Goal: Task Accomplishment & Management: Manage account settings

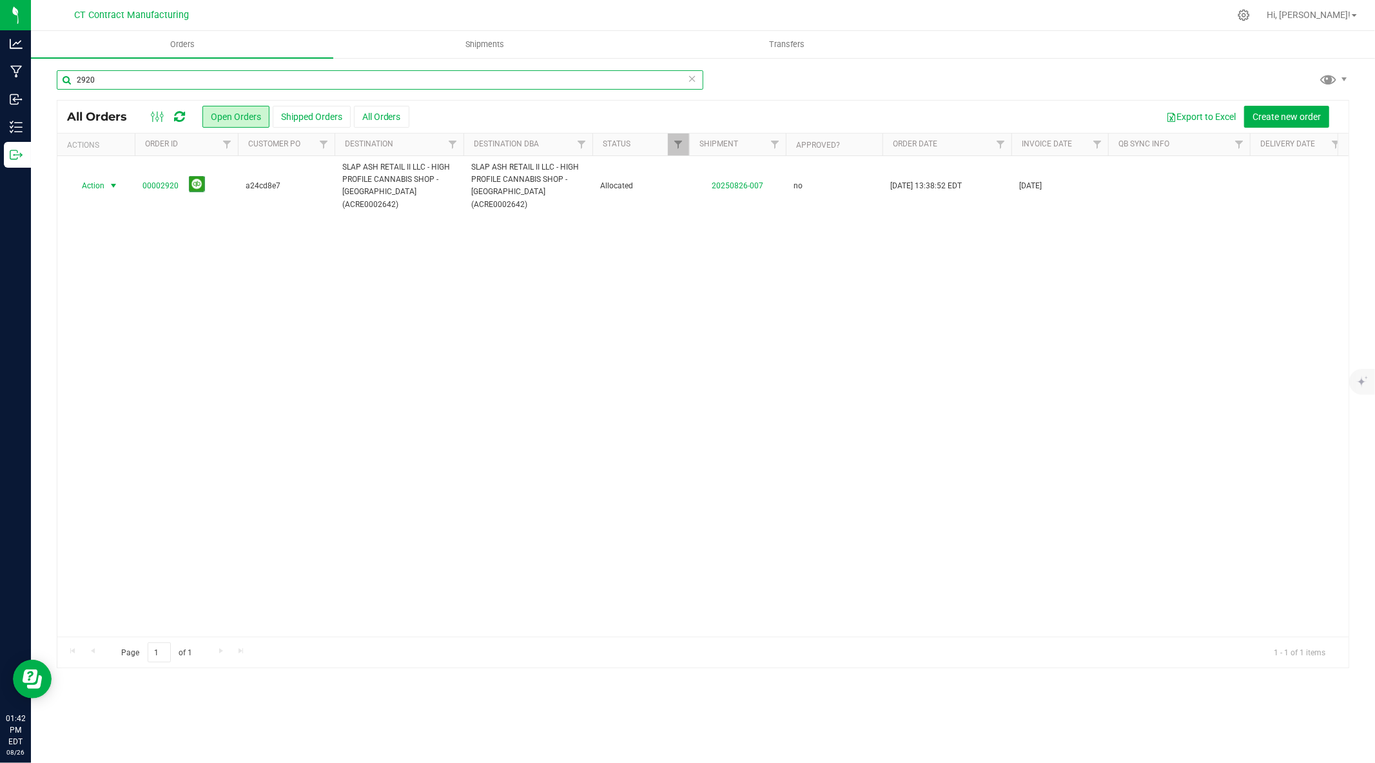
click at [329, 84] on input "2920" at bounding box center [380, 79] width 647 height 19
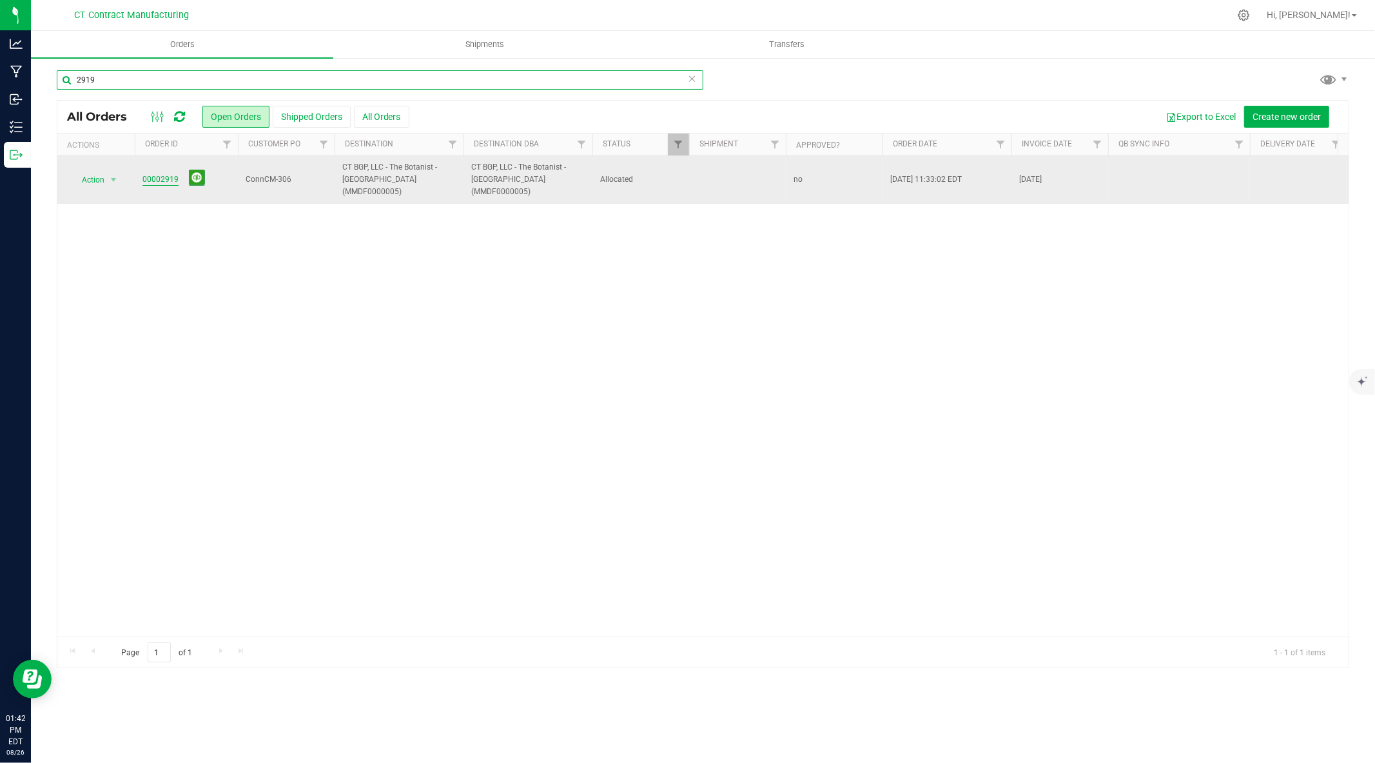
type input "2919"
click at [163, 175] on link "00002919" at bounding box center [160, 179] width 36 height 12
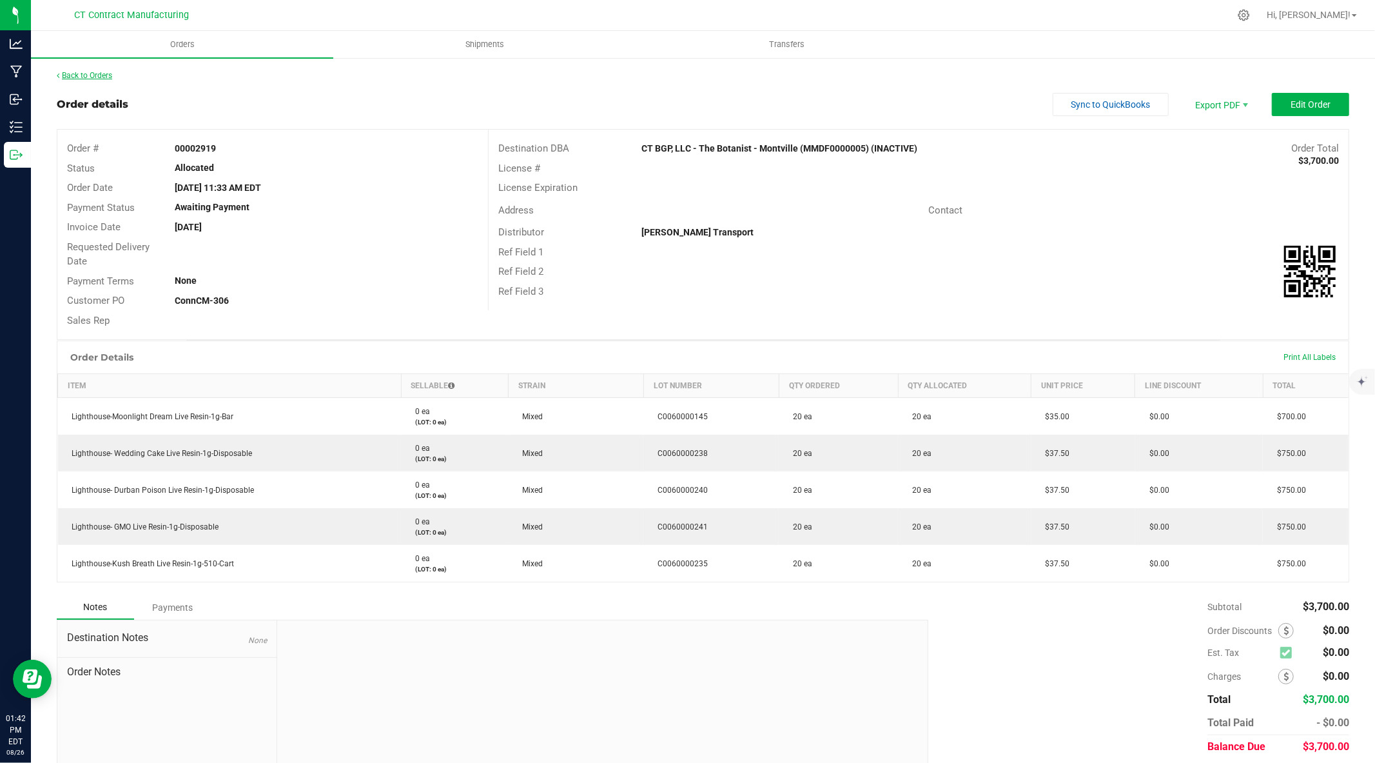
click at [79, 71] on link "Back to Orders" at bounding box center [84, 75] width 55 height 9
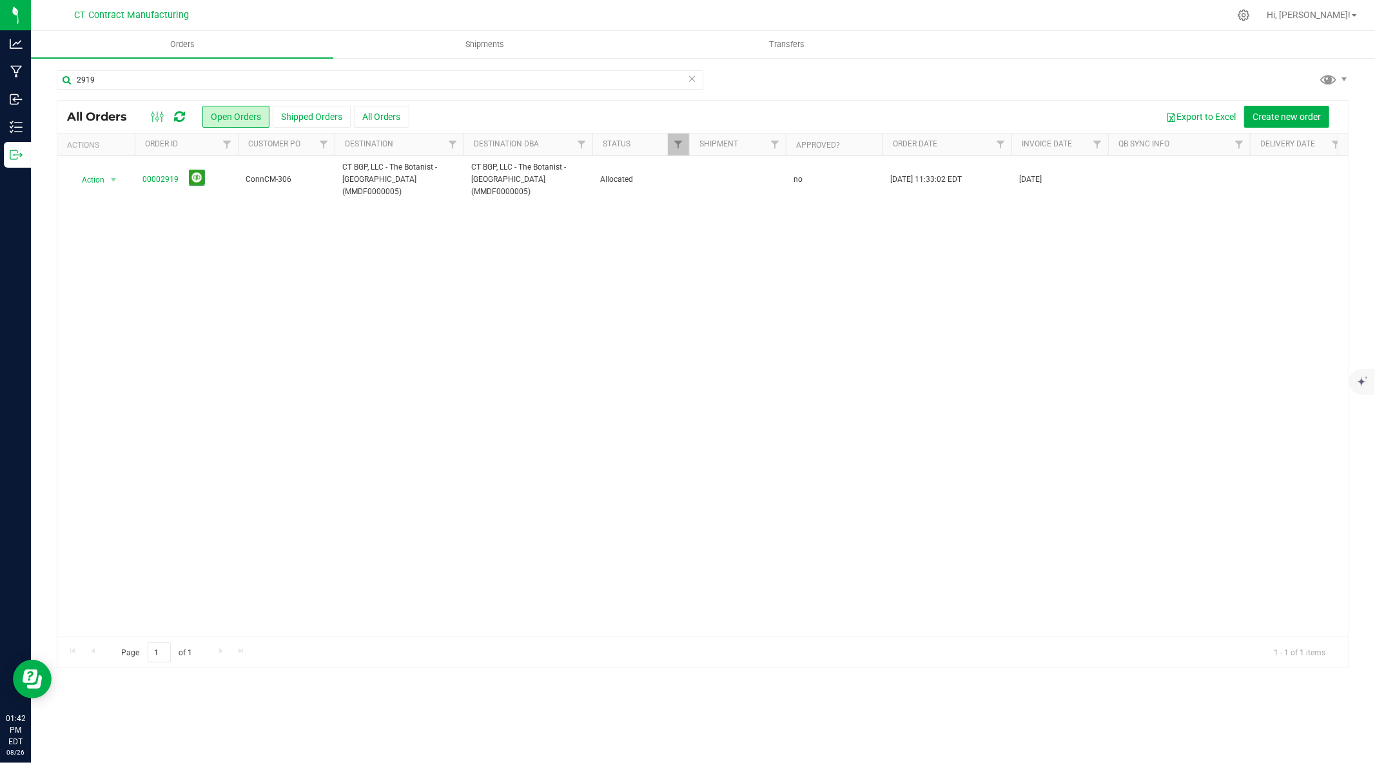
click at [714, 3] on div at bounding box center [730, 15] width 998 height 25
click at [233, 75] on input "2919" at bounding box center [380, 79] width 647 height 19
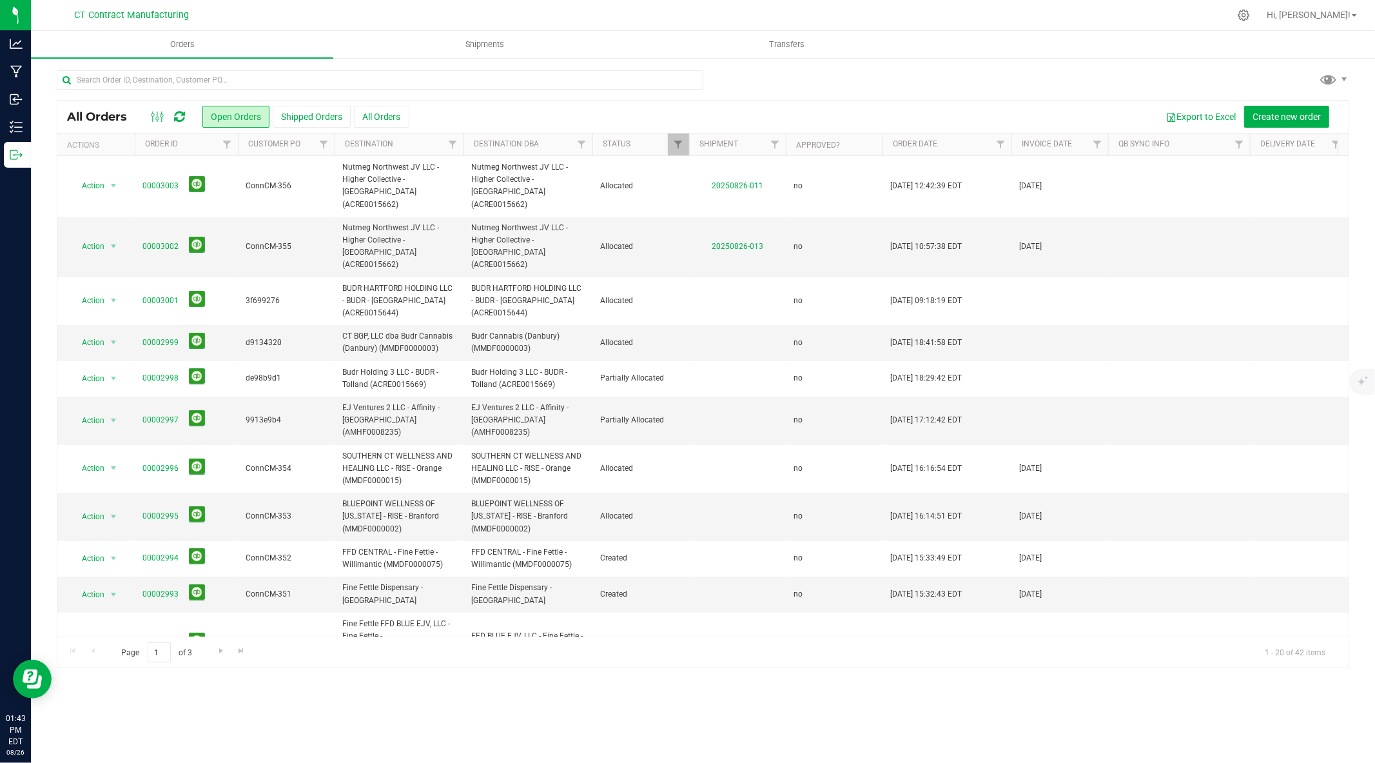
click at [654, 3] on div at bounding box center [730, 15] width 998 height 25
click at [454, 76] on input "text" at bounding box center [380, 79] width 647 height 19
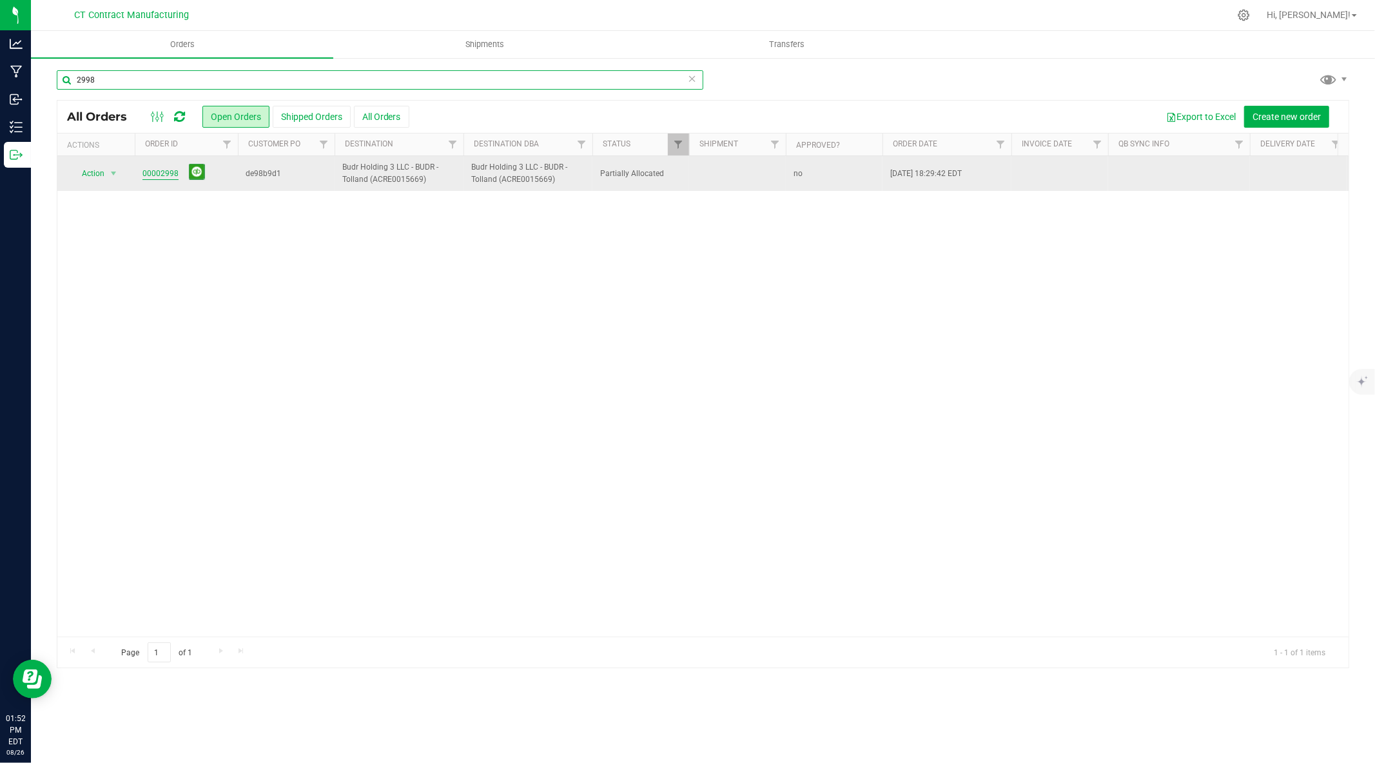
type input "2998"
click at [166, 171] on link "00002998" at bounding box center [160, 174] width 36 height 12
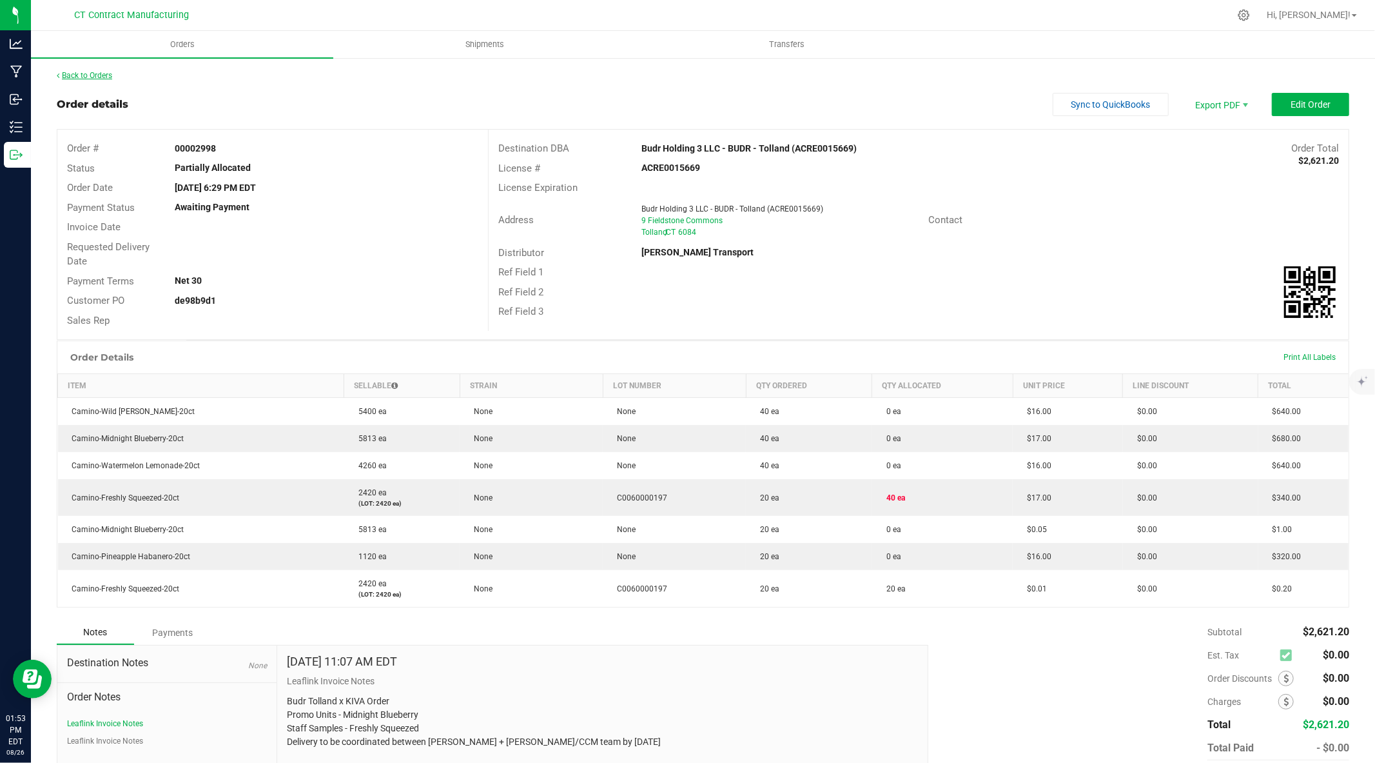
click at [89, 75] on link "Back to Orders" at bounding box center [84, 75] width 55 height 9
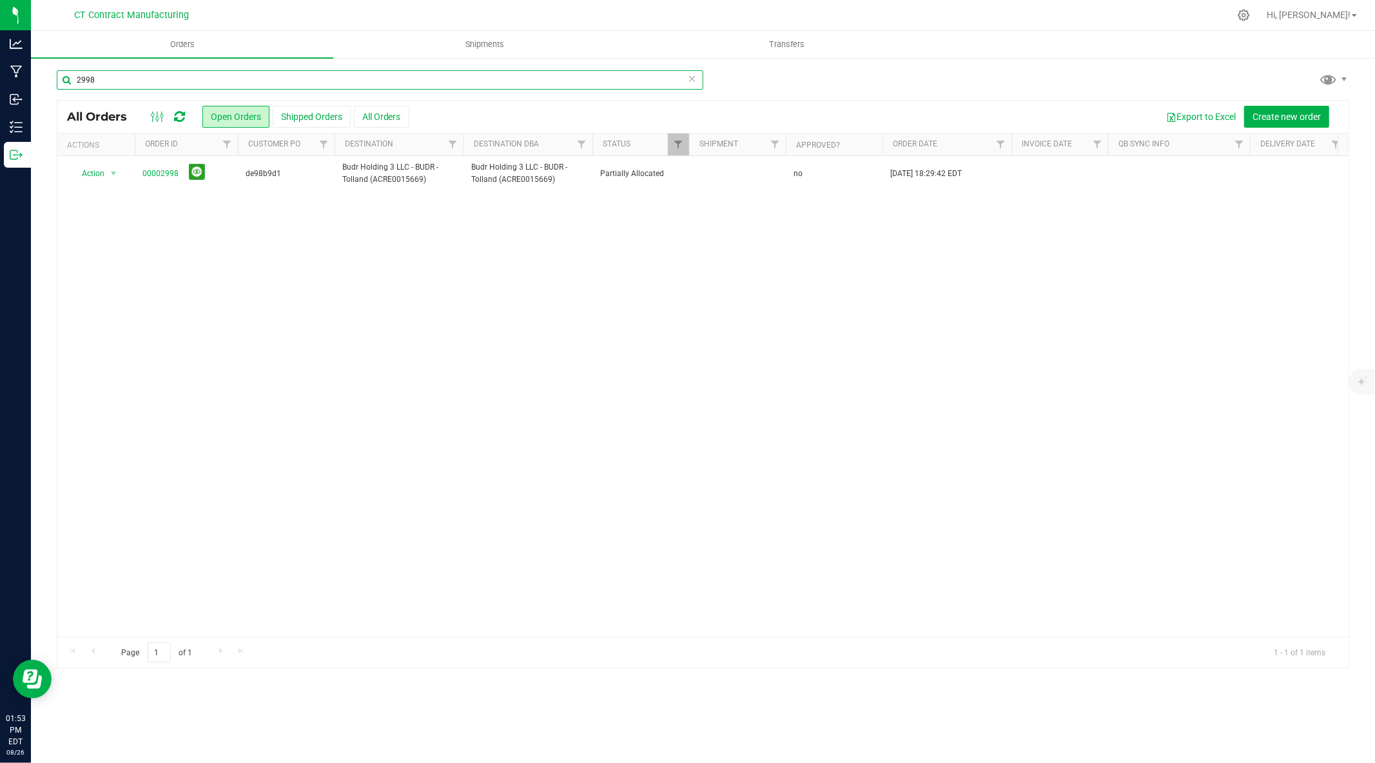
click at [92, 81] on input "2998" at bounding box center [380, 79] width 647 height 19
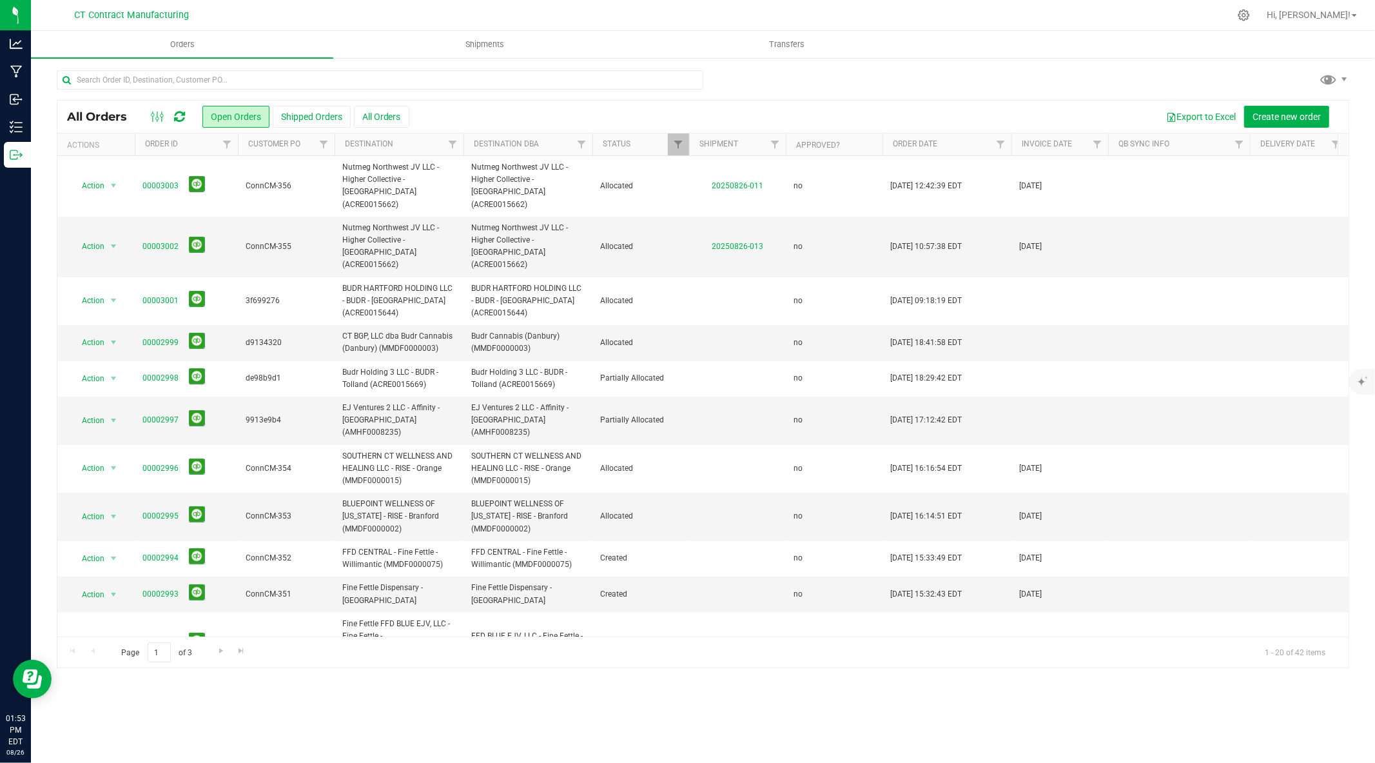
click at [429, 5] on div at bounding box center [730, 15] width 998 height 25
click at [434, 5] on div at bounding box center [730, 15] width 998 height 25
click at [177, 117] on icon at bounding box center [179, 116] width 11 height 13
click at [377, 3] on div at bounding box center [730, 15] width 998 height 25
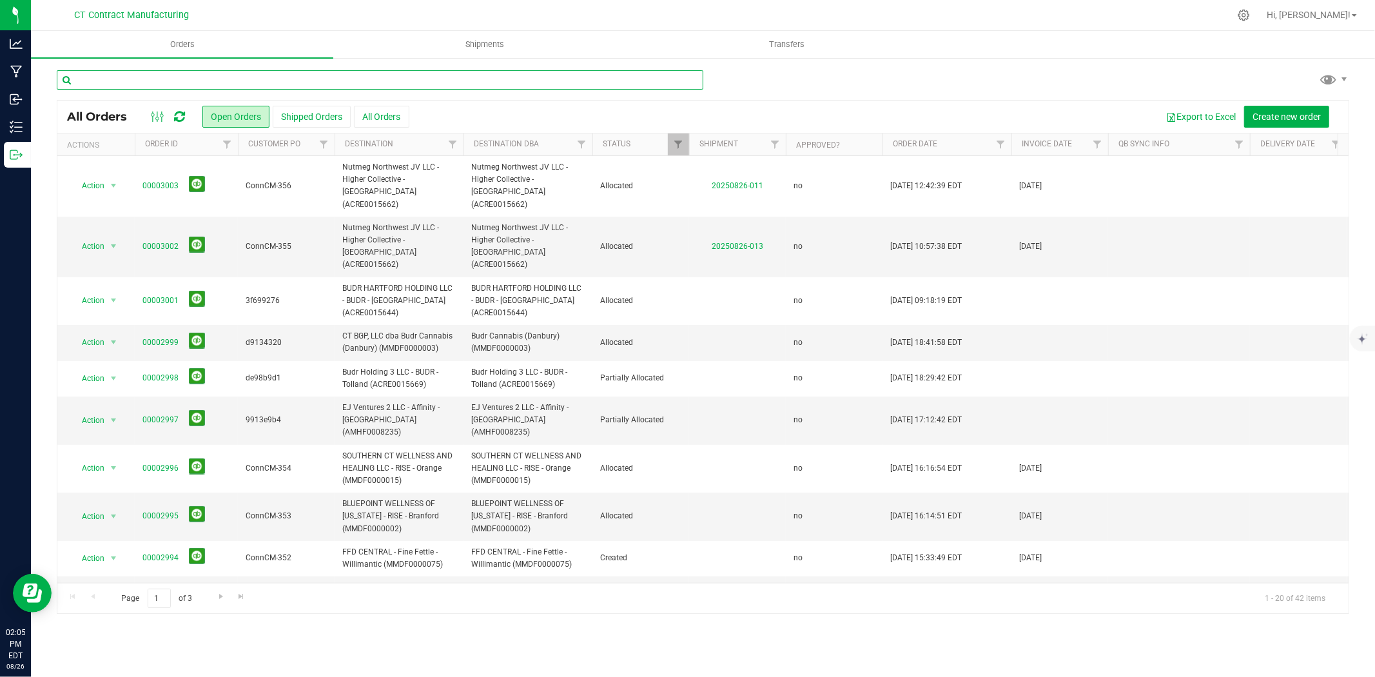
click at [286, 72] on input "text" at bounding box center [380, 79] width 647 height 19
click at [303, 76] on input "text" at bounding box center [380, 79] width 647 height 19
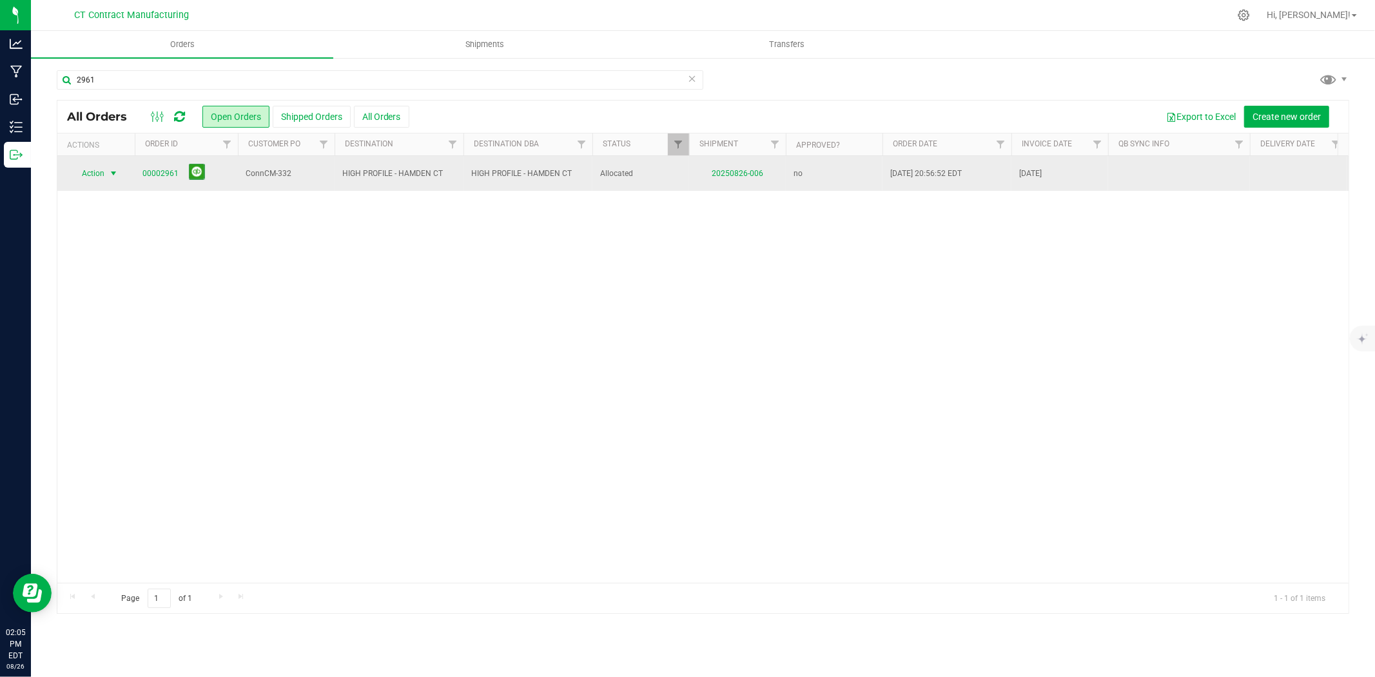
click at [107, 173] on span "select" at bounding box center [114, 173] width 16 height 18
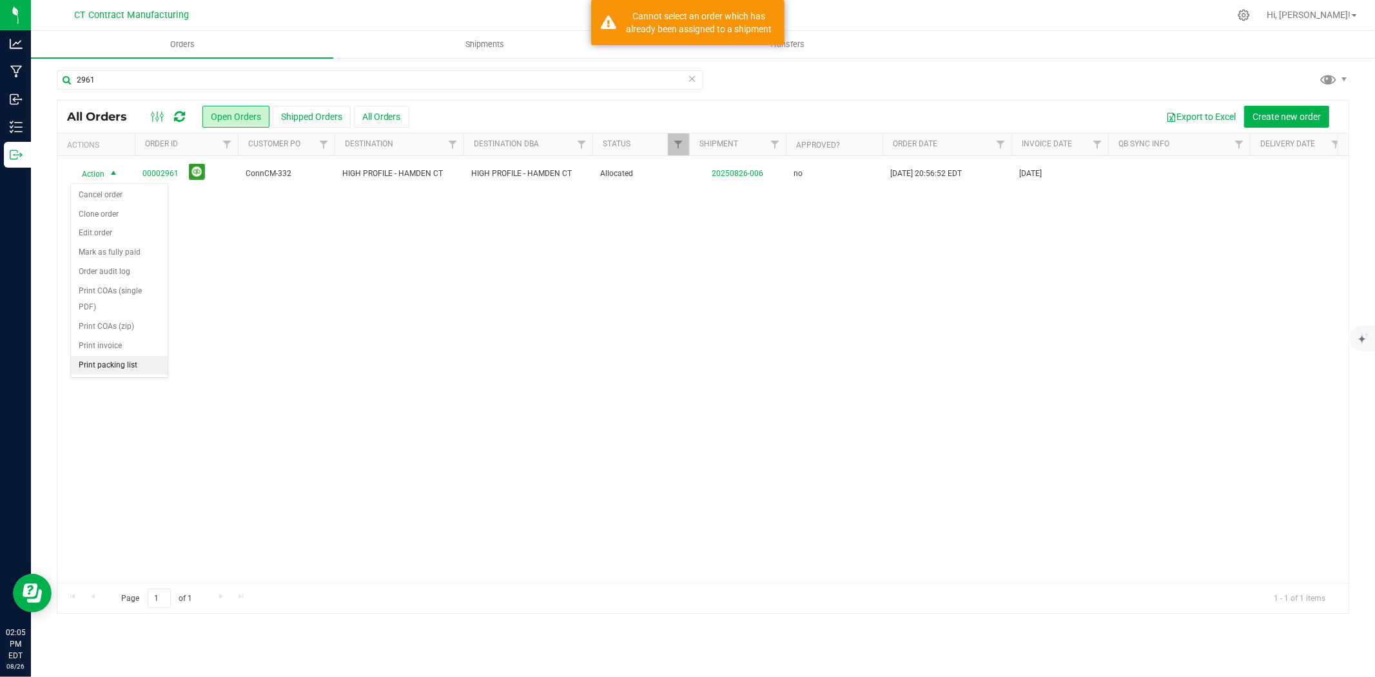
click at [112, 364] on li "Print packing list" at bounding box center [119, 365] width 97 height 19
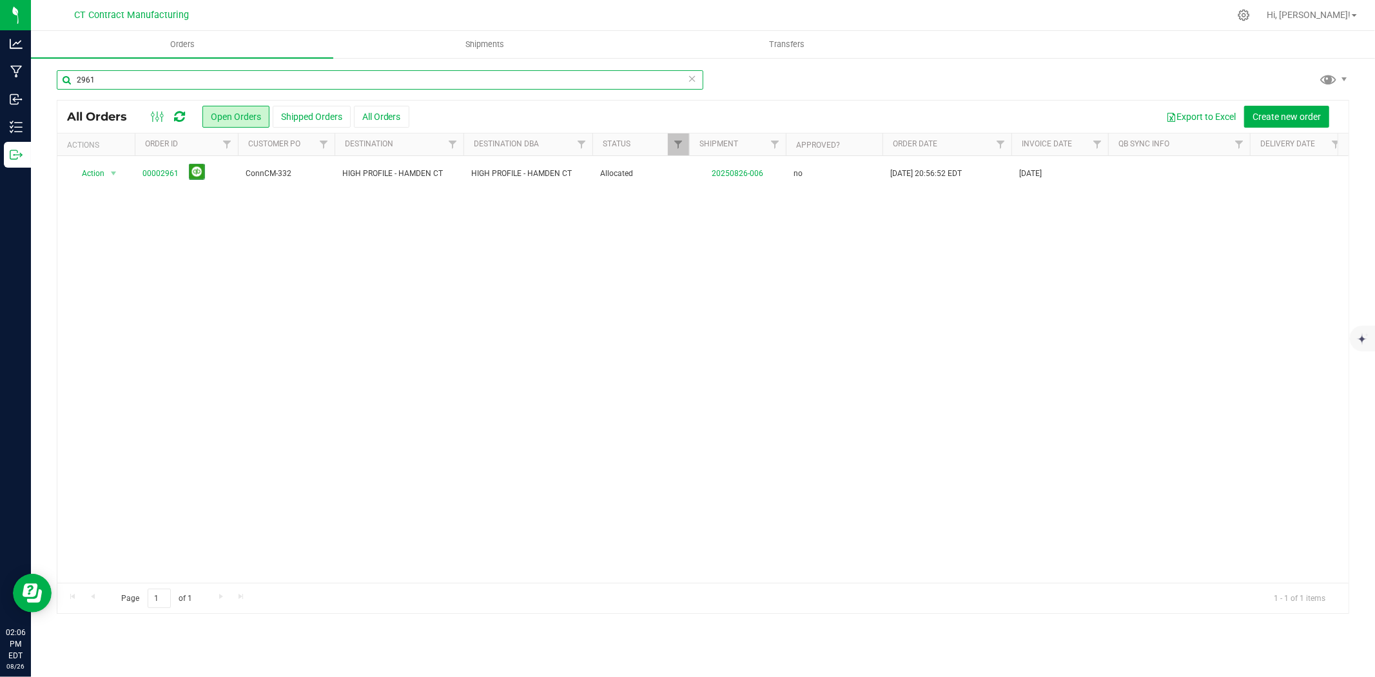
drag, startPoint x: 86, startPoint y: 81, endPoint x: 135, endPoint y: 80, distance: 49.6
click at [135, 80] on input "2961" at bounding box center [380, 79] width 647 height 19
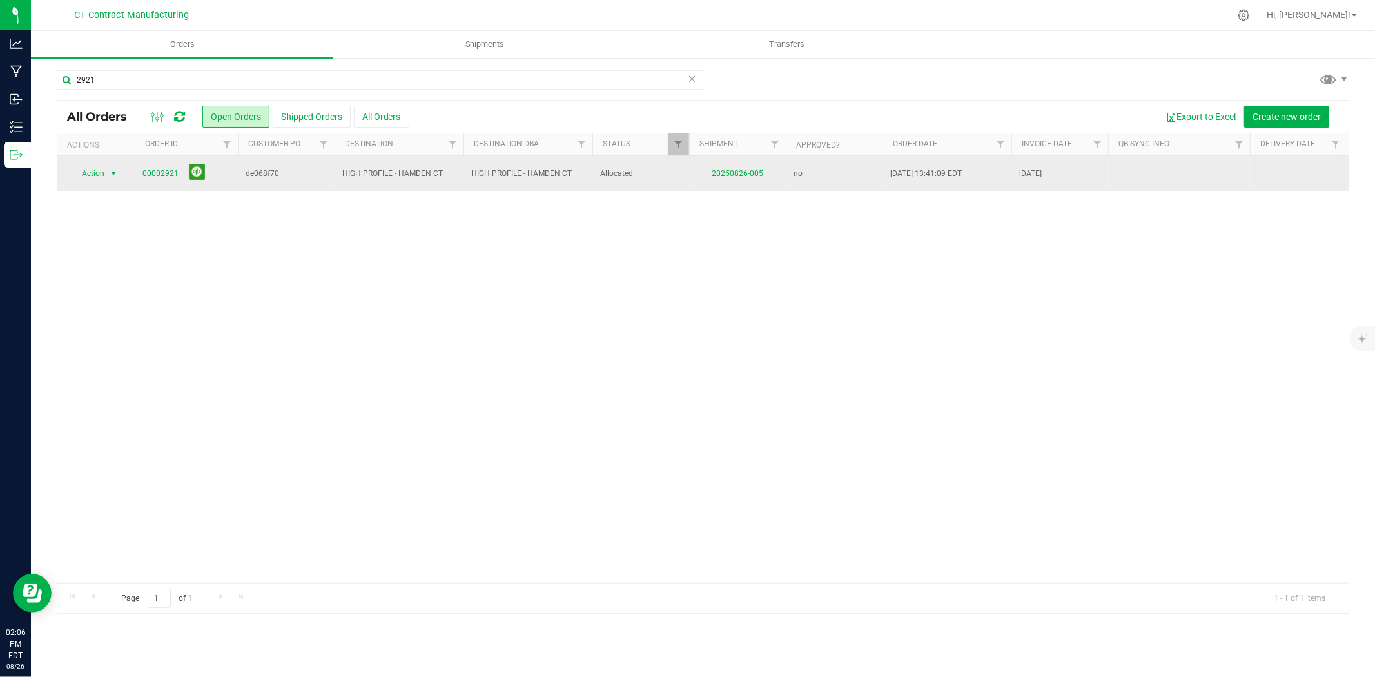
click at [108, 176] on span "select" at bounding box center [113, 173] width 10 height 10
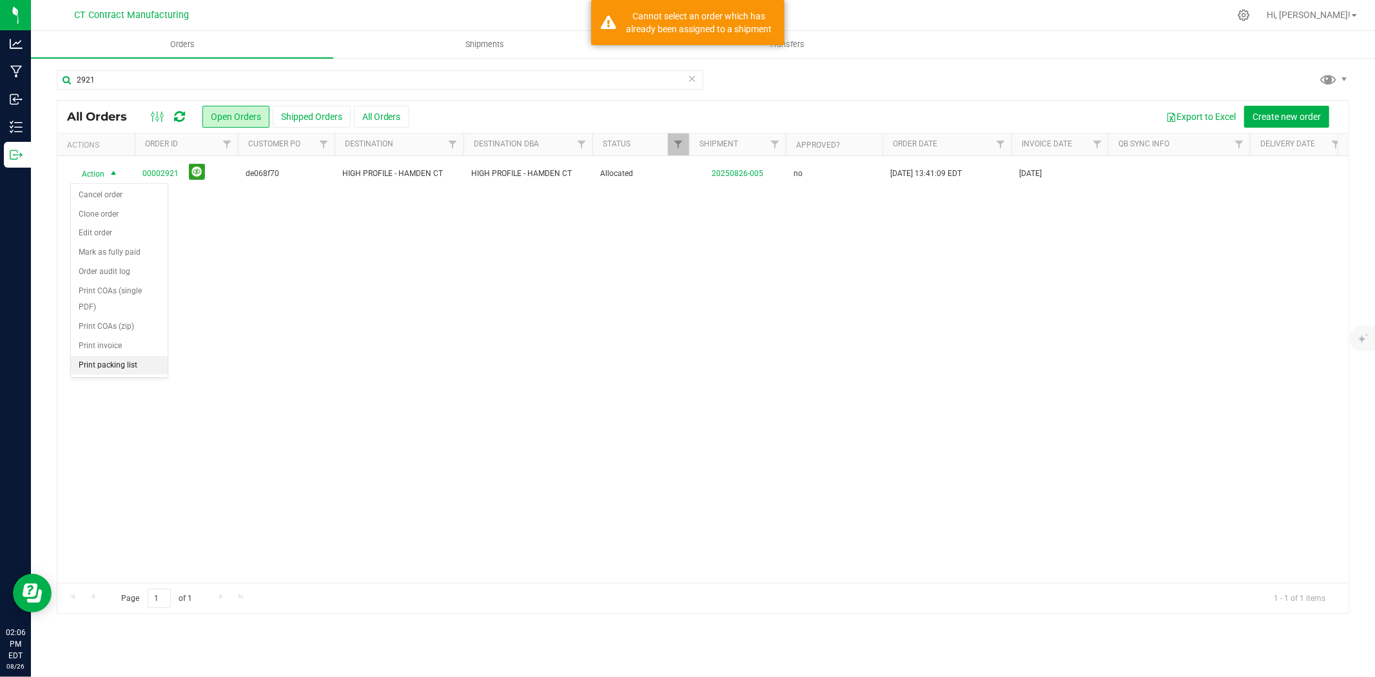
click at [124, 371] on li "Print packing list" at bounding box center [119, 365] width 97 height 19
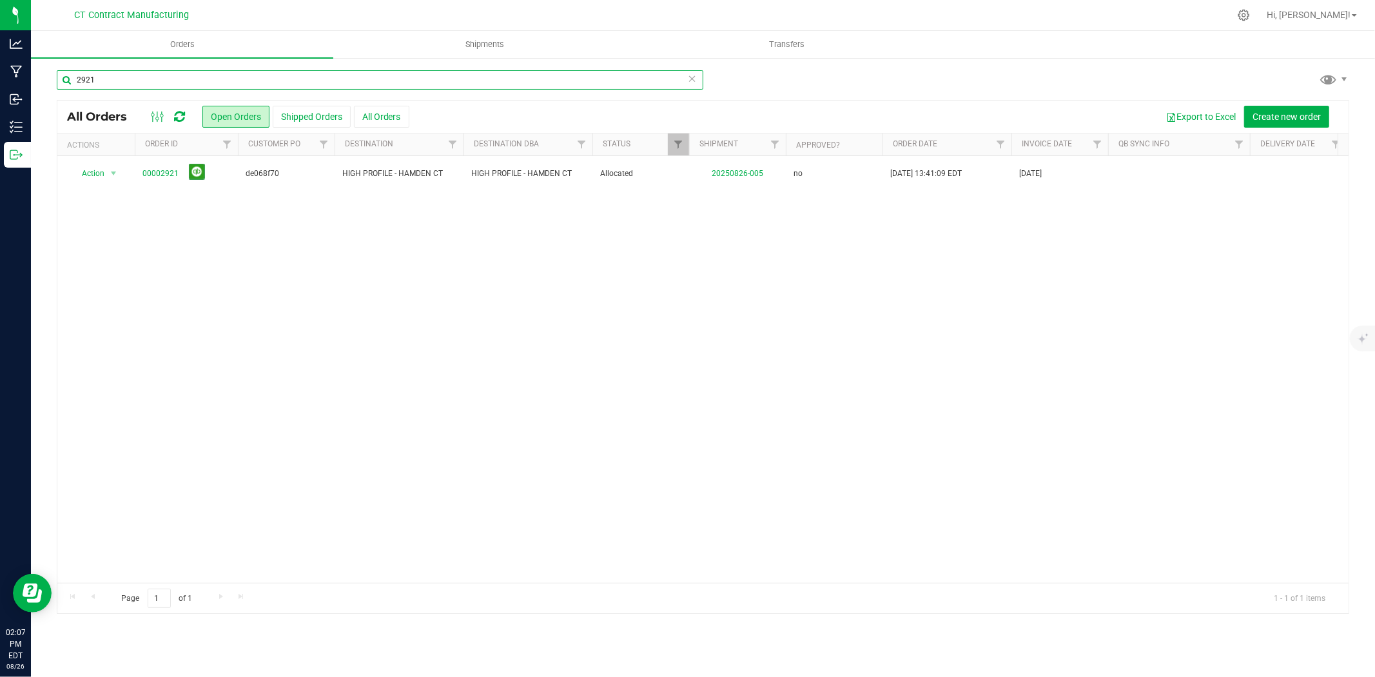
click at [102, 84] on input "2921" at bounding box center [380, 79] width 647 height 19
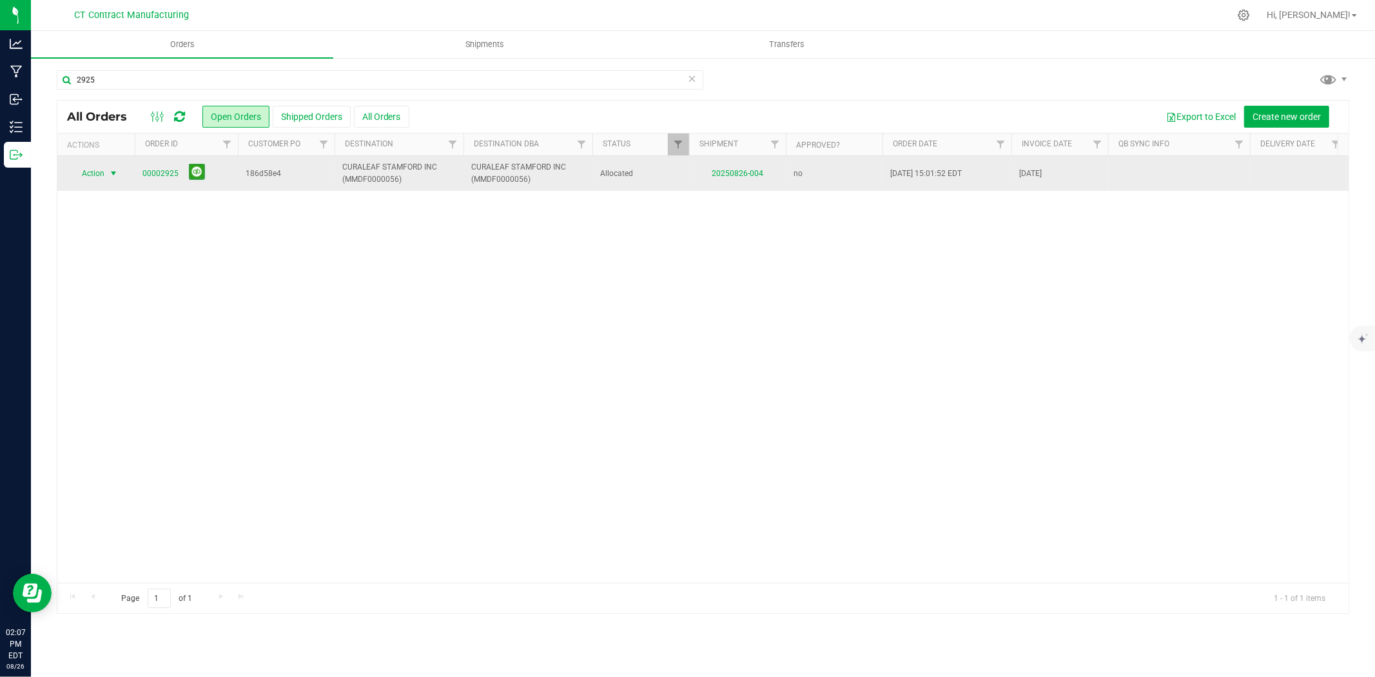
click at [110, 174] on span "select" at bounding box center [113, 173] width 10 height 10
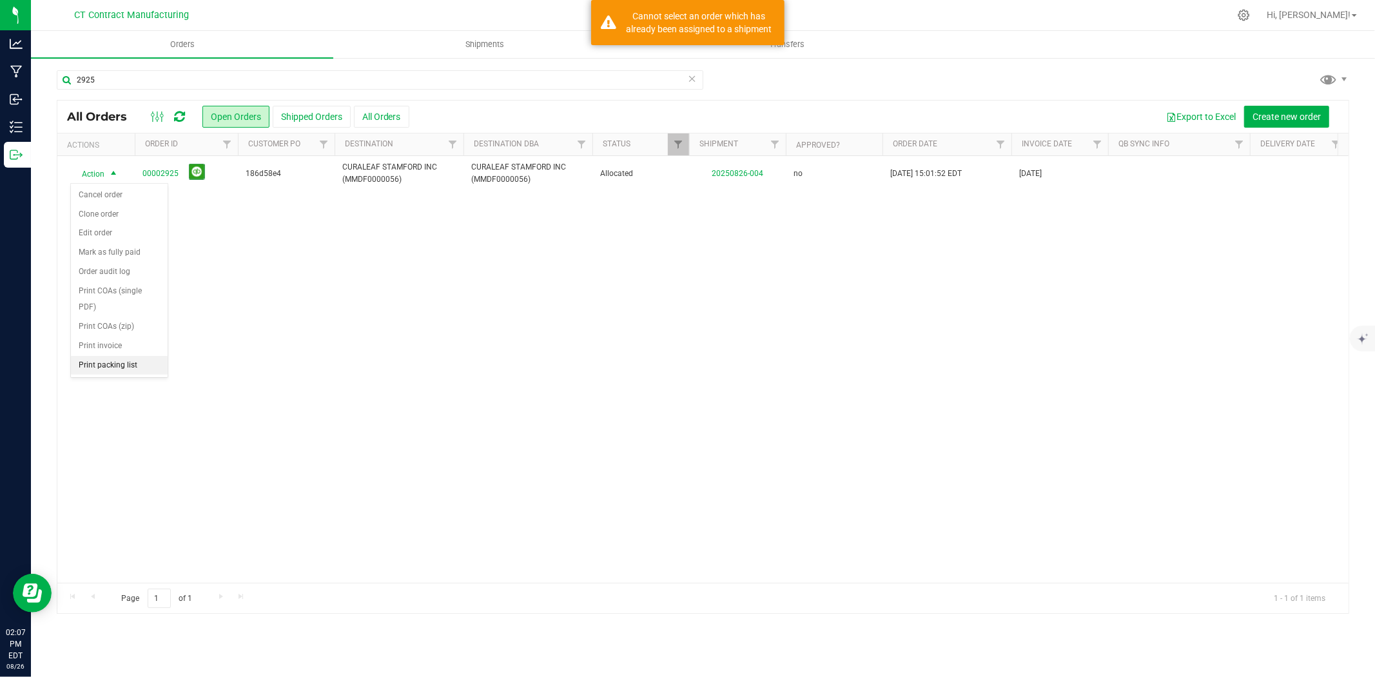
click at [103, 366] on li "Print packing list" at bounding box center [119, 365] width 97 height 19
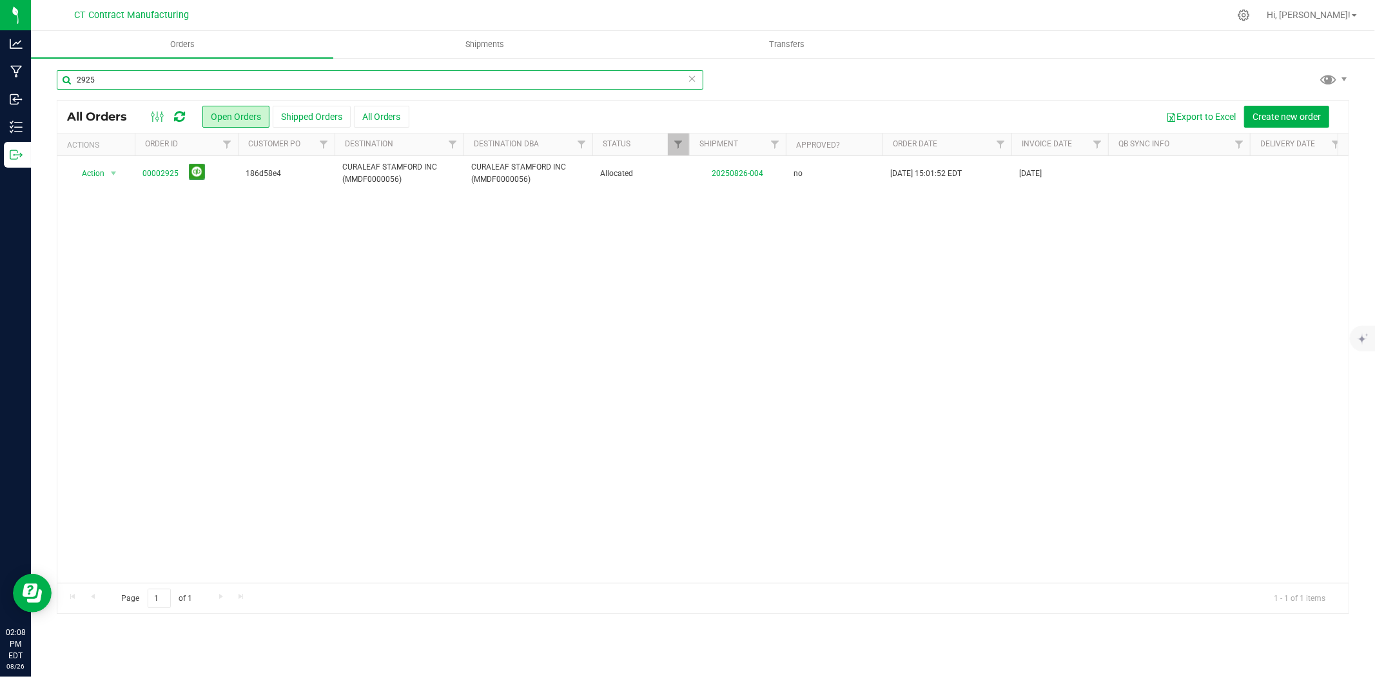
drag, startPoint x: 86, startPoint y: 80, endPoint x: 136, endPoint y: 81, distance: 50.3
click at [136, 81] on input "2925" at bounding box center [380, 79] width 647 height 19
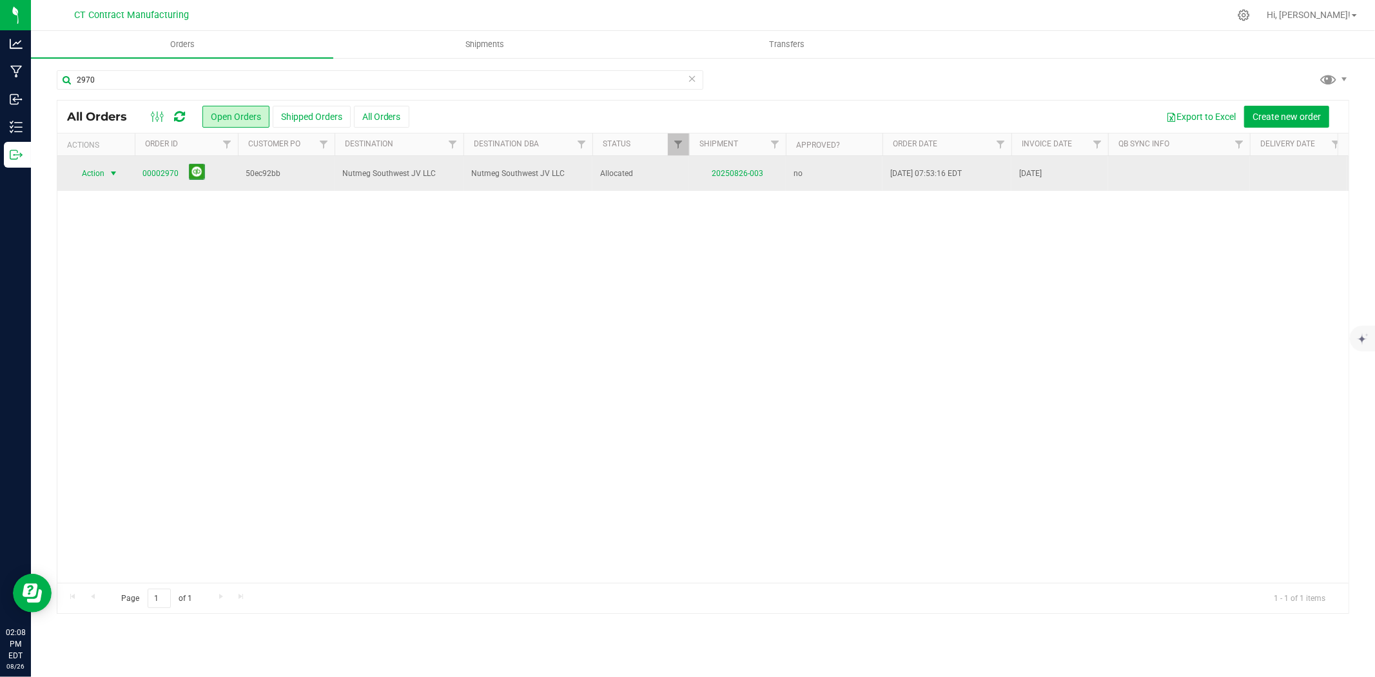
click at [114, 175] on span "select" at bounding box center [113, 173] width 10 height 10
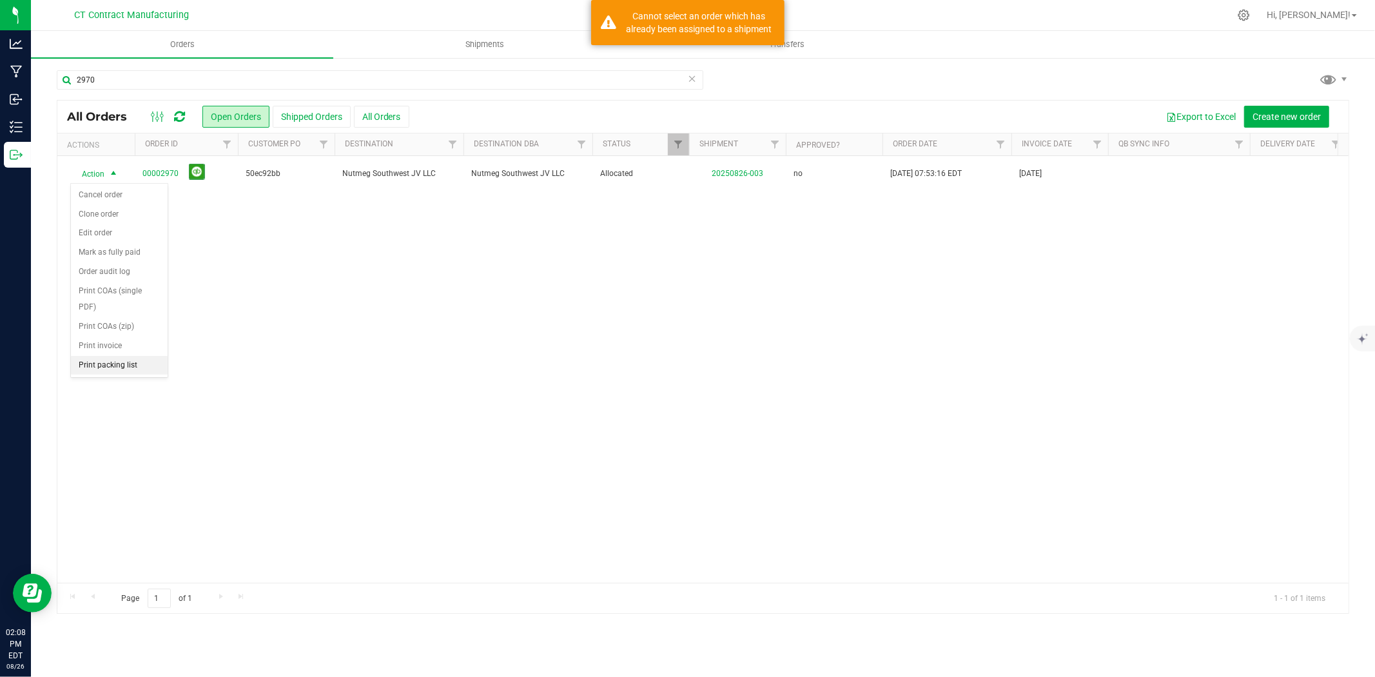
click at [105, 372] on li "Print packing list" at bounding box center [119, 365] width 97 height 19
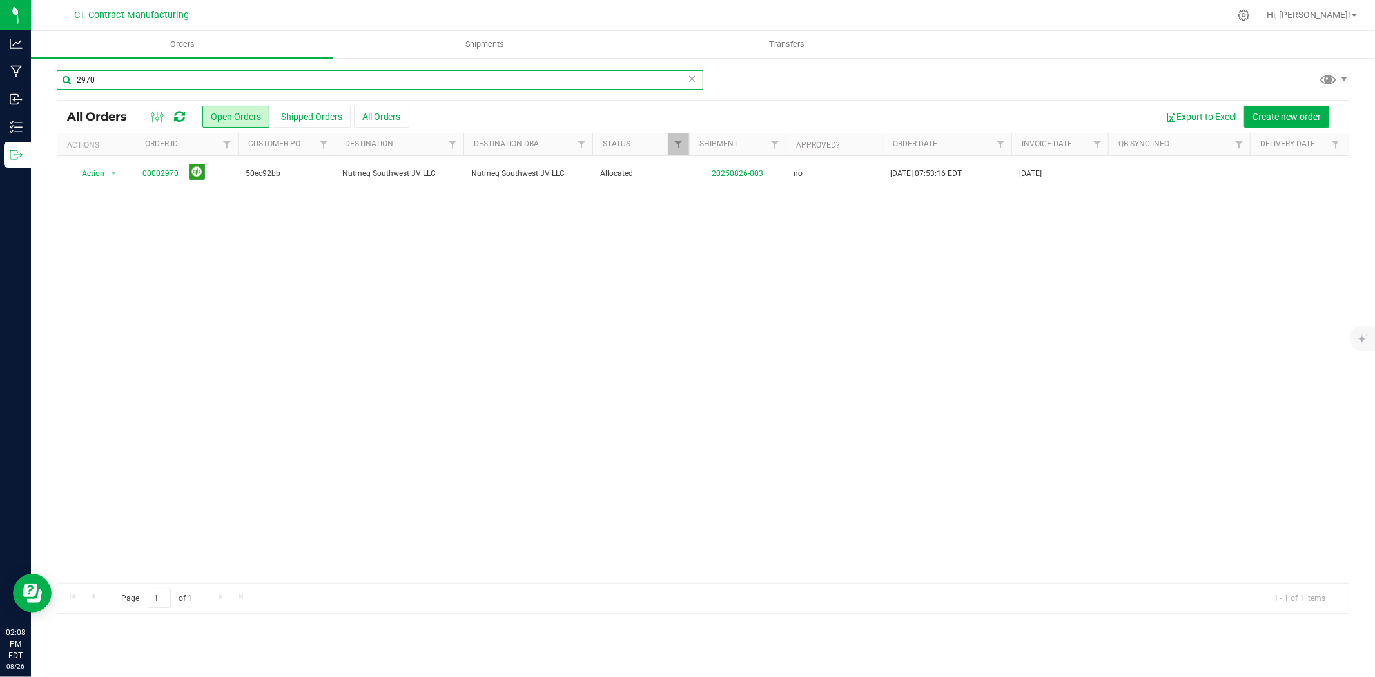
drag, startPoint x: 86, startPoint y: 79, endPoint x: 121, endPoint y: 77, distance: 34.9
click at [121, 77] on input "2970" at bounding box center [380, 79] width 647 height 19
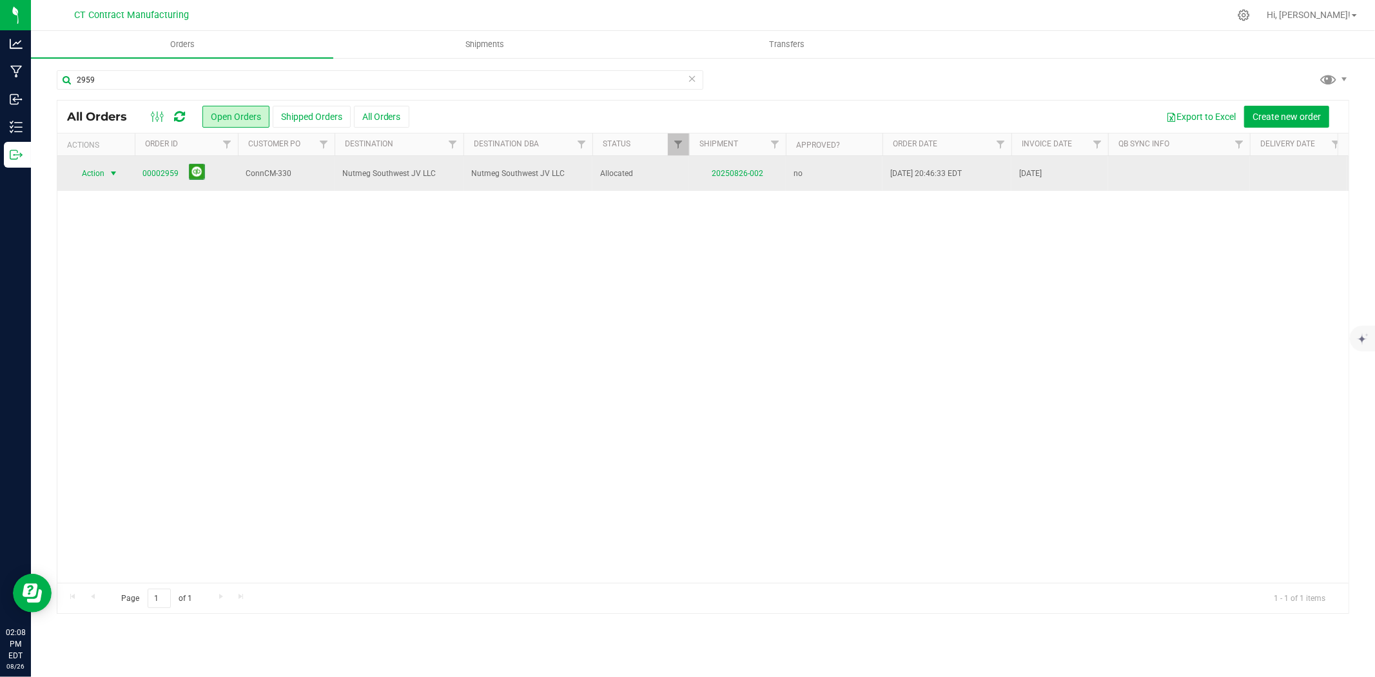
click at [112, 174] on span "select" at bounding box center [113, 173] width 10 height 10
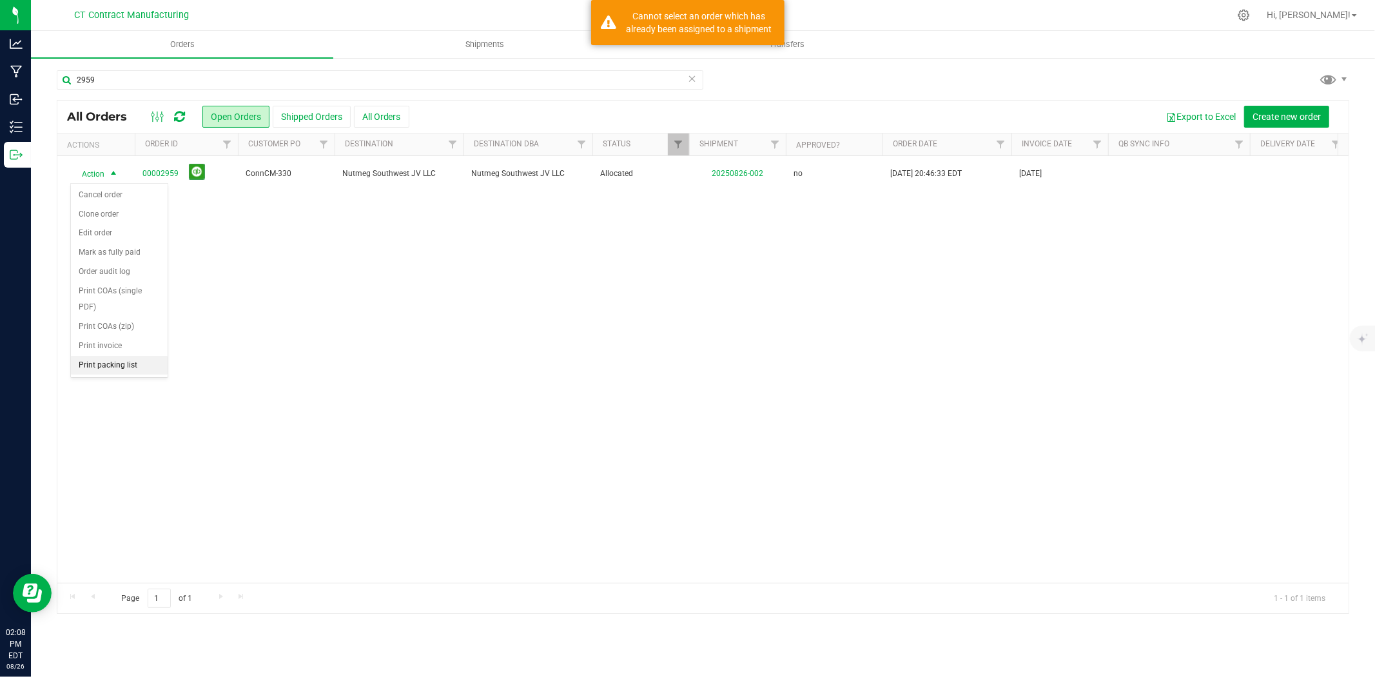
click at [117, 365] on li "Print packing list" at bounding box center [119, 365] width 97 height 19
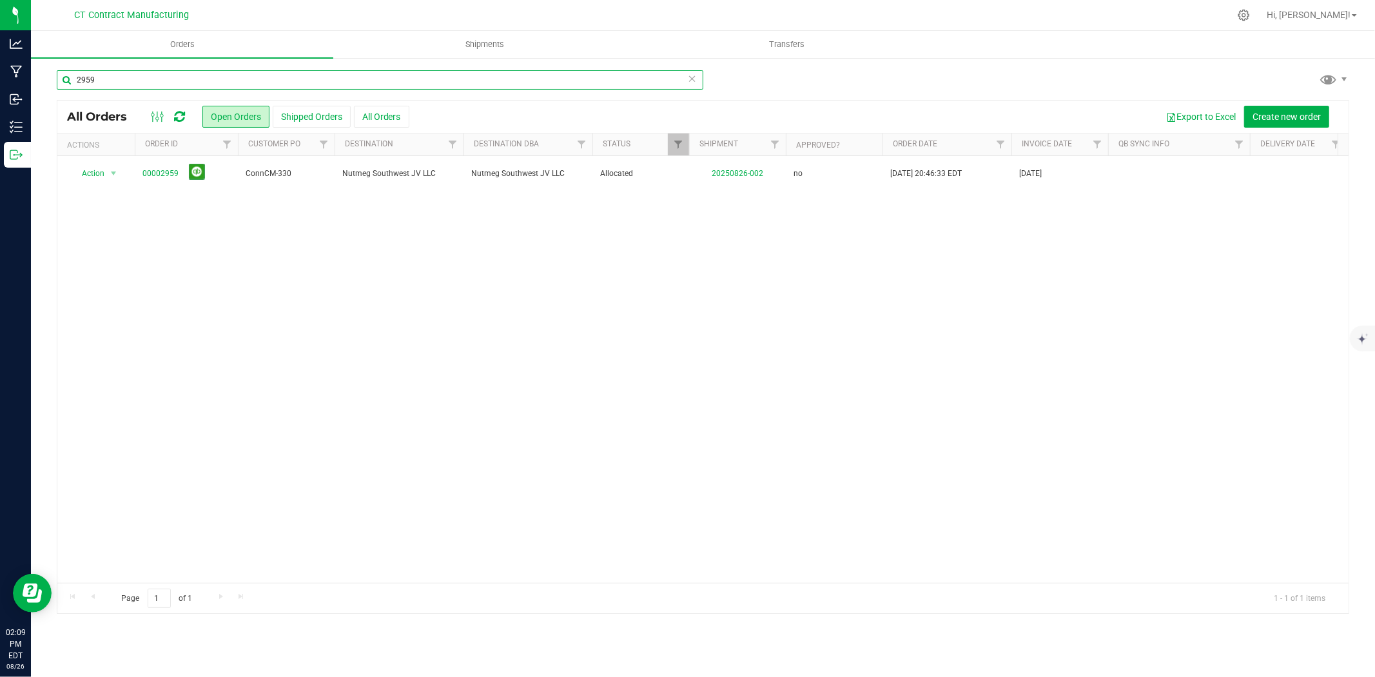
drag, startPoint x: 85, startPoint y: 79, endPoint x: 119, endPoint y: 79, distance: 34.2
click at [119, 79] on input "2959" at bounding box center [380, 79] width 647 height 19
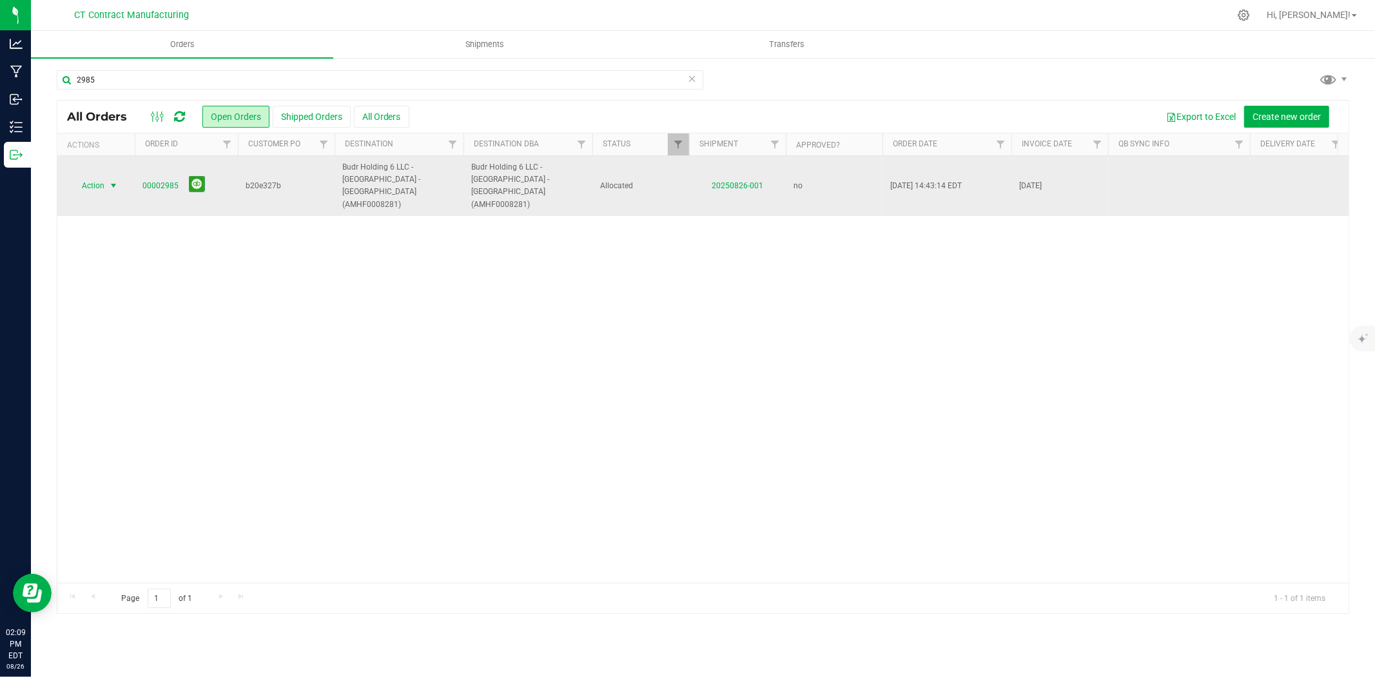
click at [110, 180] on span "select" at bounding box center [113, 185] width 10 height 10
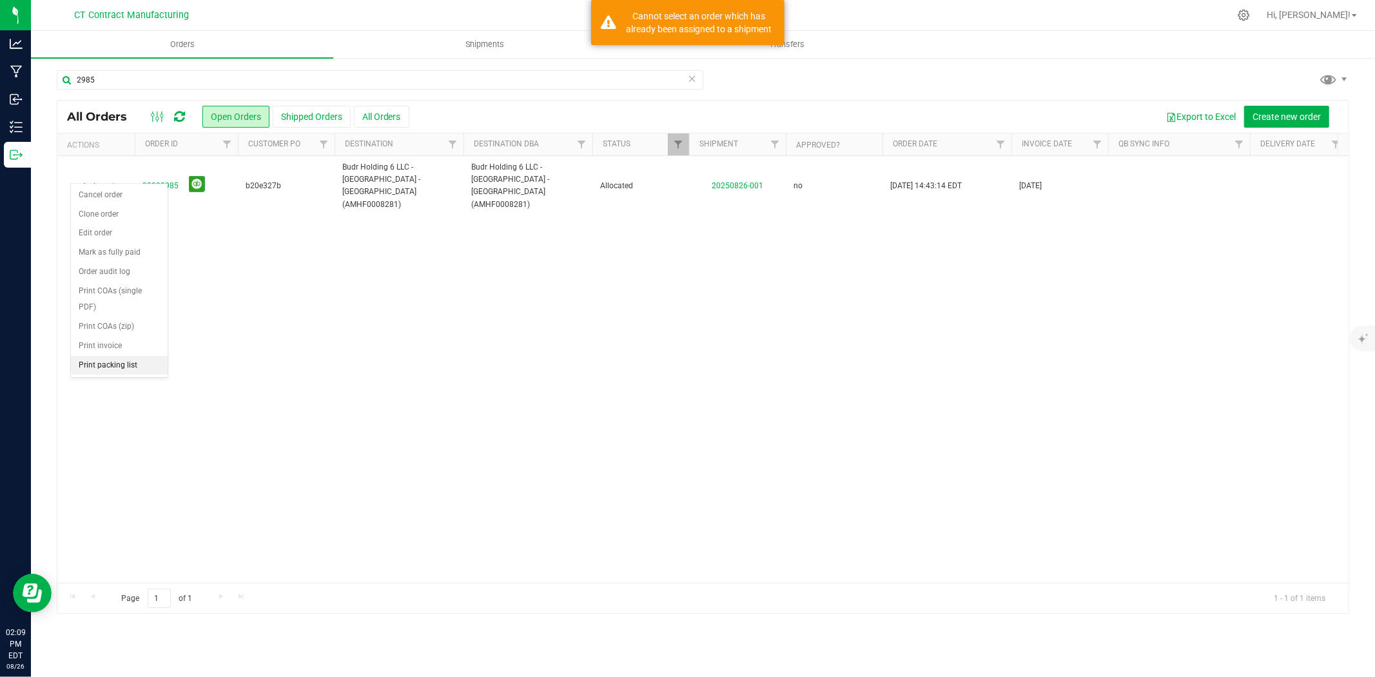
click at [93, 373] on li "Print packing list" at bounding box center [119, 365] width 97 height 19
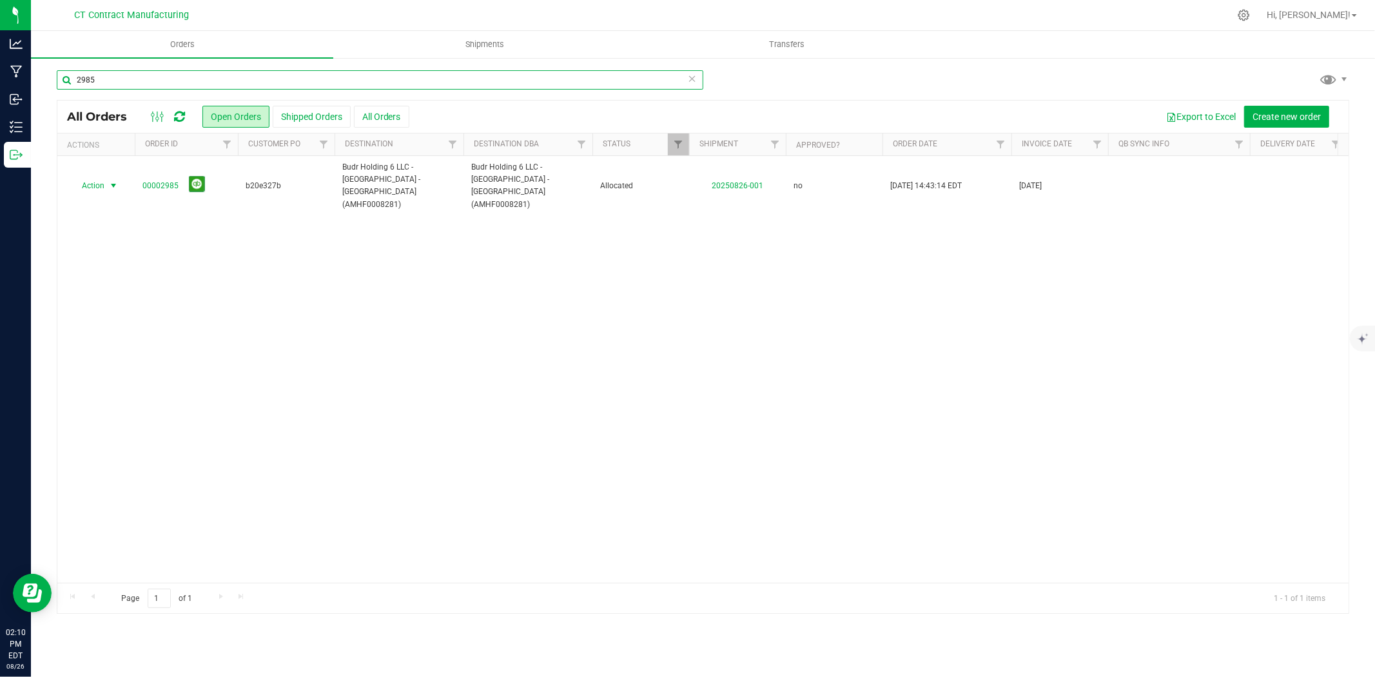
click at [199, 80] on input "2985" at bounding box center [380, 79] width 647 height 19
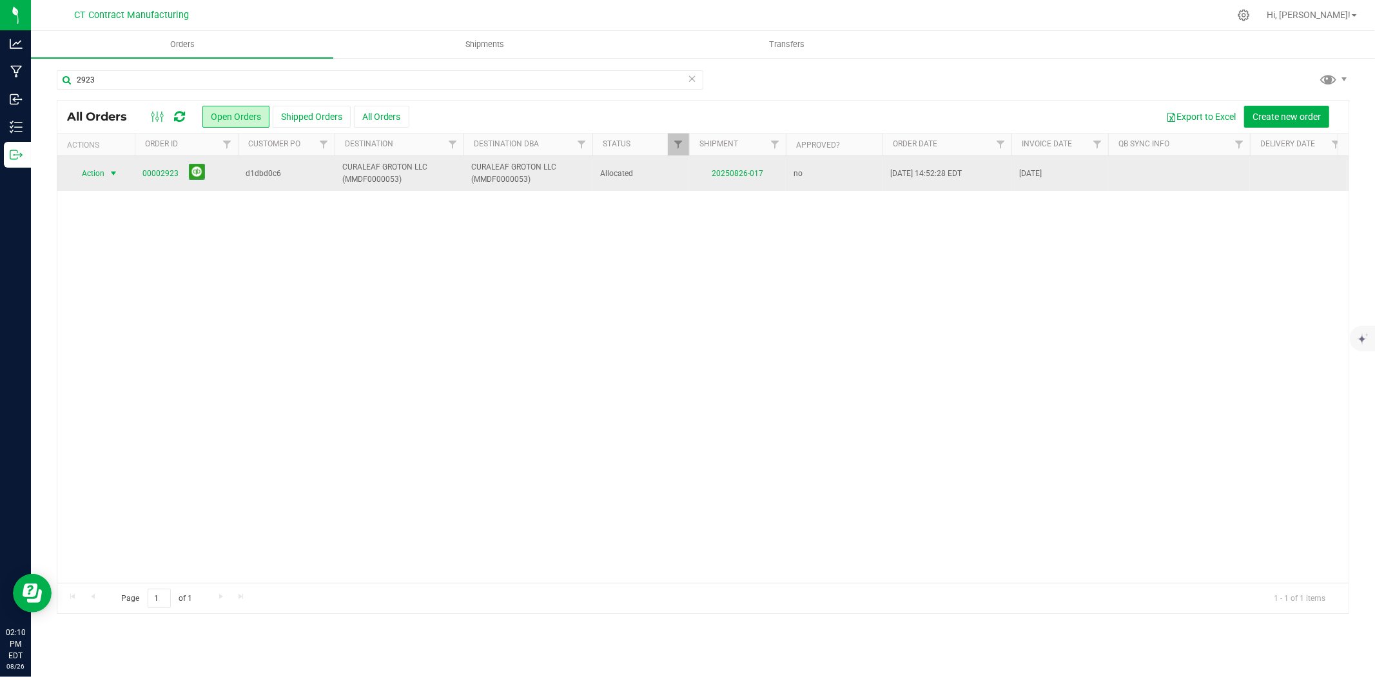
click at [111, 172] on span "select" at bounding box center [113, 173] width 10 height 10
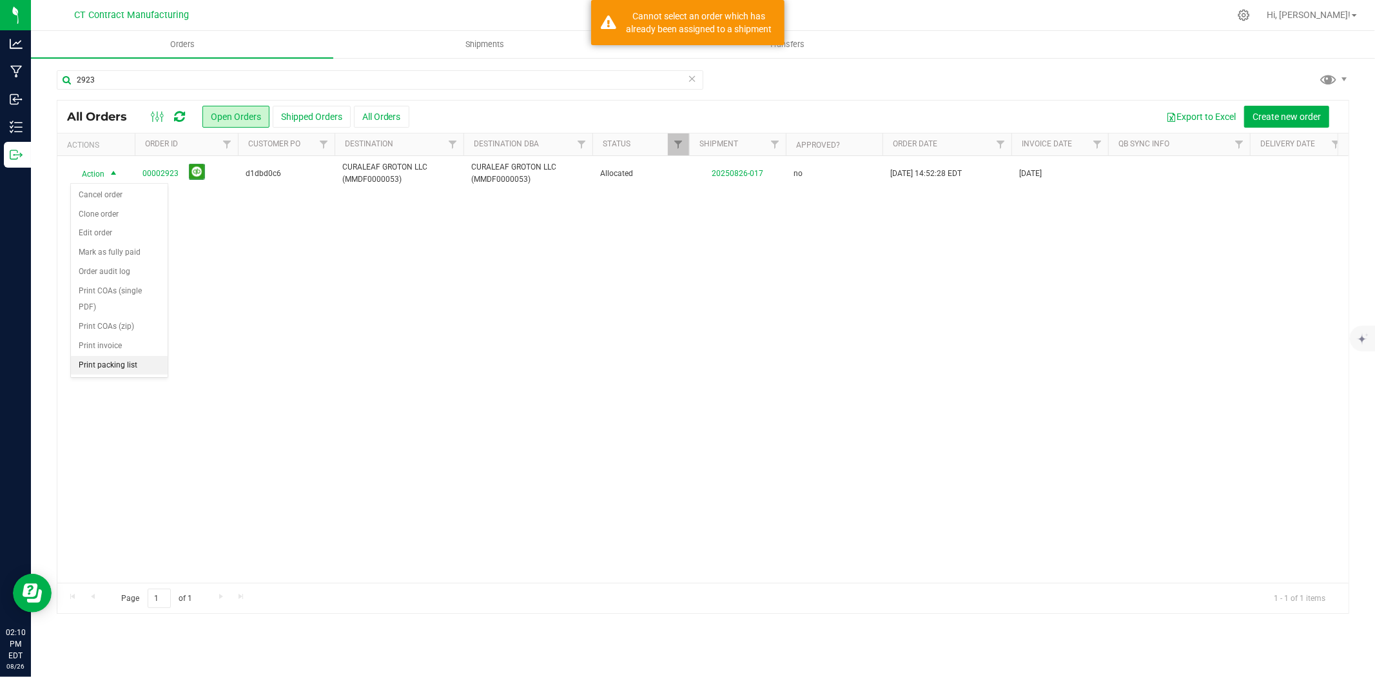
click at [106, 363] on li "Print packing list" at bounding box center [119, 365] width 97 height 19
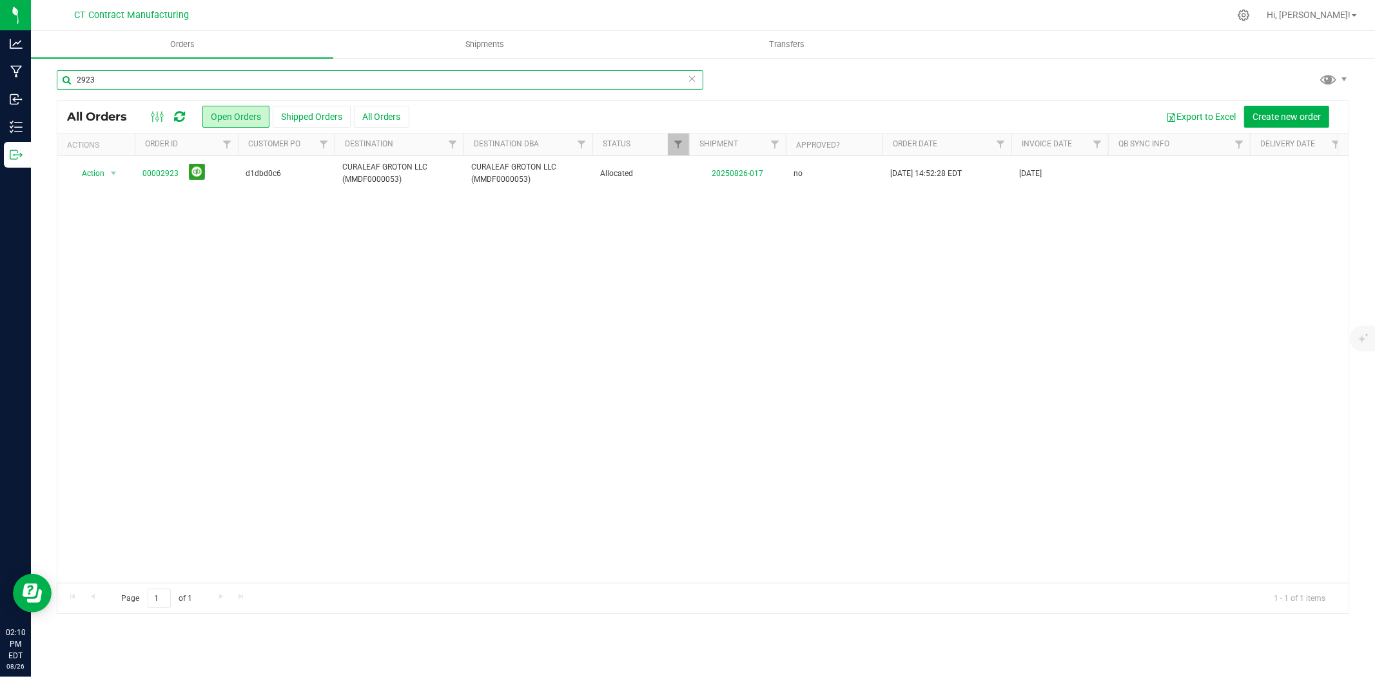
drag, startPoint x: 85, startPoint y: 83, endPoint x: 104, endPoint y: 81, distance: 18.7
click at [104, 81] on input "2923" at bounding box center [380, 79] width 647 height 19
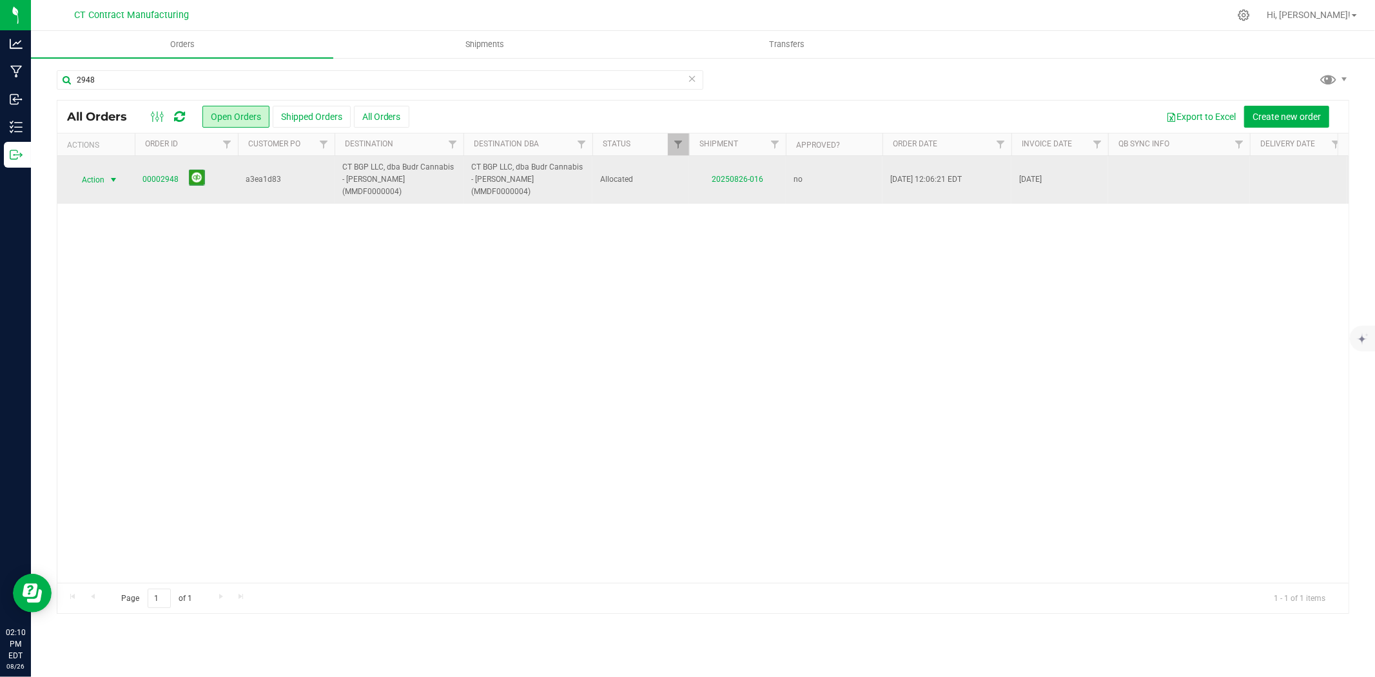
click at [107, 171] on span "select" at bounding box center [114, 180] width 16 height 18
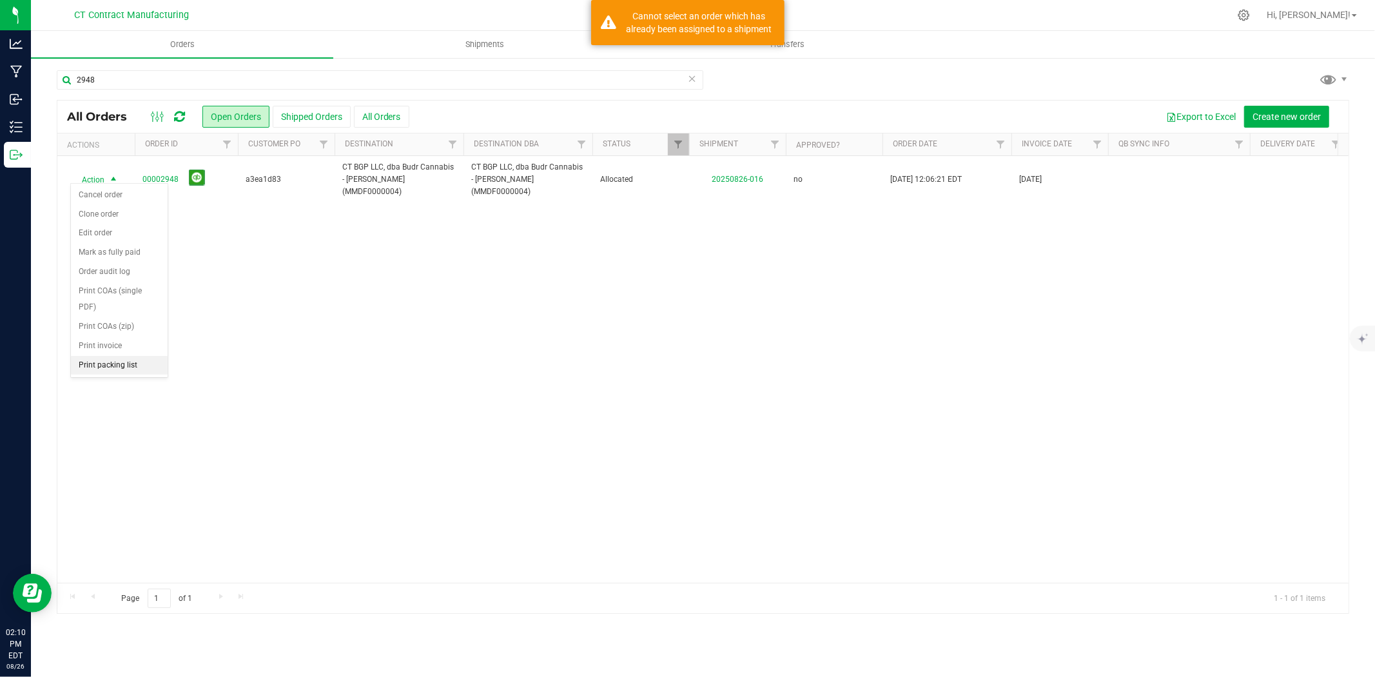
click at [112, 368] on li "Print packing list" at bounding box center [119, 365] width 97 height 19
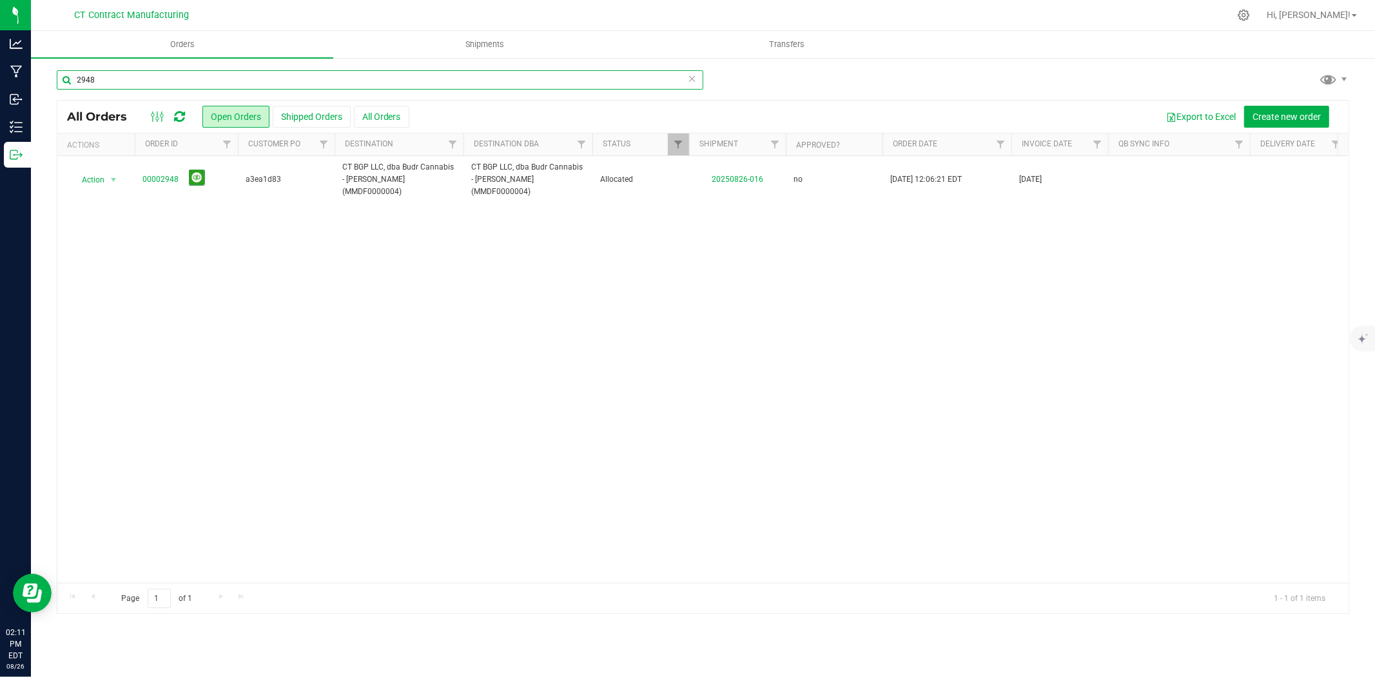
drag, startPoint x: 84, startPoint y: 75, endPoint x: 103, endPoint y: 79, distance: 19.1
click at [103, 79] on input "2948" at bounding box center [380, 79] width 647 height 19
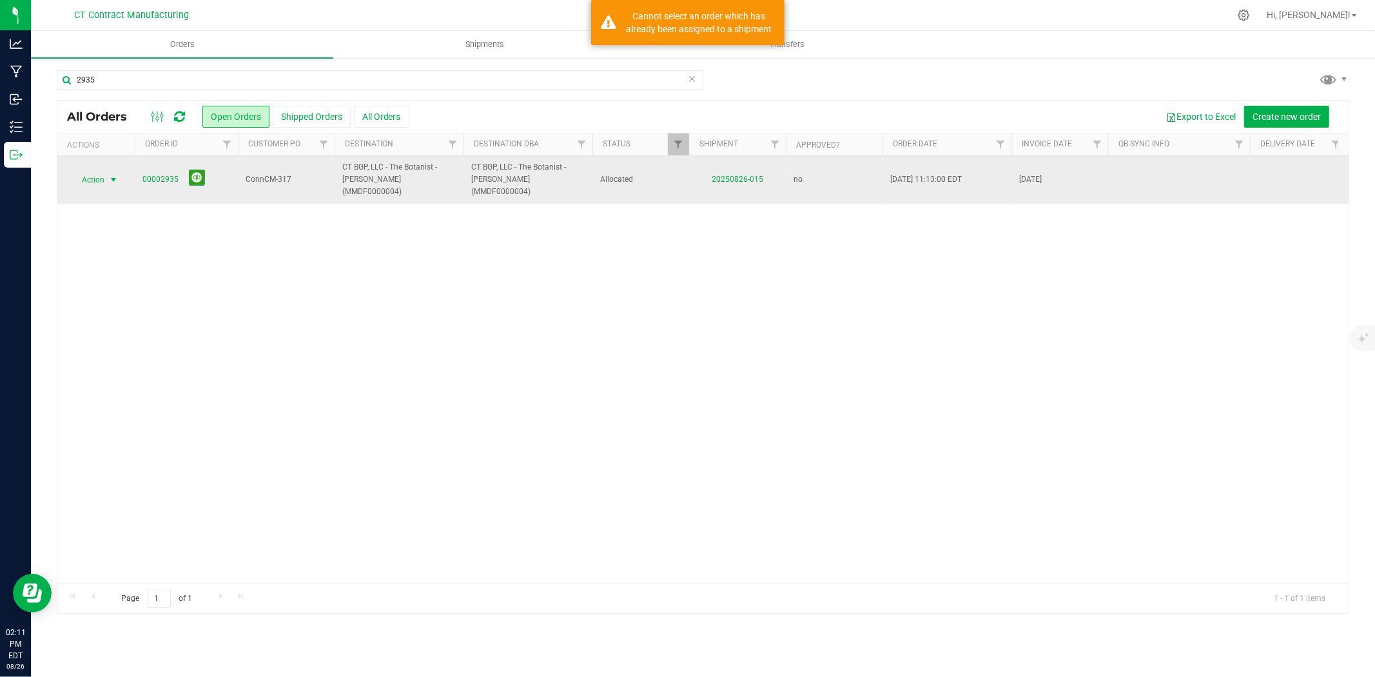
click at [108, 177] on span "select" at bounding box center [113, 180] width 10 height 10
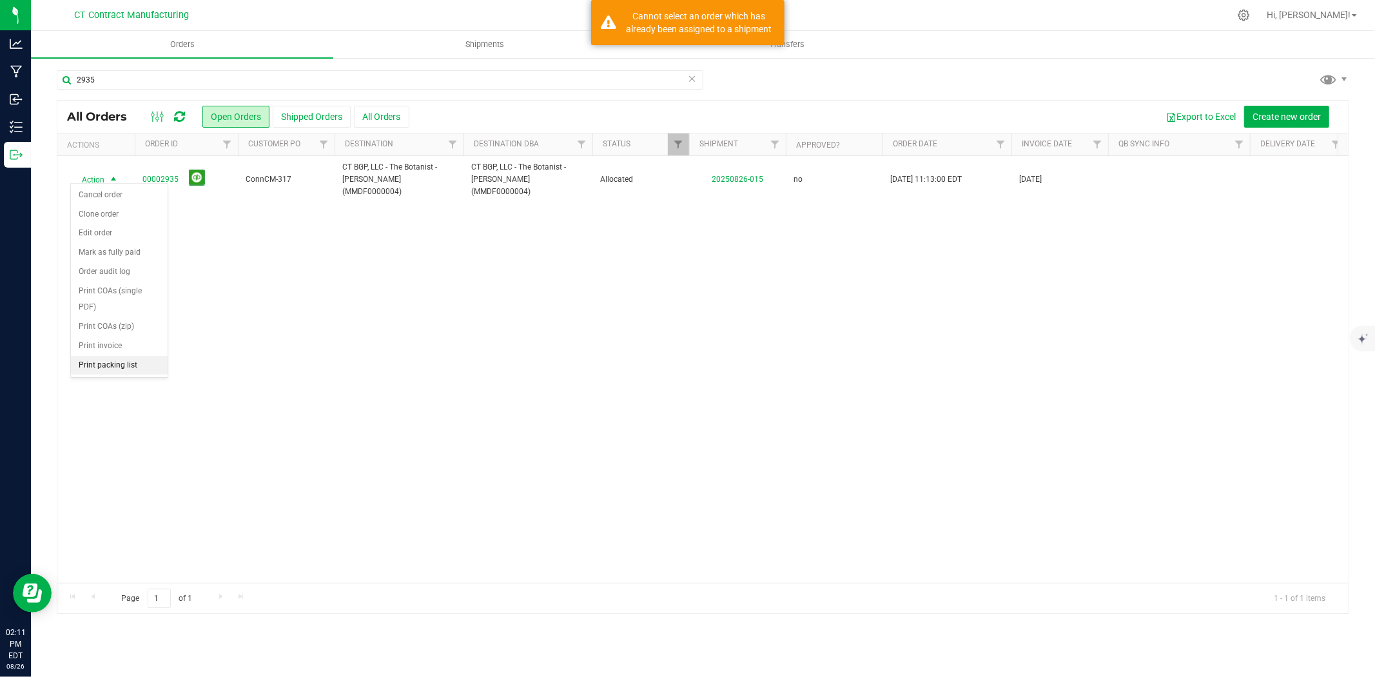
click at [123, 369] on li "Print packing list" at bounding box center [119, 365] width 97 height 19
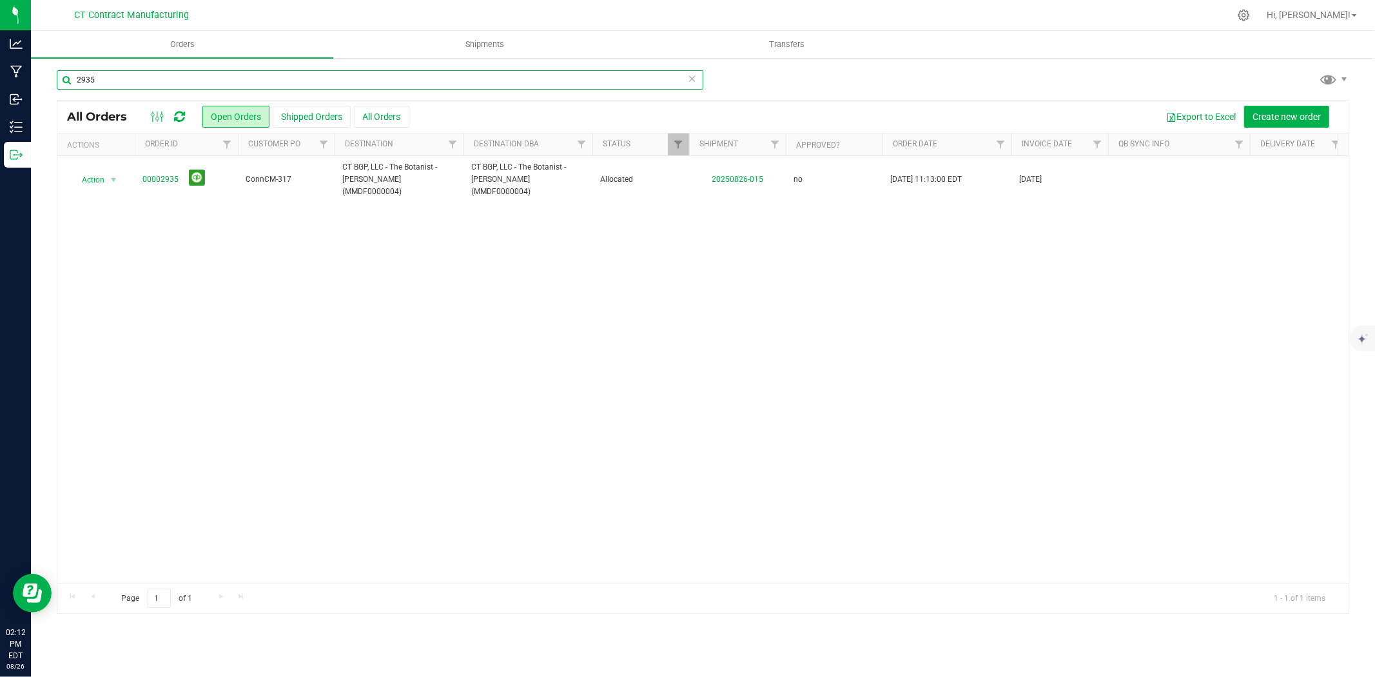
drag, startPoint x: 84, startPoint y: 81, endPoint x: 127, endPoint y: 84, distance: 42.7
click at [127, 84] on input "2935" at bounding box center [380, 79] width 647 height 19
click at [116, 175] on span "select" at bounding box center [113, 180] width 10 height 10
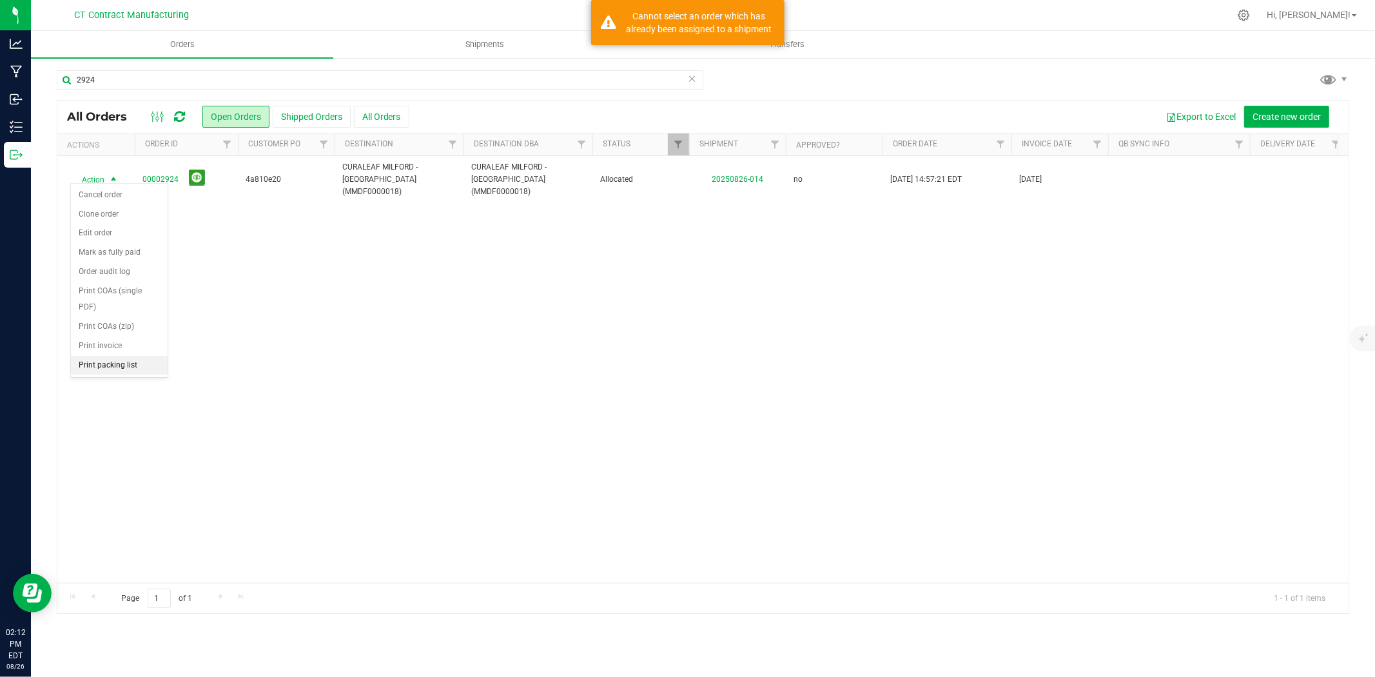
click at [108, 366] on li "Print packing list" at bounding box center [119, 365] width 97 height 19
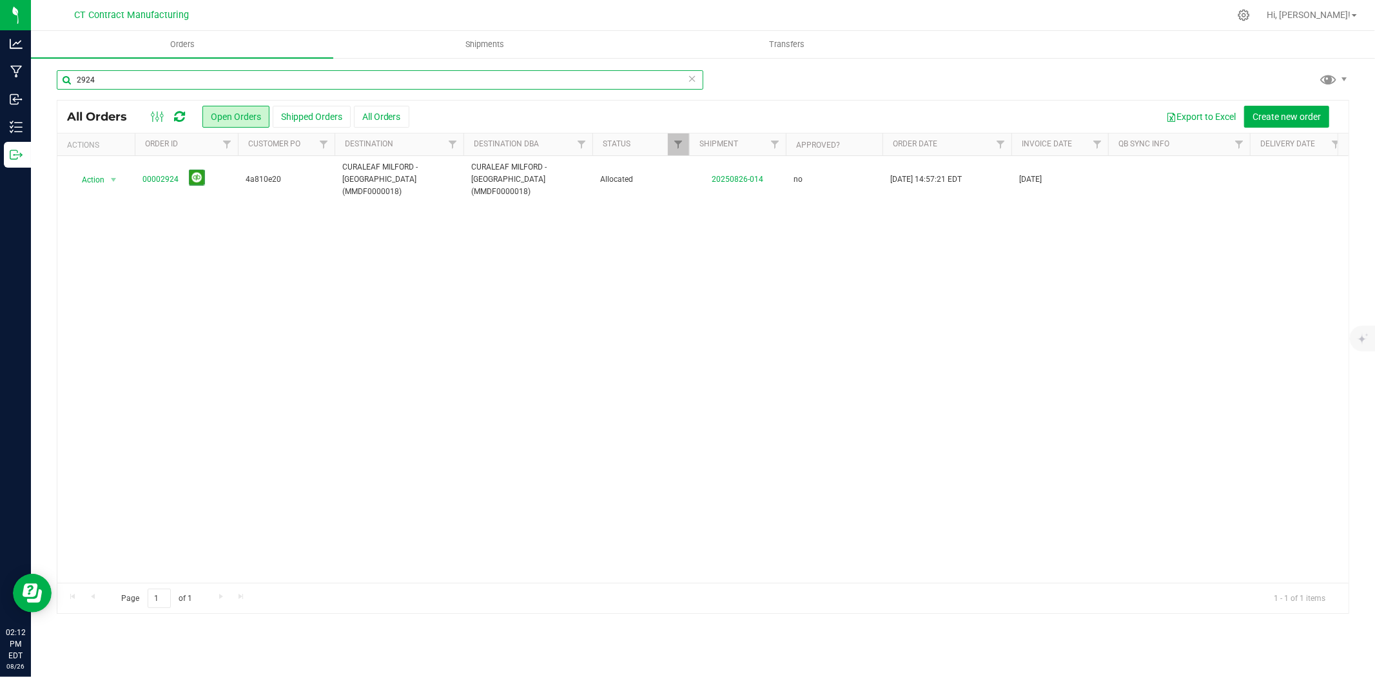
drag, startPoint x: 117, startPoint y: 84, endPoint x: 68, endPoint y: 82, distance: 49.0
click at [68, 82] on input "2924" at bounding box center [380, 79] width 647 height 19
click at [115, 180] on span "select" at bounding box center [113, 185] width 10 height 10
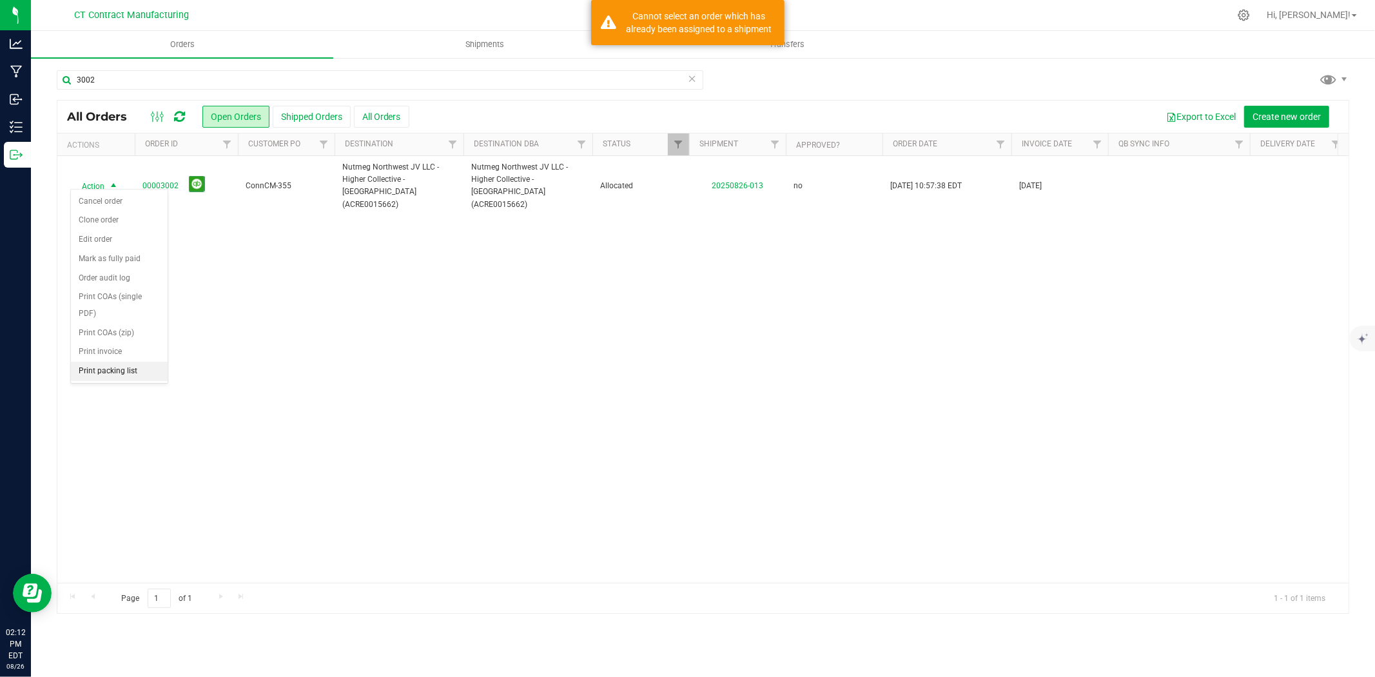
click at [106, 374] on li "Print packing list" at bounding box center [119, 371] width 97 height 19
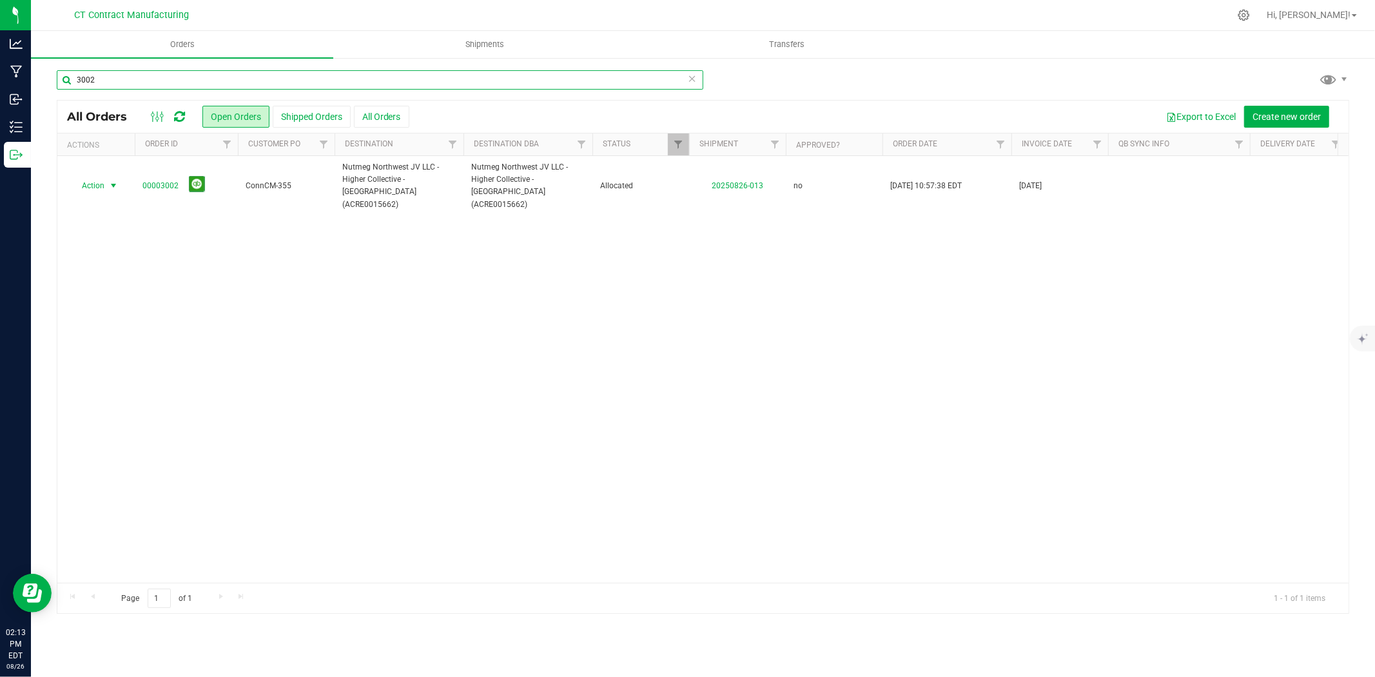
click at [87, 80] on input "3002" at bounding box center [380, 79] width 647 height 19
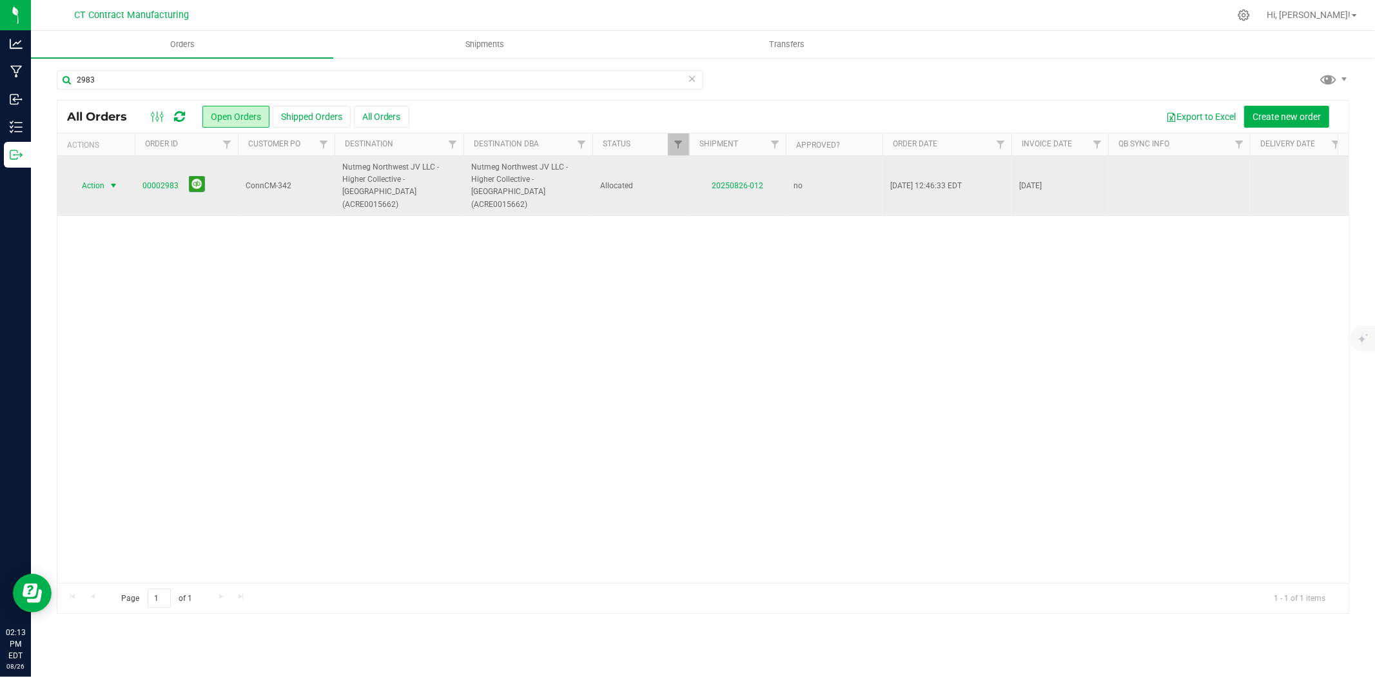
click at [112, 182] on span "select" at bounding box center [113, 185] width 10 height 10
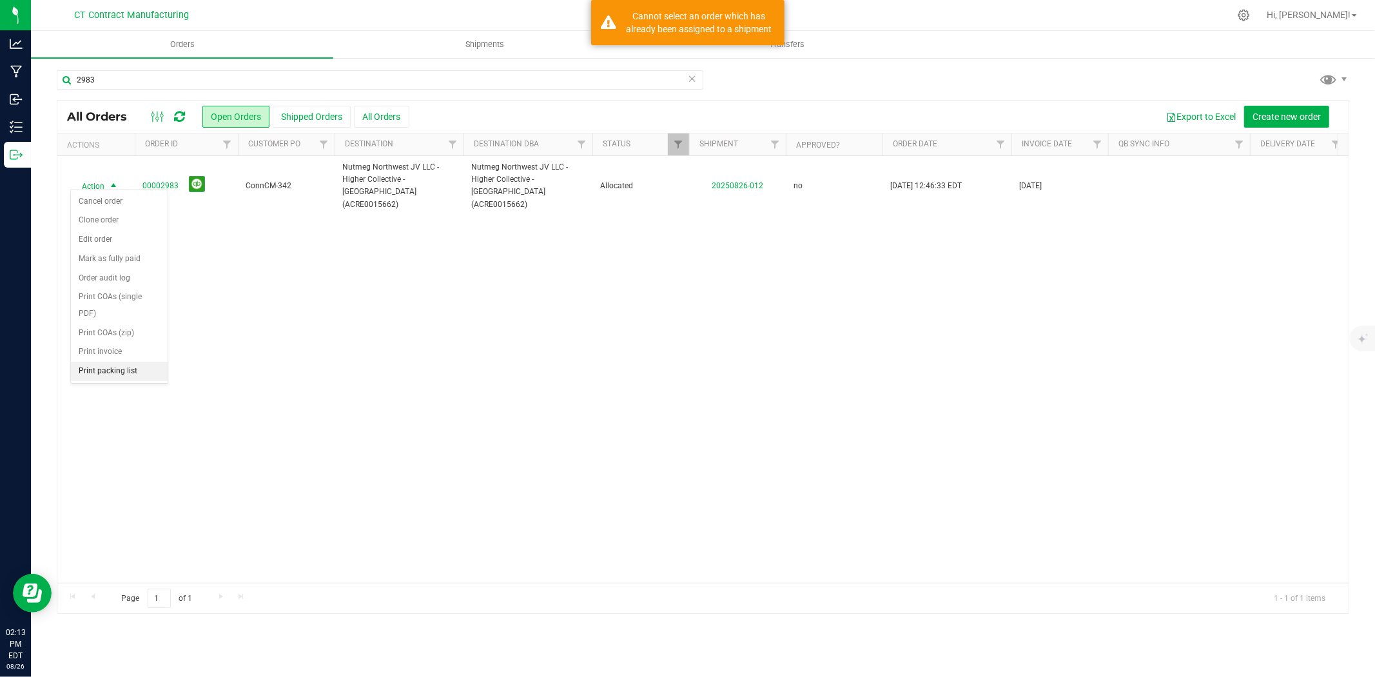
click at [126, 376] on li "Print packing list" at bounding box center [119, 371] width 97 height 19
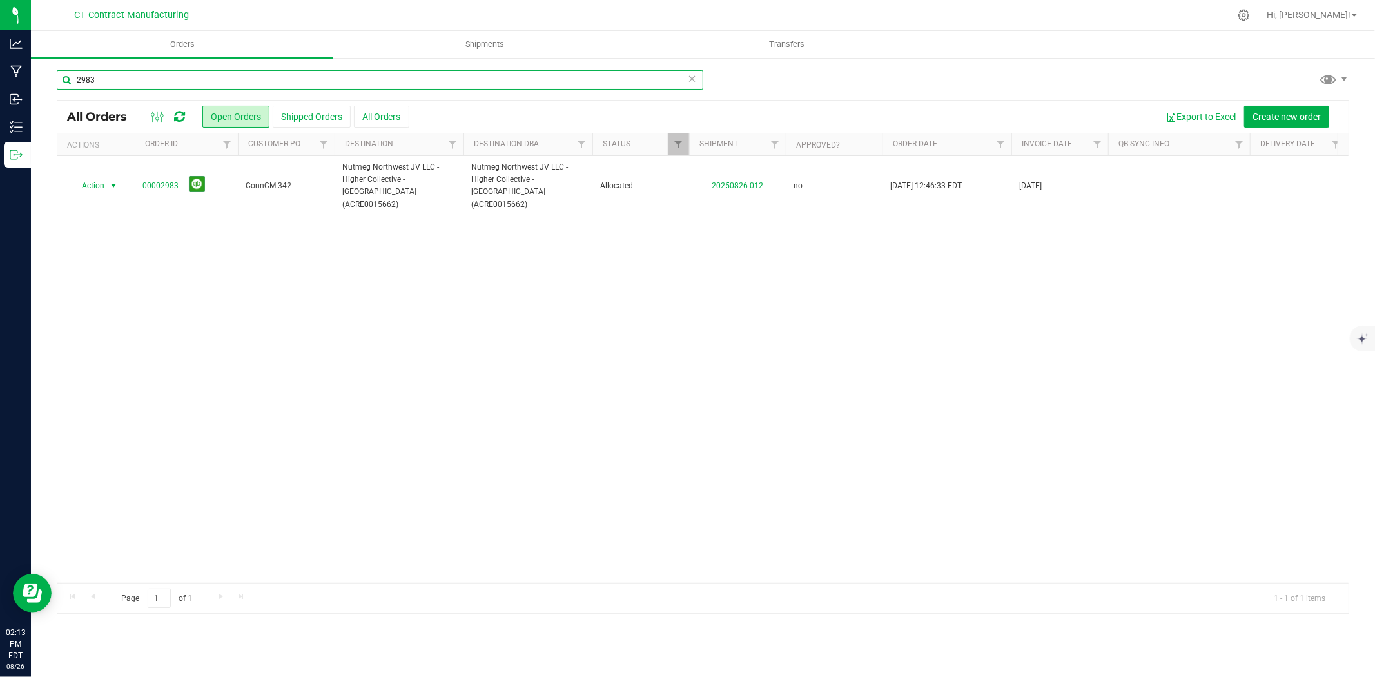
click at [157, 86] on input "2983" at bounding box center [380, 79] width 647 height 19
click at [113, 180] on span "select" at bounding box center [113, 185] width 10 height 10
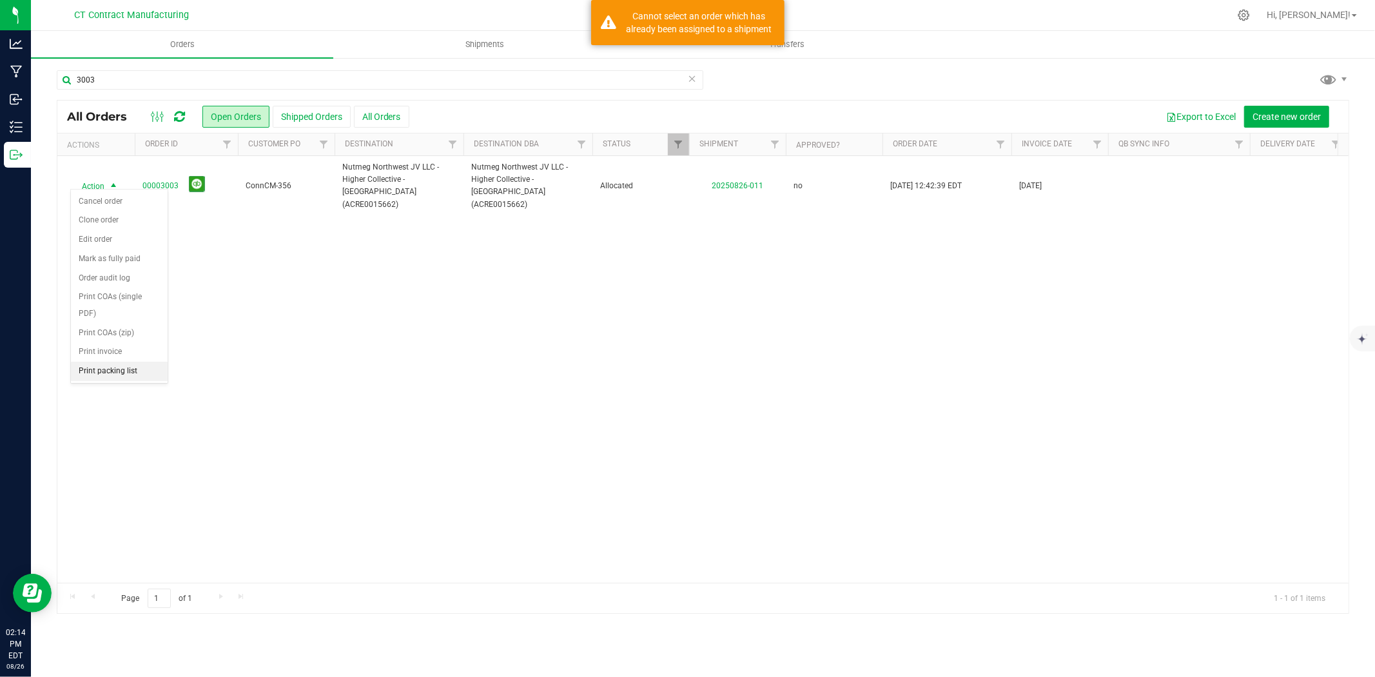
click at [87, 365] on li "Print packing list" at bounding box center [119, 371] width 97 height 19
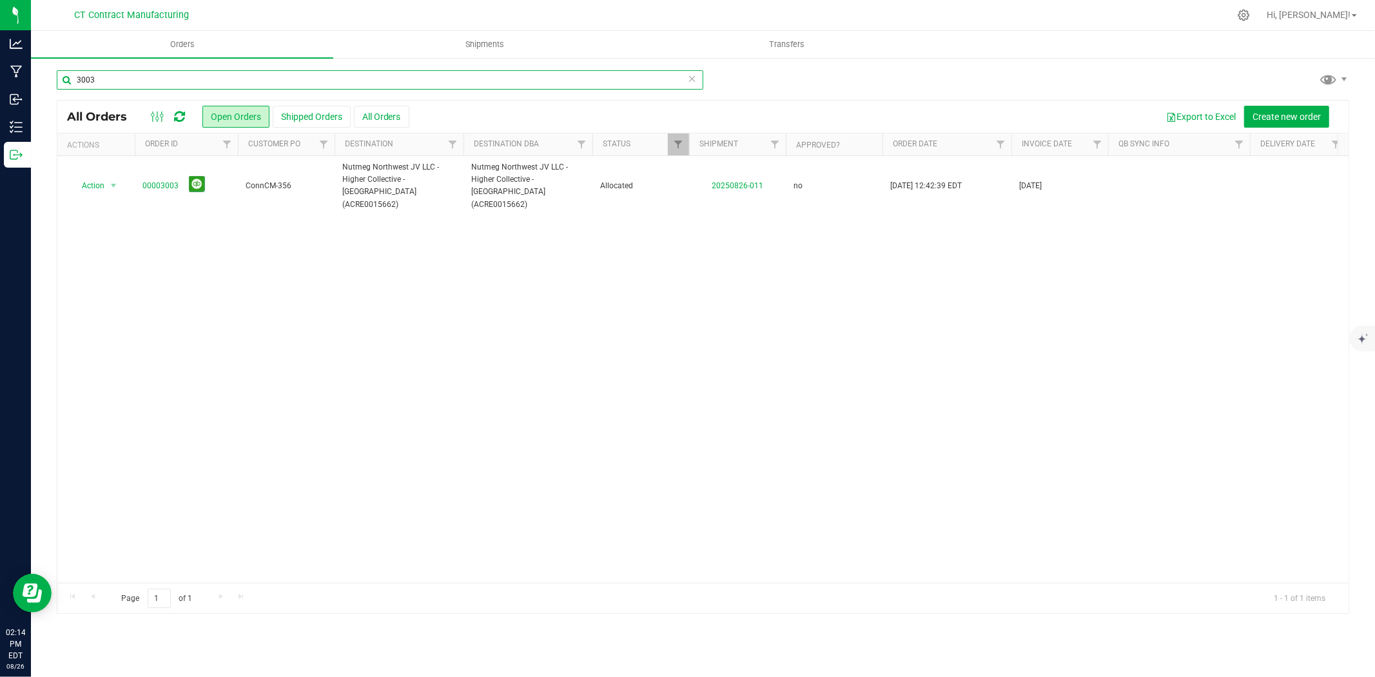
drag, startPoint x: 161, startPoint y: 75, endPoint x: 56, endPoint y: 80, distance: 105.2
click at [57, 80] on input "3003" at bounding box center [380, 79] width 647 height 19
type input "2984"
click at [112, 182] on span "select" at bounding box center [113, 185] width 10 height 10
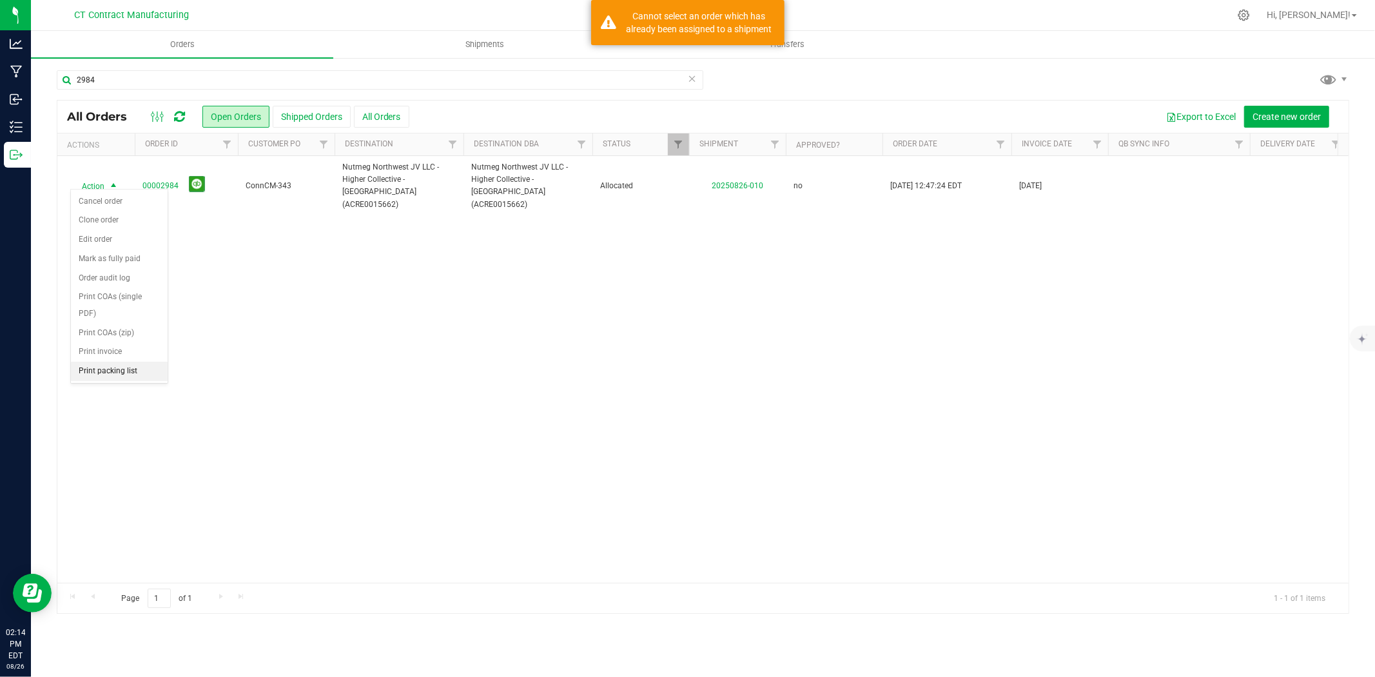
click at [114, 373] on li "Print packing list" at bounding box center [119, 371] width 97 height 19
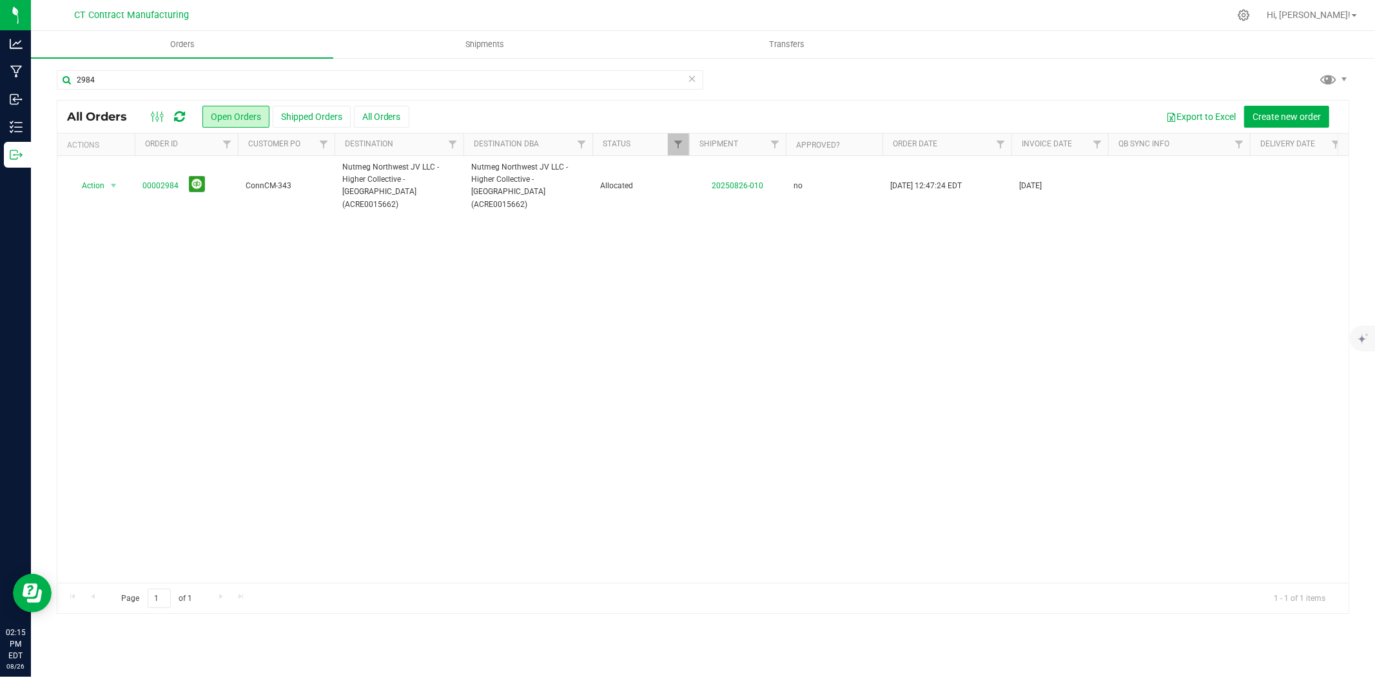
click at [121, 89] on div "2984" at bounding box center [380, 85] width 647 height 30
click at [121, 85] on input "2984" at bounding box center [380, 79] width 647 height 19
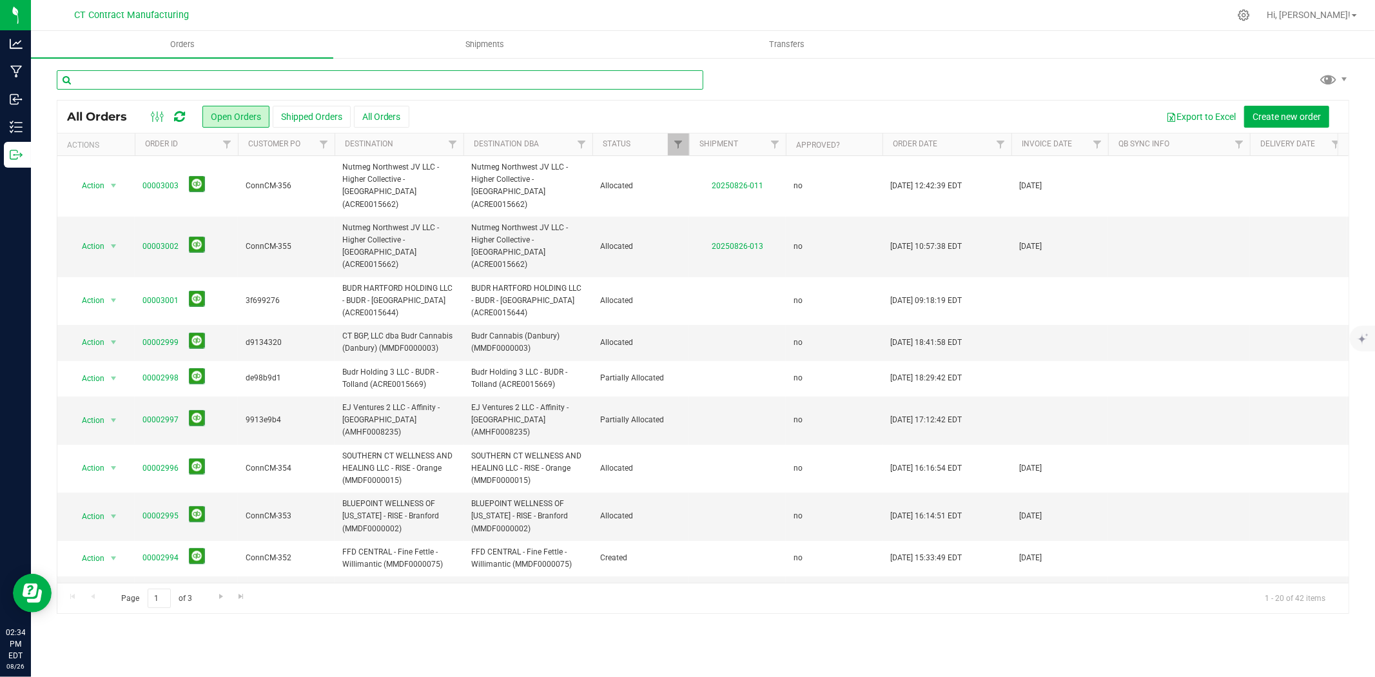
click at [258, 81] on input "text" at bounding box center [380, 79] width 647 height 19
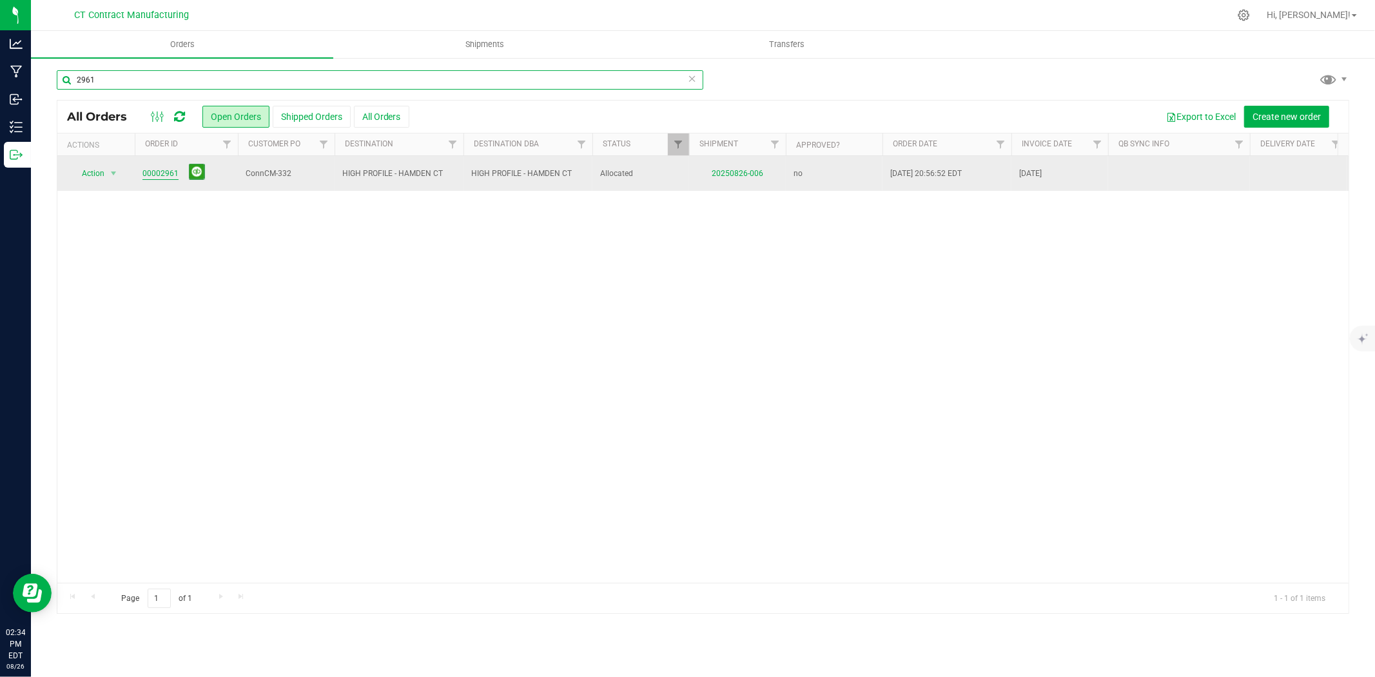
type input "2961"
click at [166, 173] on link "00002961" at bounding box center [160, 174] width 36 height 12
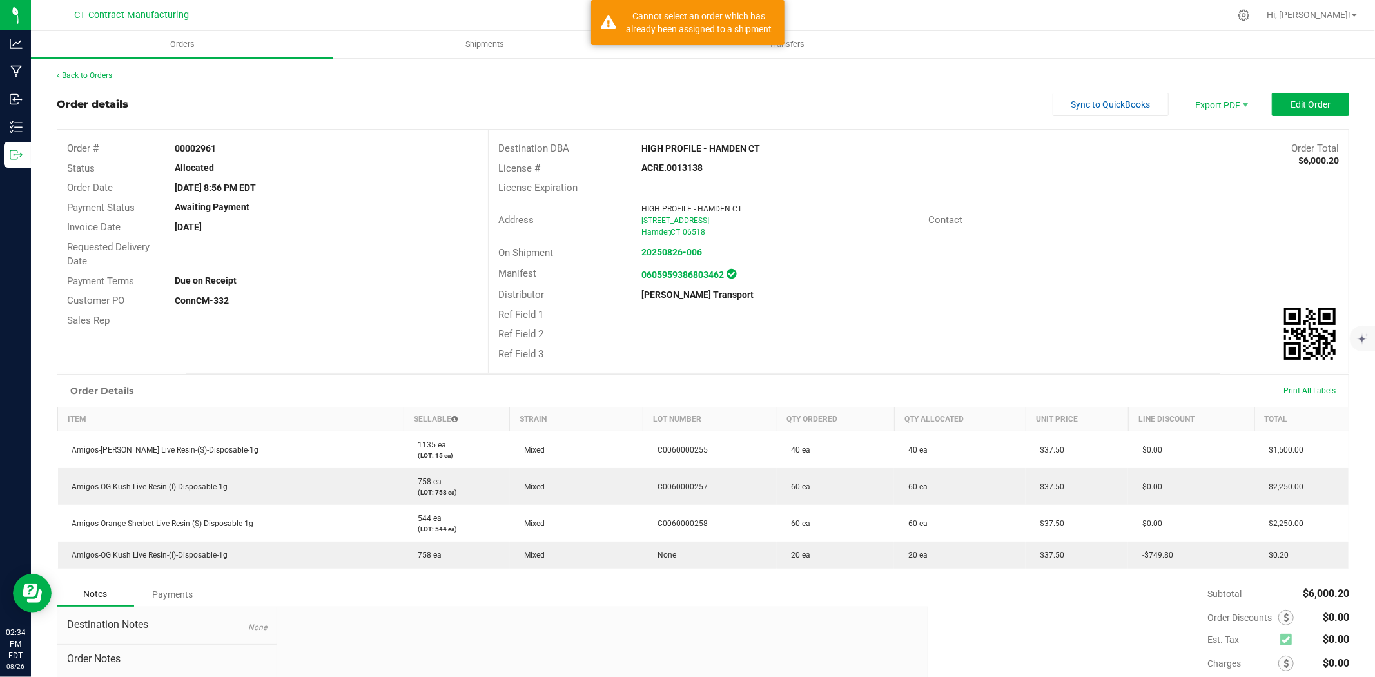
click at [99, 73] on link "Back to Orders" at bounding box center [84, 75] width 55 height 9
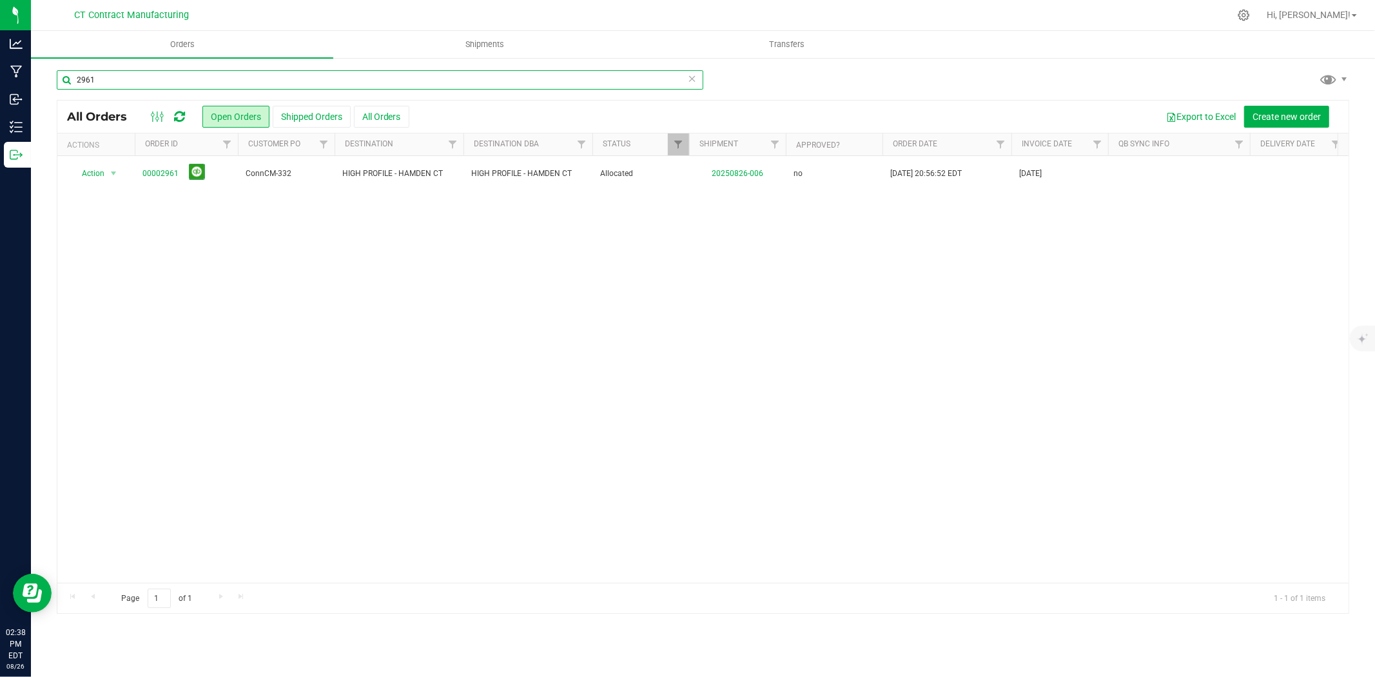
click at [99, 73] on input "2961" at bounding box center [380, 79] width 647 height 19
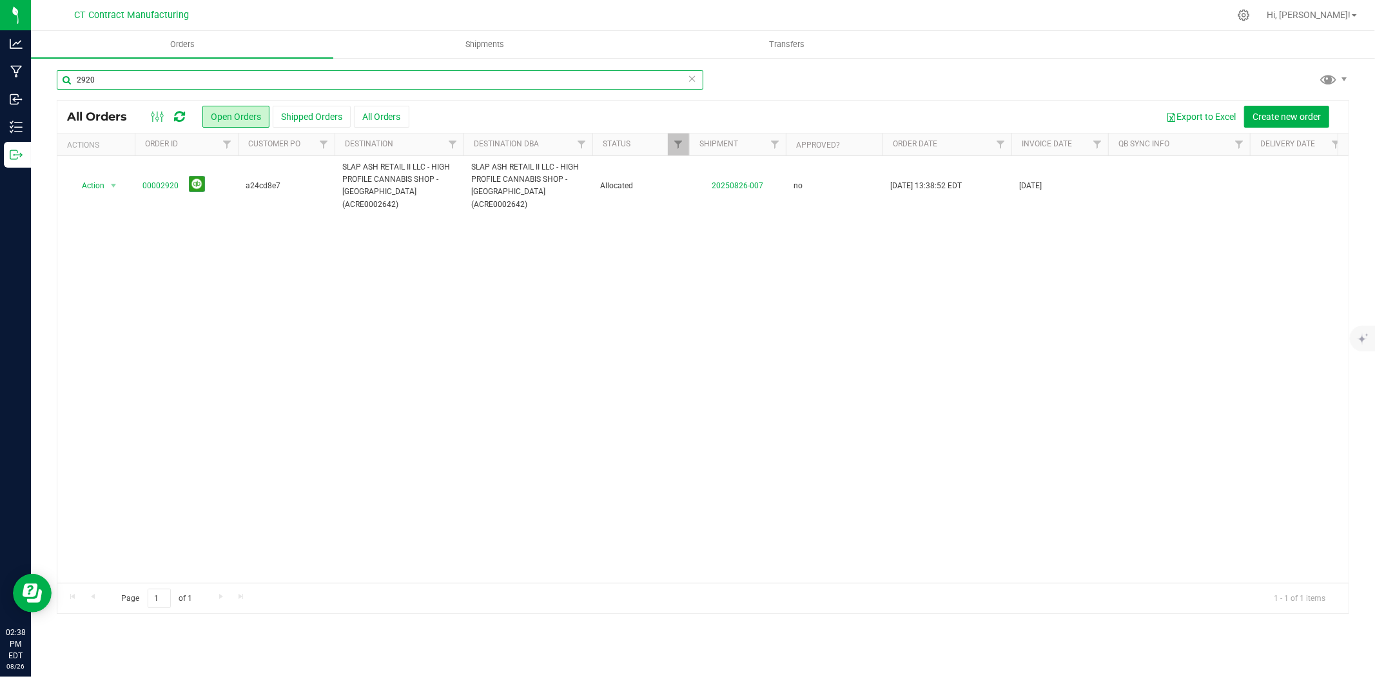
type input "2920"
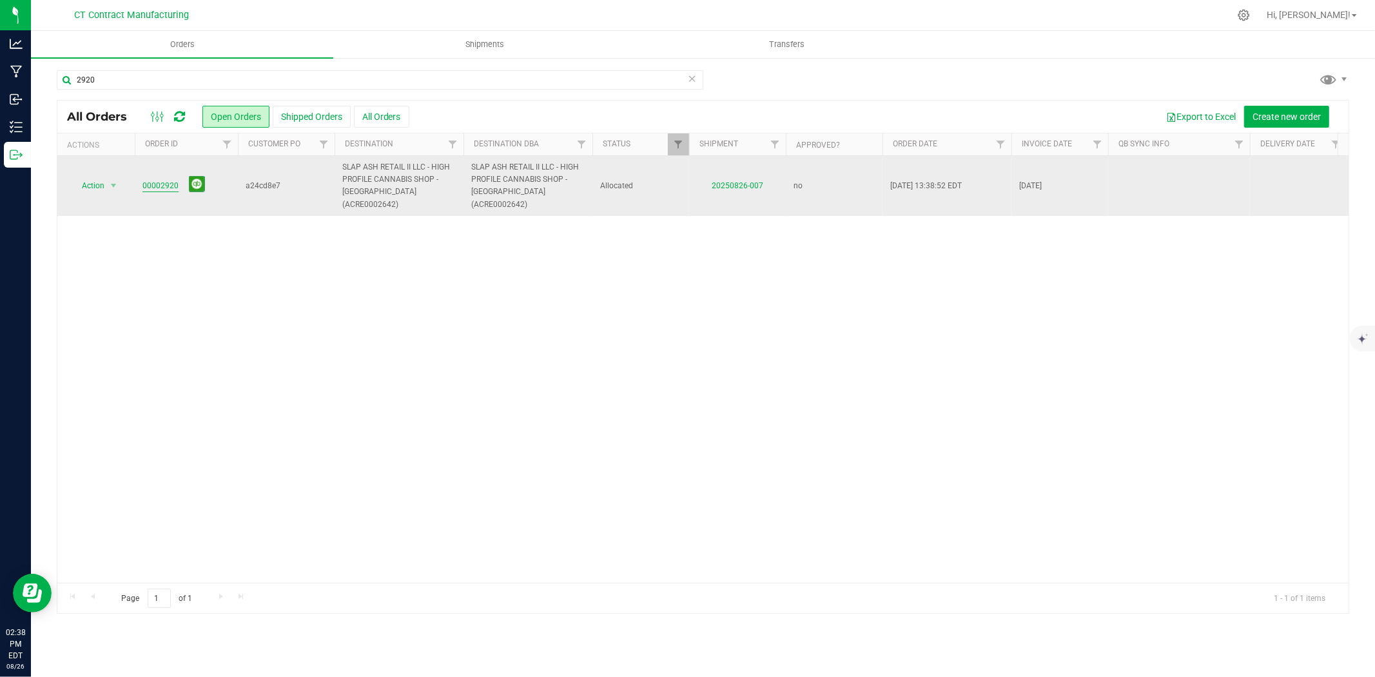
click at [170, 180] on link "00002920" at bounding box center [160, 186] width 36 height 12
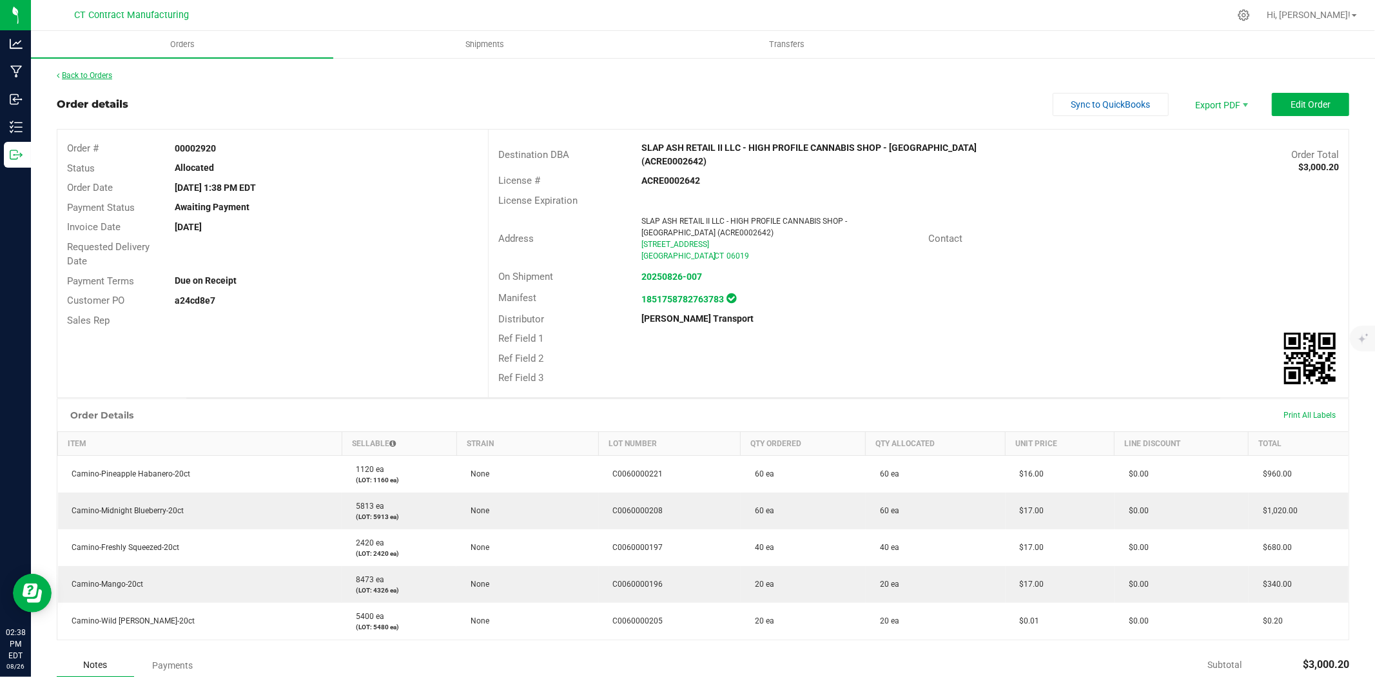
click at [107, 73] on link "Back to Orders" at bounding box center [84, 75] width 55 height 9
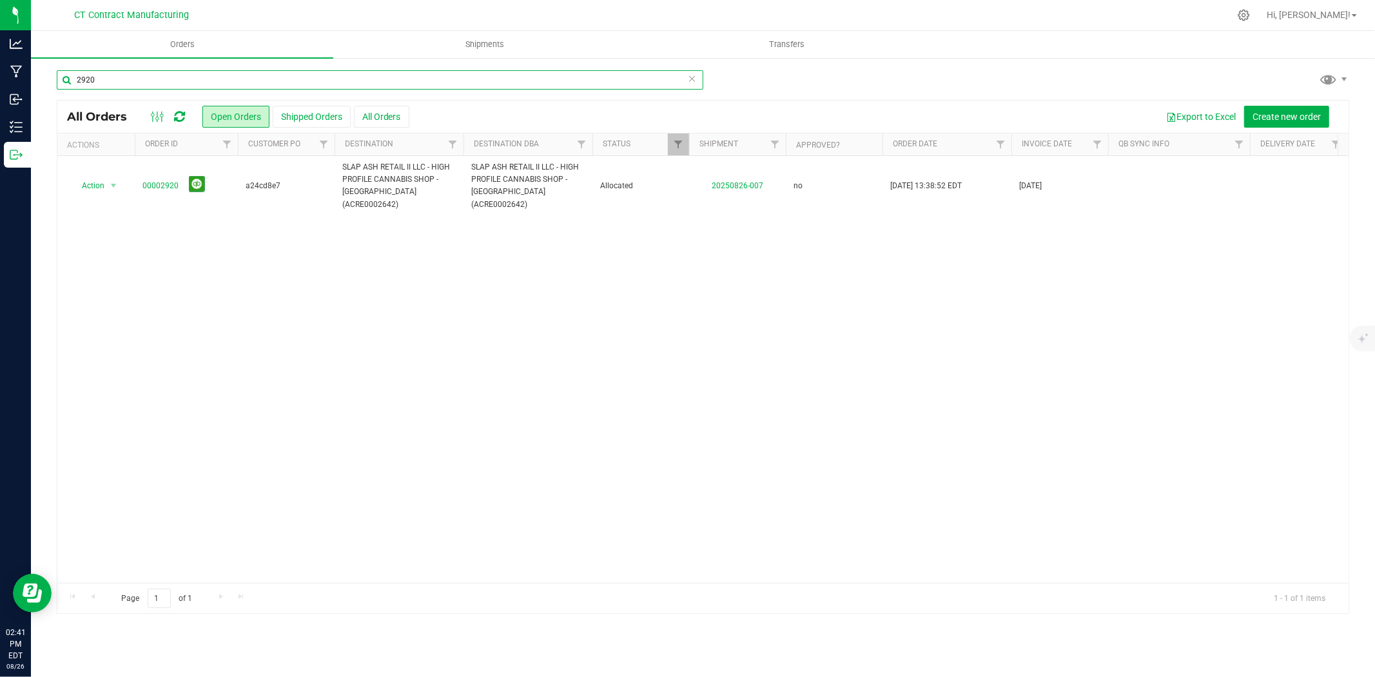
click at [107, 73] on input "2920" at bounding box center [380, 79] width 647 height 19
type input "2962"
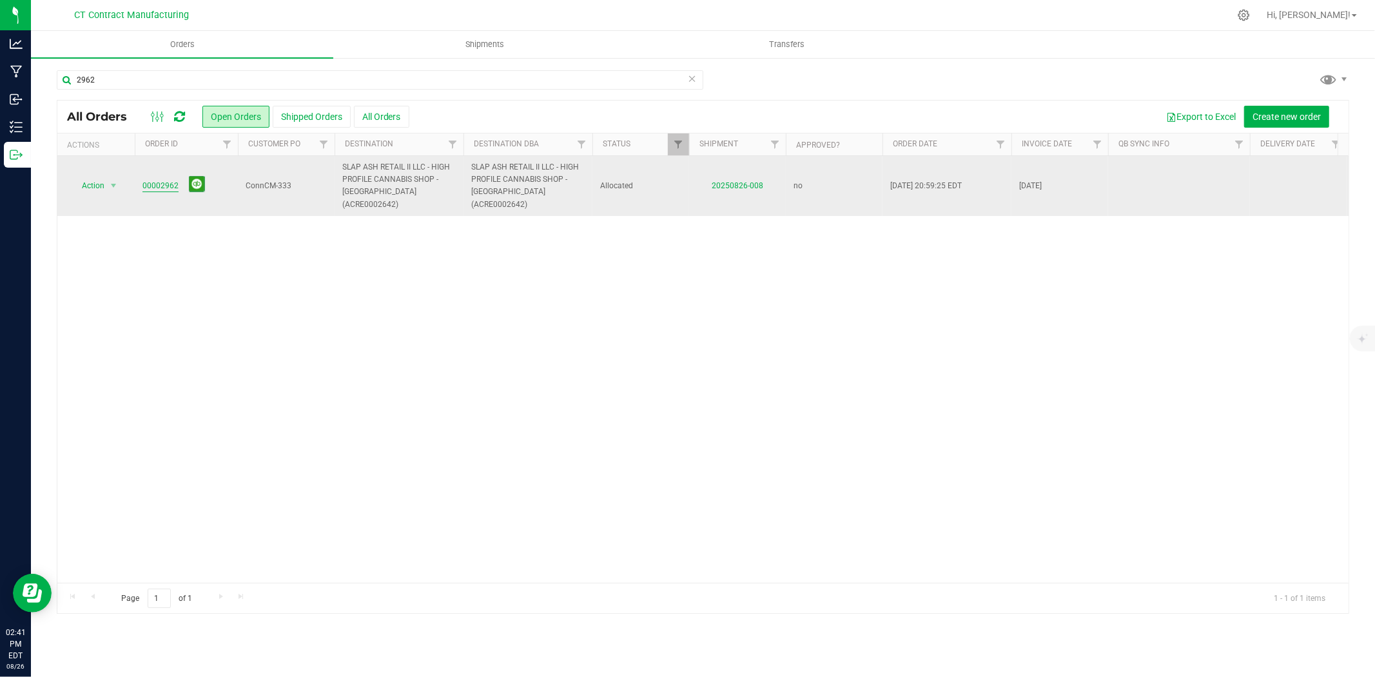
drag, startPoint x: 202, startPoint y: 171, endPoint x: 171, endPoint y: 180, distance: 32.2
click at [171, 180] on link "00002962" at bounding box center [160, 186] width 36 height 12
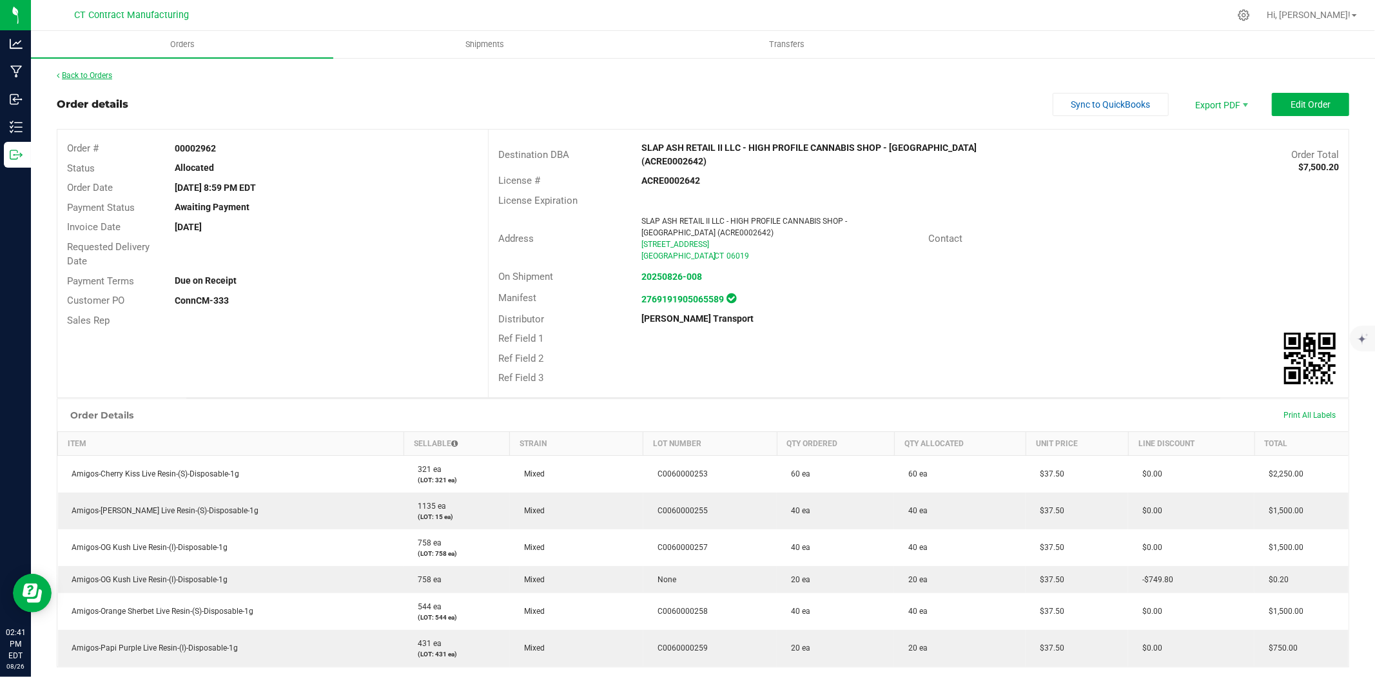
click at [92, 71] on link "Back to Orders" at bounding box center [84, 75] width 55 height 9
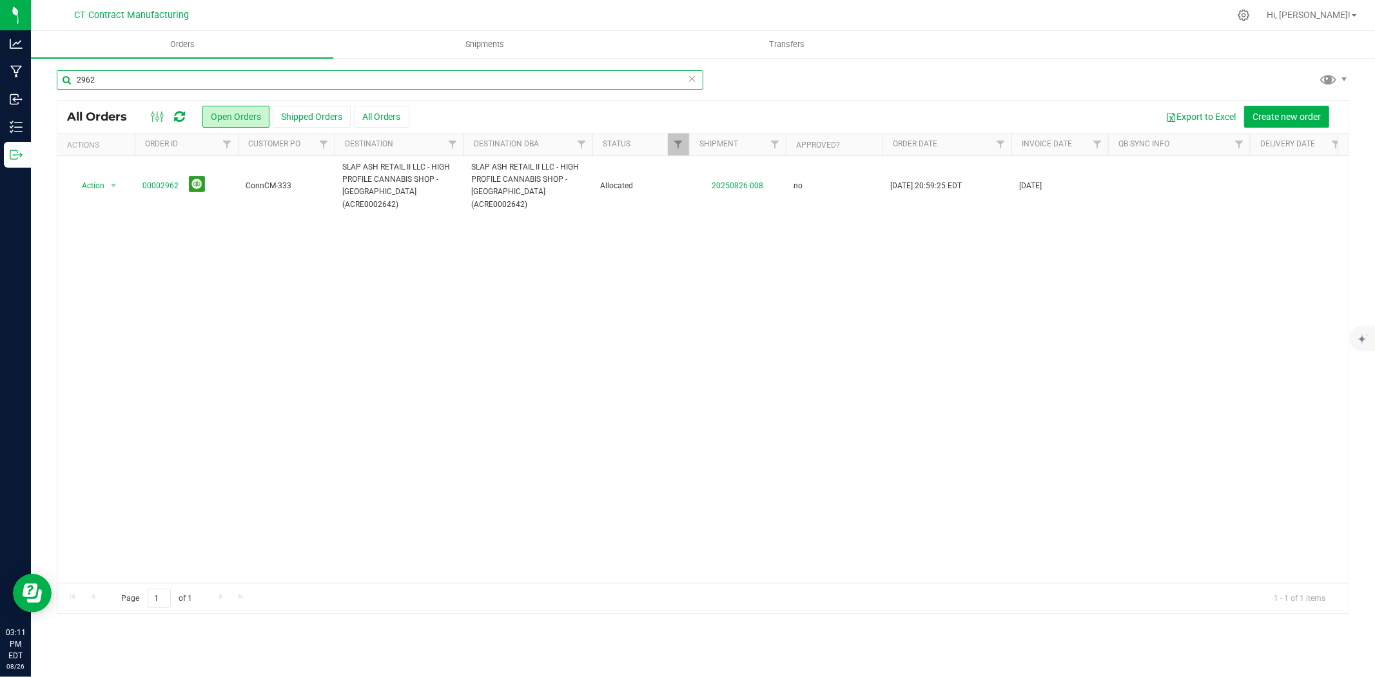
click at [157, 75] on input "2962" at bounding box center [380, 79] width 647 height 19
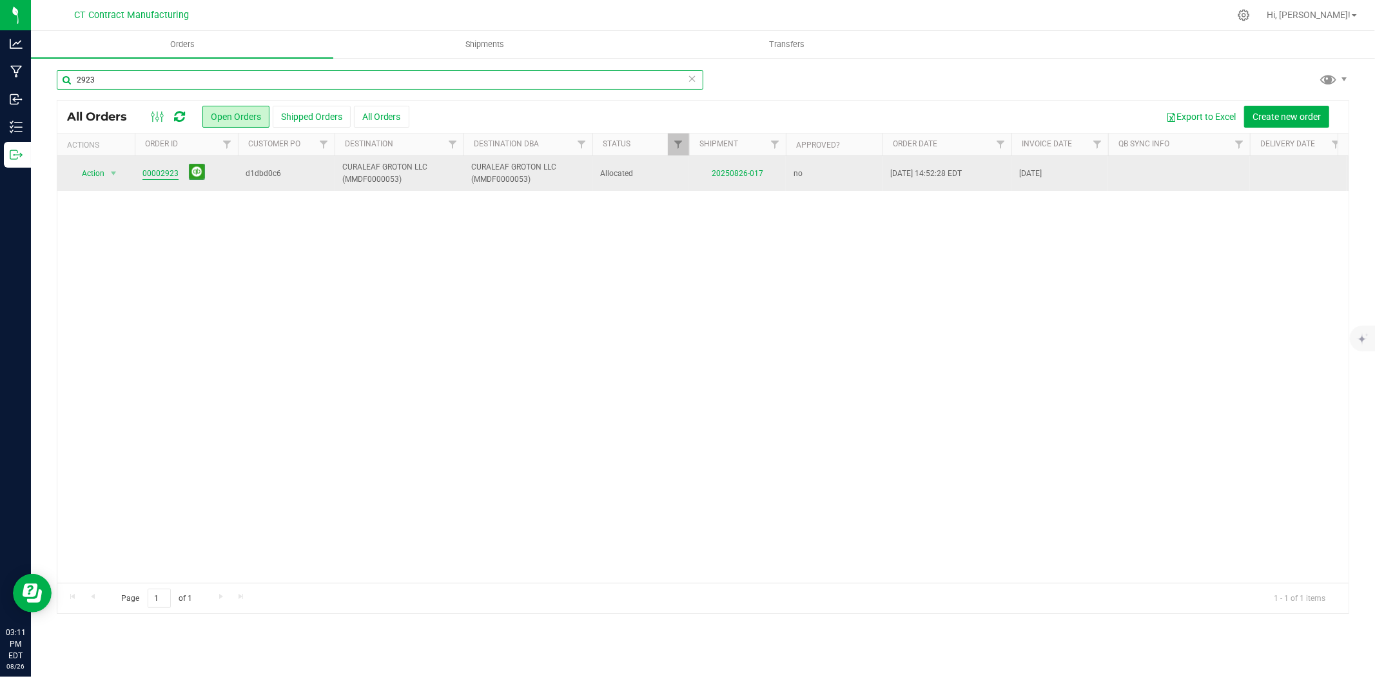
type input "2923"
click at [145, 179] on link "00002923" at bounding box center [160, 174] width 36 height 12
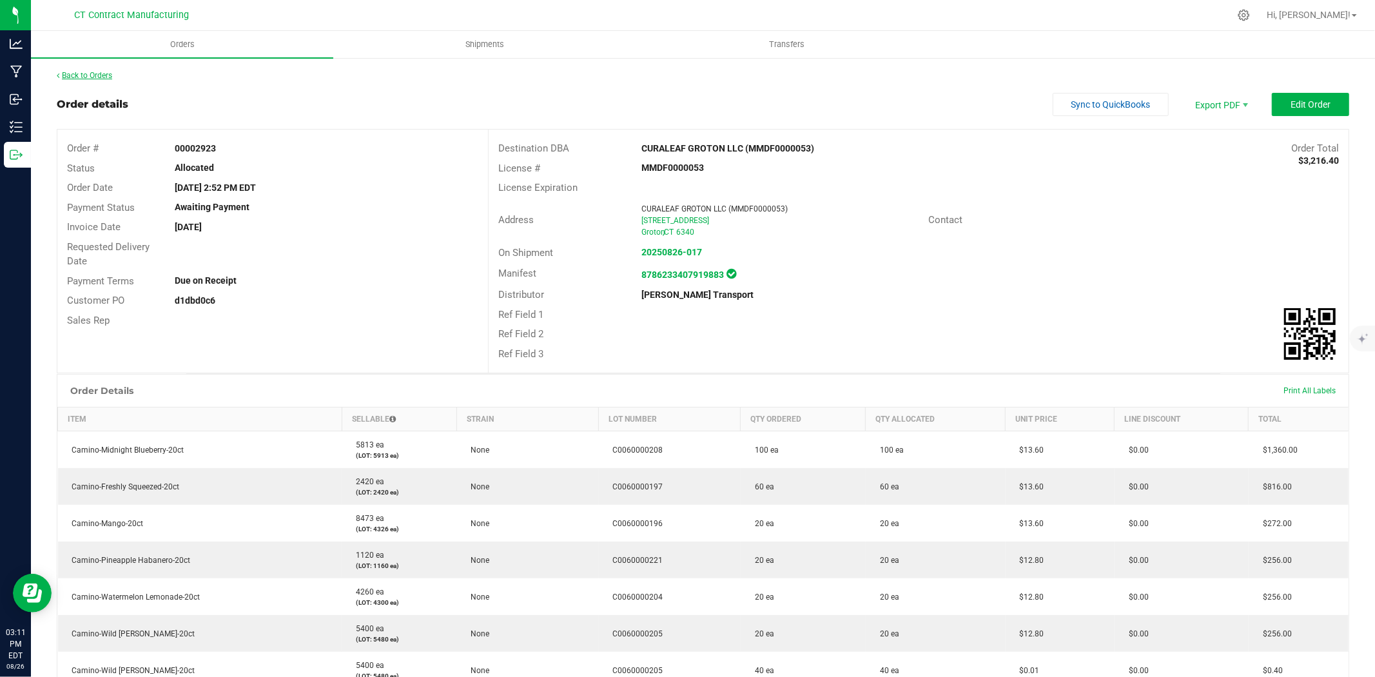
click at [105, 74] on link "Back to Orders" at bounding box center [84, 75] width 55 height 9
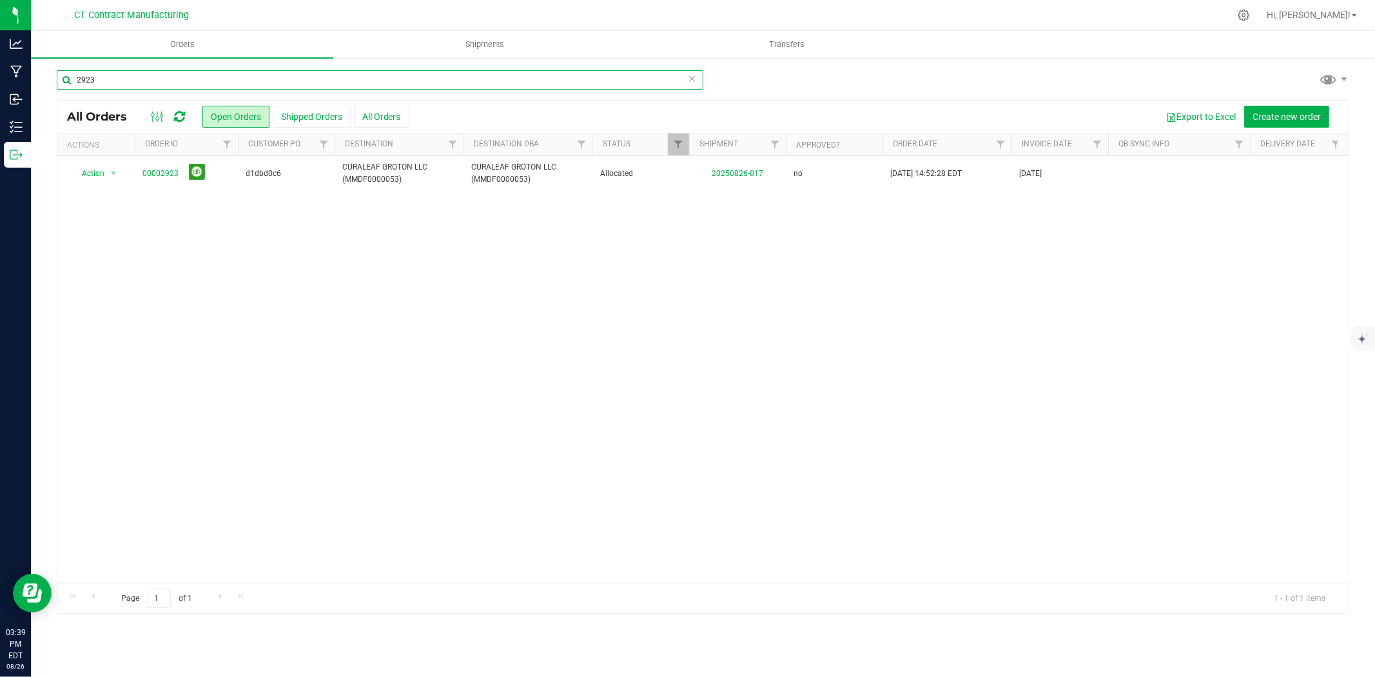
click at [112, 73] on input "2923" at bounding box center [380, 79] width 647 height 19
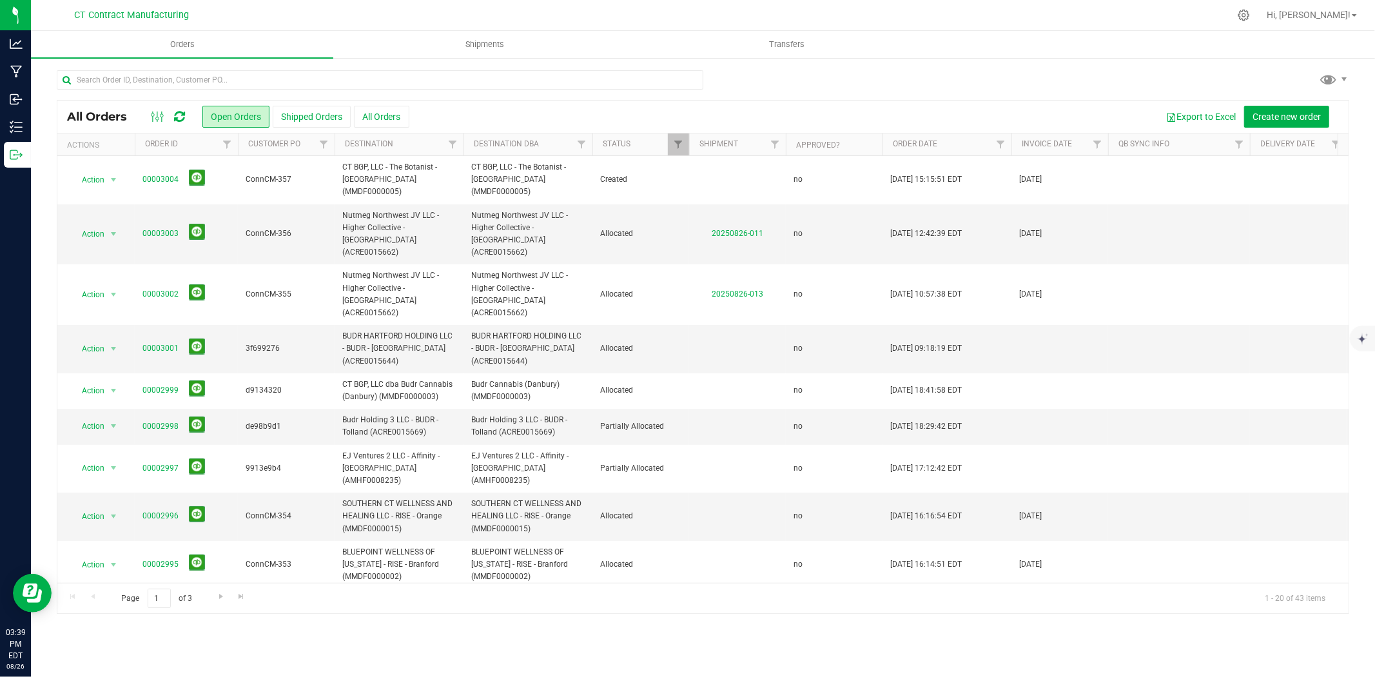
click at [182, 114] on icon at bounding box center [179, 116] width 11 height 13
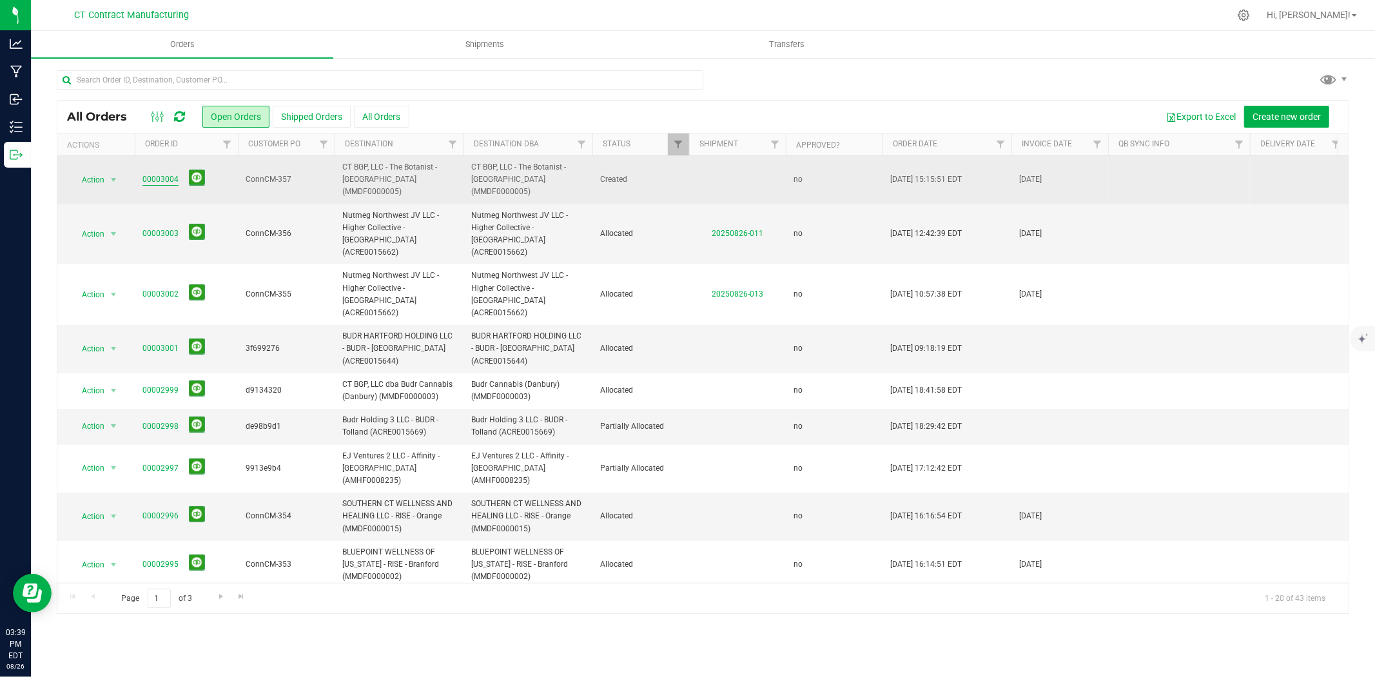
click at [159, 175] on link "00003004" at bounding box center [160, 179] width 36 height 12
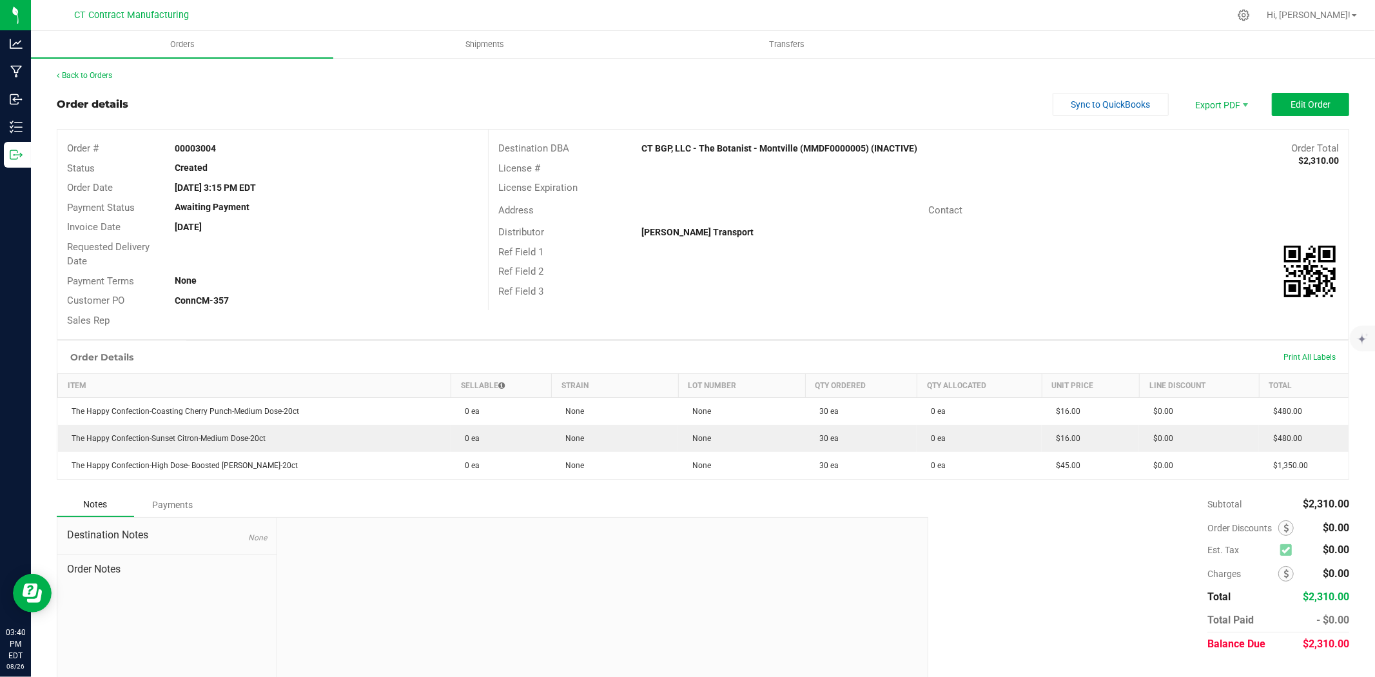
click at [1342, 86] on div "Back to Orders Order details Sync to QuickBooks Export PDF Edit Order Order # 0…" at bounding box center [703, 380] width 1344 height 647
click at [1307, 112] on button "Edit Order" at bounding box center [1310, 104] width 77 height 23
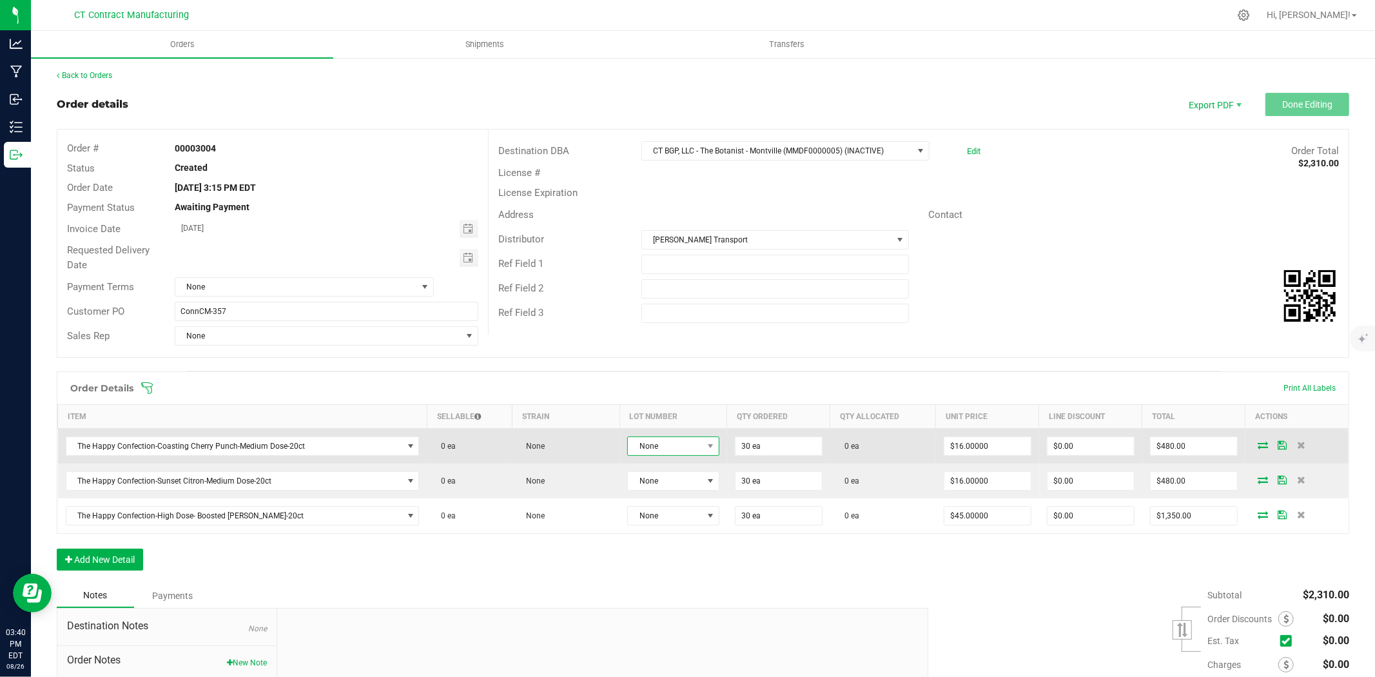
click at [667, 447] on span "None" at bounding box center [665, 446] width 75 height 18
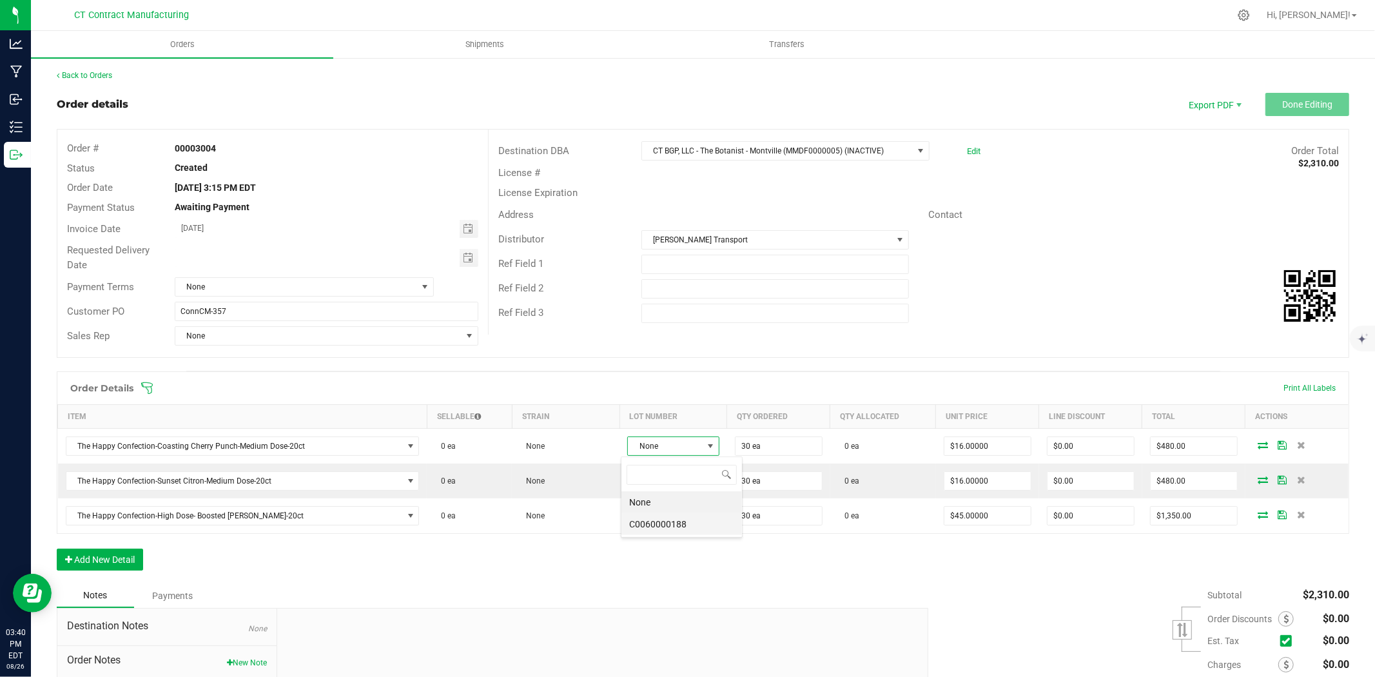
scroll to position [19, 91]
click at [678, 526] on li "C0060000188" at bounding box center [681, 524] width 121 height 22
click at [1260, 443] on icon at bounding box center [1265, 446] width 10 height 8
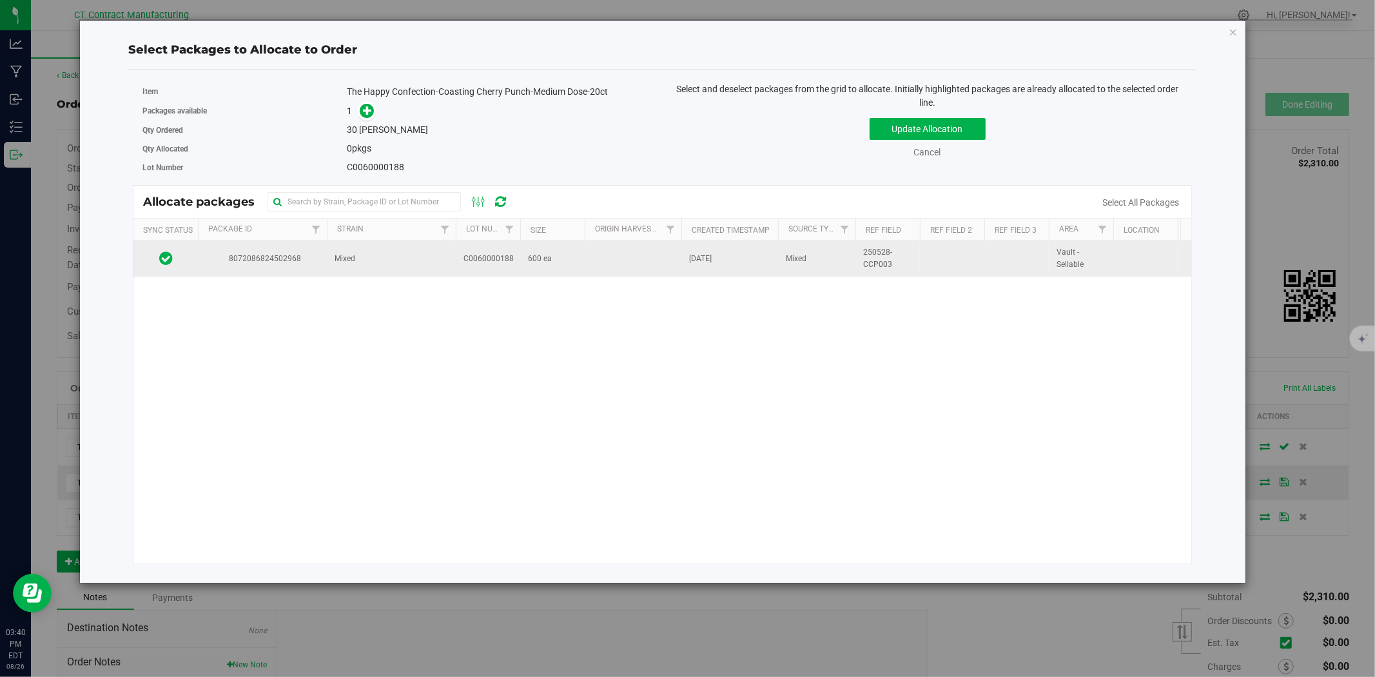
click at [364, 261] on td "Mixed" at bounding box center [391, 258] width 129 height 35
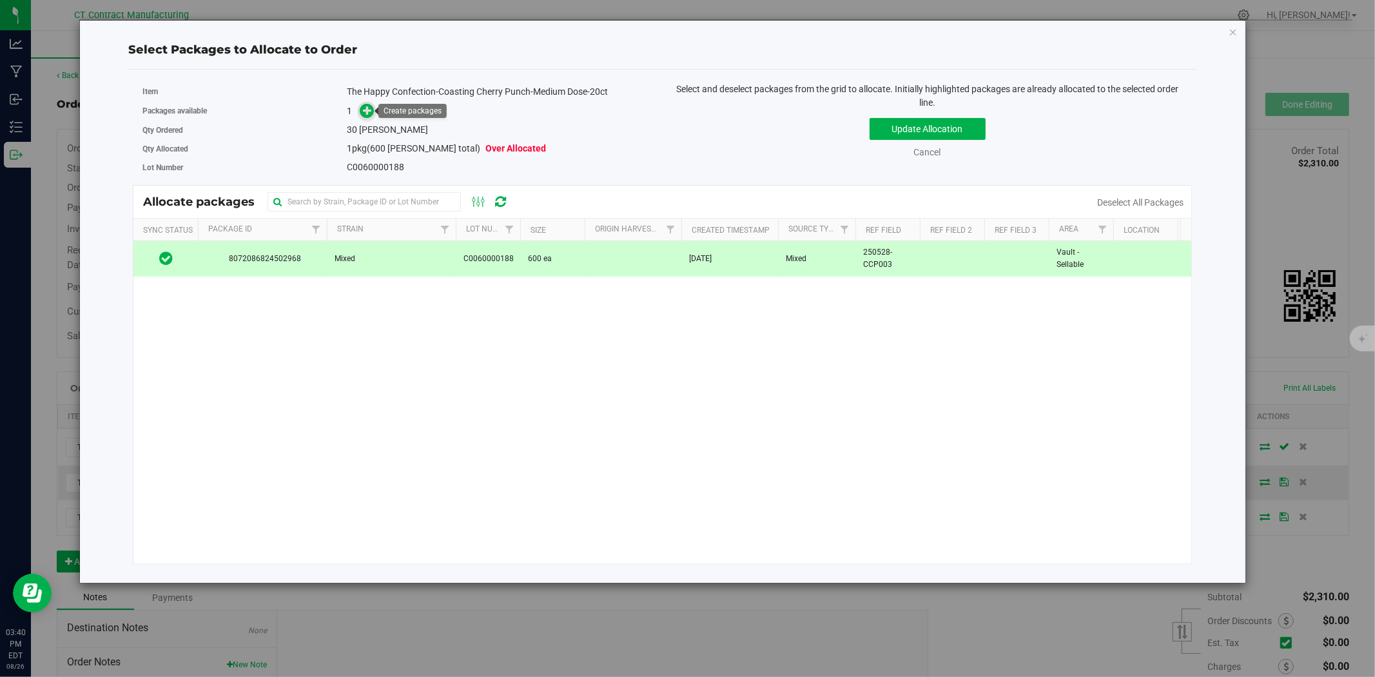
click at [371, 106] on icon at bounding box center [367, 110] width 9 height 9
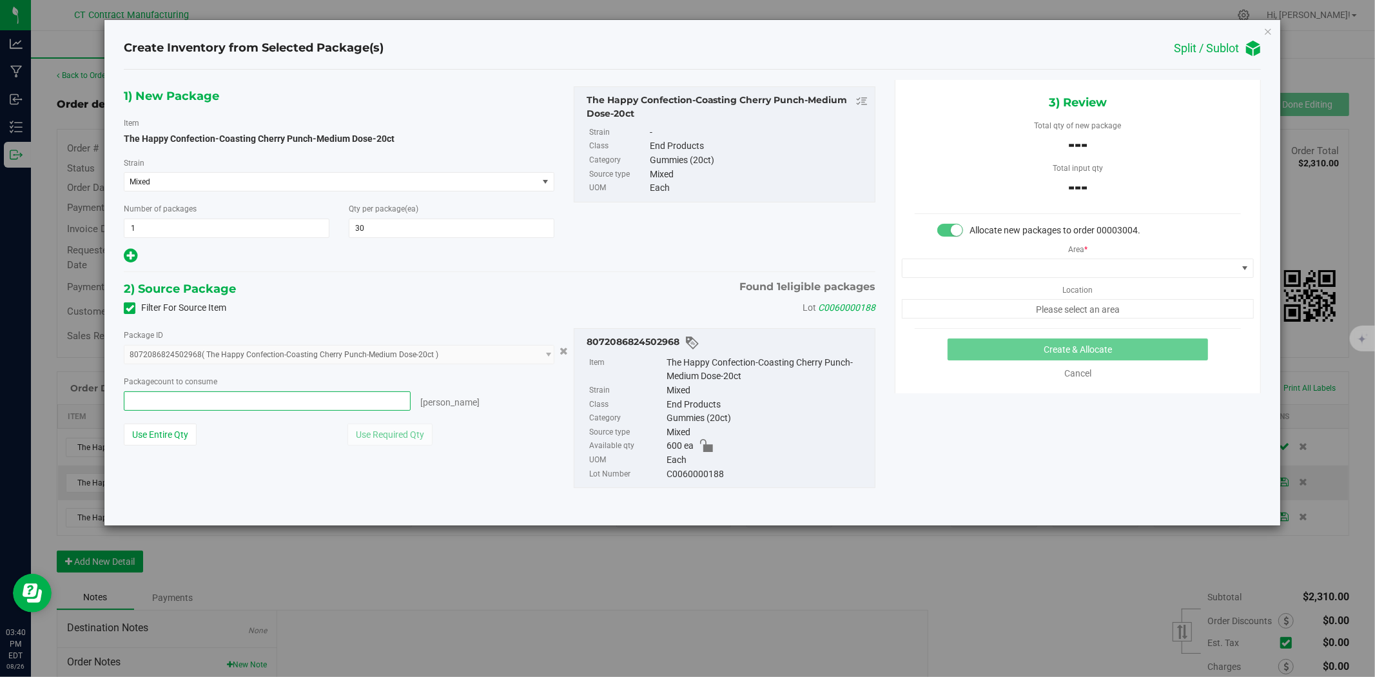
click at [342, 392] on span at bounding box center [267, 400] width 287 height 19
type input "30"
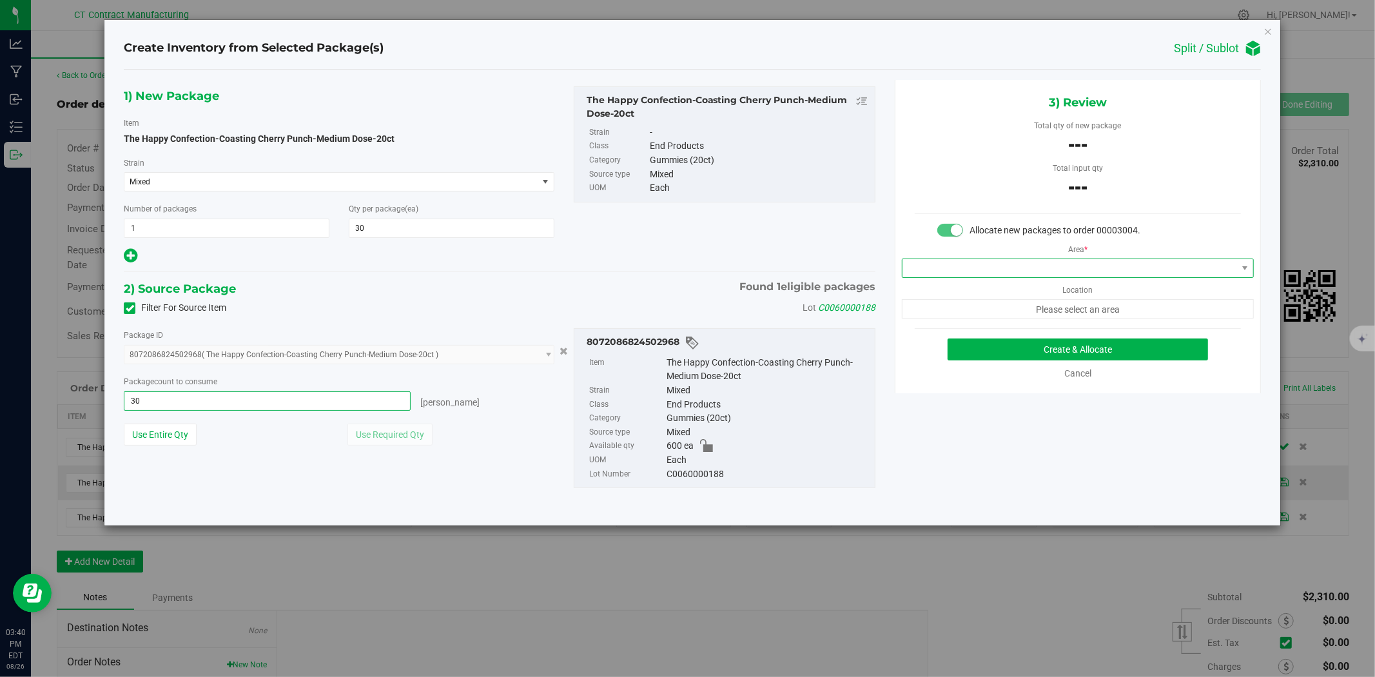
type input "30 ea"
click at [1160, 258] on span at bounding box center [1078, 267] width 352 height 19
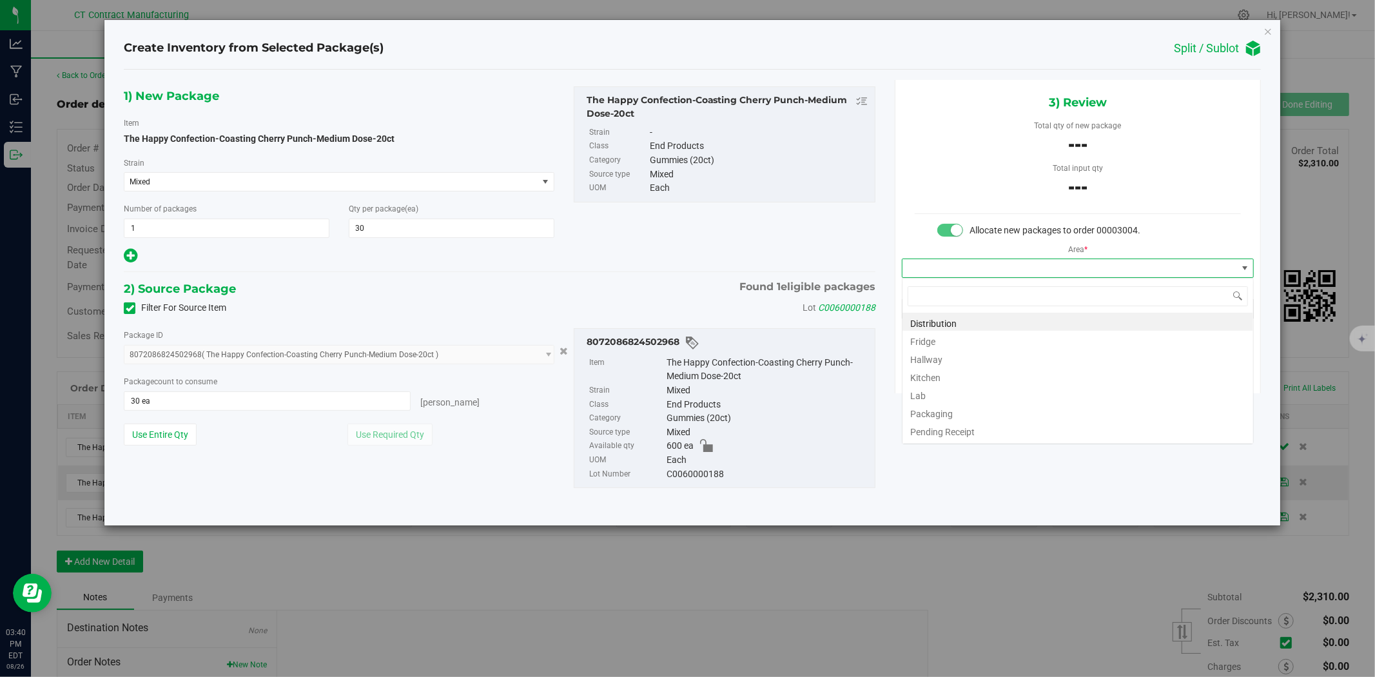
scroll to position [19, 351]
click at [1062, 318] on li "Distribution" at bounding box center [1077, 322] width 351 height 18
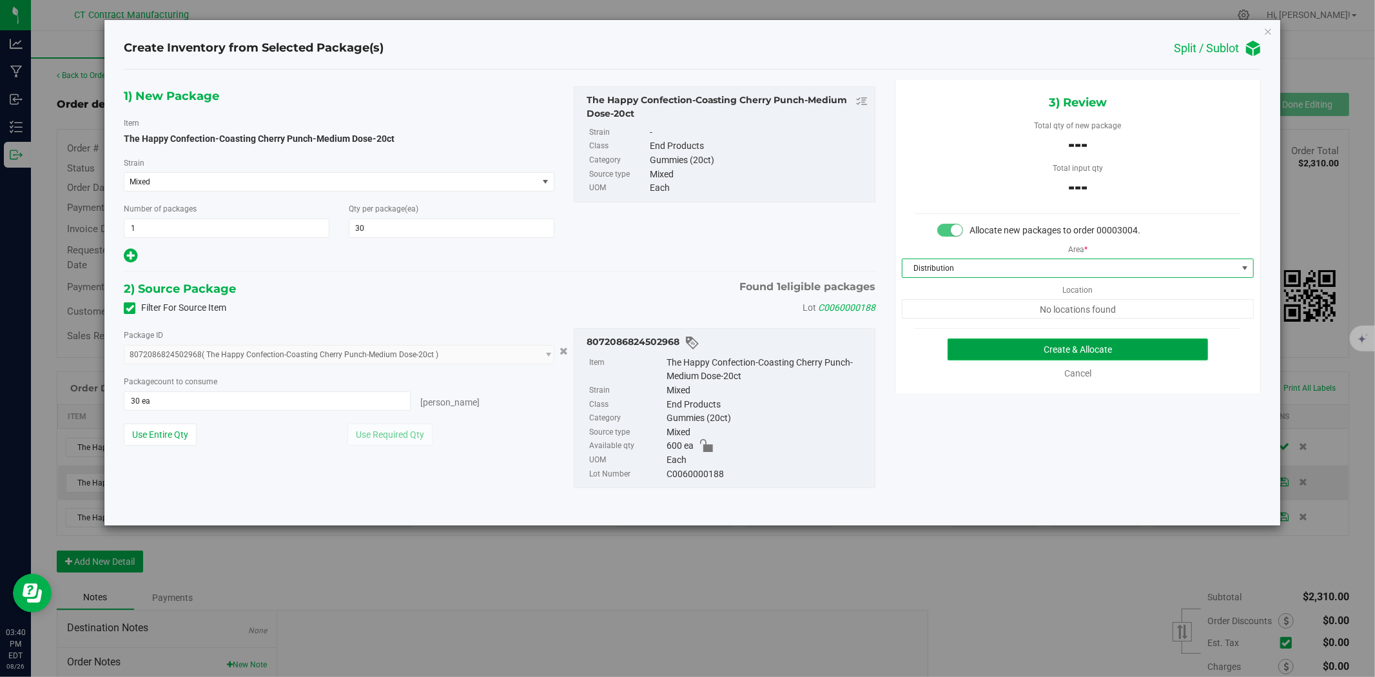
click at [1084, 348] on button "Create & Allocate" at bounding box center [1078, 349] width 261 height 22
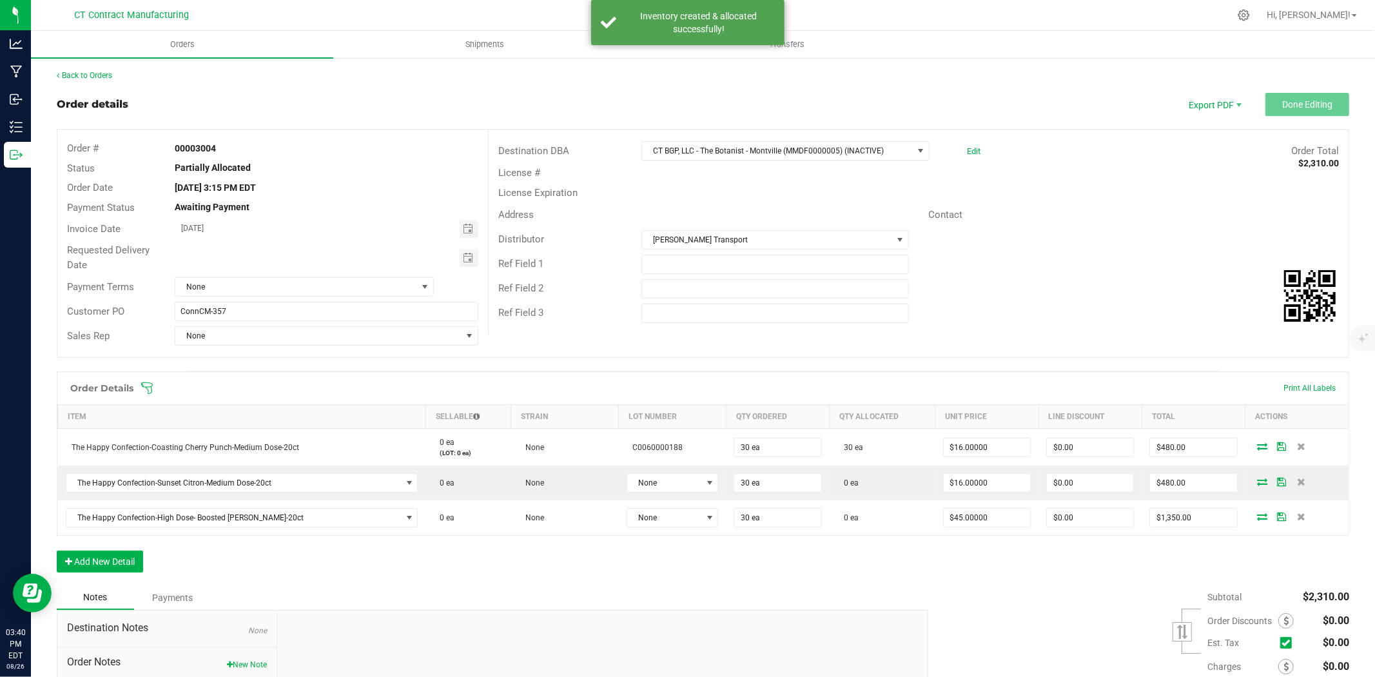
scroll to position [120, 0]
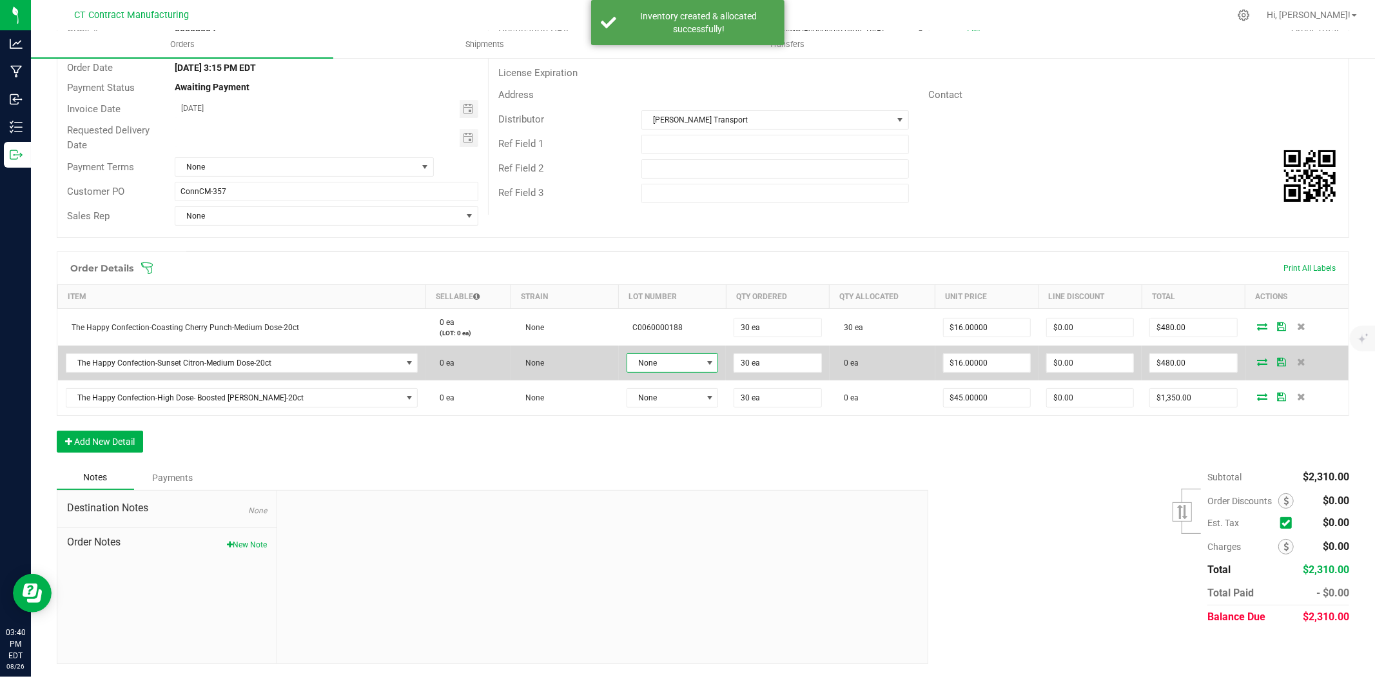
click at [705, 364] on span at bounding box center [710, 363] width 10 height 10
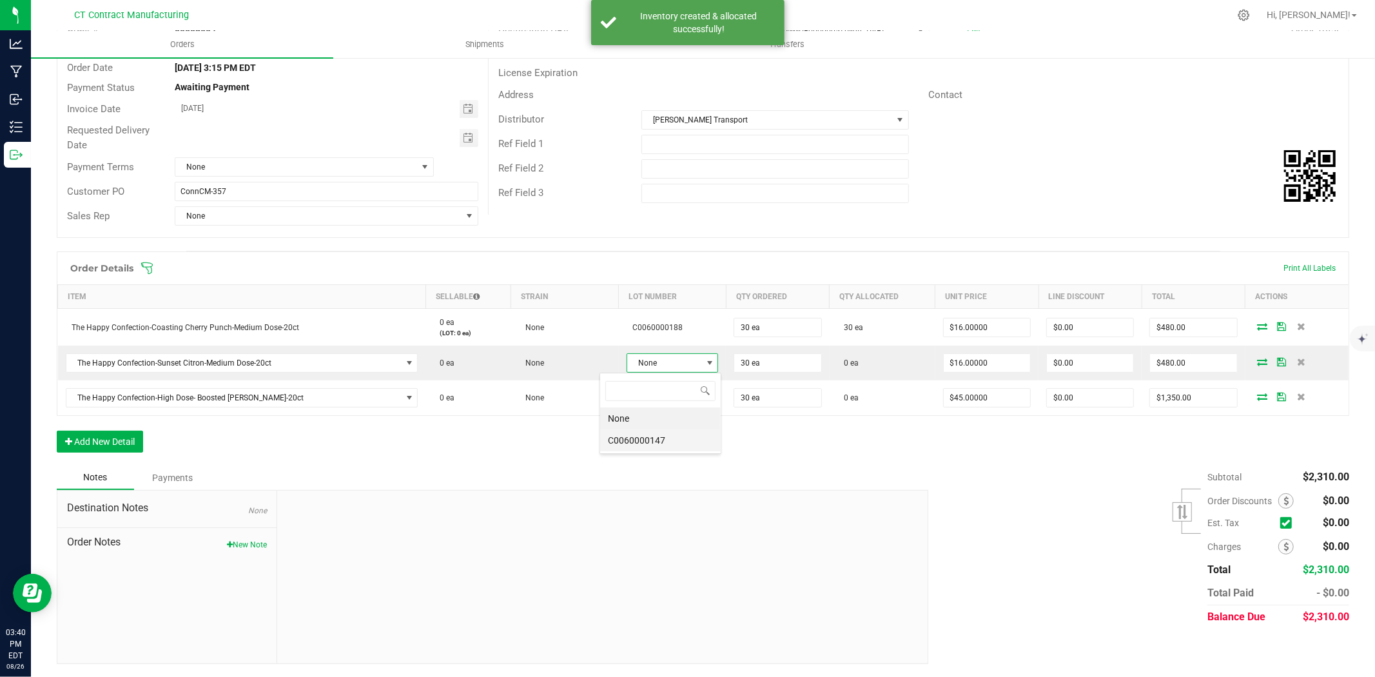
click at [661, 442] on li "C0060000147" at bounding box center [660, 440] width 121 height 22
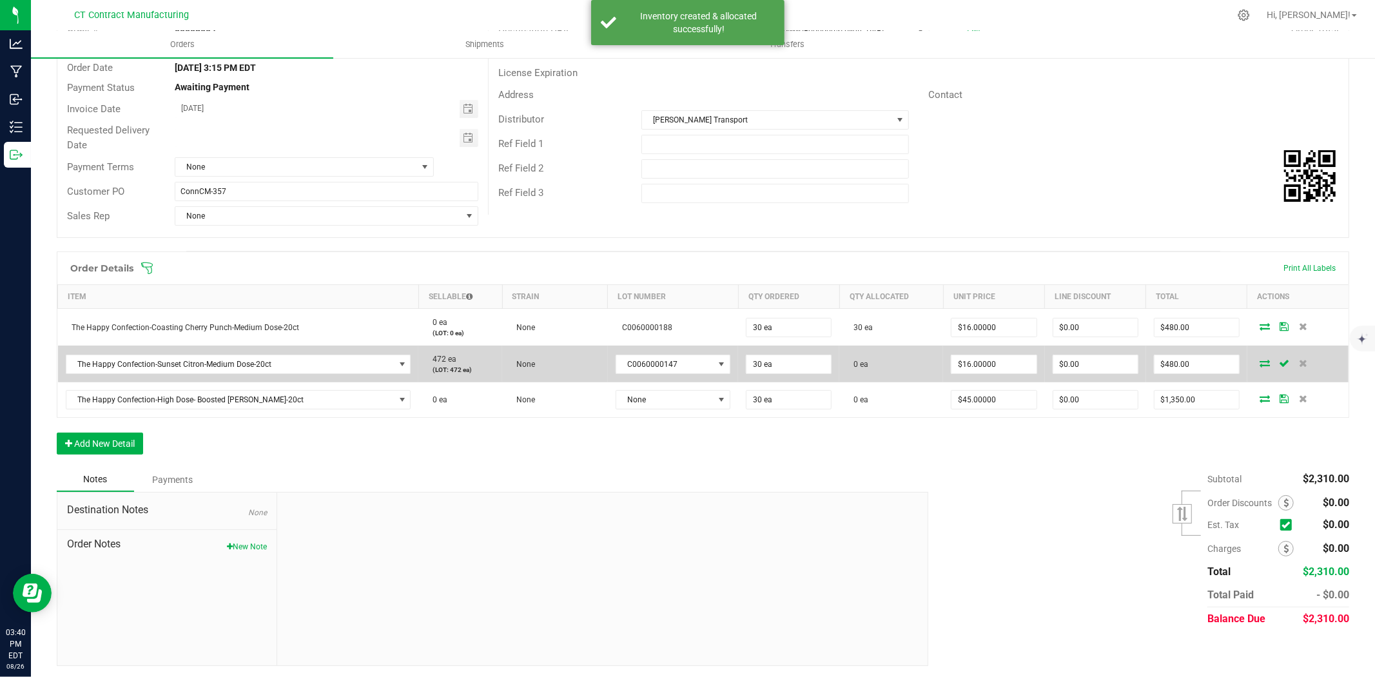
click at [1260, 361] on icon at bounding box center [1265, 363] width 10 height 8
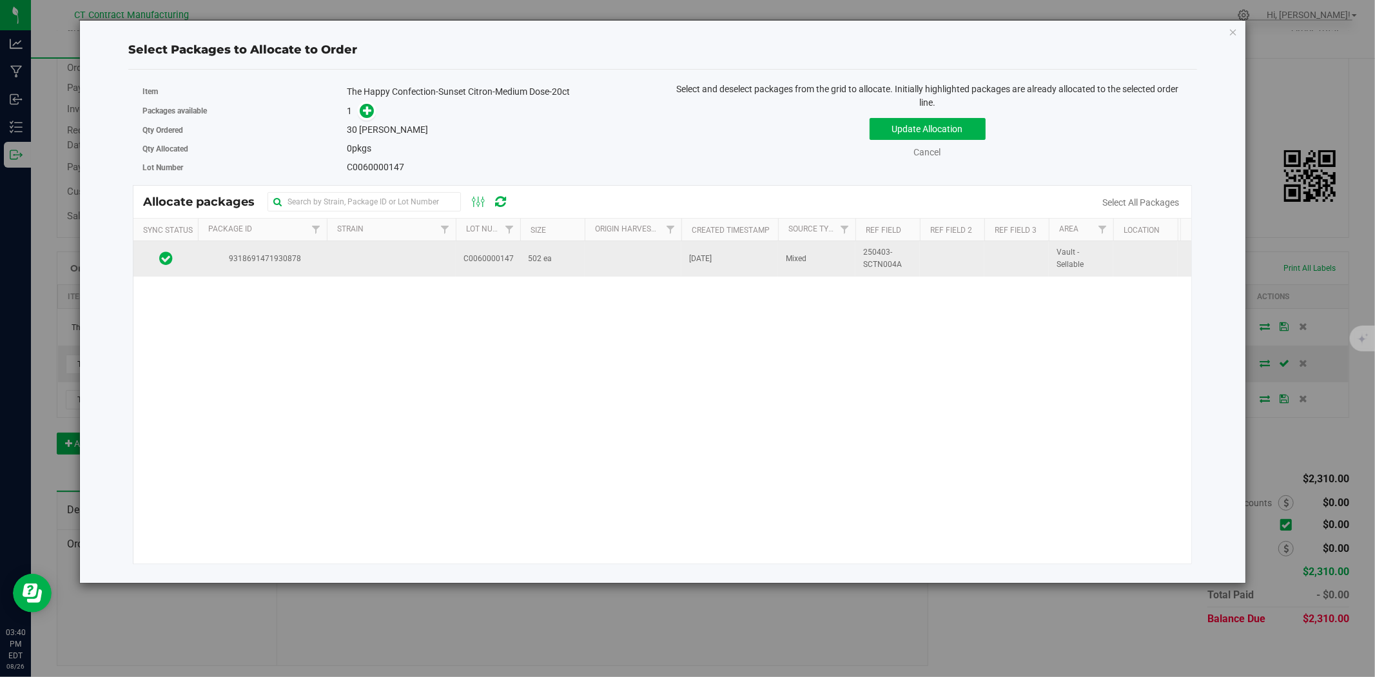
click at [369, 265] on td at bounding box center [391, 258] width 129 height 35
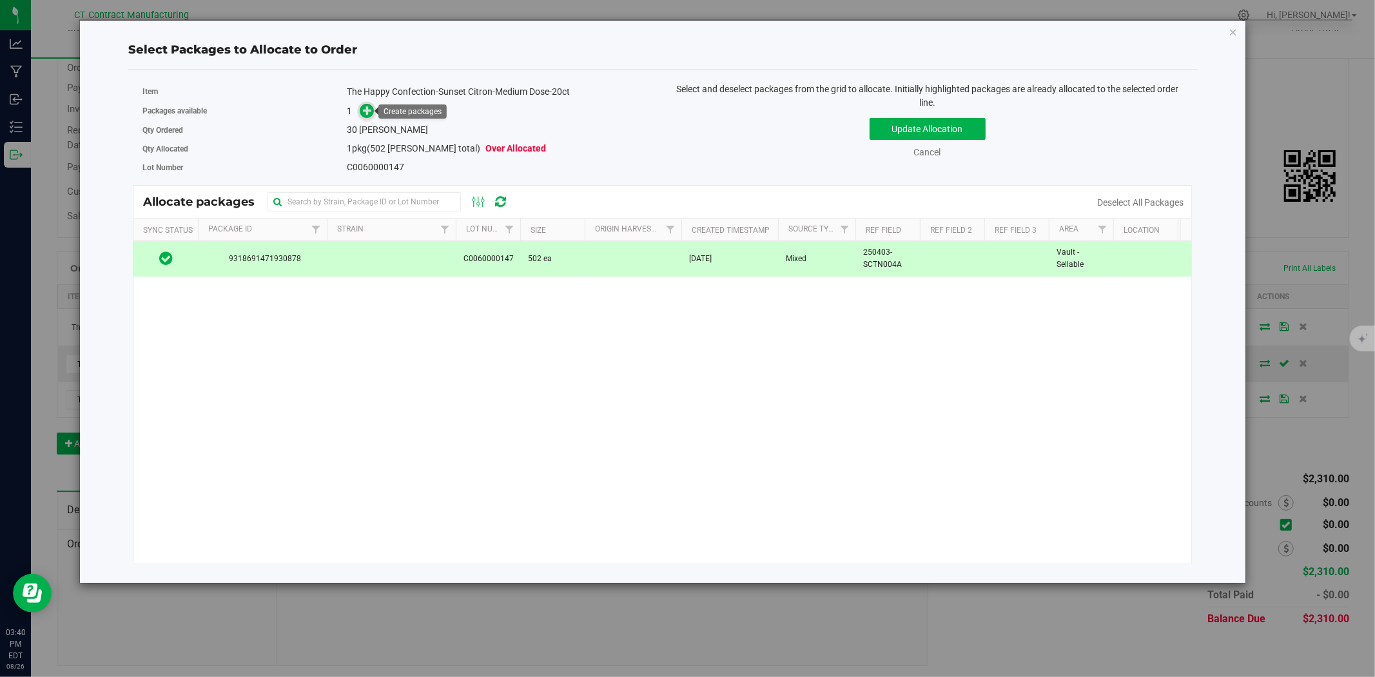
click at [365, 108] on icon at bounding box center [367, 110] width 9 height 9
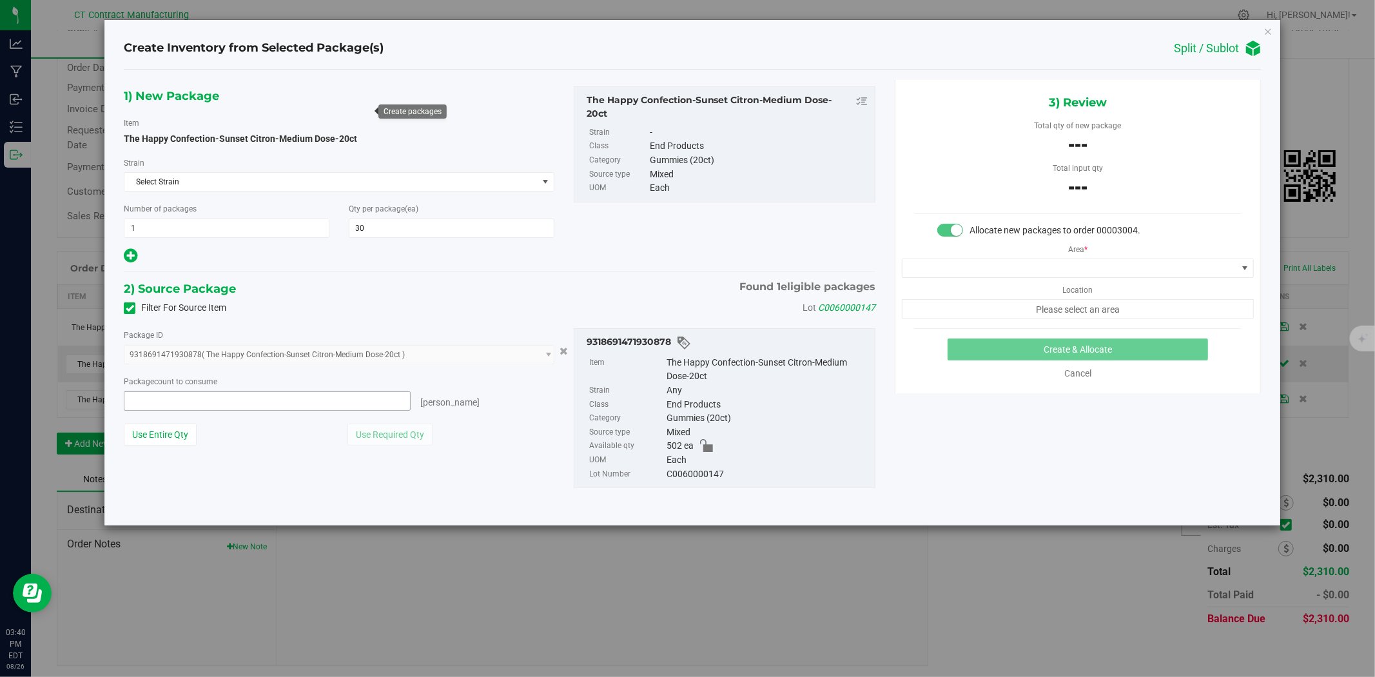
click at [332, 406] on span at bounding box center [267, 400] width 287 height 19
type input "30"
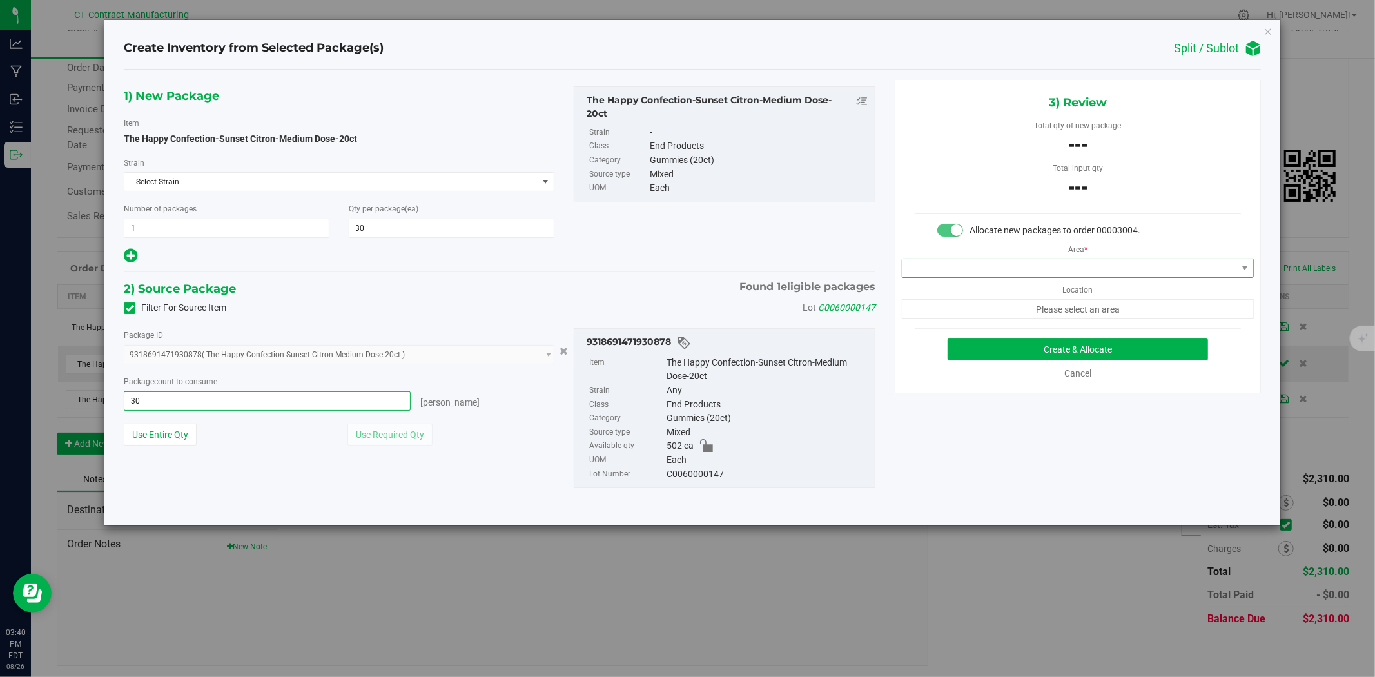
type input "30 ea"
click at [1002, 274] on span at bounding box center [1069, 268] width 335 height 18
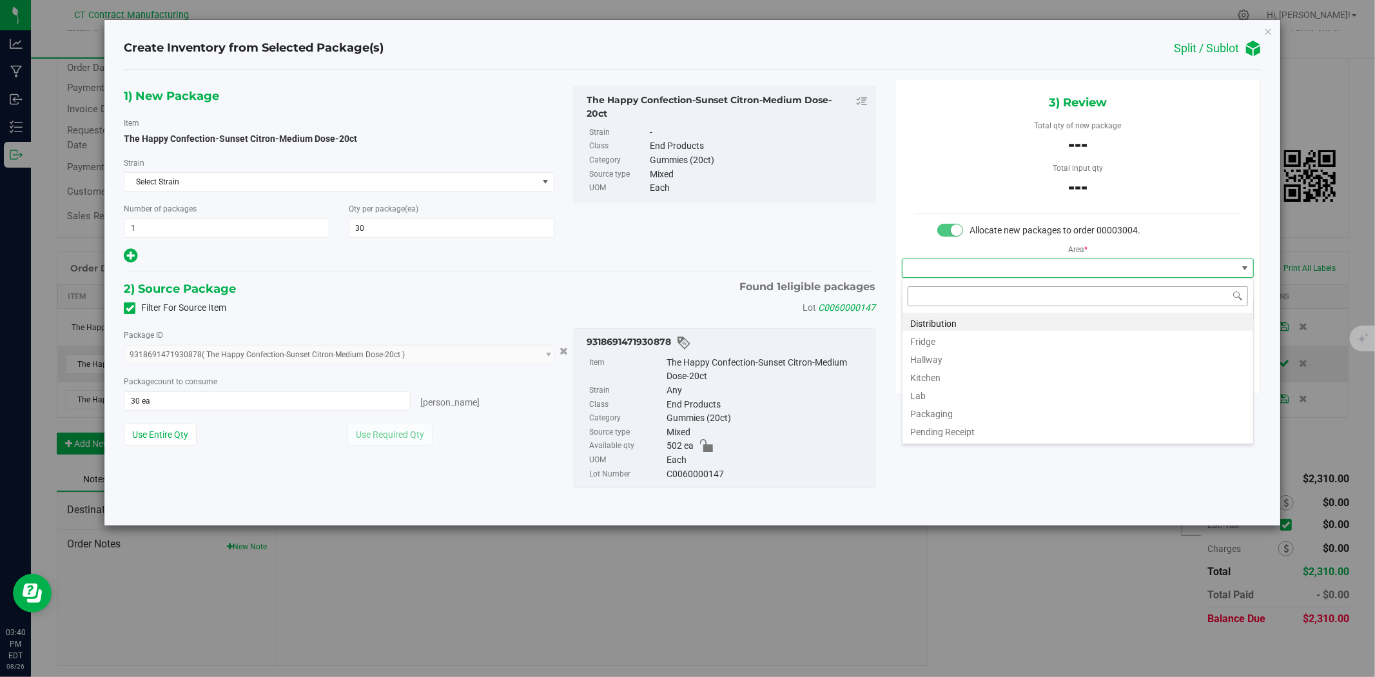
scroll to position [19, 351]
click at [994, 317] on li "Distribution" at bounding box center [1077, 322] width 351 height 18
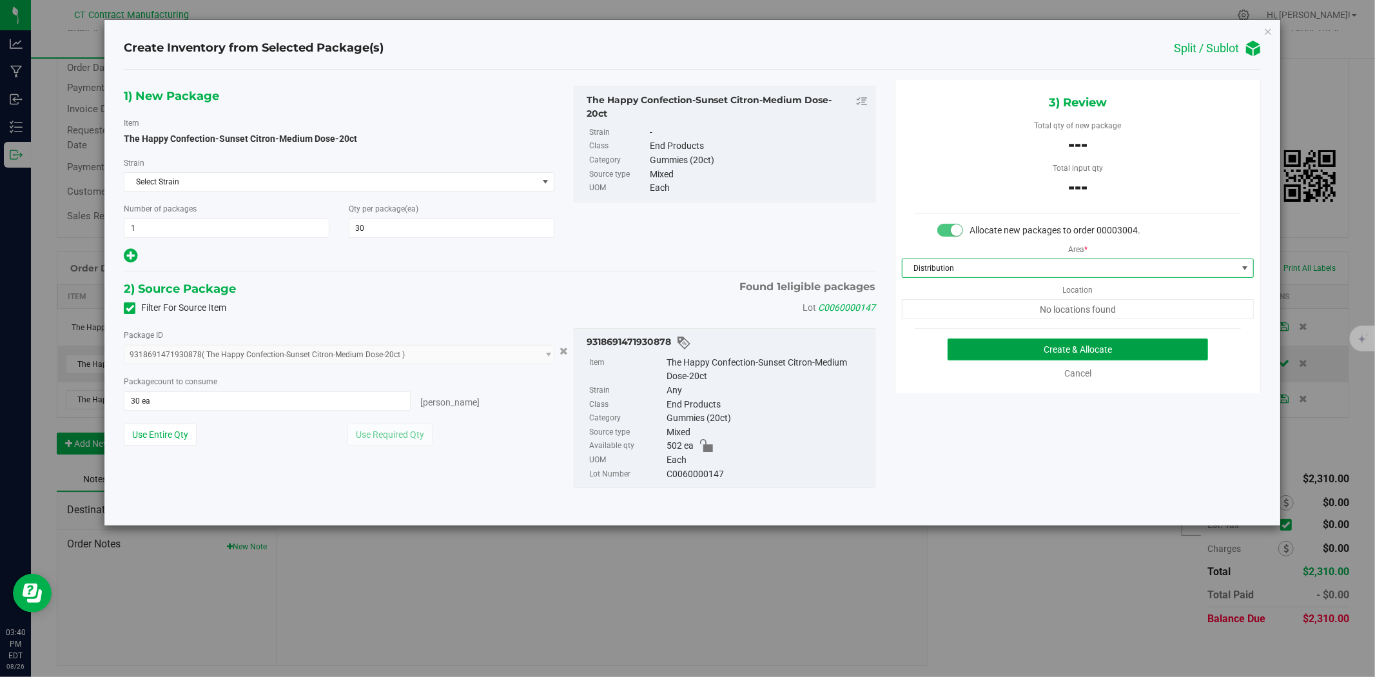
click at [1002, 342] on button "Create & Allocate" at bounding box center [1078, 349] width 261 height 22
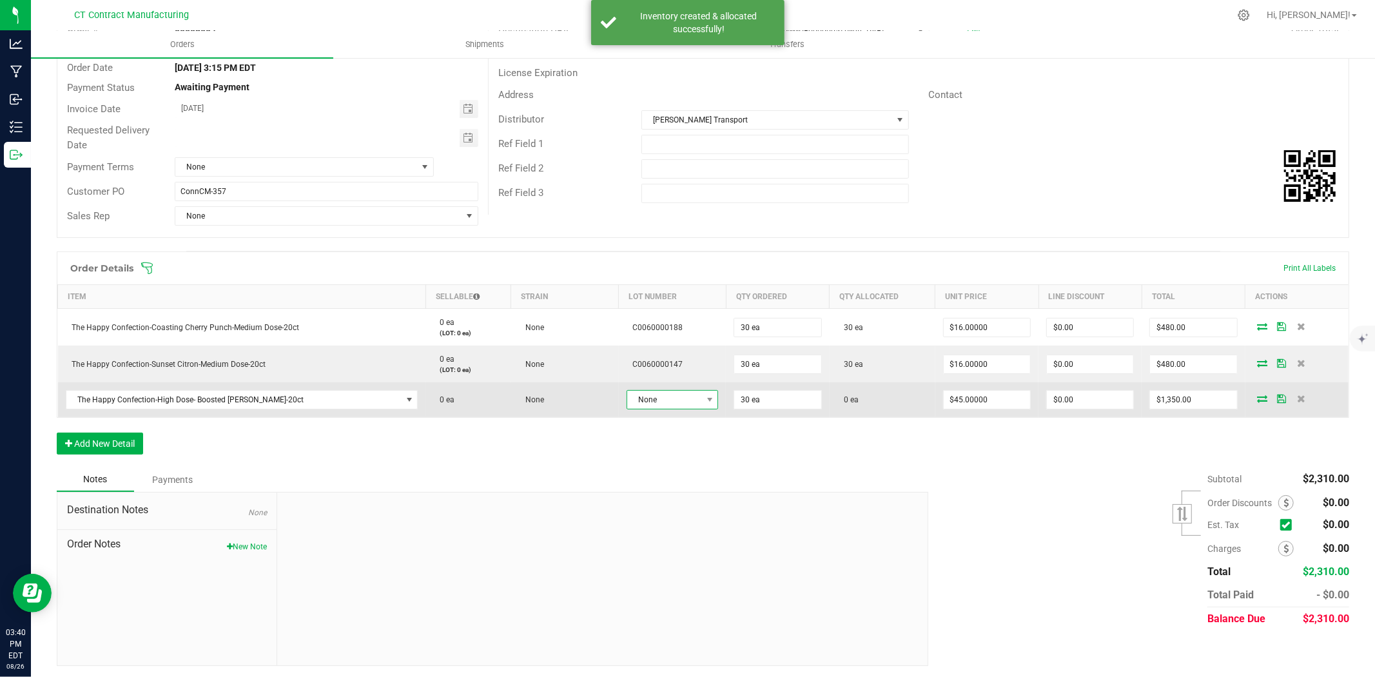
click at [656, 402] on span "None" at bounding box center [664, 400] width 75 height 18
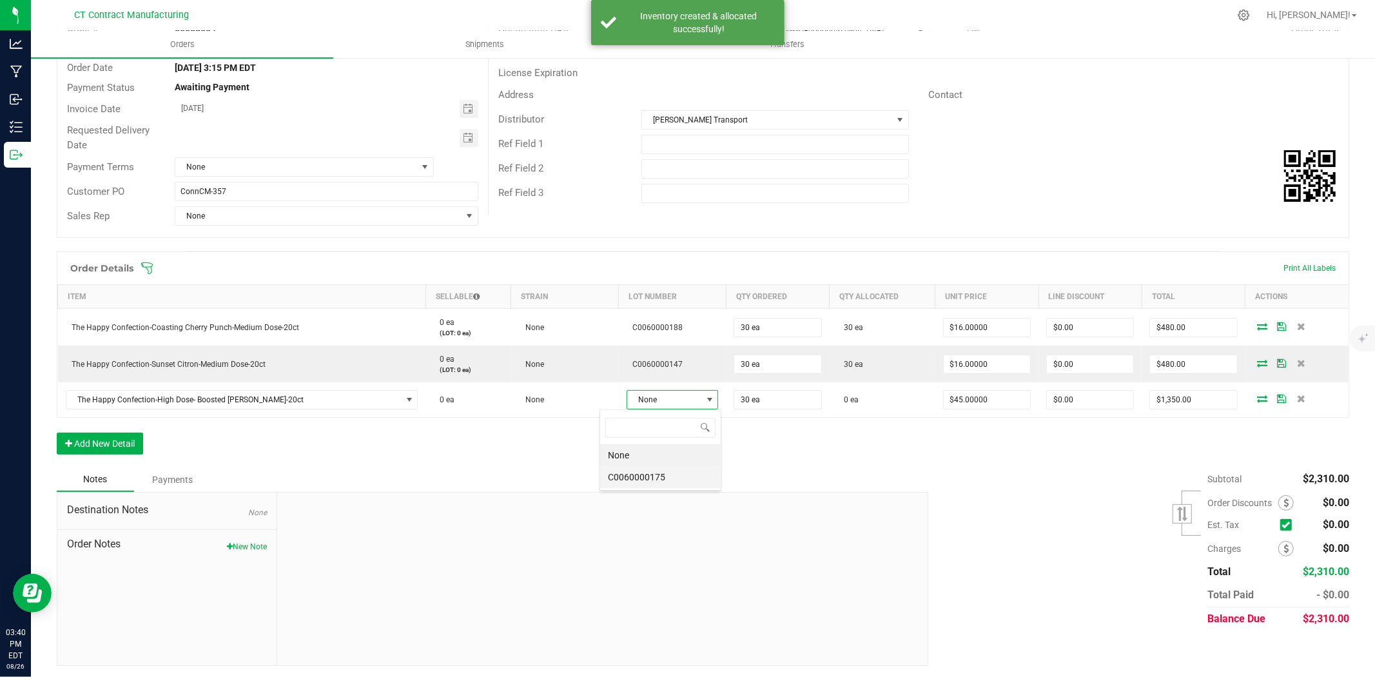
click at [656, 476] on li "C0060000175" at bounding box center [660, 477] width 121 height 22
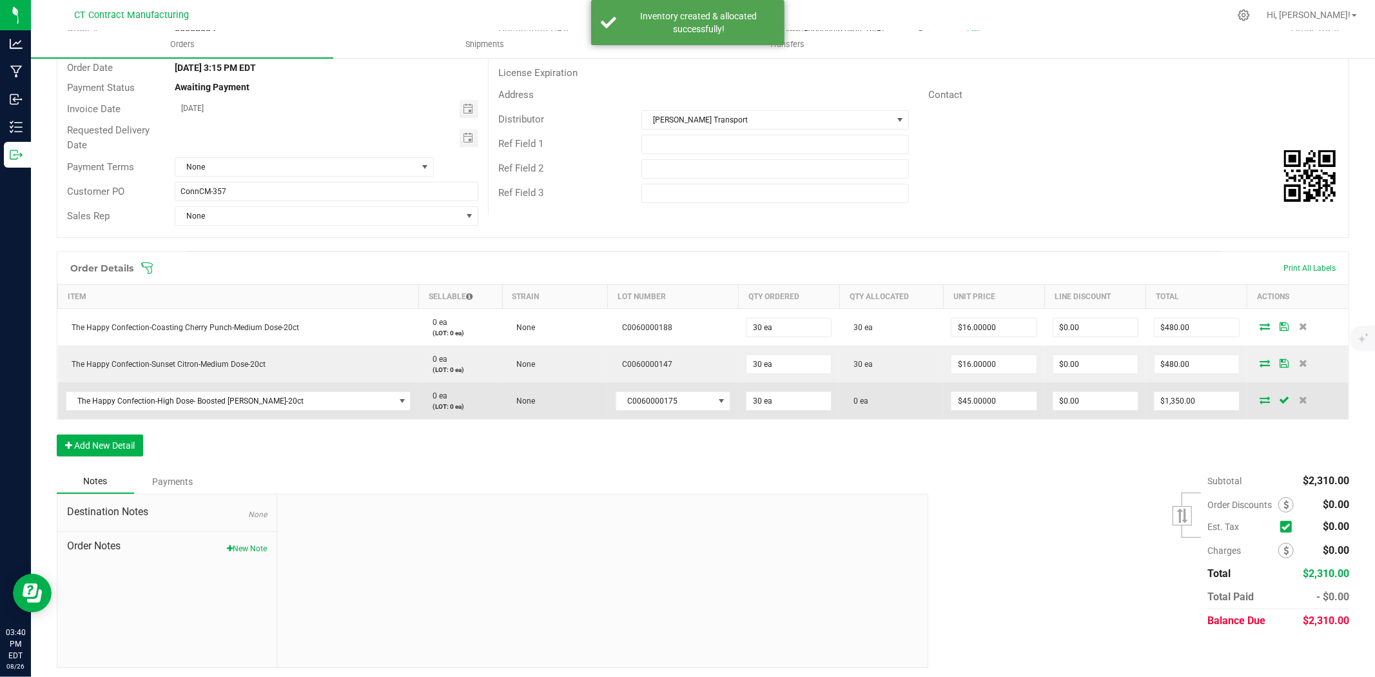
click at [1260, 398] on icon at bounding box center [1265, 400] width 10 height 8
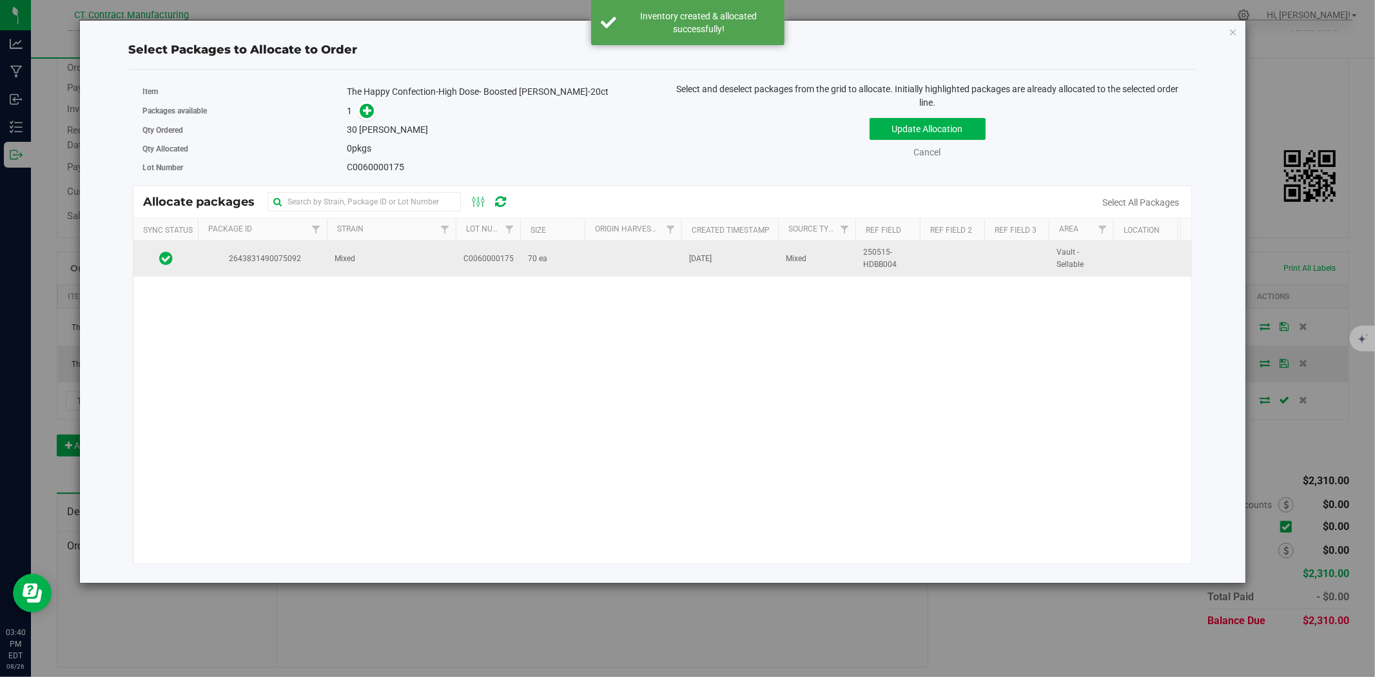
click at [289, 261] on span "2643831490075092" at bounding box center [262, 259] width 113 height 12
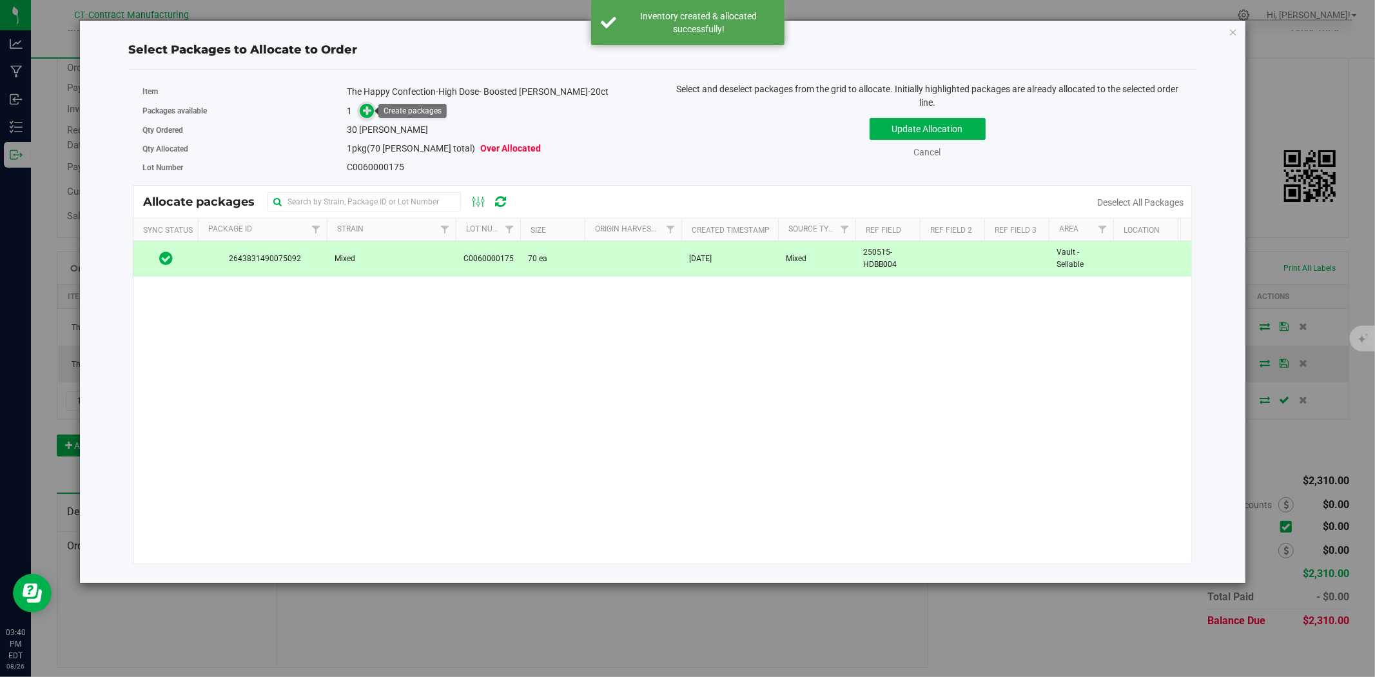
click at [365, 107] on icon at bounding box center [367, 110] width 9 height 9
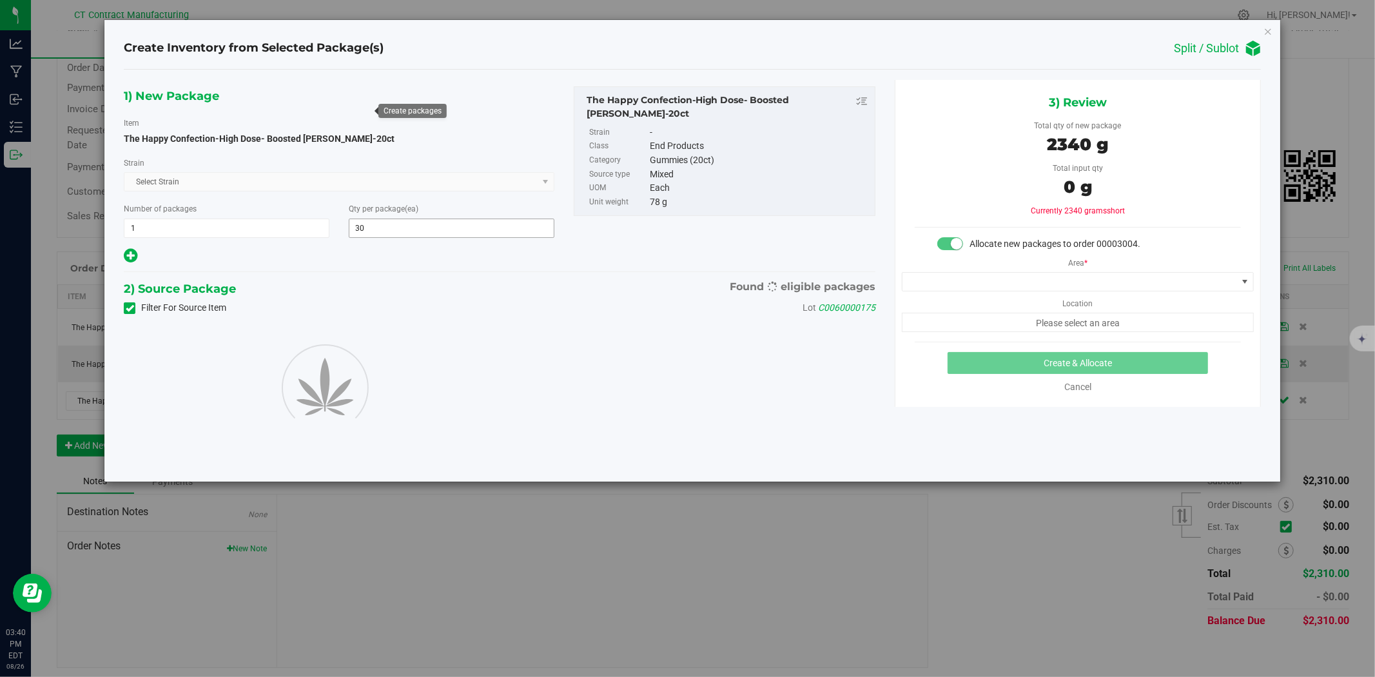
type input "30"
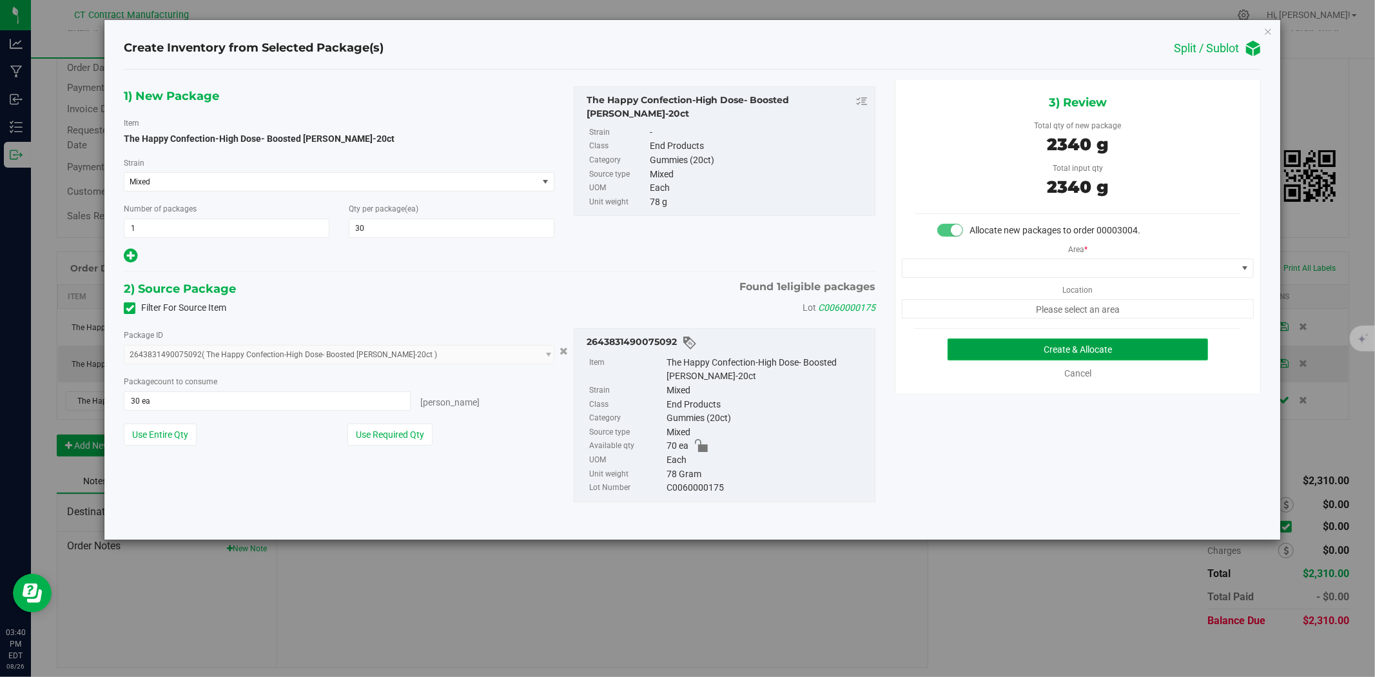
click at [1036, 350] on button "Create & Allocate" at bounding box center [1078, 349] width 261 height 22
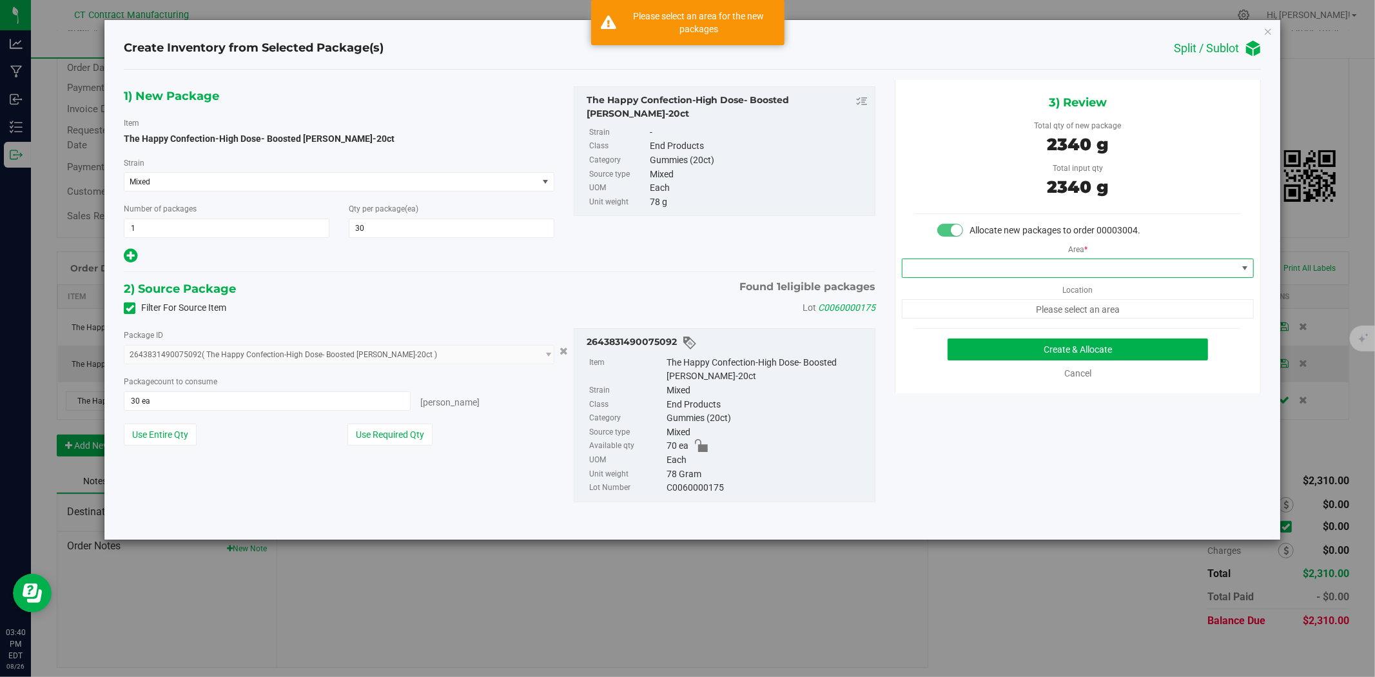
click at [997, 271] on span at bounding box center [1069, 268] width 335 height 18
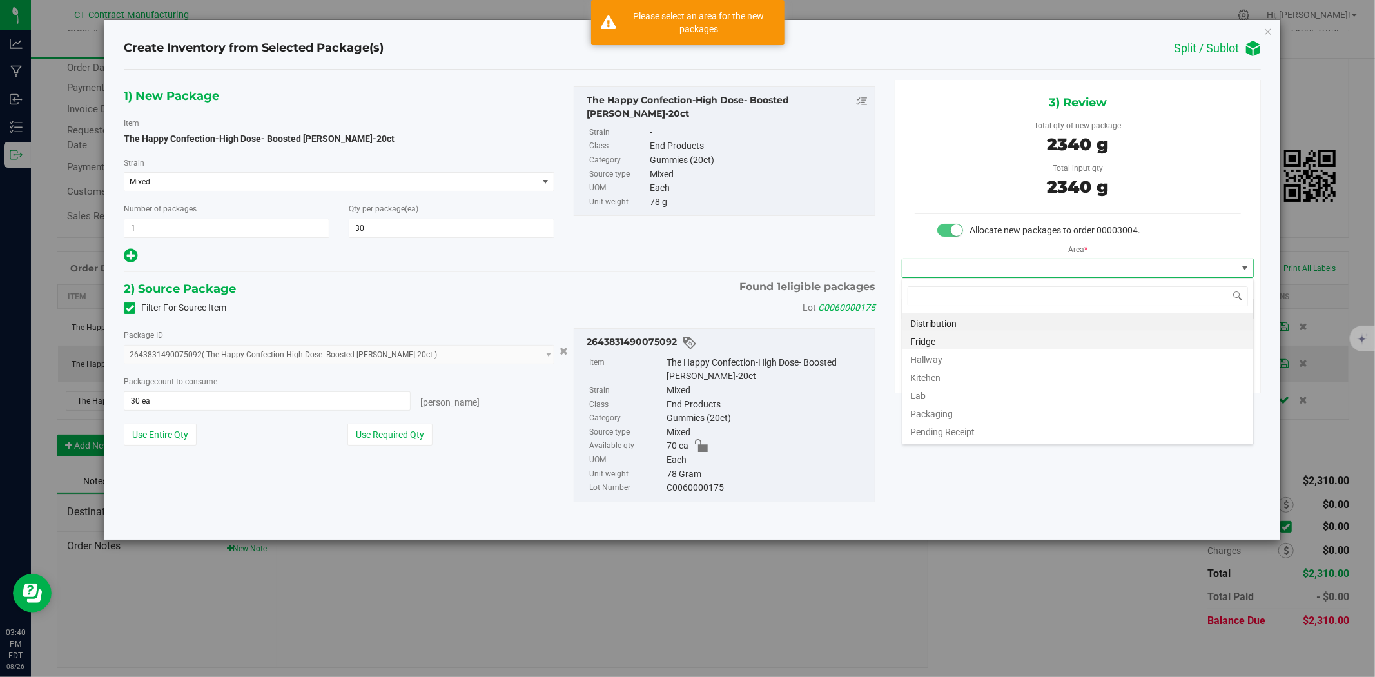
scroll to position [19, 351]
click at [956, 321] on li "Distribution" at bounding box center [1077, 322] width 351 height 18
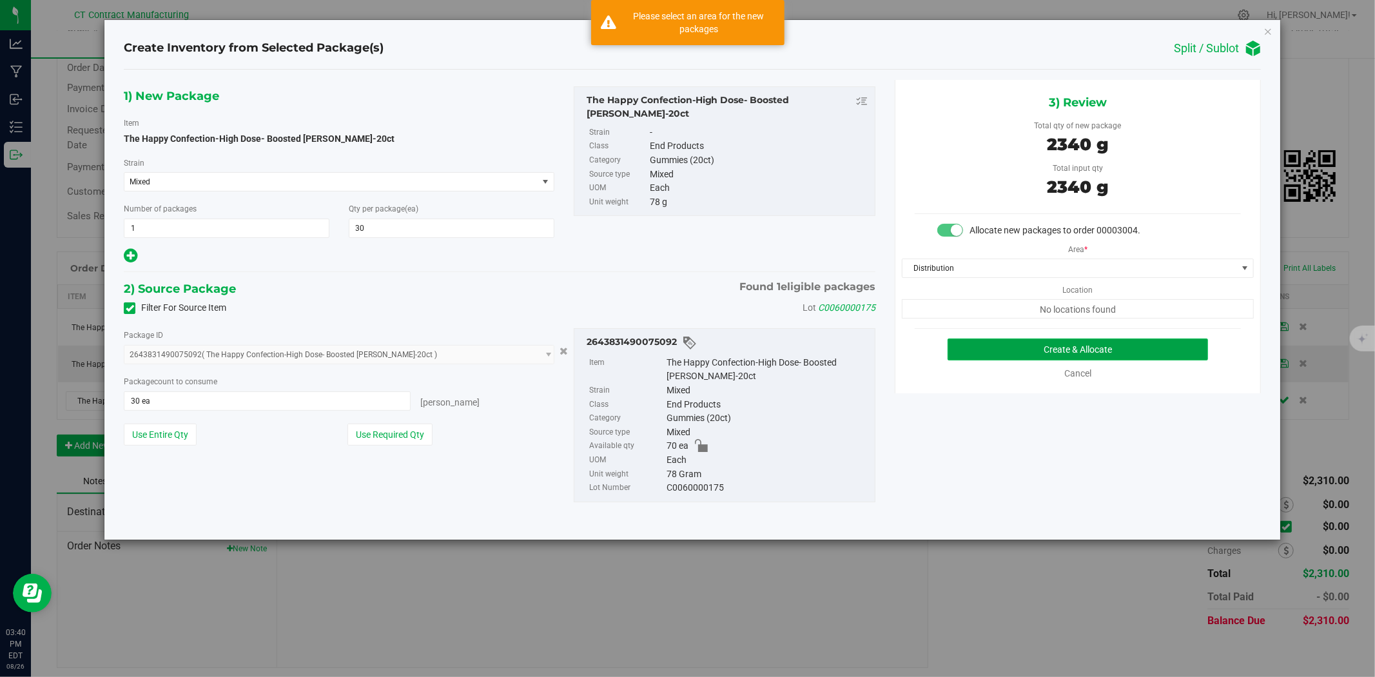
click at [1047, 348] on button "Create & Allocate" at bounding box center [1078, 349] width 261 height 22
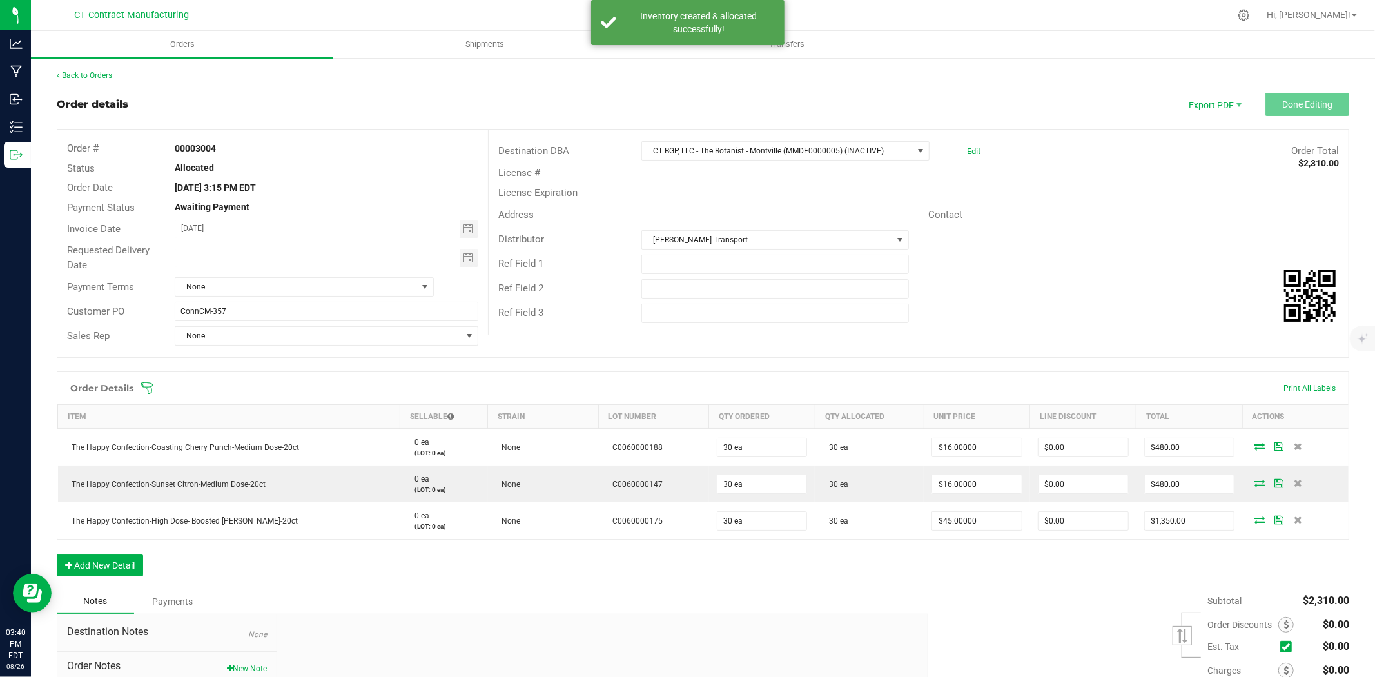
click at [1296, 58] on ul "Orders Shipments Transfers" at bounding box center [718, 45] width 1375 height 28
click at [97, 72] on link "Back to Orders" at bounding box center [84, 75] width 55 height 9
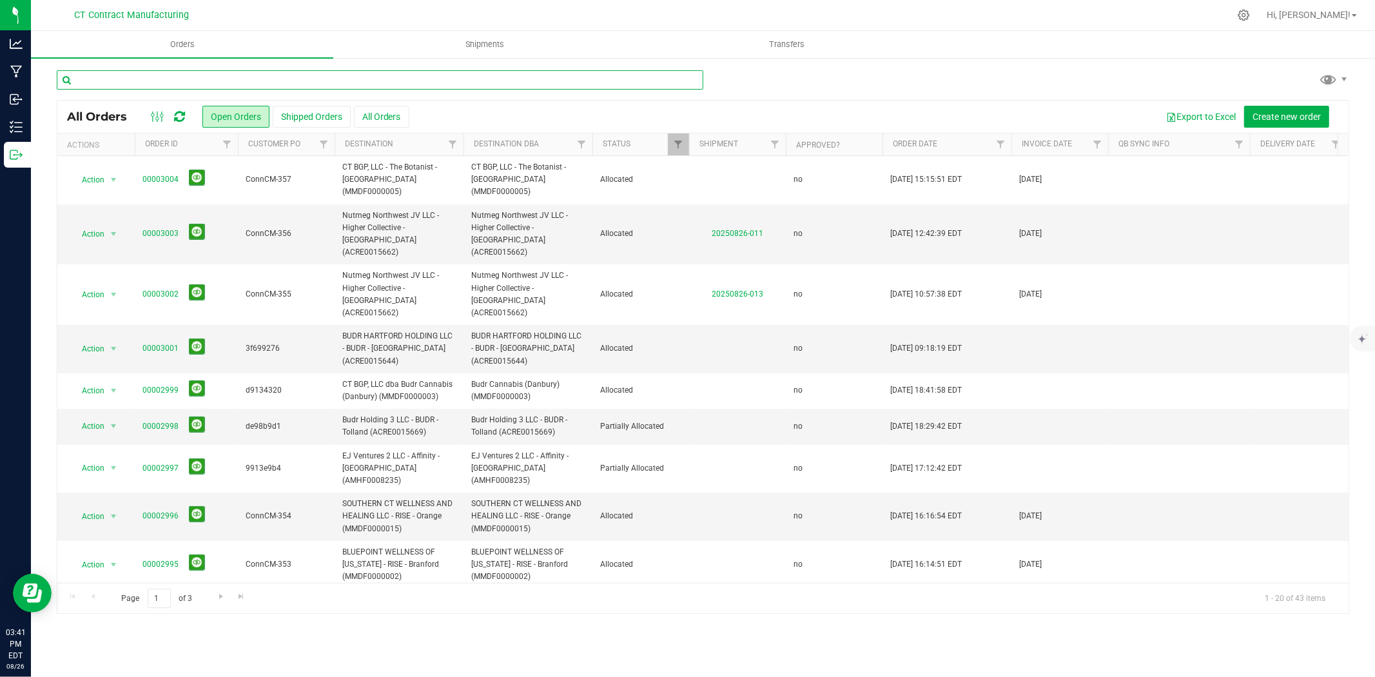
click at [235, 83] on input "text" at bounding box center [380, 79] width 647 height 19
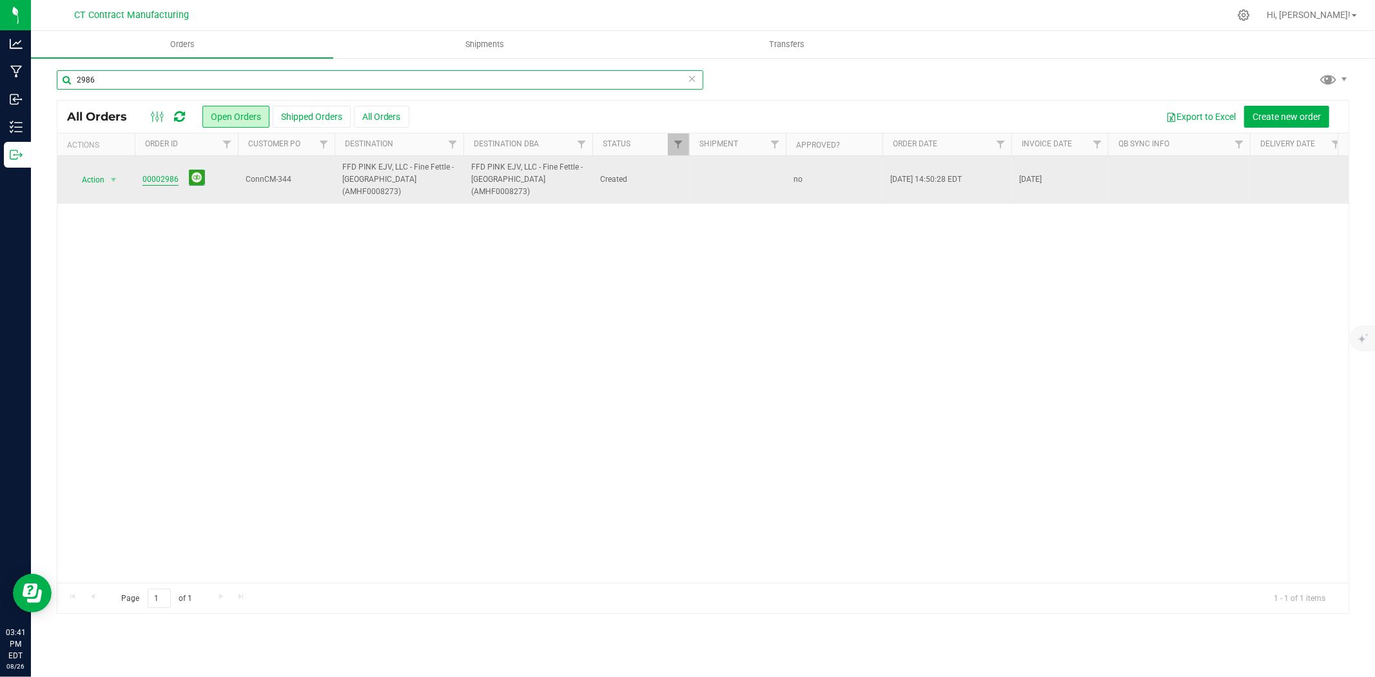
type input "2986"
click at [161, 175] on link "00002986" at bounding box center [160, 179] width 36 height 12
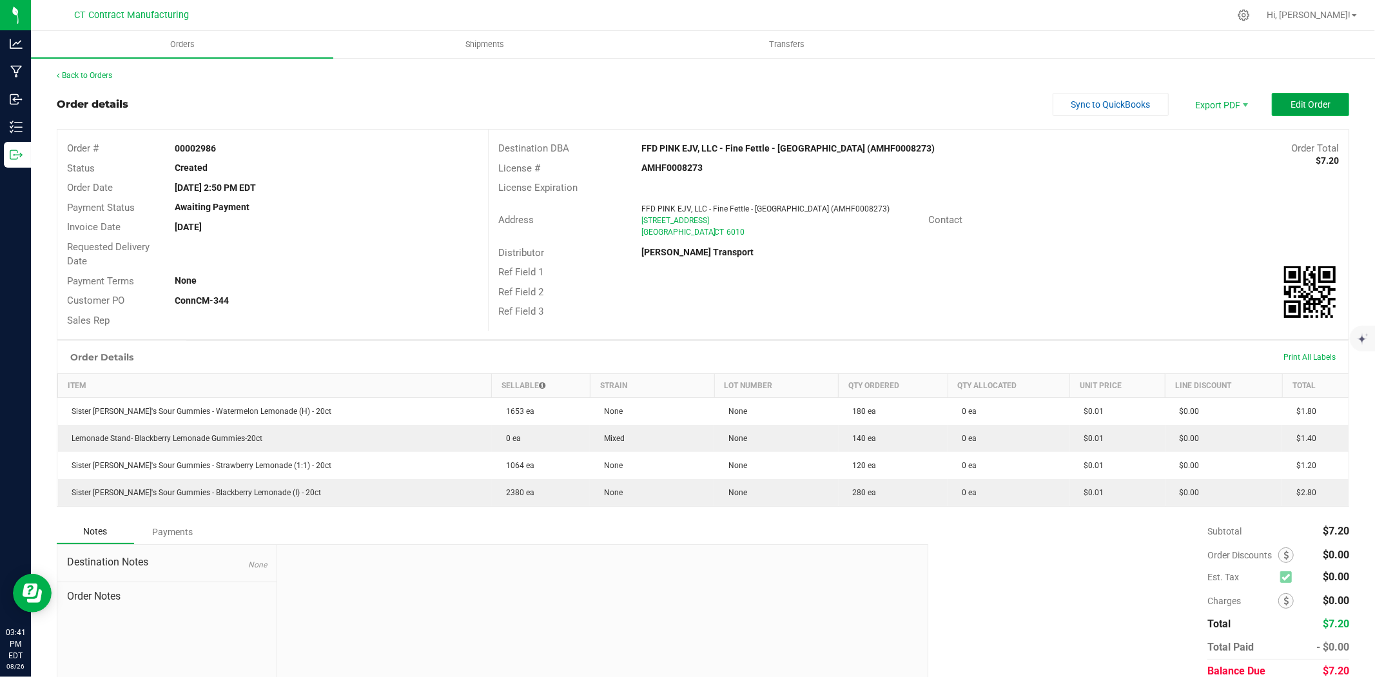
click at [1290, 99] on span "Edit Order" at bounding box center [1310, 104] width 40 height 10
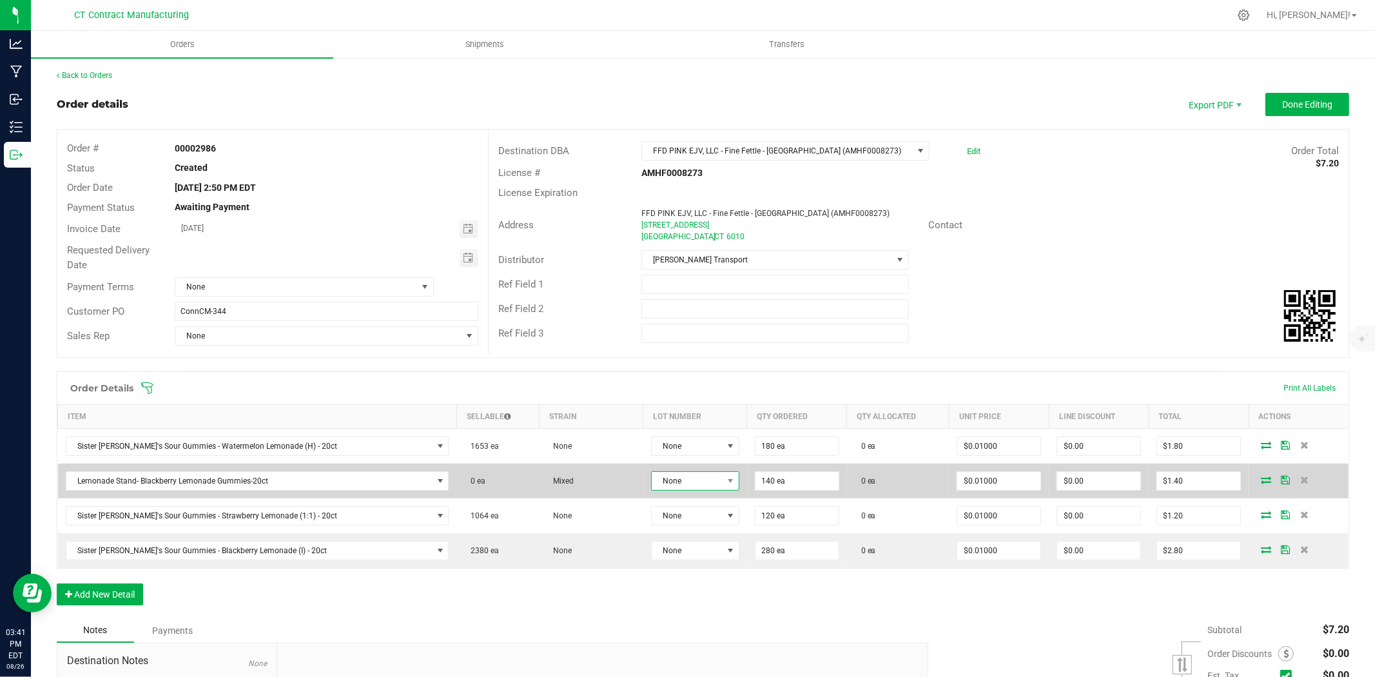
click at [688, 486] on span "None" at bounding box center [687, 481] width 71 height 18
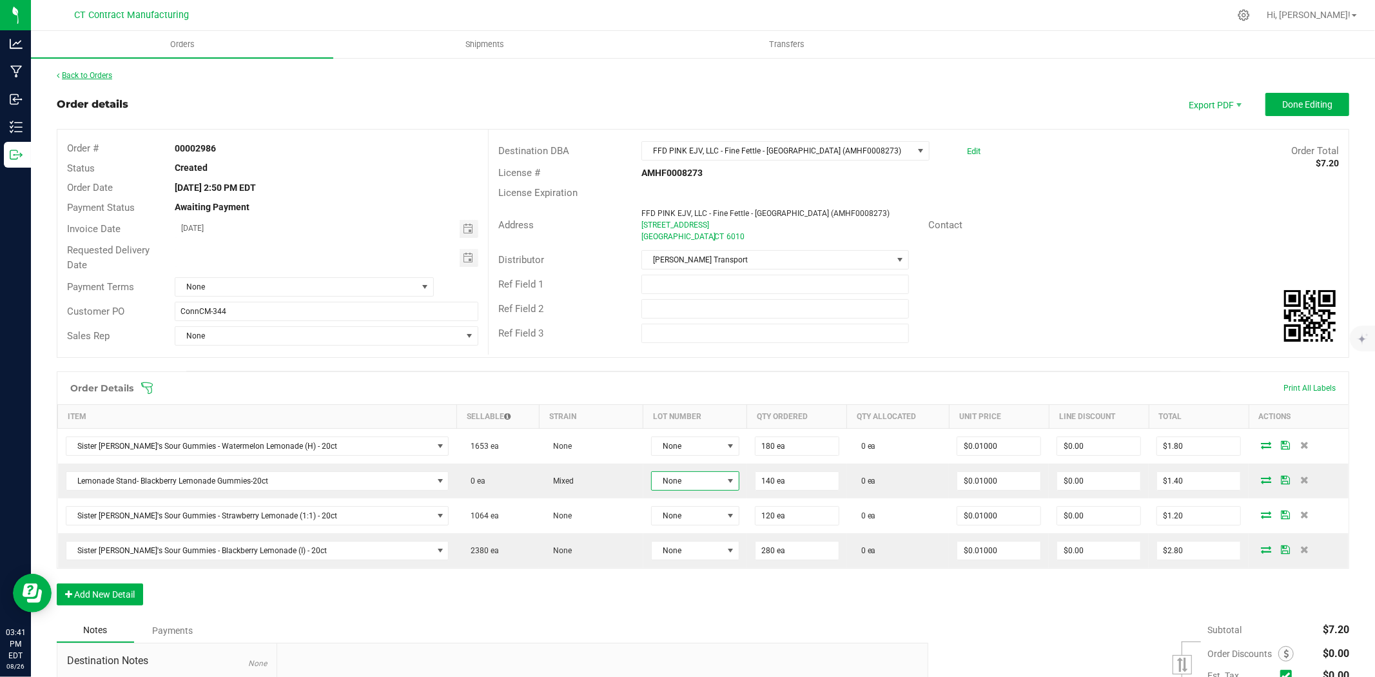
click at [110, 78] on link "Back to Orders" at bounding box center [84, 75] width 55 height 9
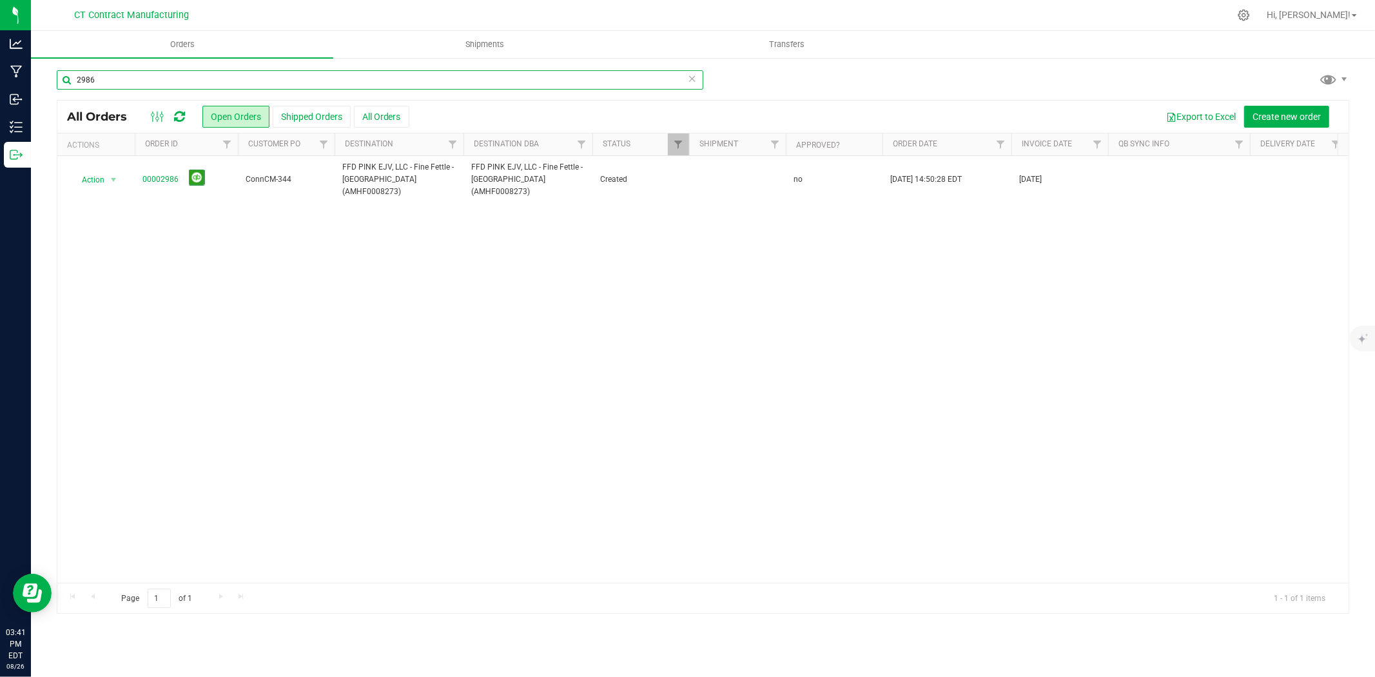
click at [177, 73] on input "2986" at bounding box center [380, 79] width 647 height 19
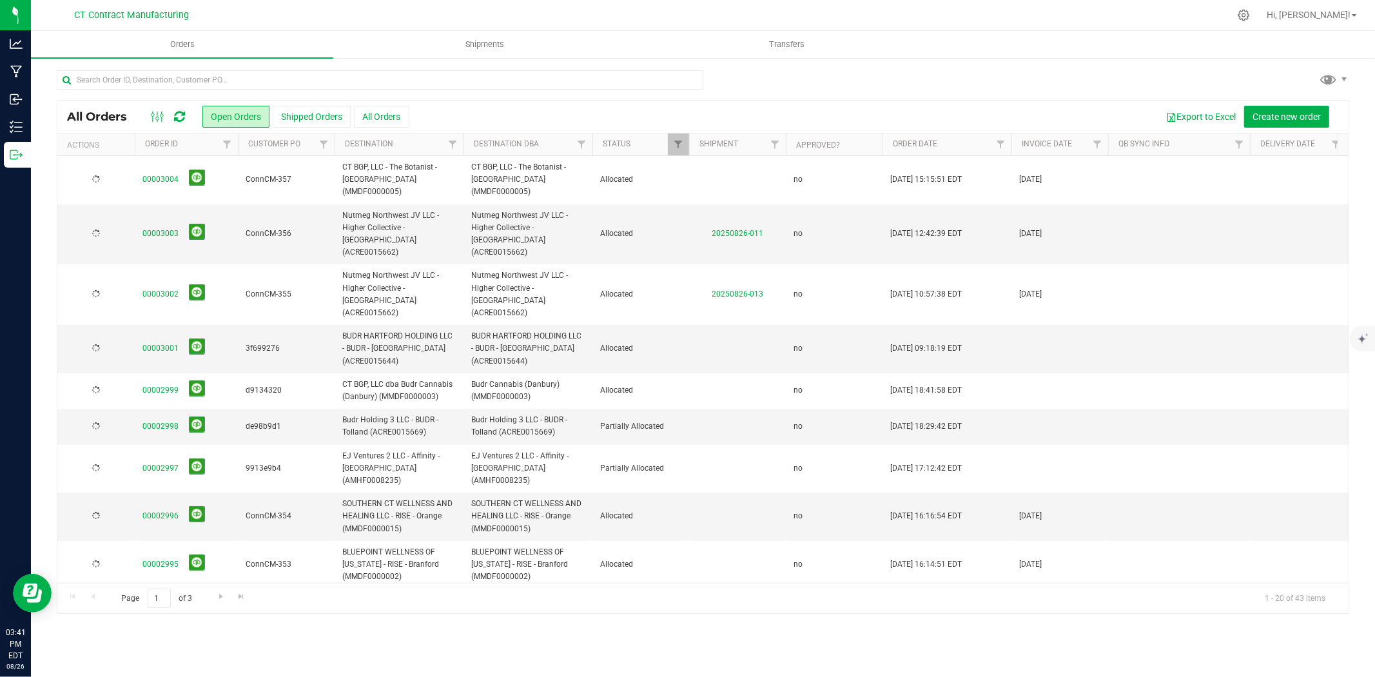
click at [627, 3] on div at bounding box center [730, 15] width 998 height 25
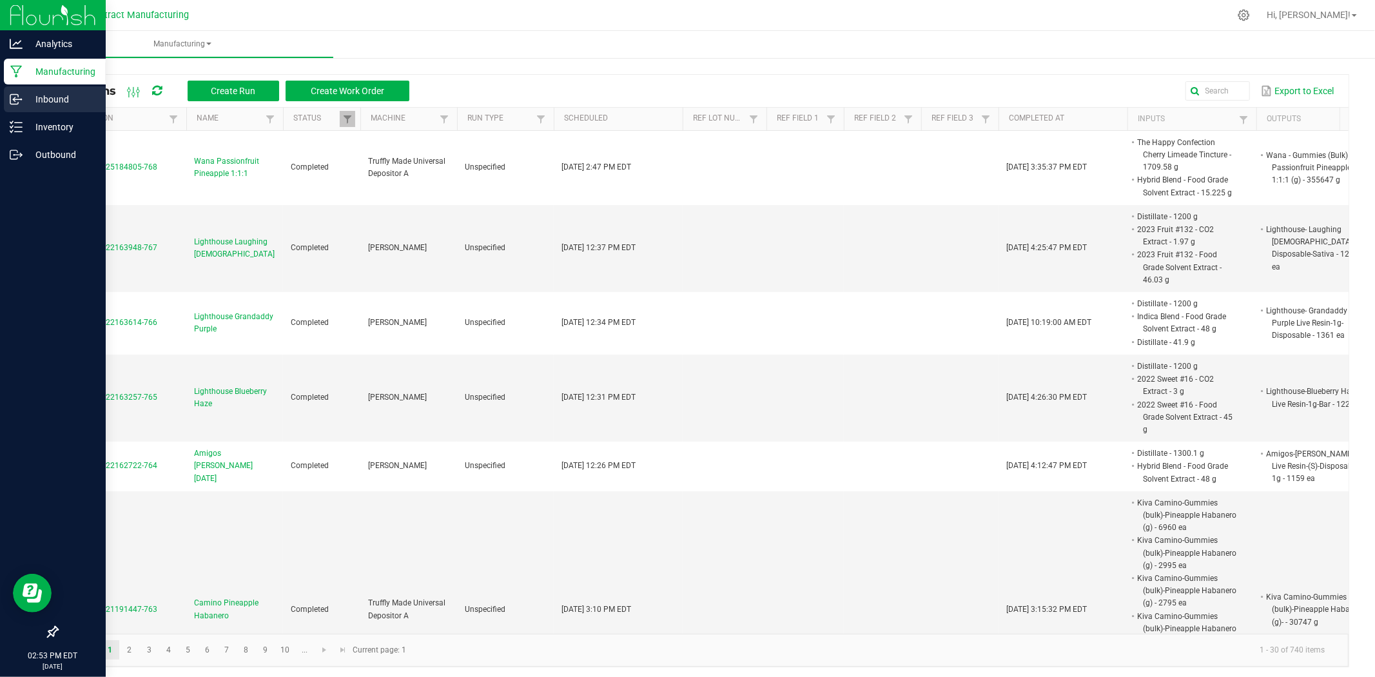
click at [15, 95] on icon at bounding box center [16, 99] width 13 height 13
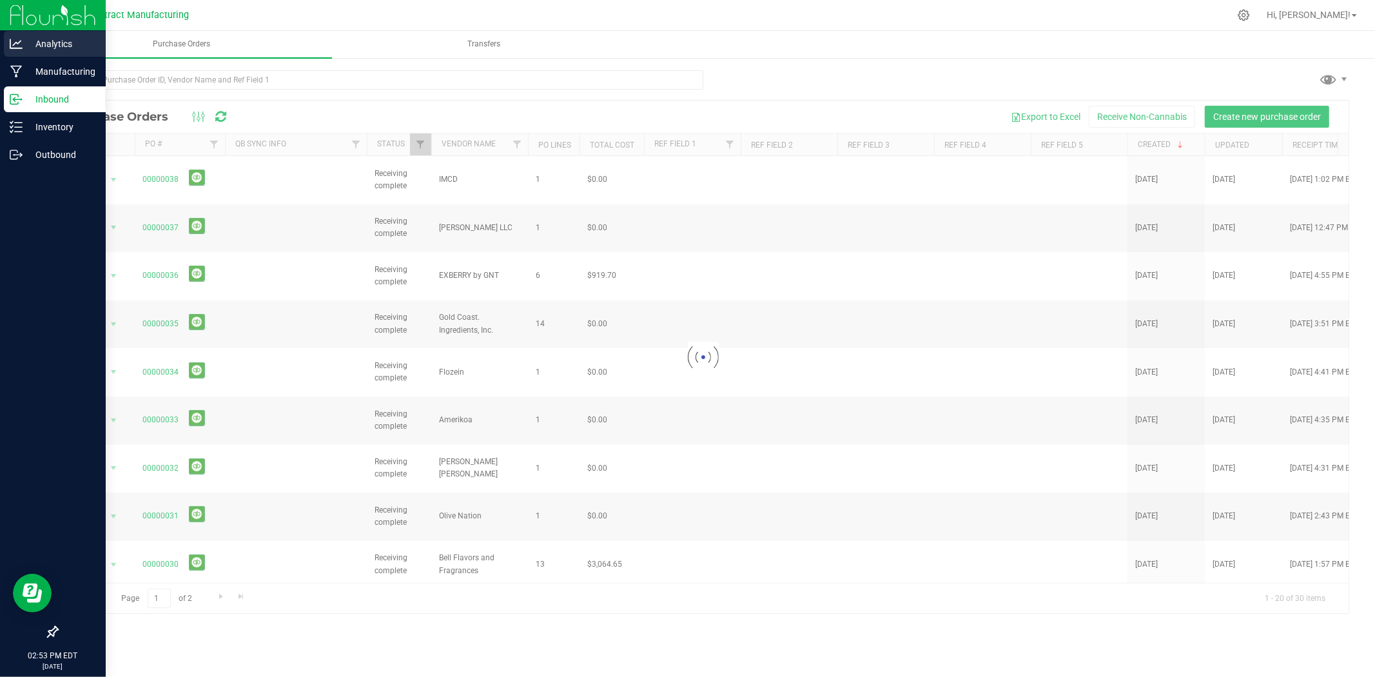
click at [21, 46] on icon at bounding box center [16, 43] width 13 height 13
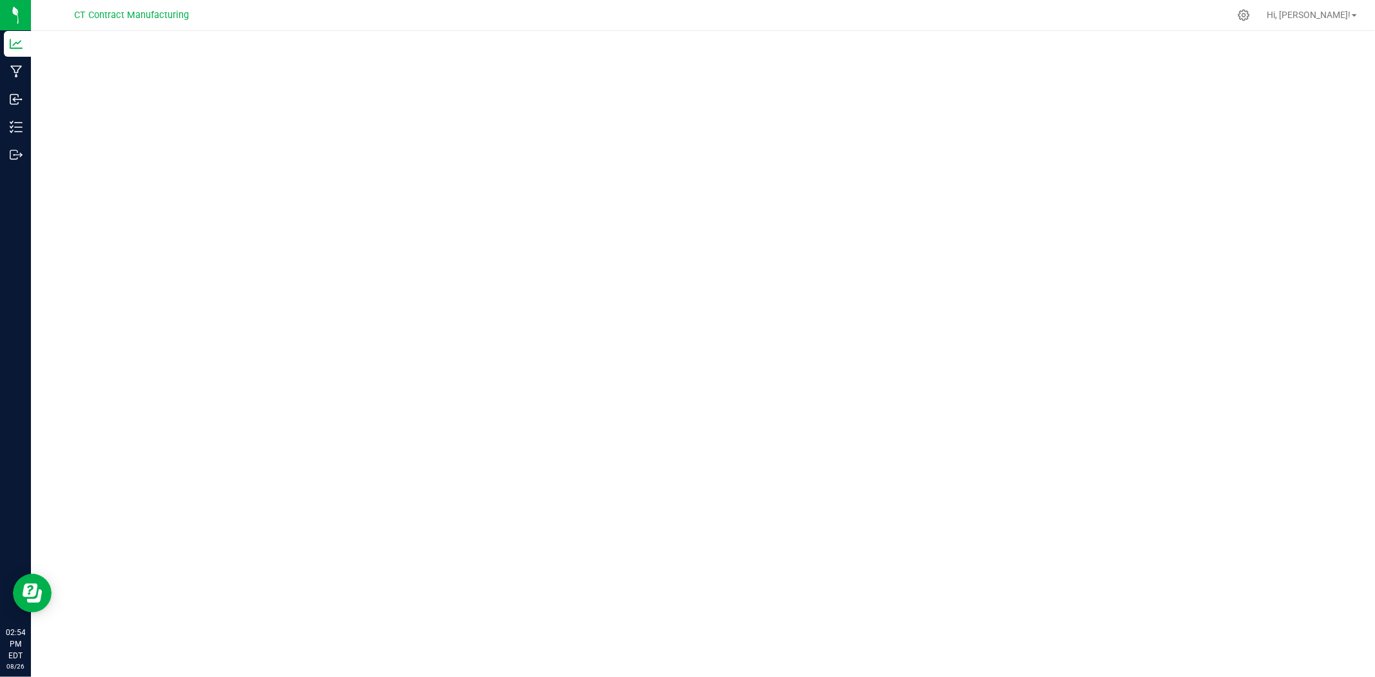
click at [476, 3] on div at bounding box center [730, 15] width 998 height 25
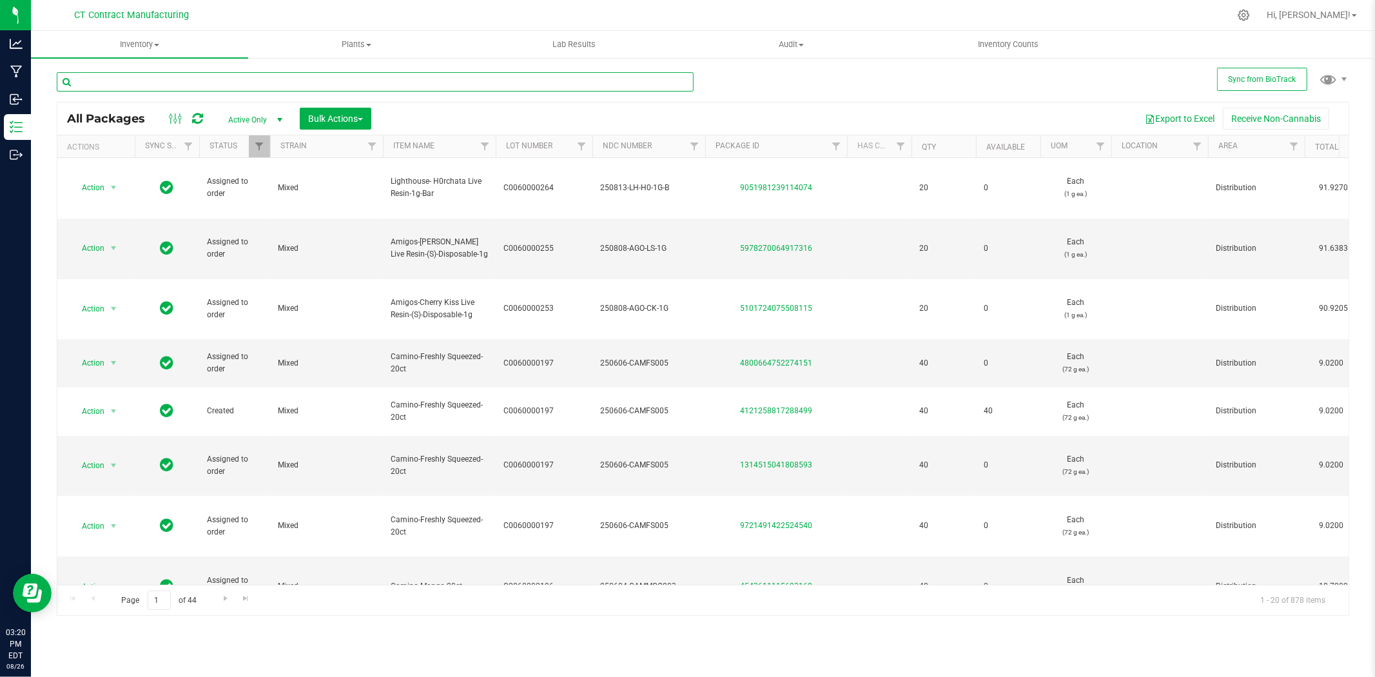
click at [217, 83] on input "text" at bounding box center [375, 81] width 637 height 19
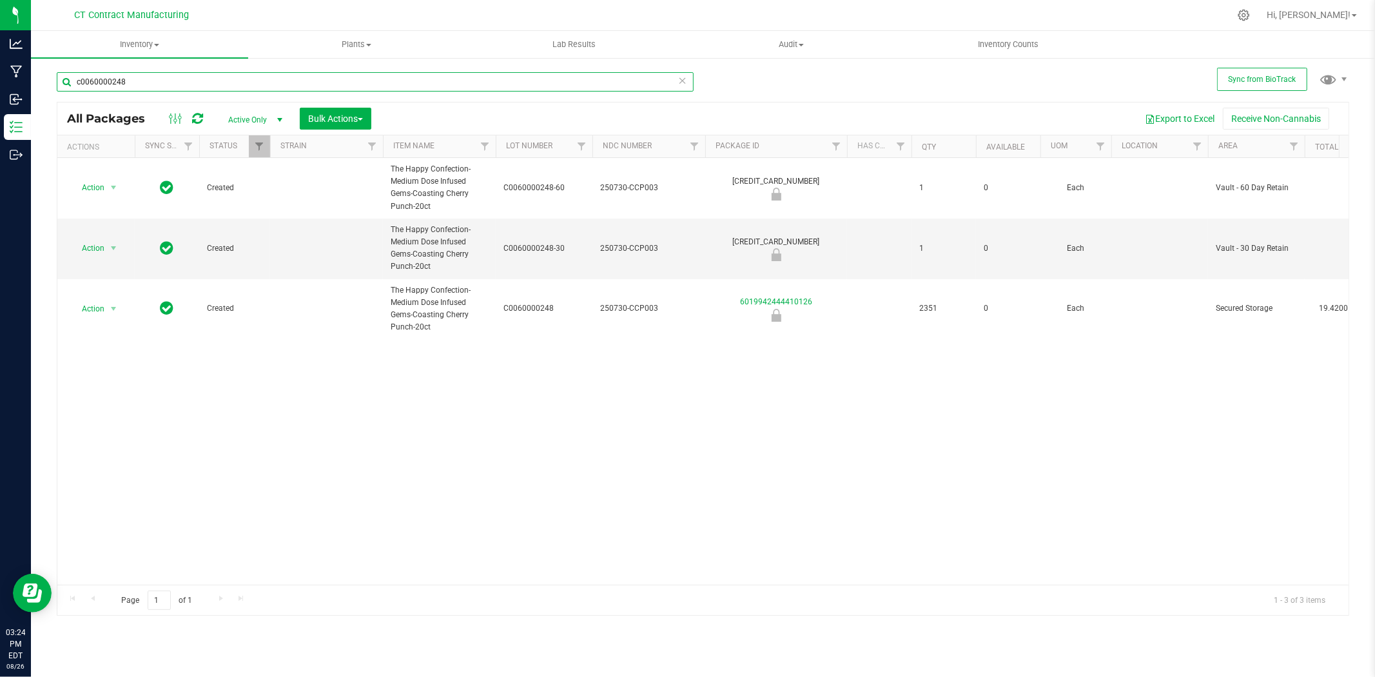
drag, startPoint x: 118, startPoint y: 83, endPoint x: 143, endPoint y: 84, distance: 25.2
click at [143, 84] on input "c0060000248" at bounding box center [375, 81] width 637 height 19
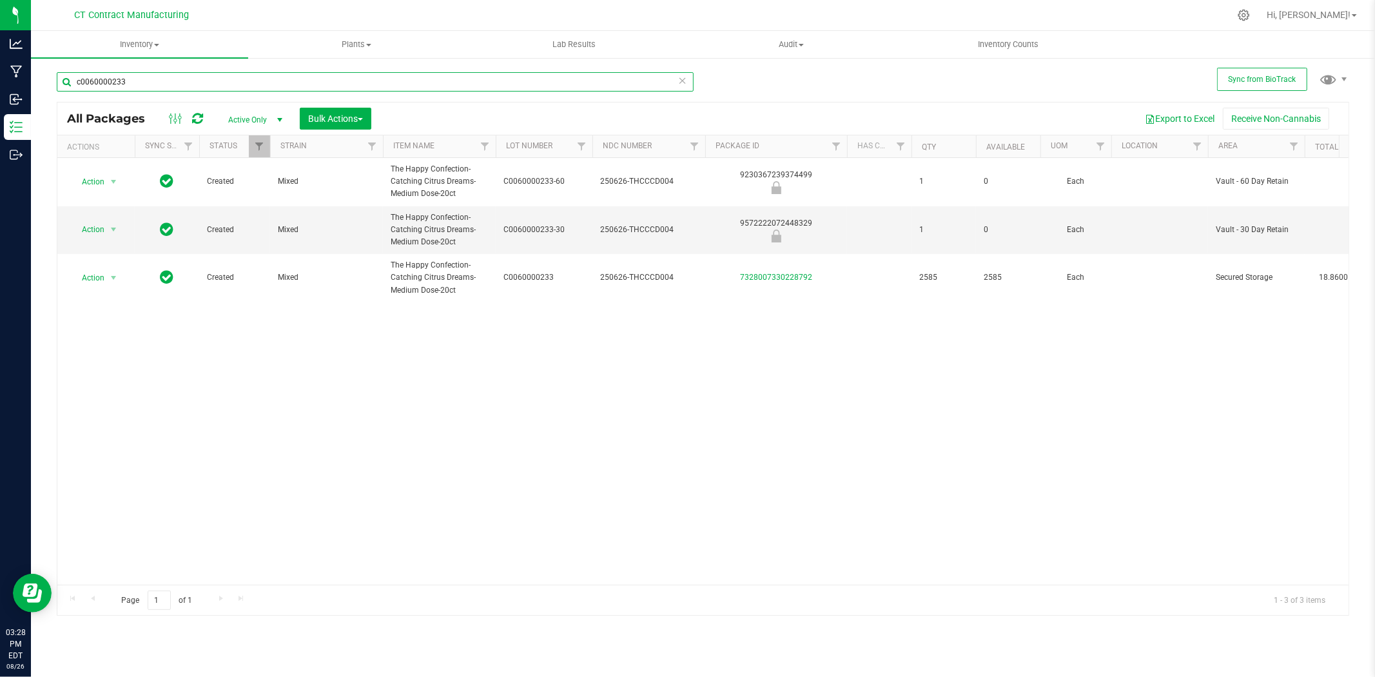
click at [115, 84] on input "c0060000233" at bounding box center [375, 81] width 637 height 19
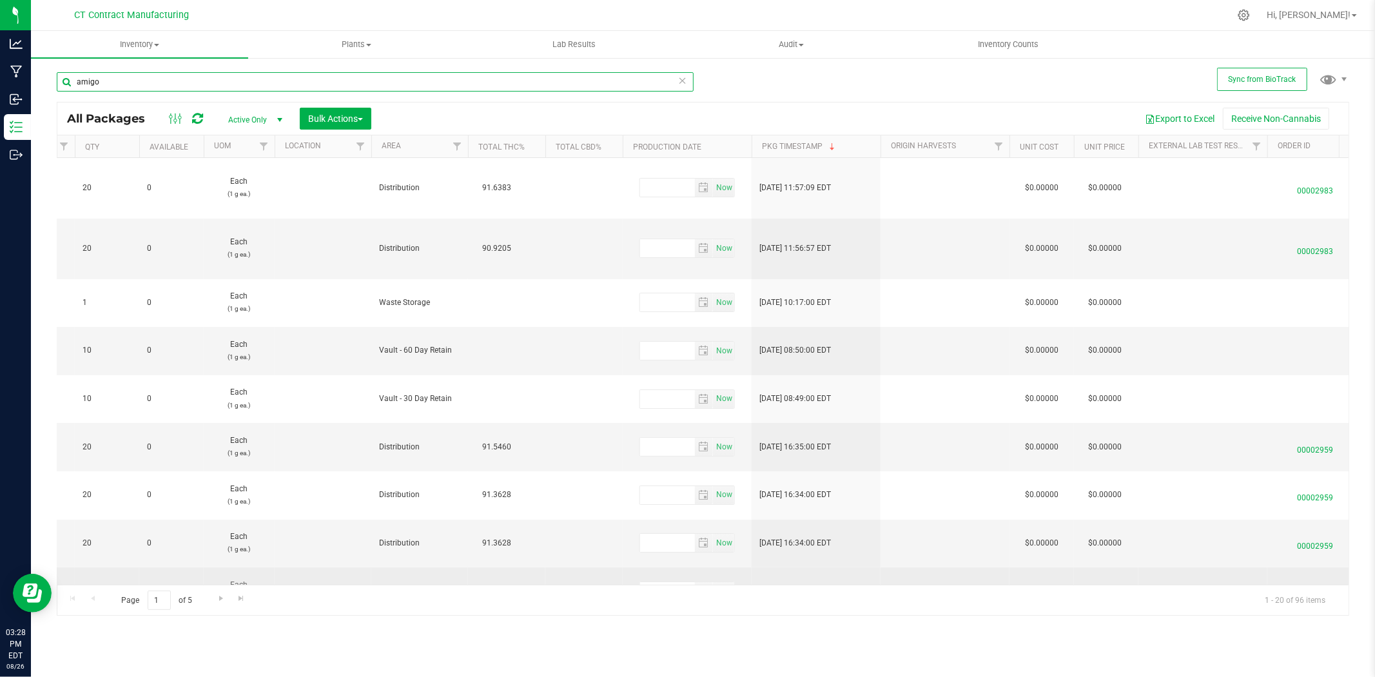
scroll to position [0, 844]
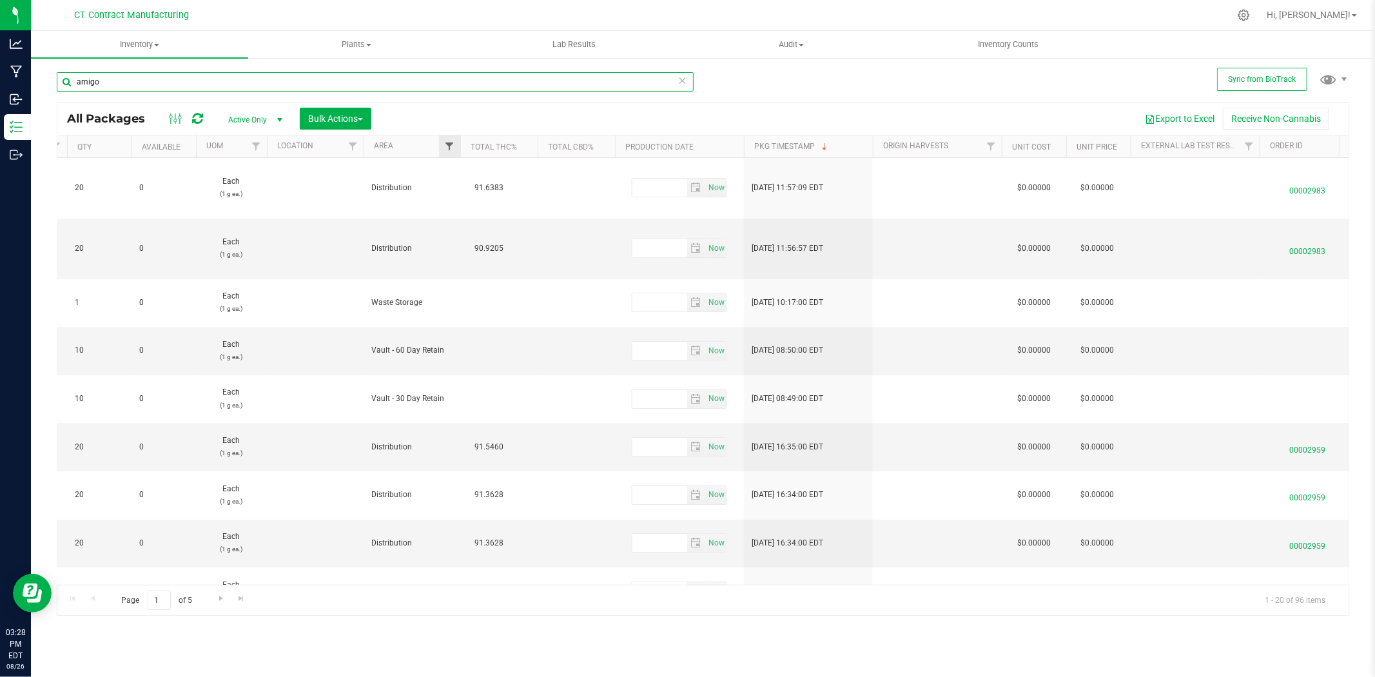
type input "amigo"
click at [447, 148] on span "Filter" at bounding box center [449, 146] width 10 height 10
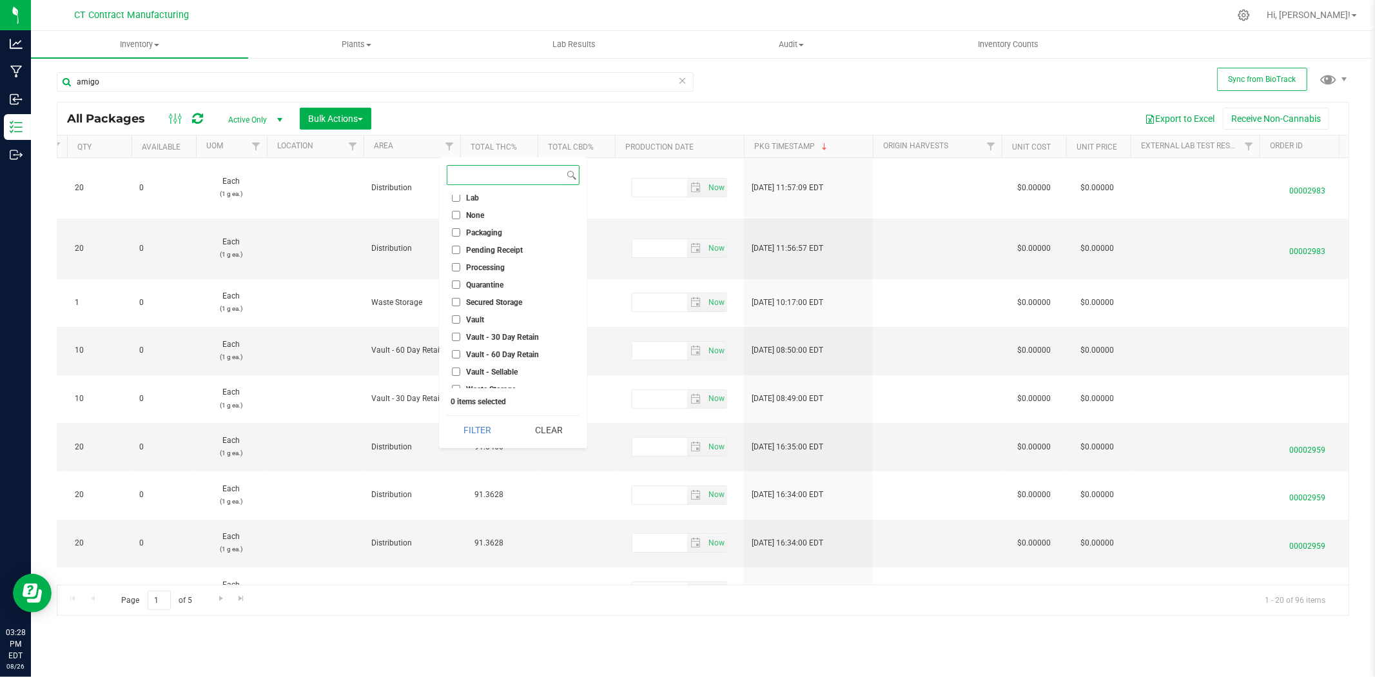
scroll to position [98, 0]
click at [498, 364] on span "Vault - Sellable" at bounding box center [492, 365] width 52 height 8
click at [460, 364] on input "Vault - Sellable" at bounding box center [456, 364] width 8 height 8
checkbox input "true"
click at [487, 428] on button "Filter" at bounding box center [478, 430] width 62 height 28
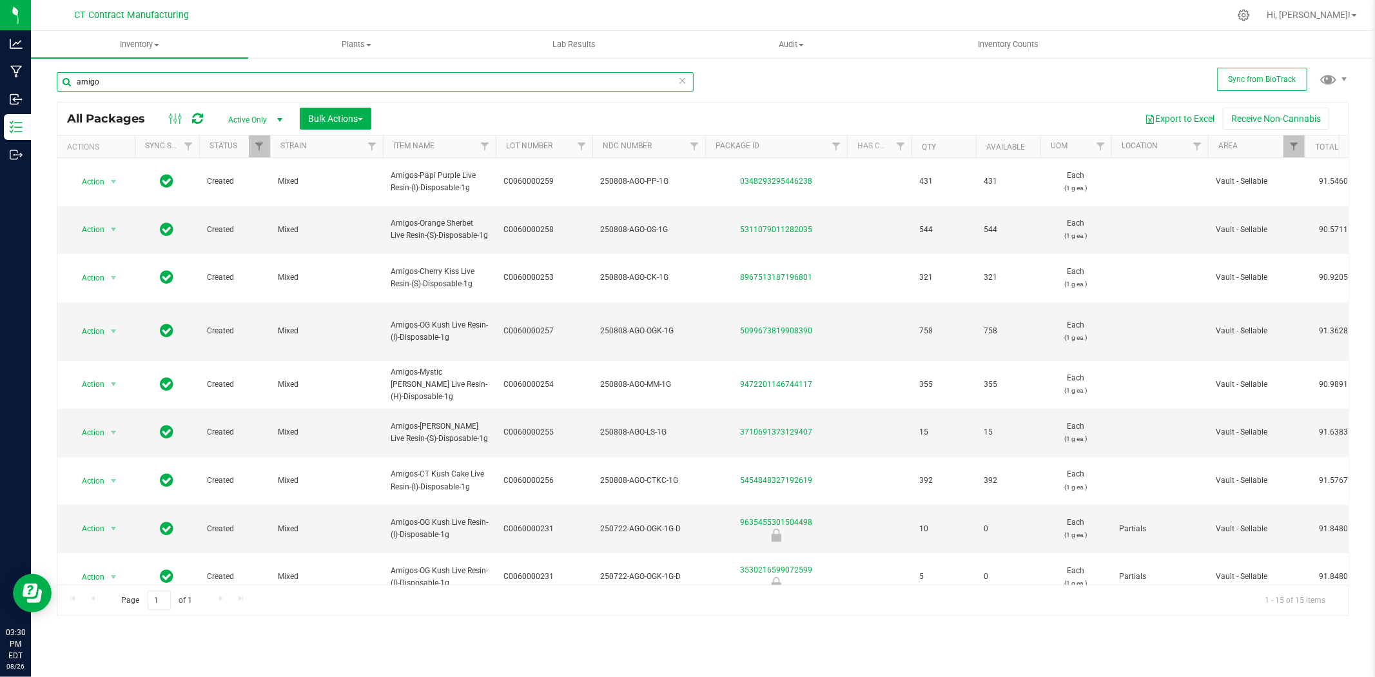
click at [279, 81] on input "amigo" at bounding box center [375, 81] width 637 height 19
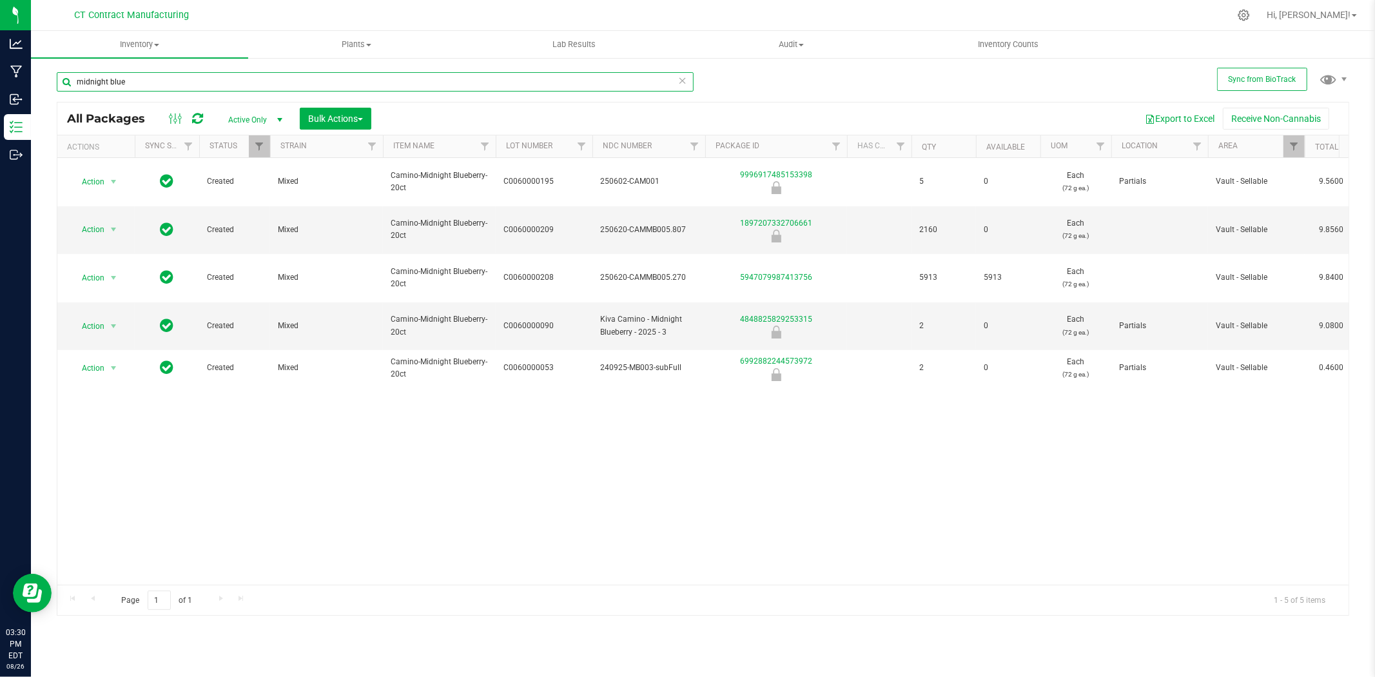
click at [88, 84] on input "midnight blue" at bounding box center [375, 81] width 637 height 19
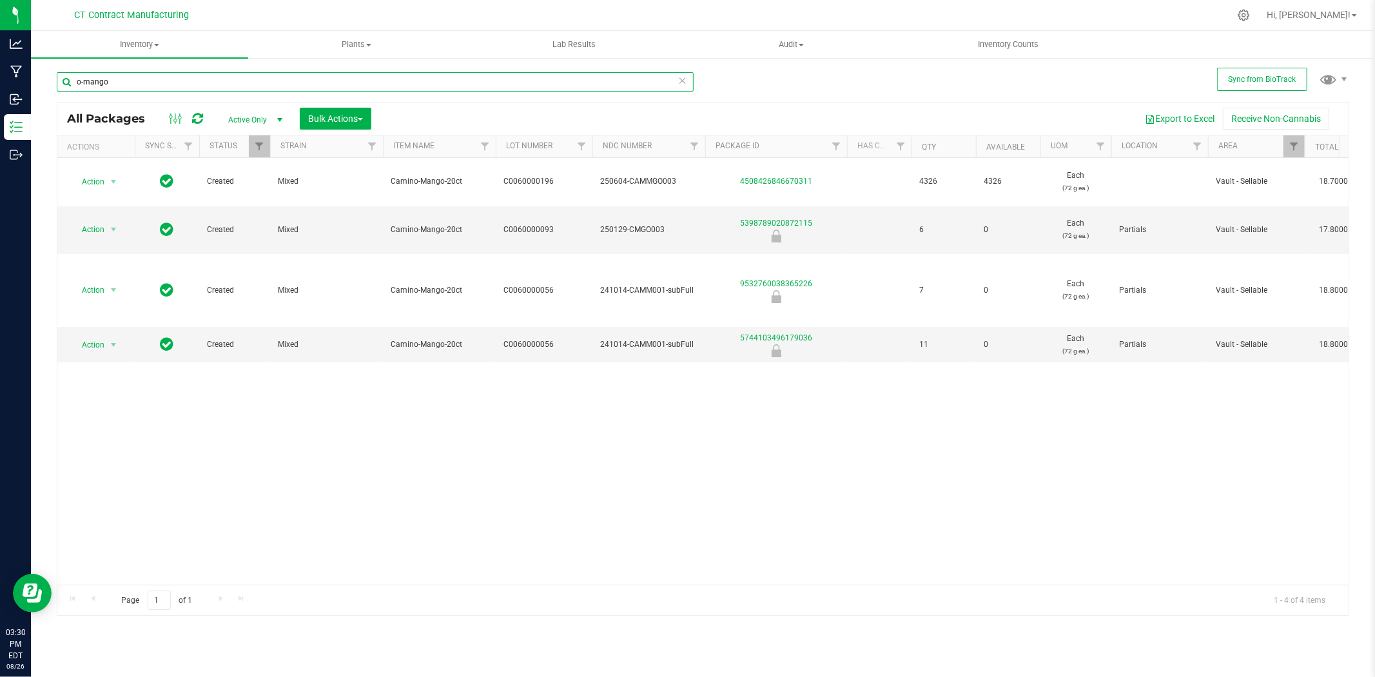
click at [243, 79] on input "o-mango" at bounding box center [375, 81] width 637 height 19
click at [242, 79] on input "o-mango" at bounding box center [375, 81] width 637 height 19
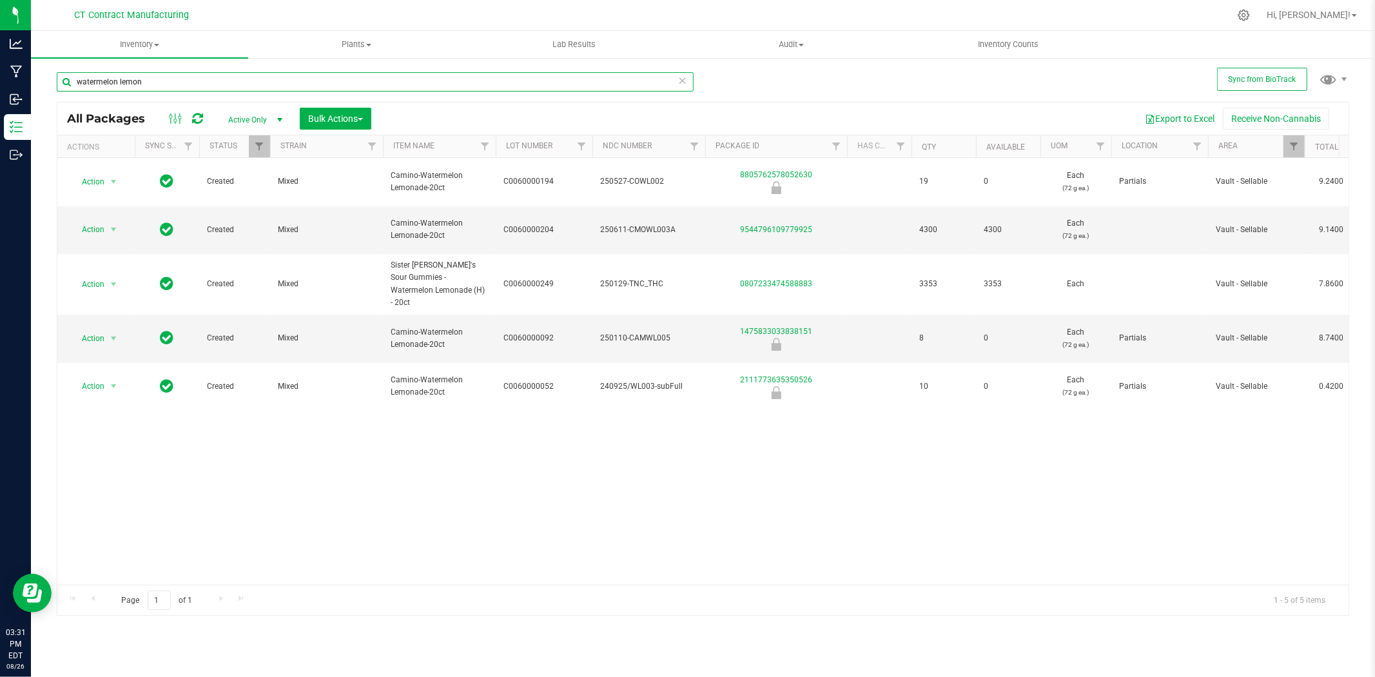
click at [177, 77] on input "watermelon lemon" at bounding box center [375, 81] width 637 height 19
click at [176, 77] on input "watermelon lemon" at bounding box center [375, 81] width 637 height 19
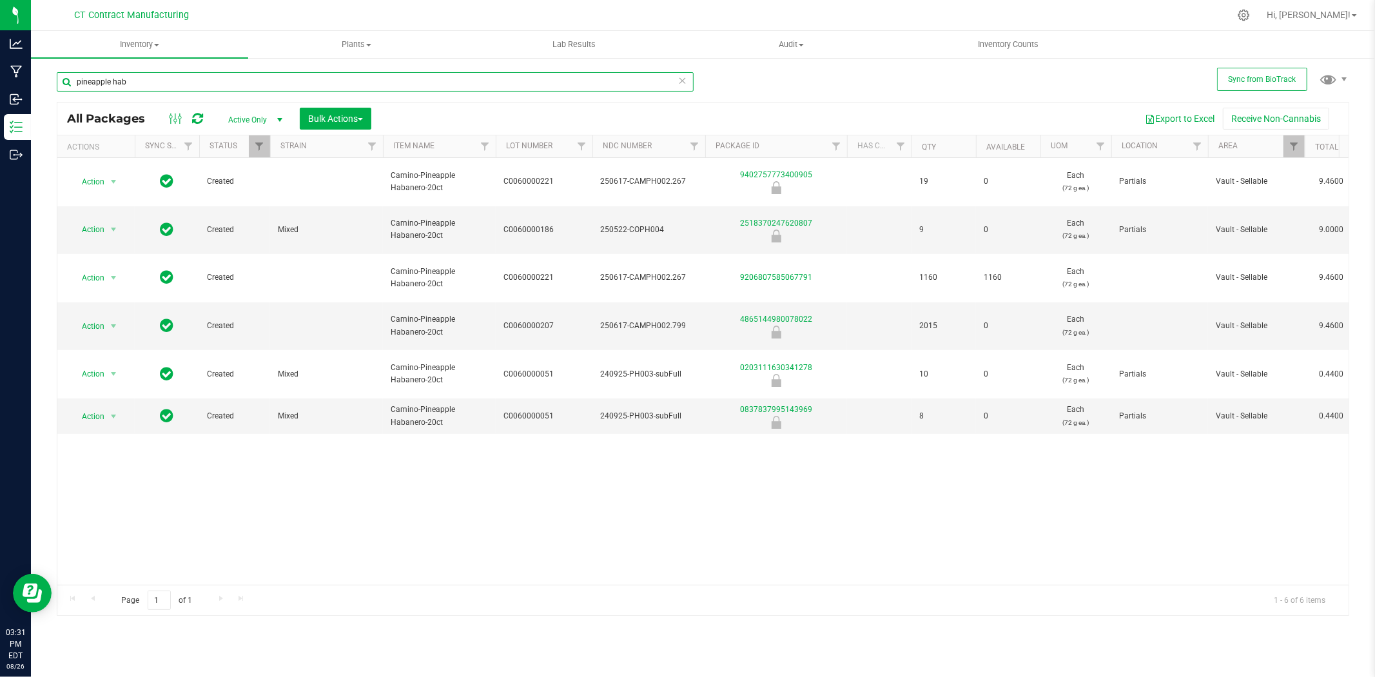
click at [272, 84] on input "pineapple hab" at bounding box center [375, 81] width 637 height 19
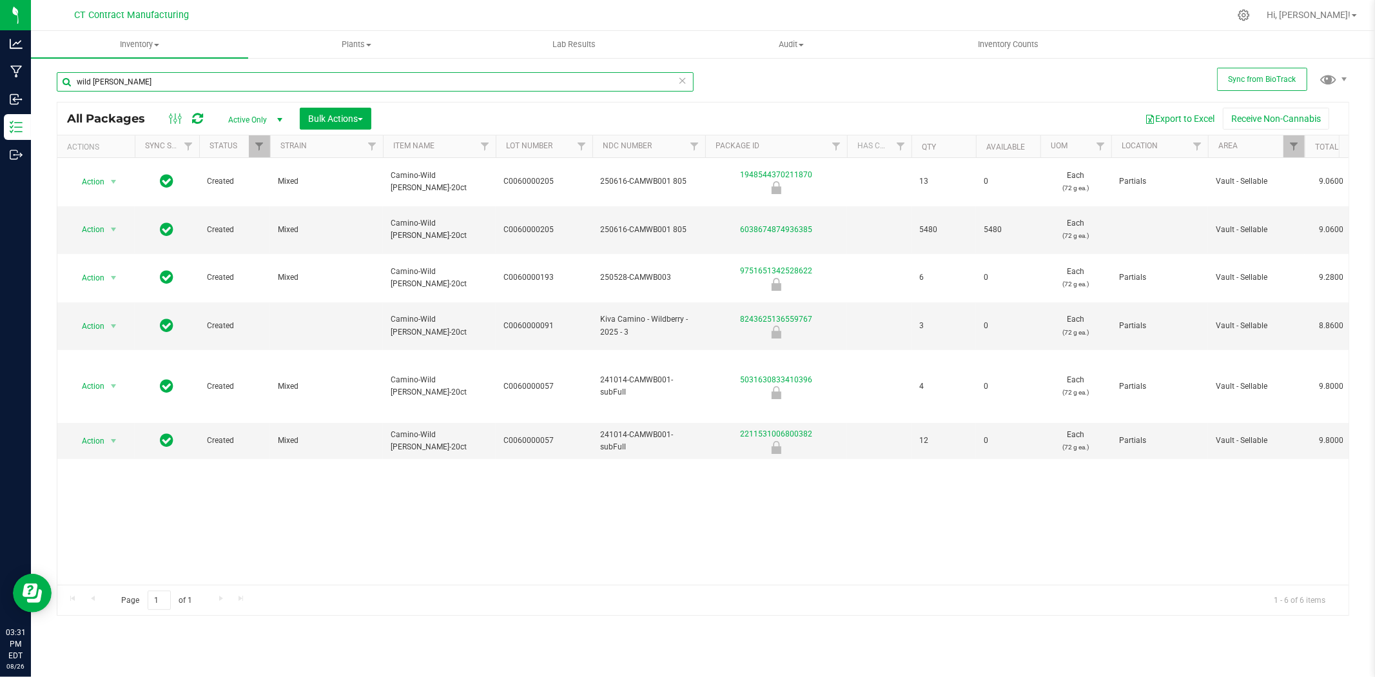
click at [182, 80] on input "wild berry" at bounding box center [375, 81] width 637 height 19
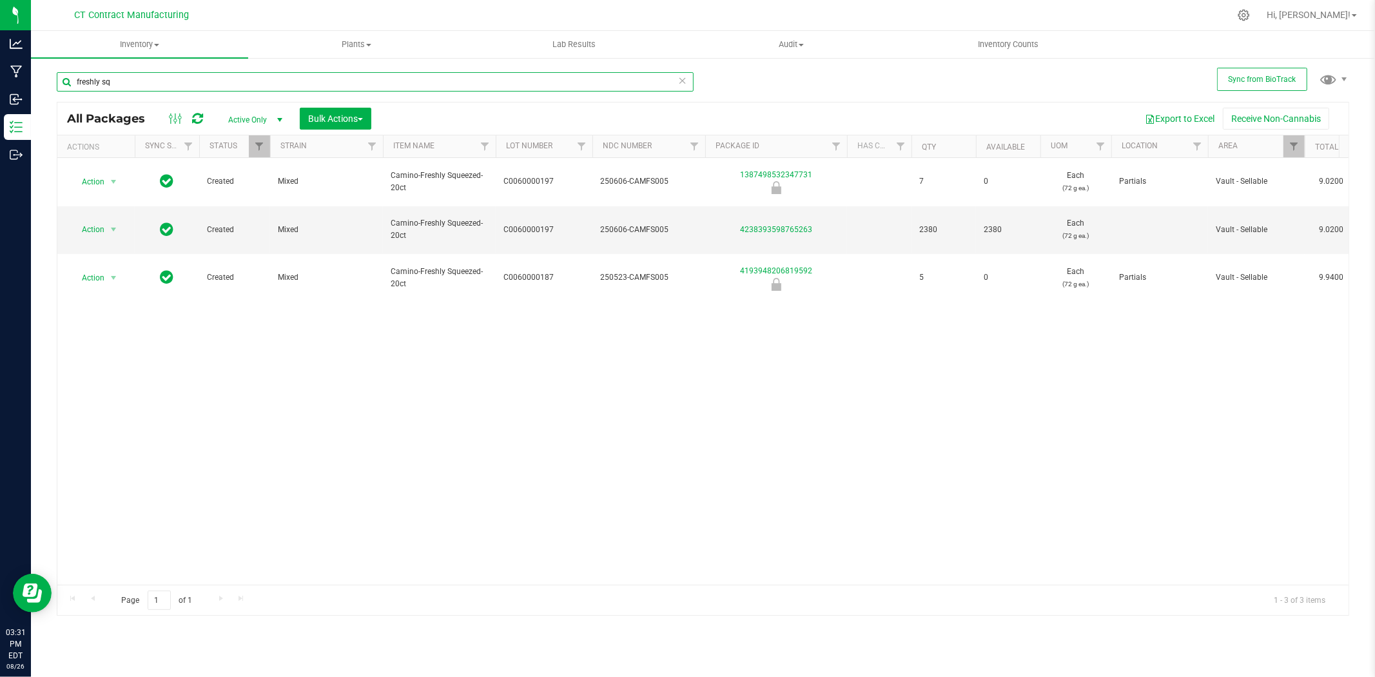
click at [241, 79] on input "freshly sq" at bounding box center [375, 81] width 637 height 19
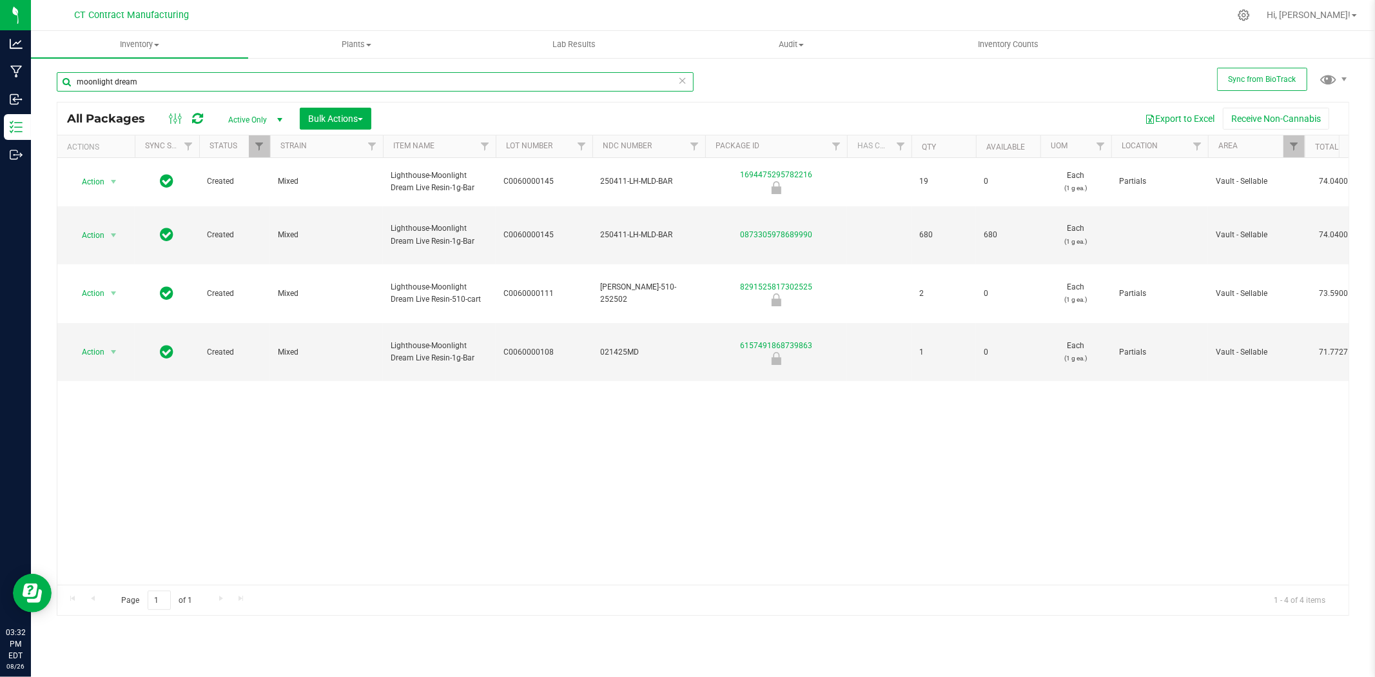
click at [170, 91] on input "moonlight dream" at bounding box center [375, 81] width 637 height 19
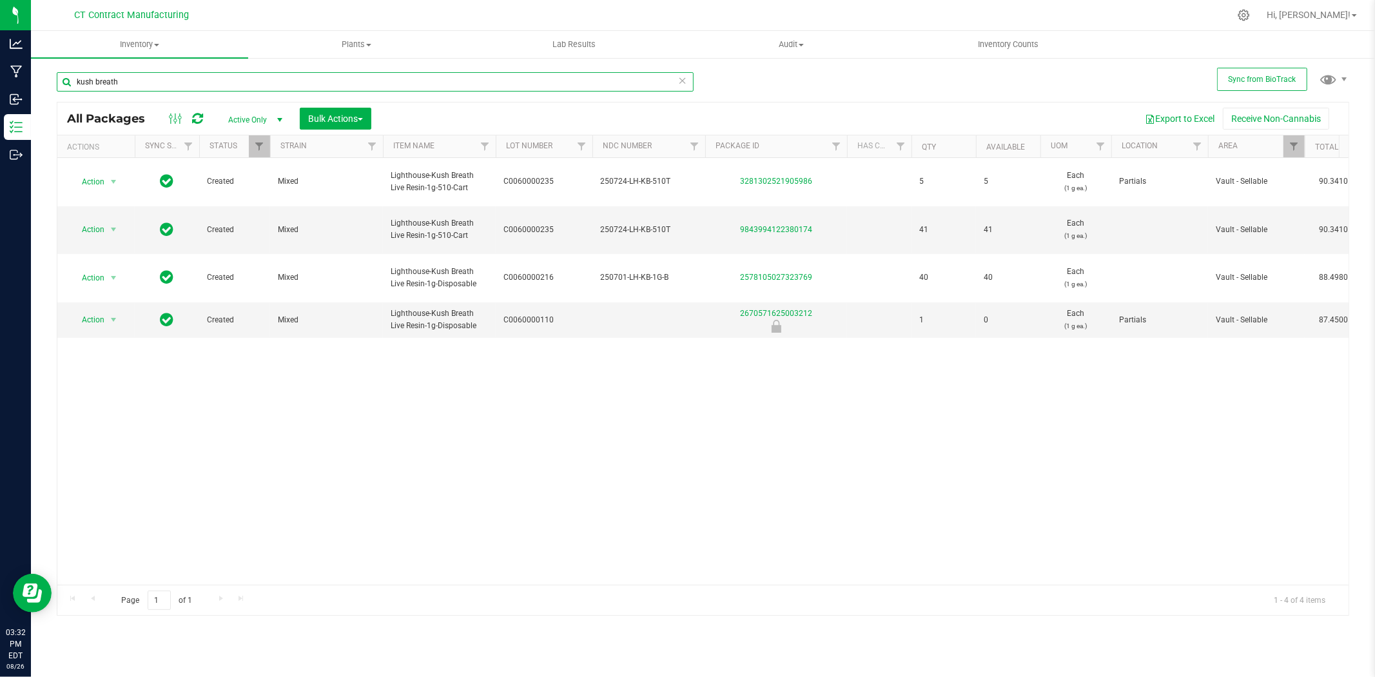
click at [103, 88] on input "kush breath" at bounding box center [375, 81] width 637 height 19
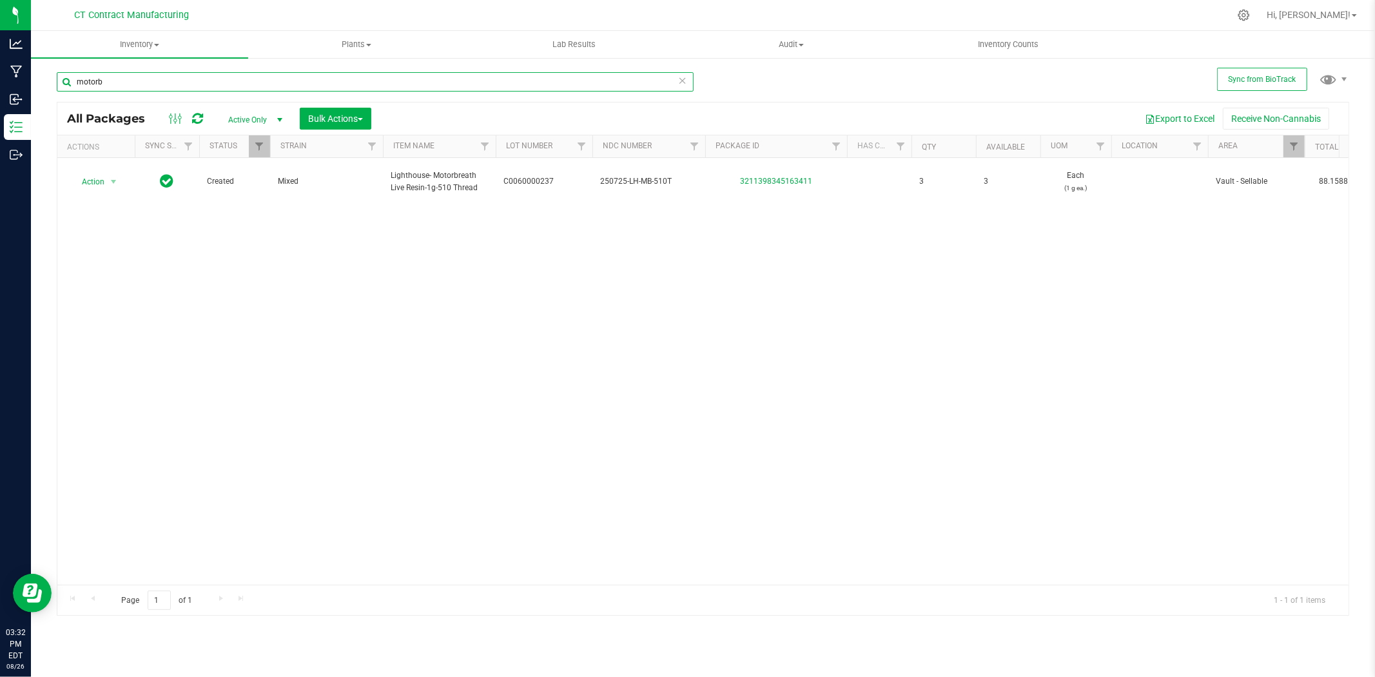
click at [208, 87] on input "motorb" at bounding box center [375, 81] width 637 height 19
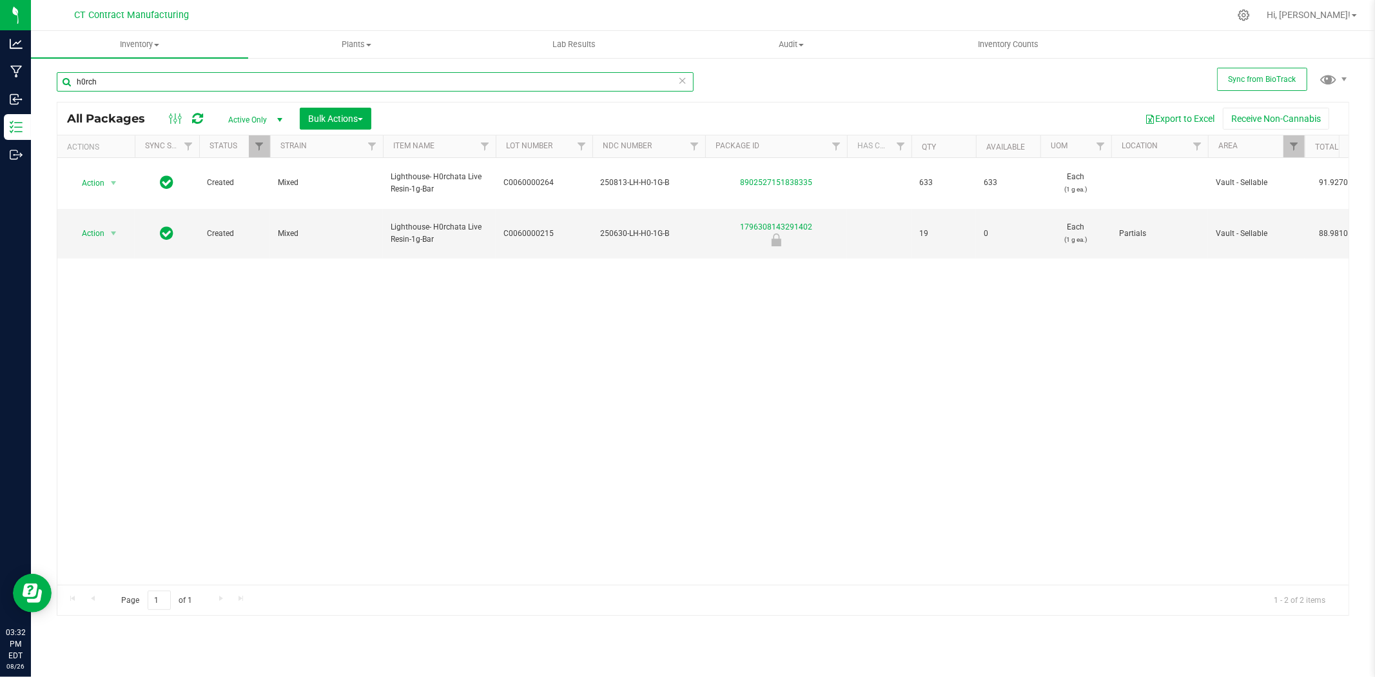
click at [150, 91] on input "h0rch" at bounding box center [375, 81] width 637 height 19
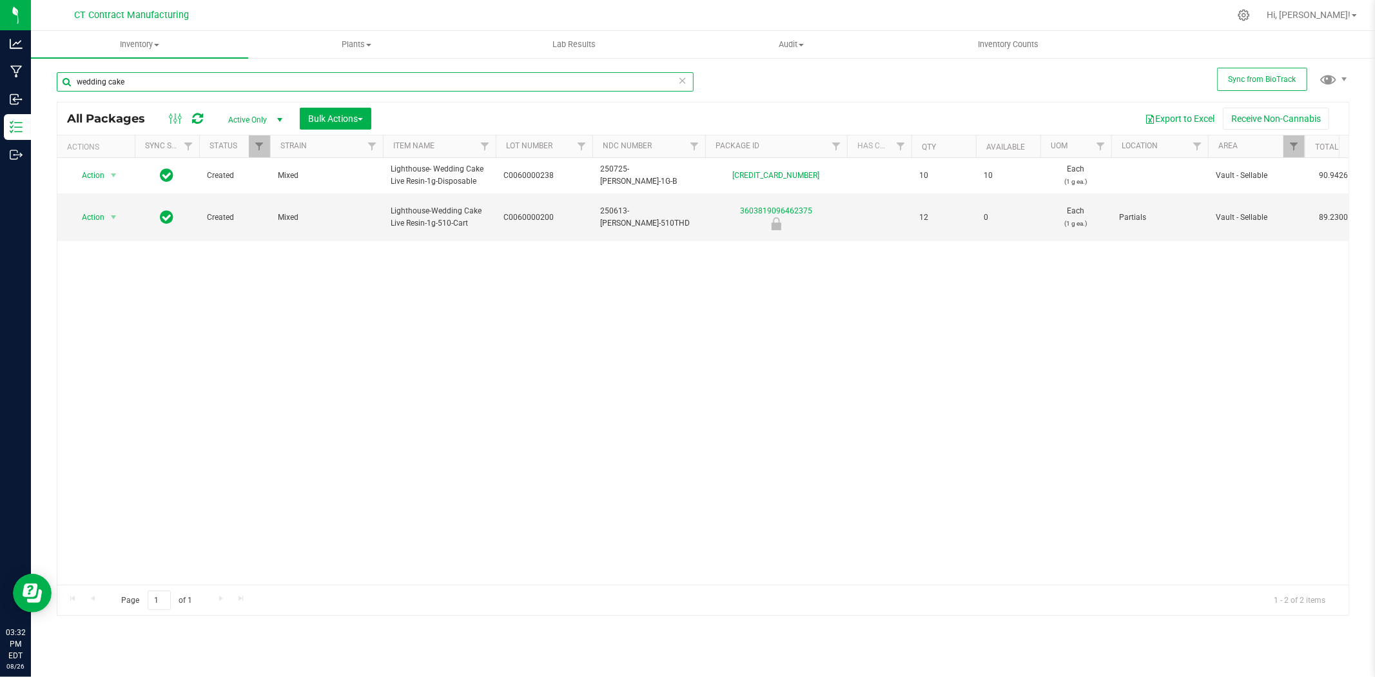
click at [108, 91] on input "wedding cake" at bounding box center [375, 81] width 637 height 19
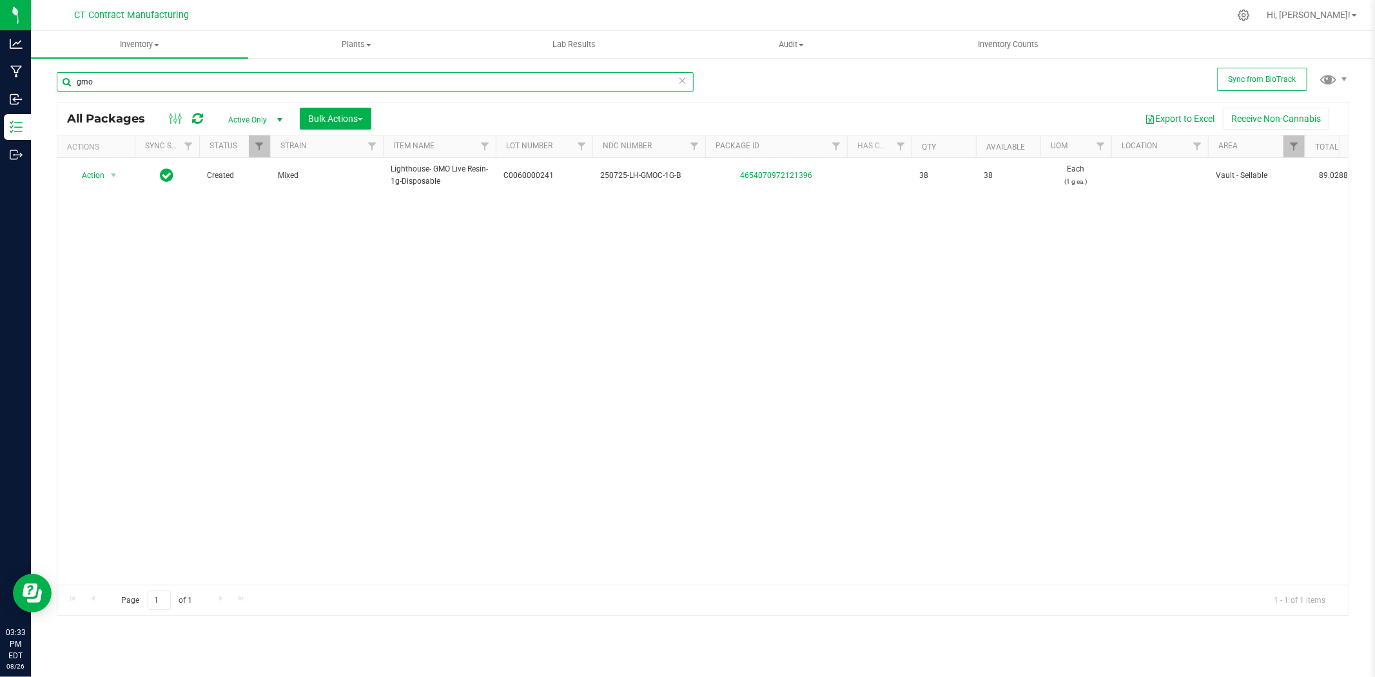
click at [130, 79] on input "gmo" at bounding box center [375, 81] width 637 height 19
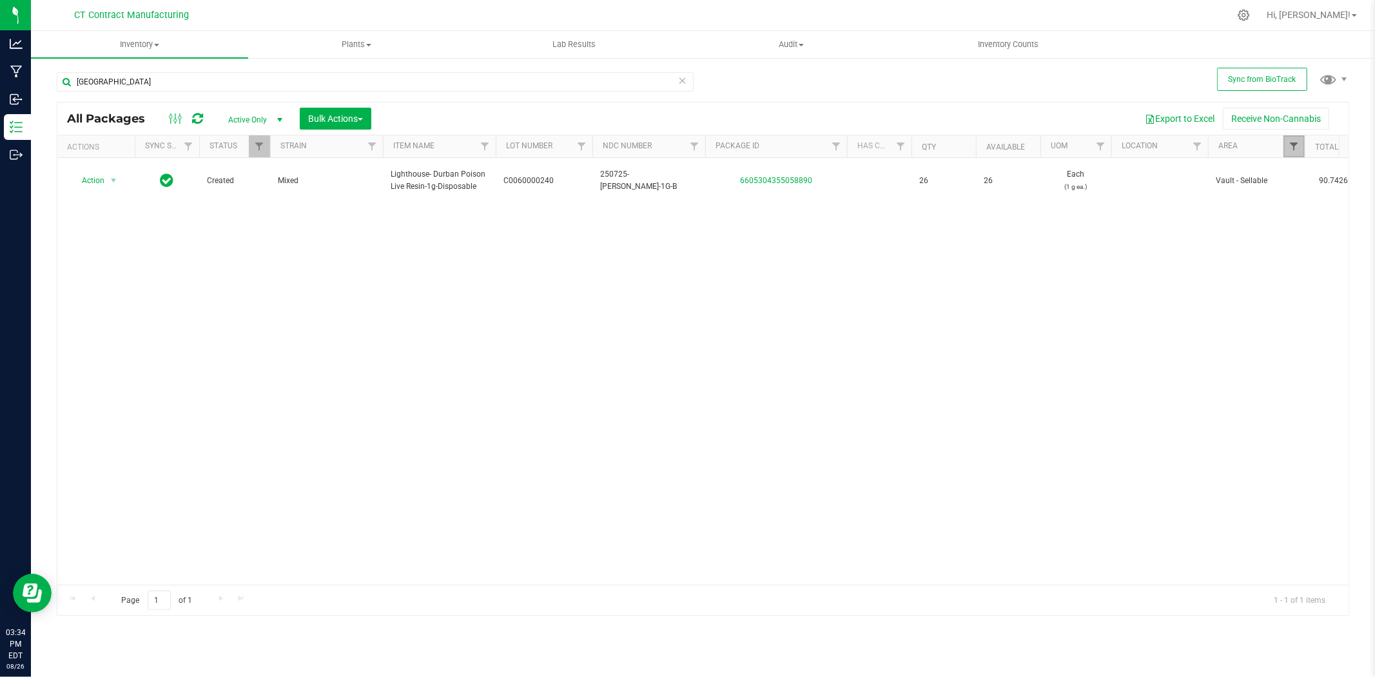
click at [1291, 144] on span "Filter" at bounding box center [1294, 146] width 10 height 10
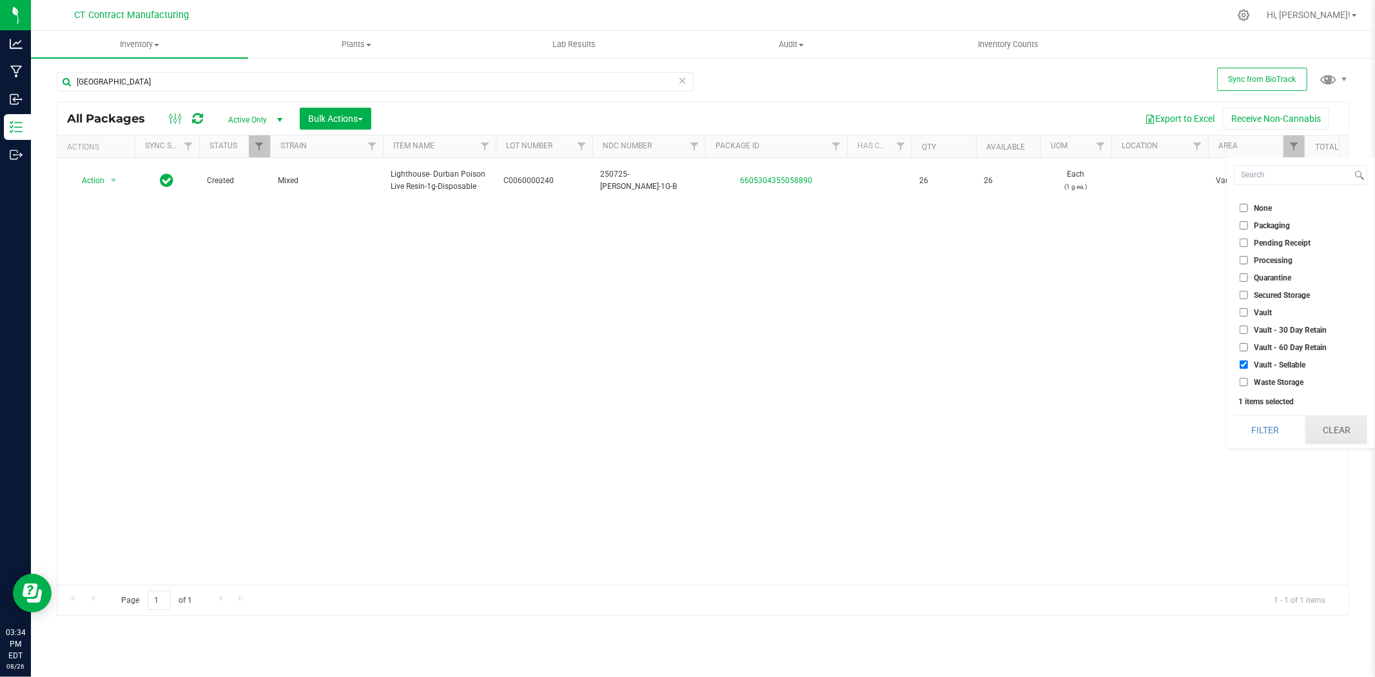
click at [1336, 436] on button "Clear" at bounding box center [1336, 430] width 62 height 28
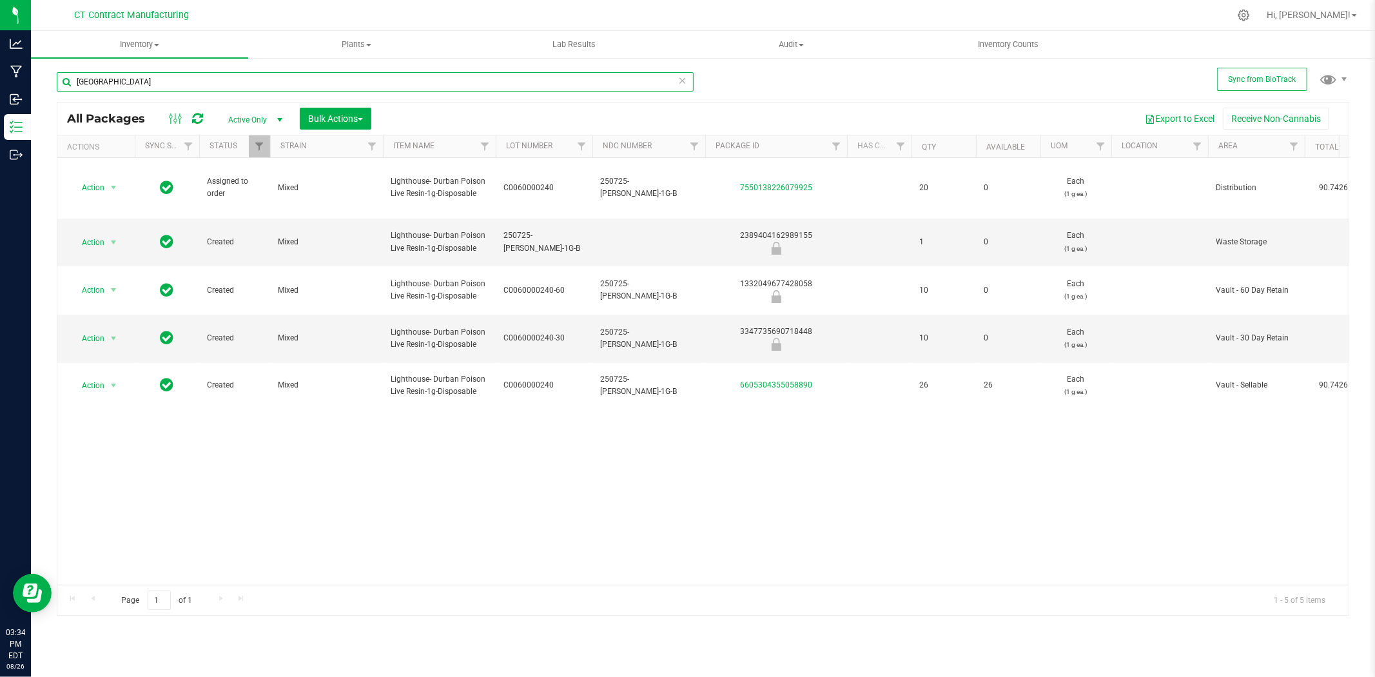
click at [324, 84] on input "durban" at bounding box center [375, 81] width 637 height 19
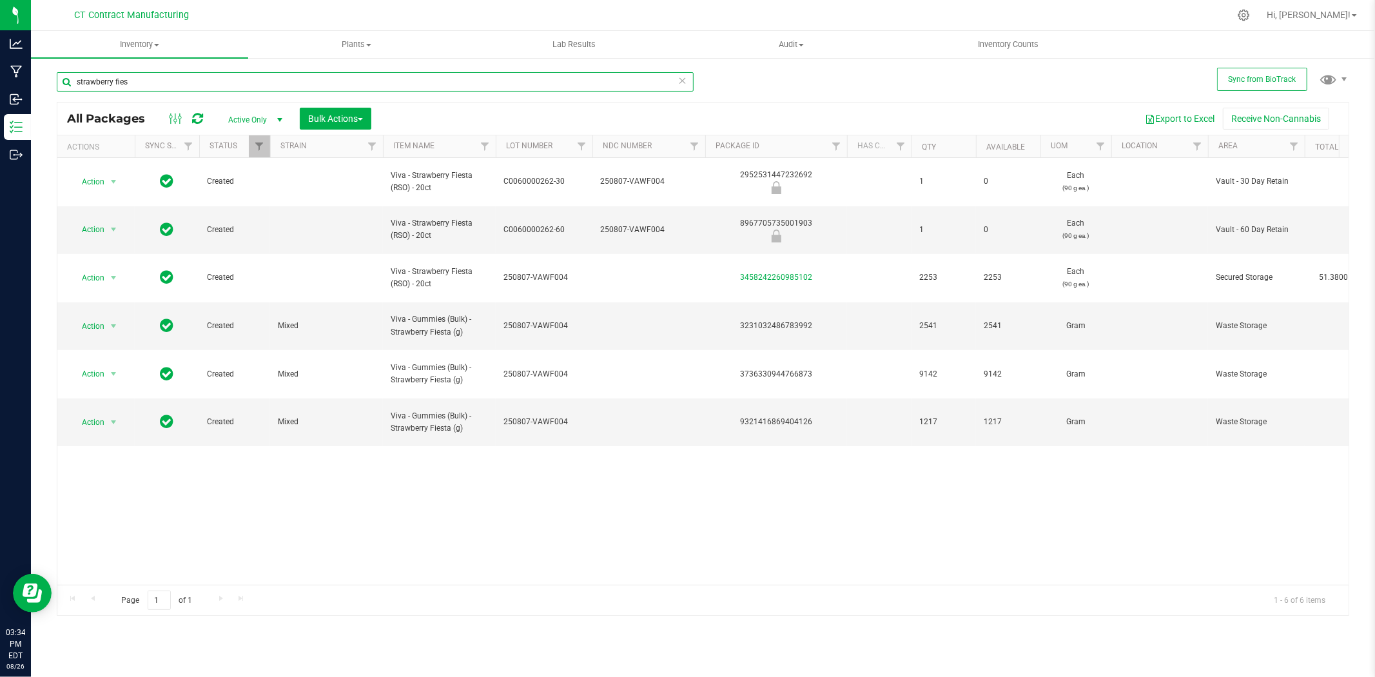
click at [229, 85] on input "strawberry fies" at bounding box center [375, 81] width 637 height 19
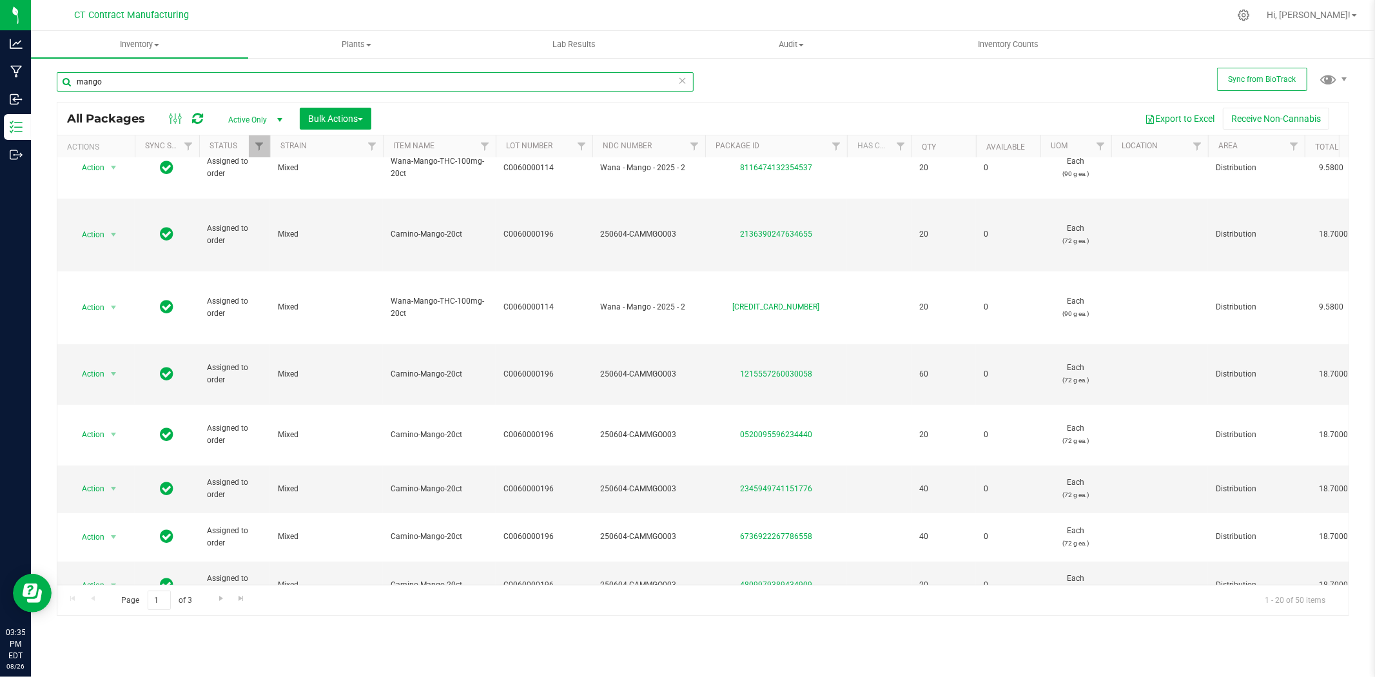
scroll to position [286, 0]
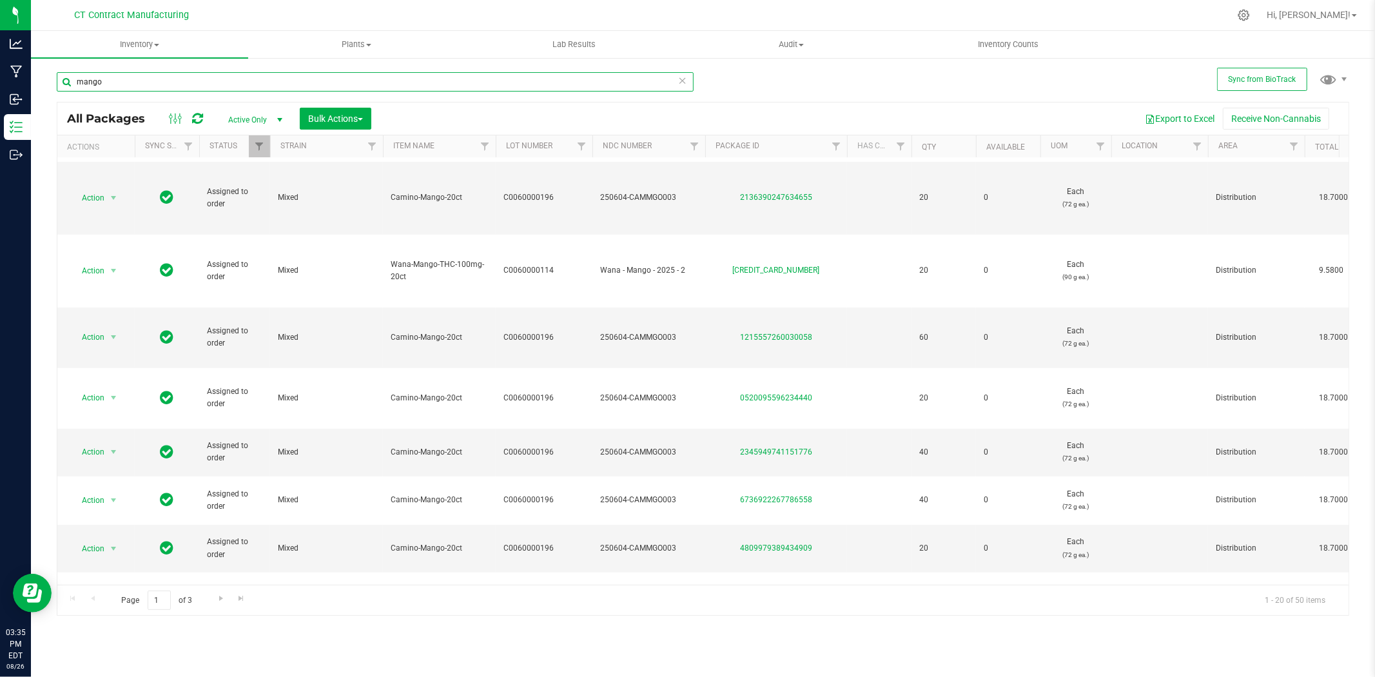
click at [195, 75] on input "mango" at bounding box center [375, 81] width 637 height 19
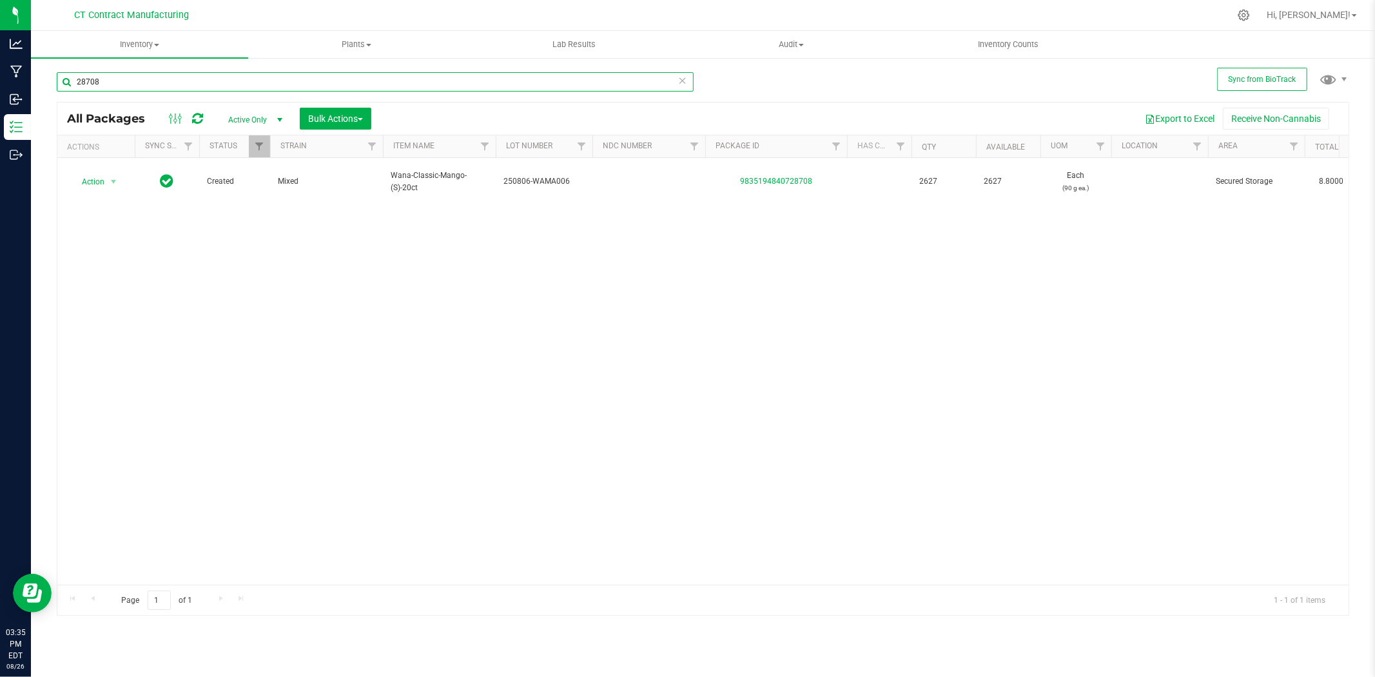
click at [119, 77] on input "28708" at bounding box center [375, 81] width 637 height 19
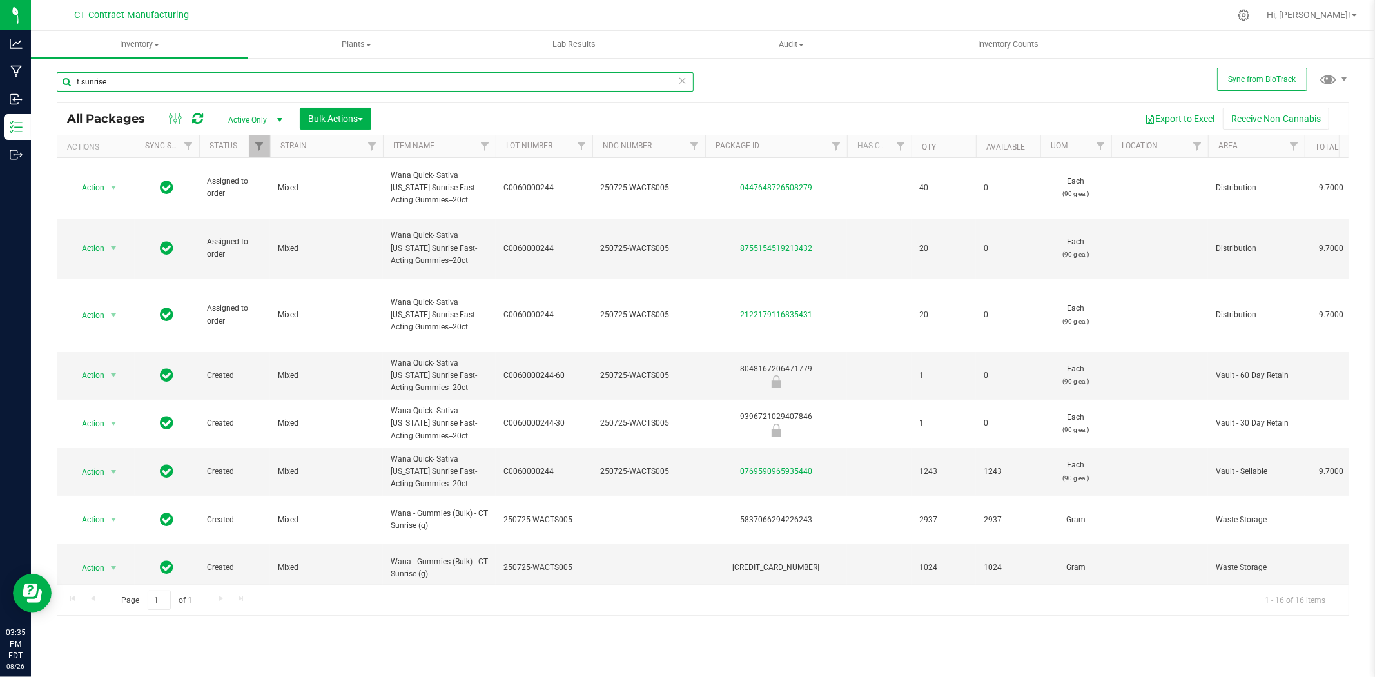
click at [139, 73] on input "t sunrise" at bounding box center [375, 81] width 637 height 19
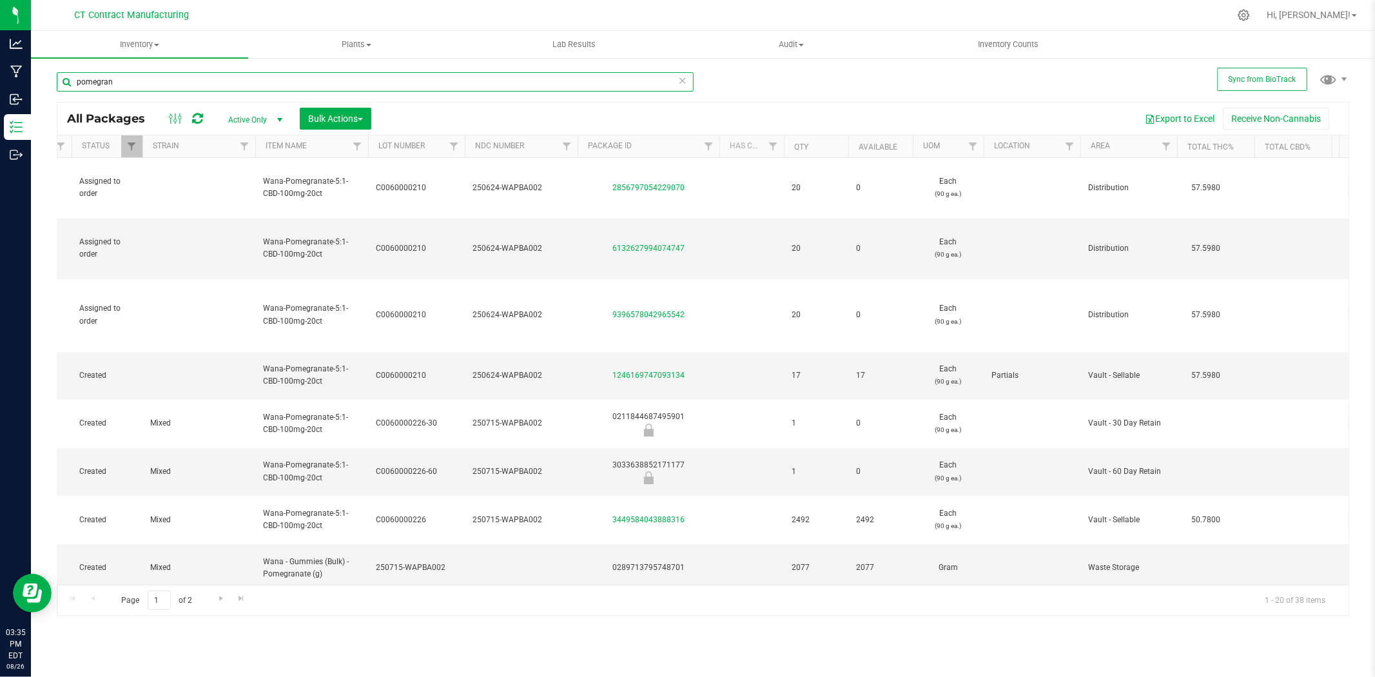
scroll to position [0, 182]
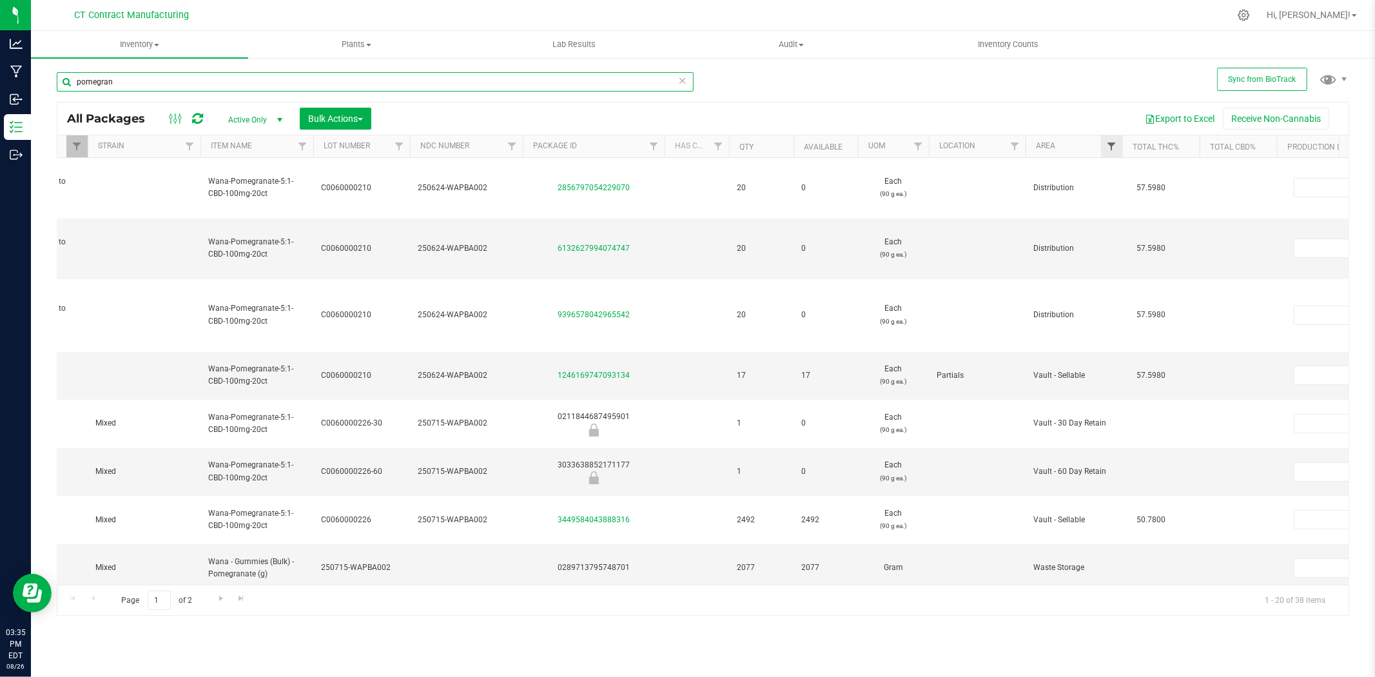
type input "pomegran"
click at [1109, 143] on span "Filter" at bounding box center [1111, 146] width 10 height 10
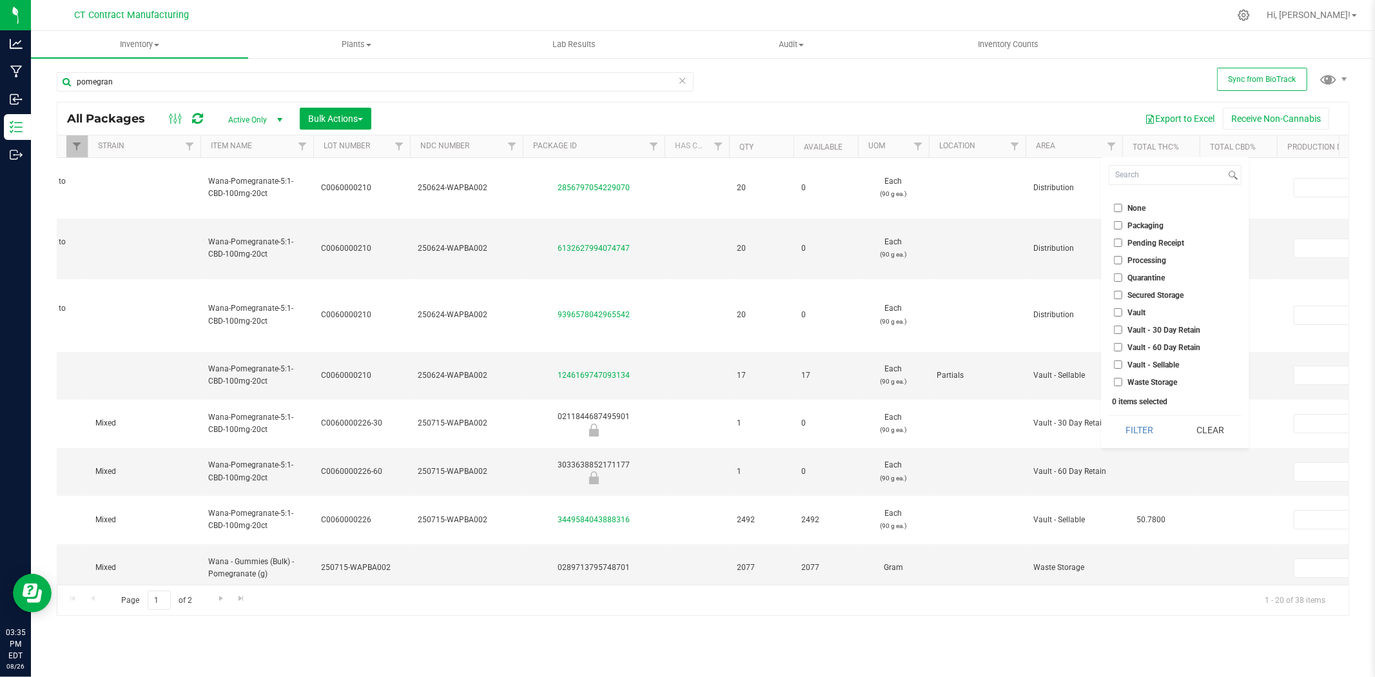
click at [1148, 365] on span "Vault - Sellable" at bounding box center [1154, 365] width 52 height 8
click at [1122, 365] on input "Vault - Sellable" at bounding box center [1118, 364] width 8 height 8
checkbox input "true"
click at [1153, 424] on button "Filter" at bounding box center [1140, 430] width 62 height 28
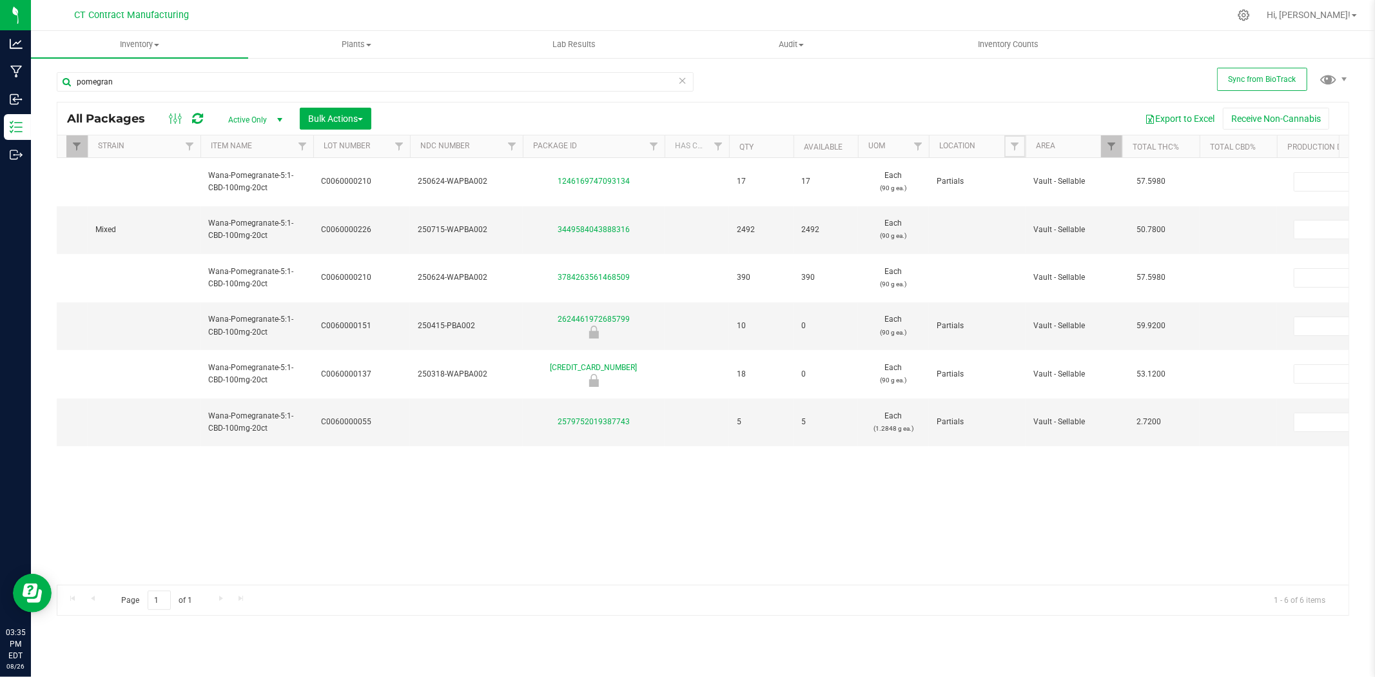
click at [1012, 147] on span "Filter" at bounding box center [1014, 146] width 10 height 10
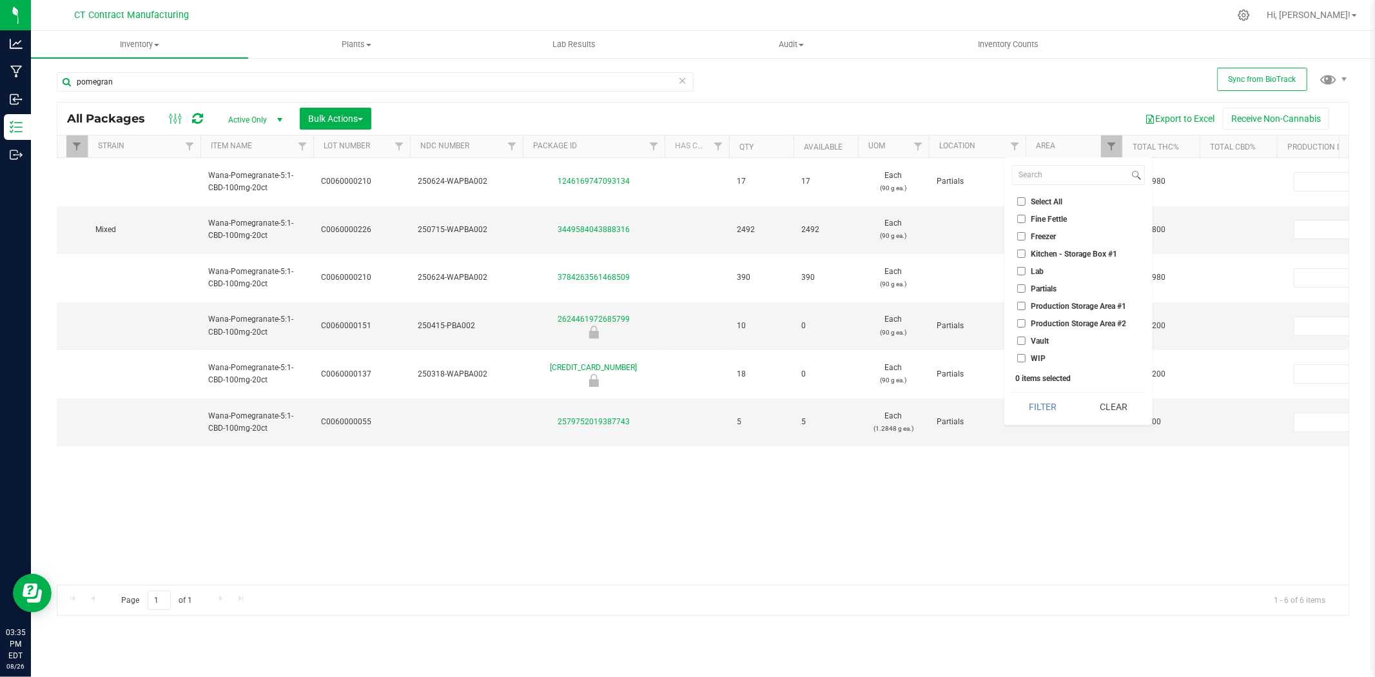
click at [1021, 200] on input "Select All" at bounding box center [1021, 201] width 8 height 8
checkbox input "true"
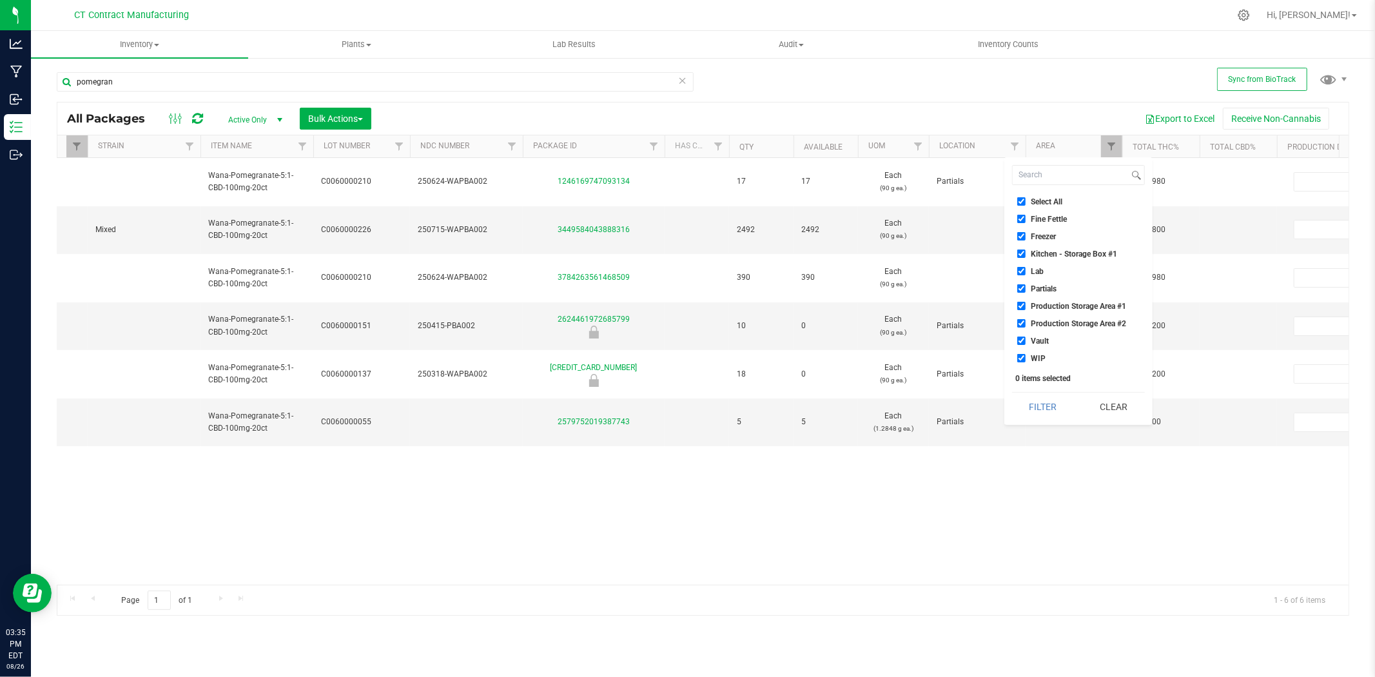
checkbox input "true"
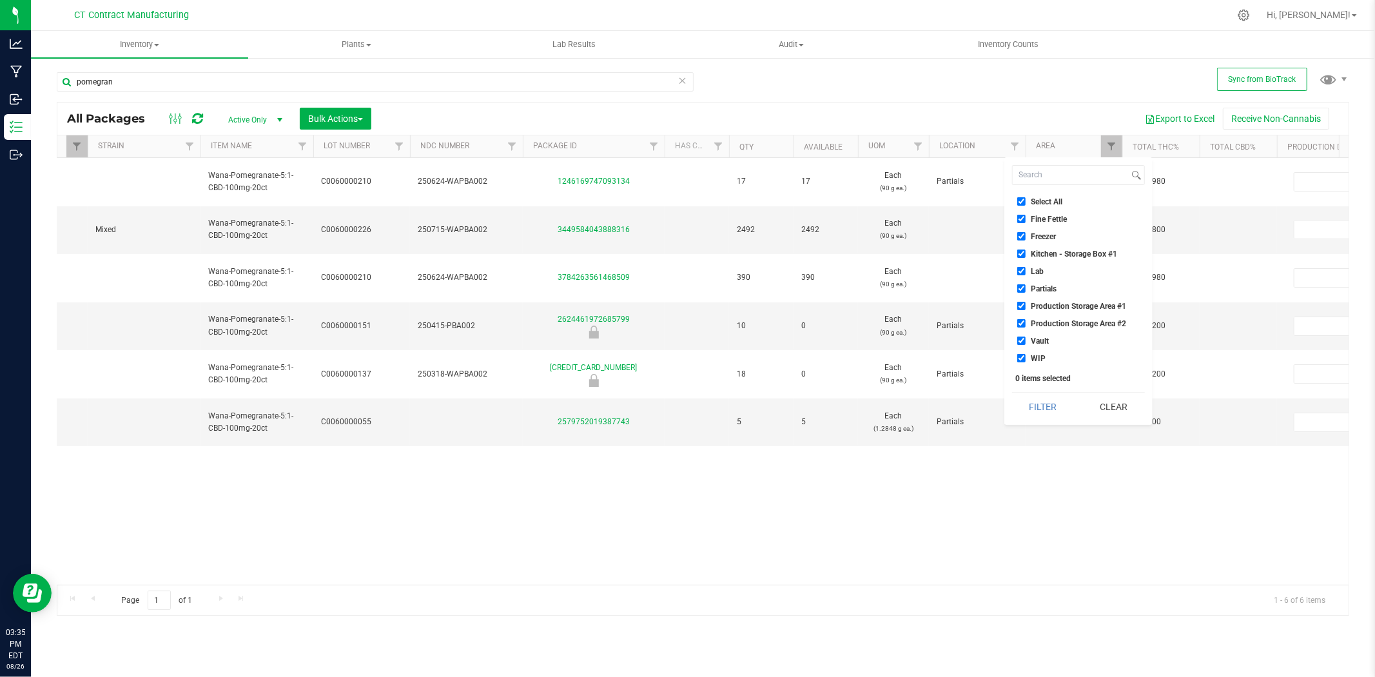
checkbox input "true"
click at [1020, 286] on input "Partials" at bounding box center [1021, 288] width 8 height 8
checkbox input "false"
click at [1038, 407] on button "Filter" at bounding box center [1043, 407] width 62 height 28
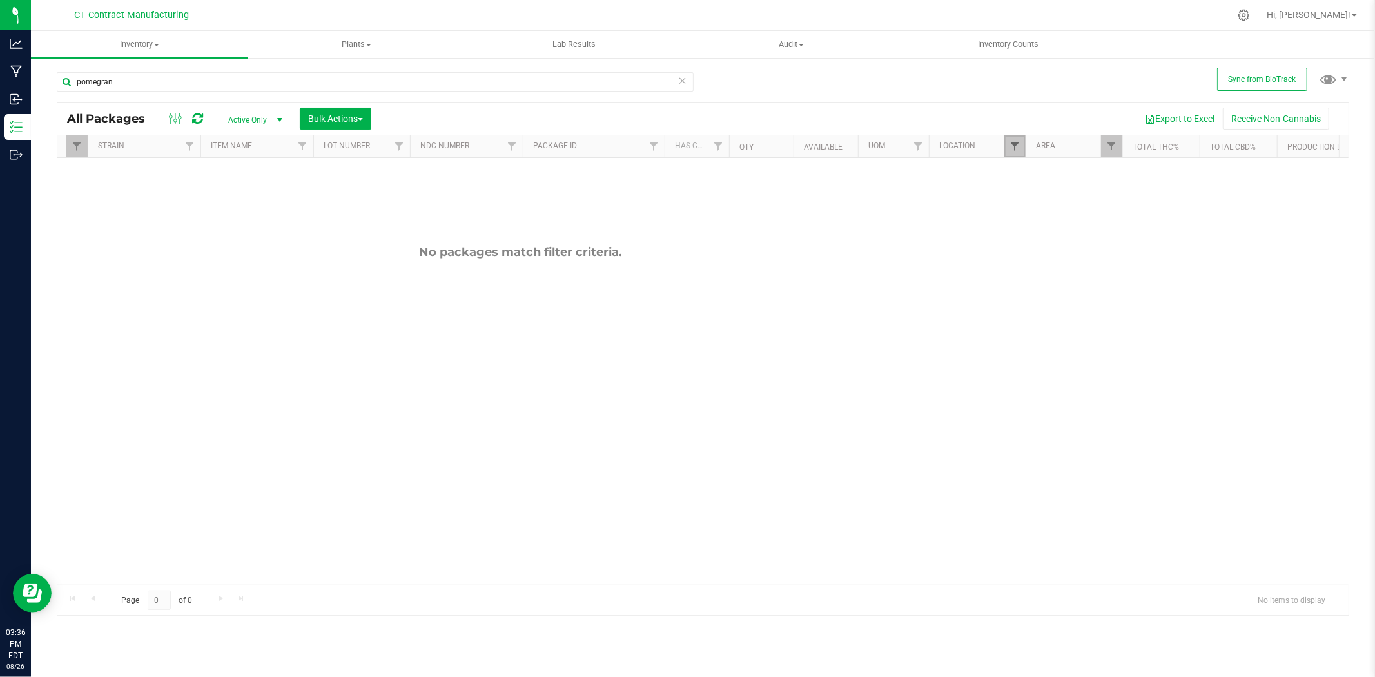
click at [1017, 141] on span "Filter" at bounding box center [1014, 146] width 10 height 10
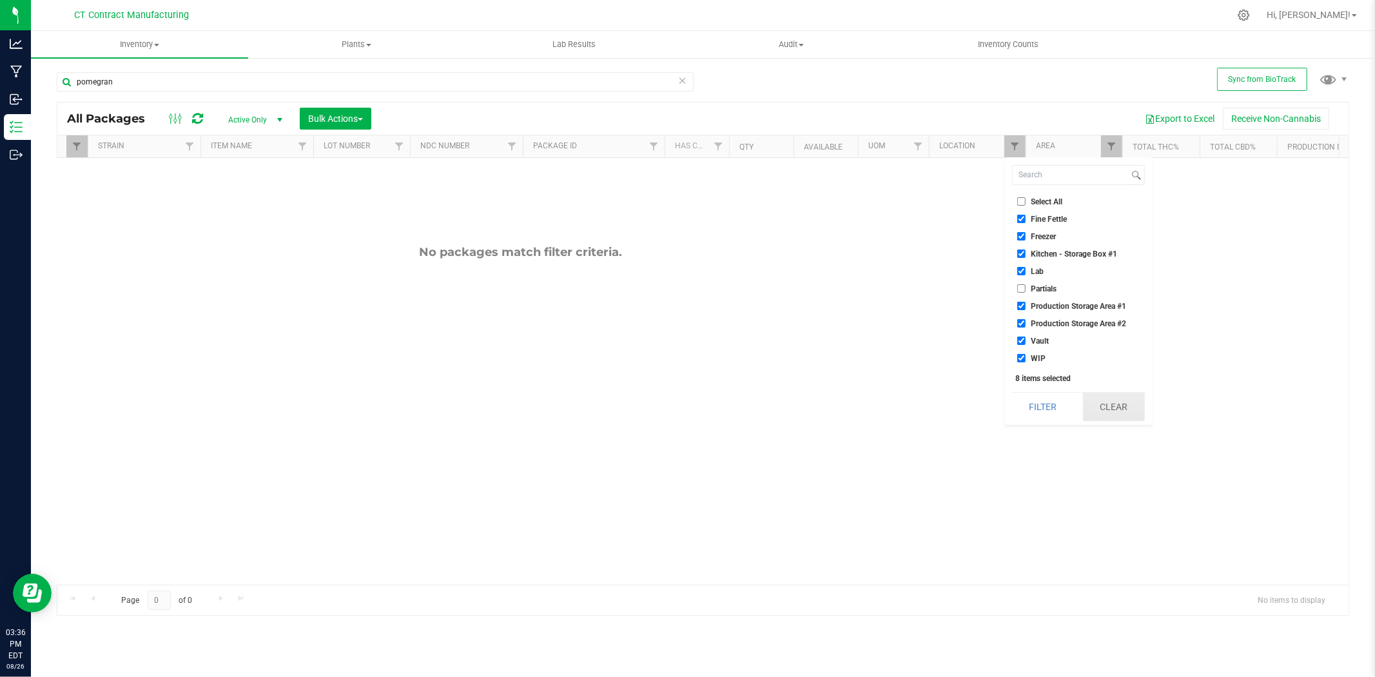
click at [1136, 409] on button "Clear" at bounding box center [1114, 407] width 62 height 28
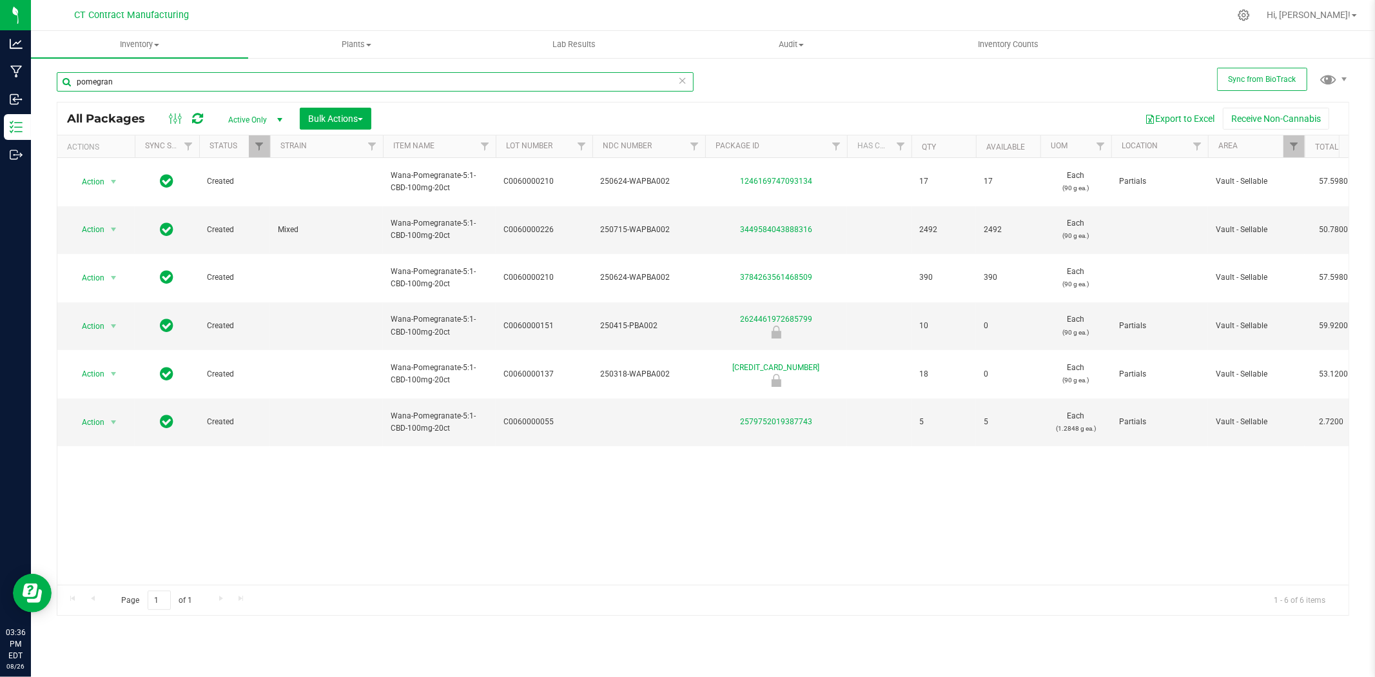
click at [169, 85] on input "pomegran" at bounding box center [375, 81] width 637 height 19
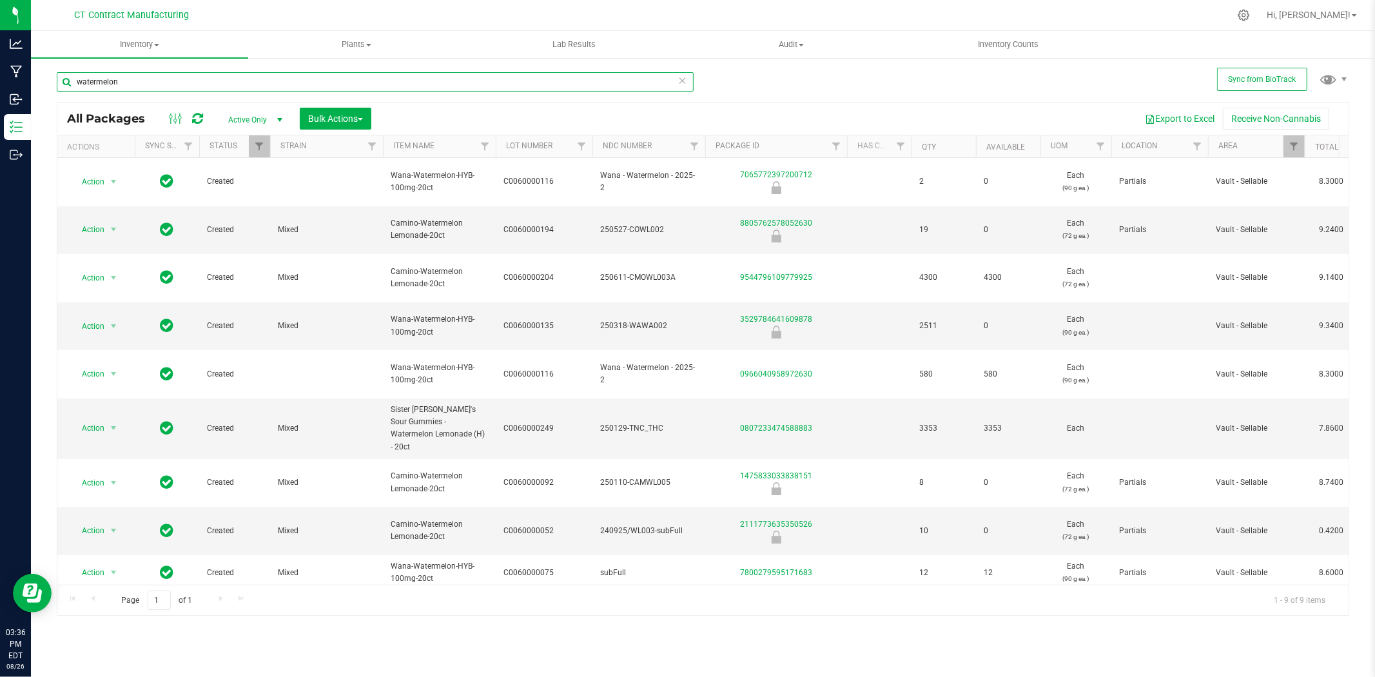
click at [303, 83] on input "watermelon" at bounding box center [375, 81] width 637 height 19
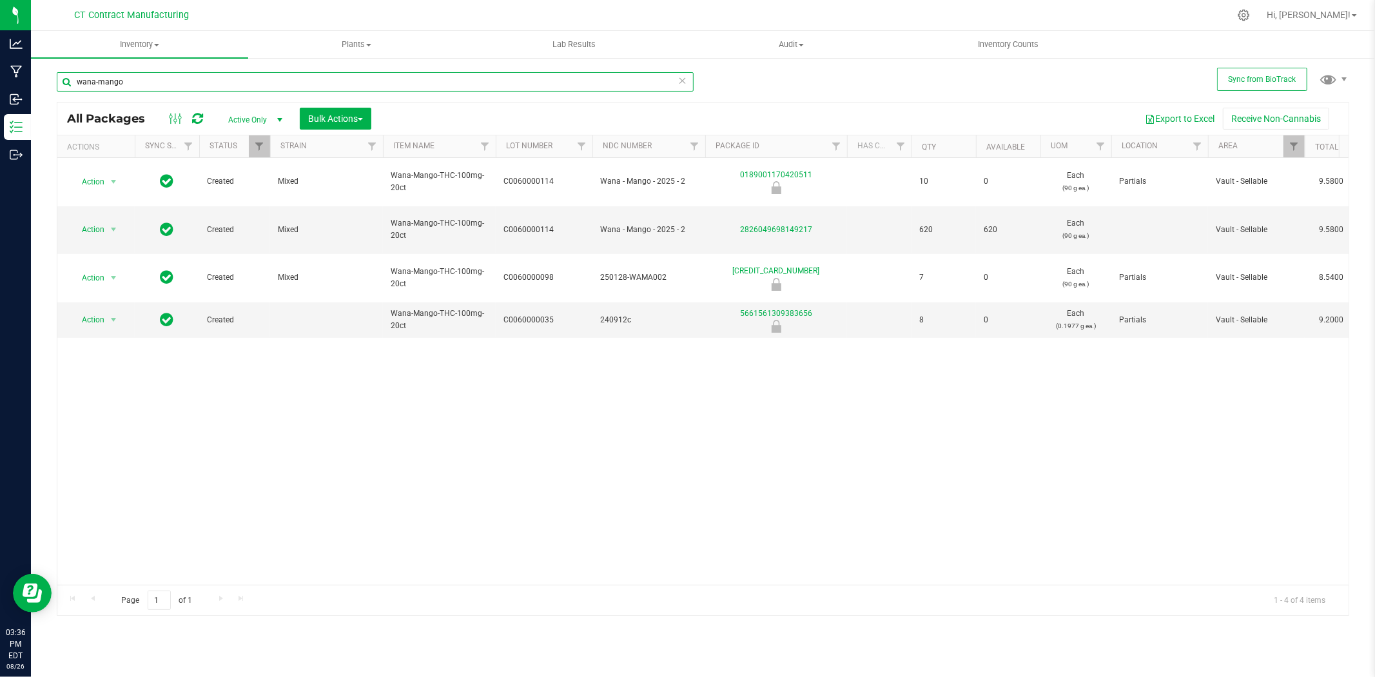
click at [204, 84] on input "wana-mango" at bounding box center [375, 81] width 637 height 19
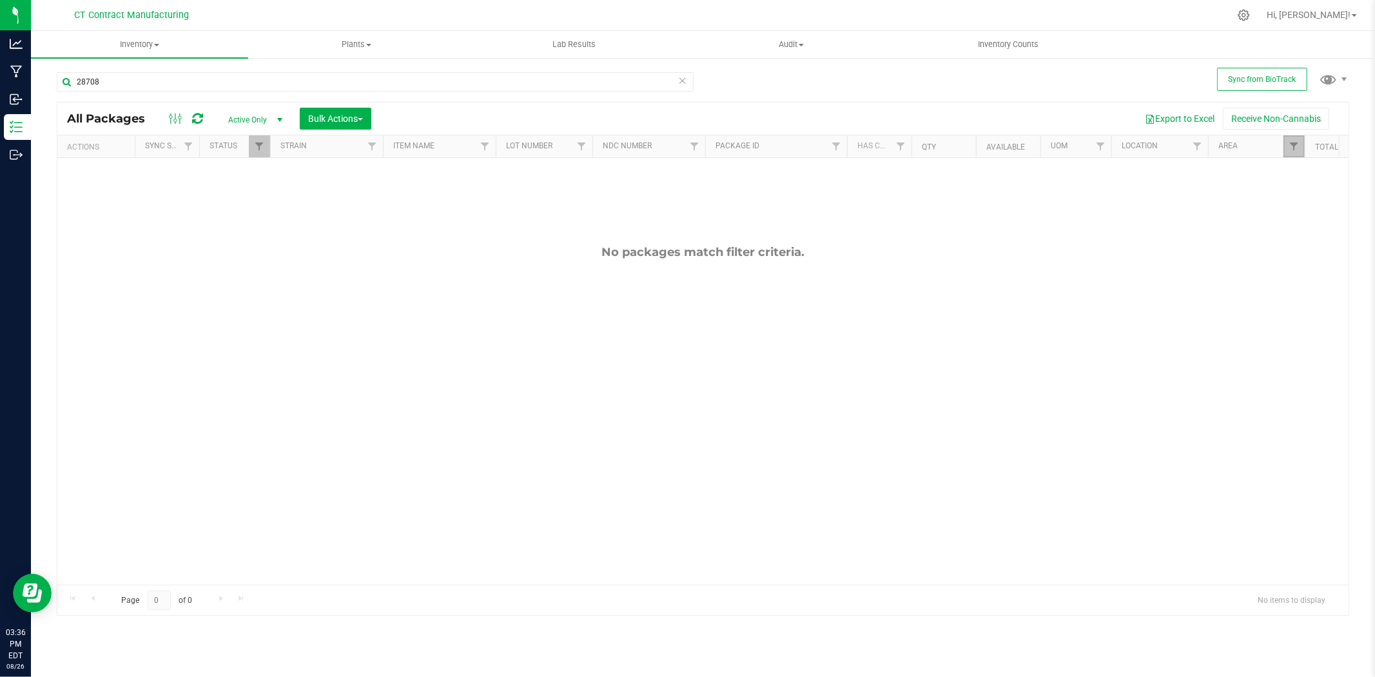
click at [1292, 152] on link "Filter" at bounding box center [1293, 146] width 21 height 22
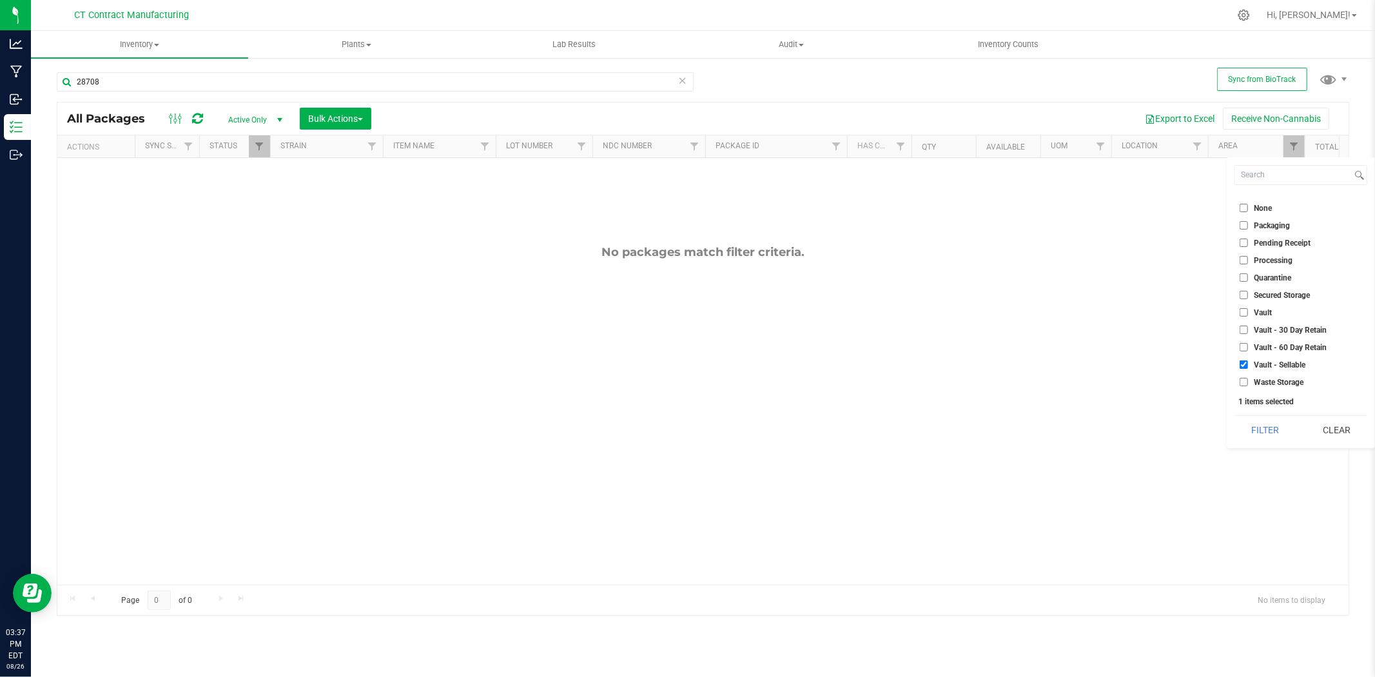
click at [1285, 356] on ul "Select All Distribution Fridge Hallway Kitchen Lab None Packaging Pending Recei…" at bounding box center [1300, 291] width 133 height 193
click at [1333, 424] on button "Clear" at bounding box center [1336, 430] width 62 height 28
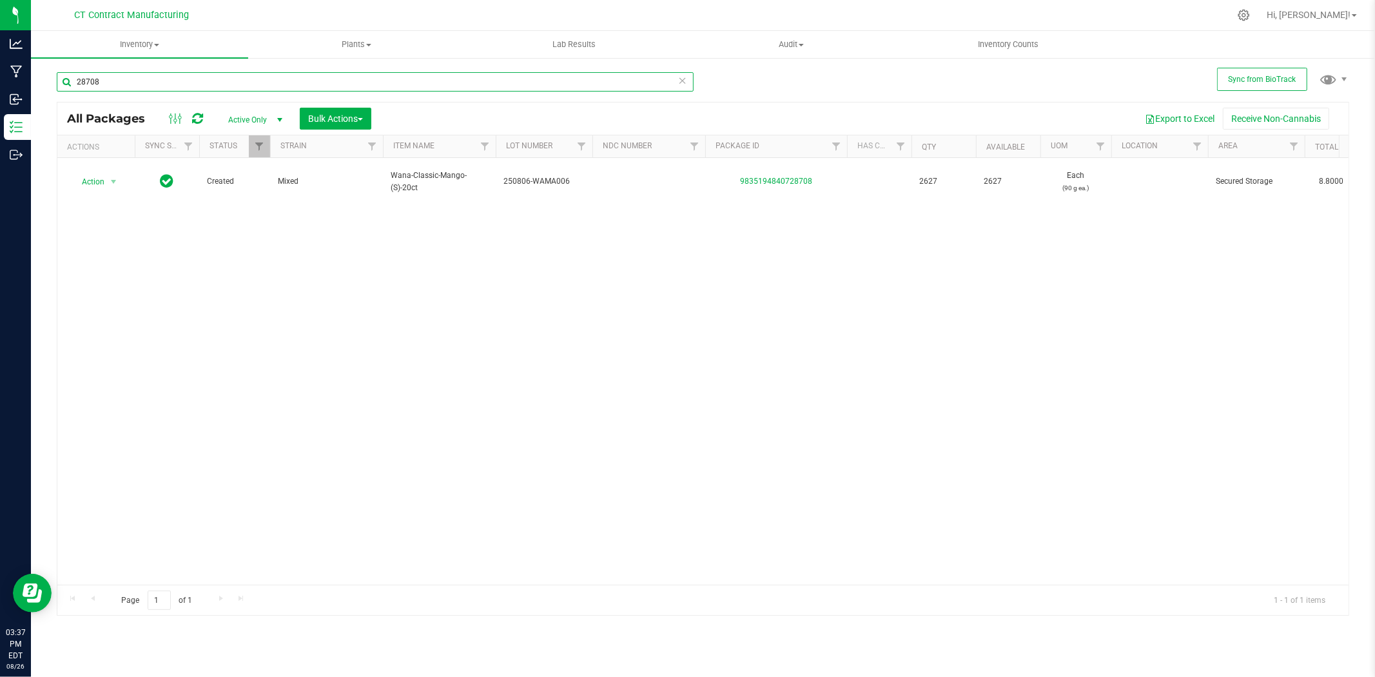
click at [248, 85] on input "28708" at bounding box center [375, 81] width 637 height 19
type input "yuzu"
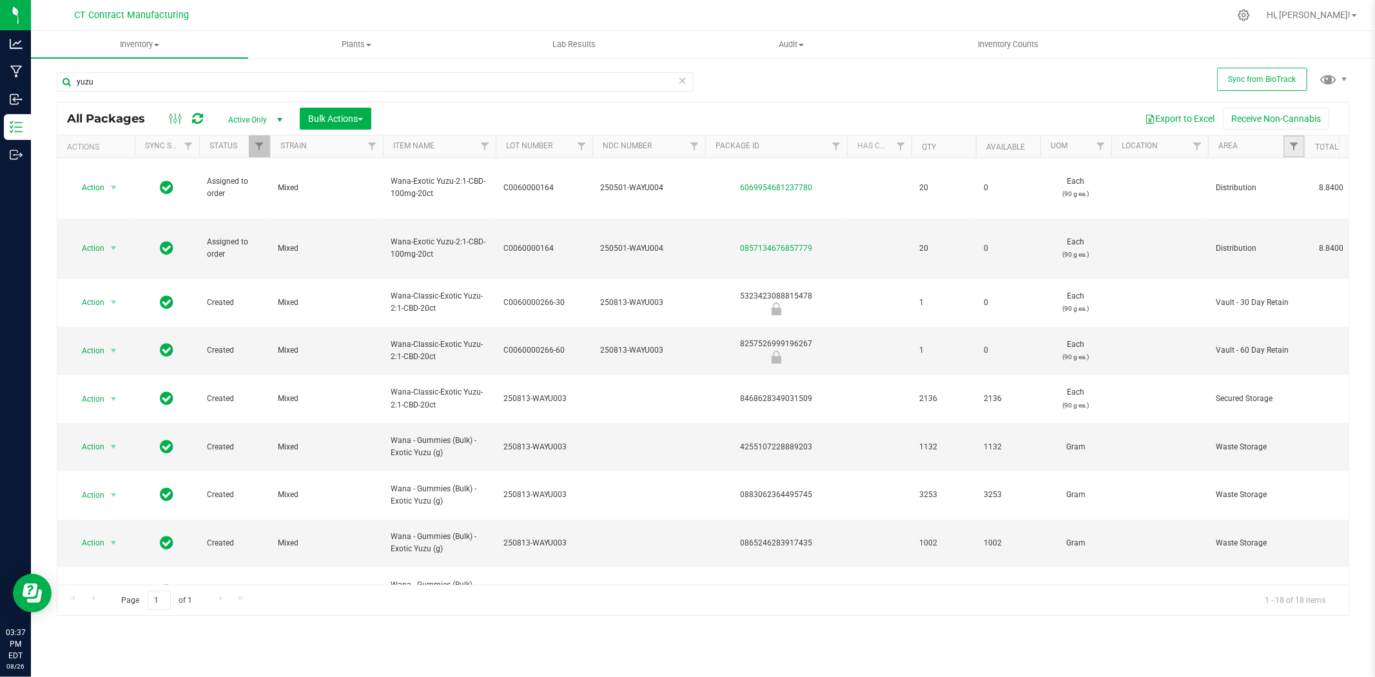
click at [1287, 146] on link "Filter" at bounding box center [1293, 146] width 21 height 22
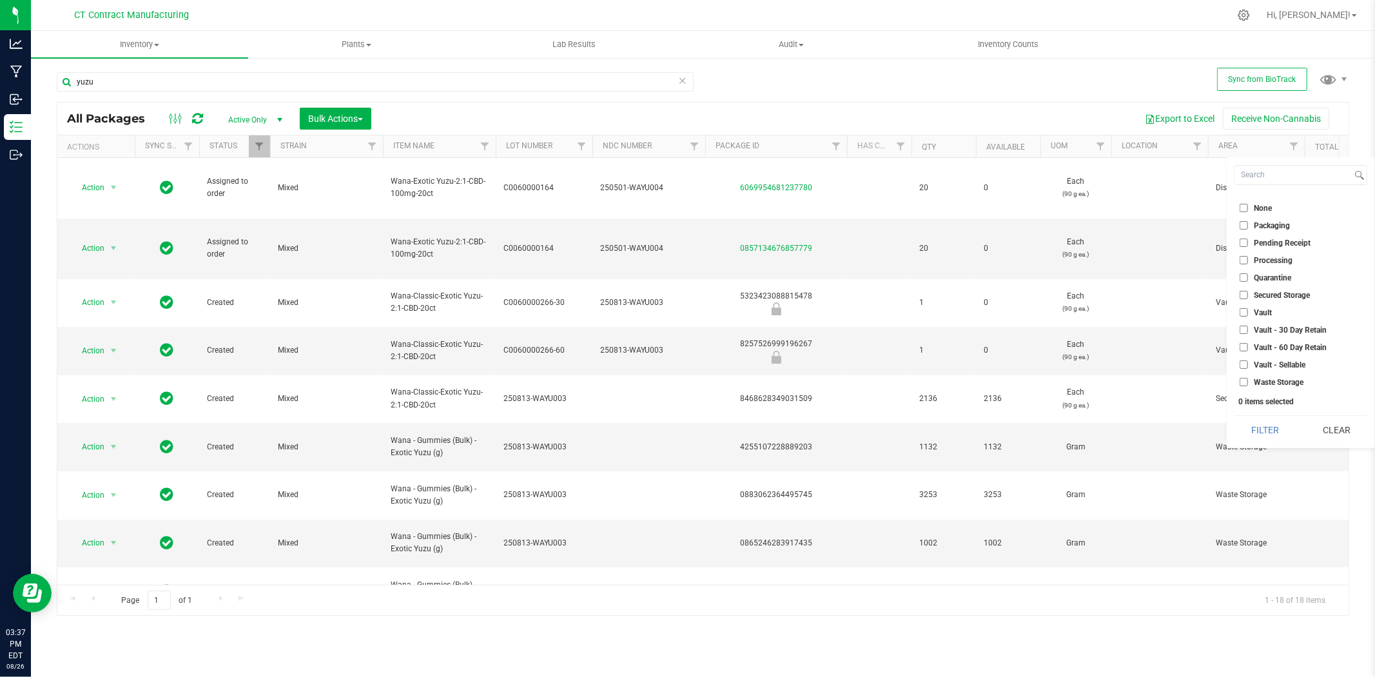
click at [1274, 356] on ul "Select All Distribution Fridge Hallway Kitchen Lab None Packaging Pending Recei…" at bounding box center [1300, 291] width 133 height 193
click at [1274, 364] on span "Vault - Sellable" at bounding box center [1280, 365] width 52 height 8
click at [1248, 364] on input "Vault - Sellable" at bounding box center [1244, 364] width 8 height 8
checkbox input "true"
click at [1271, 425] on button "Filter" at bounding box center [1265, 430] width 62 height 28
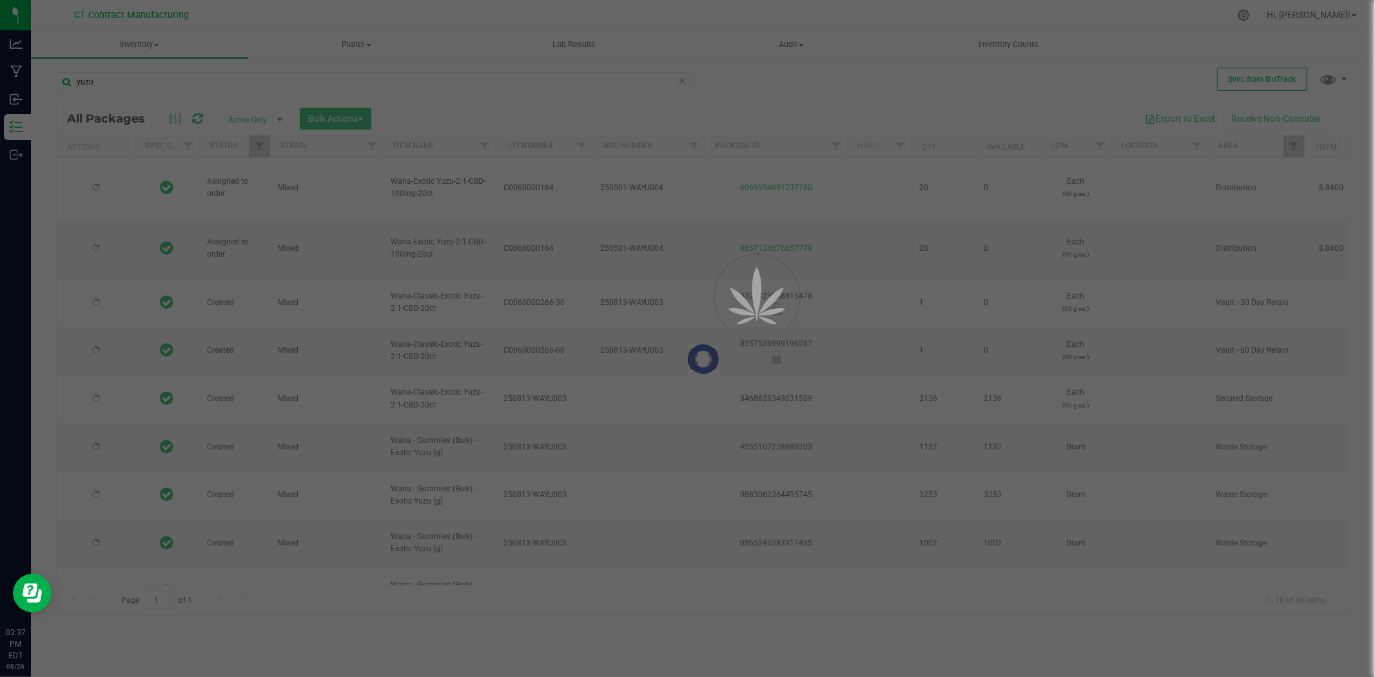
type input "2024-05-02"
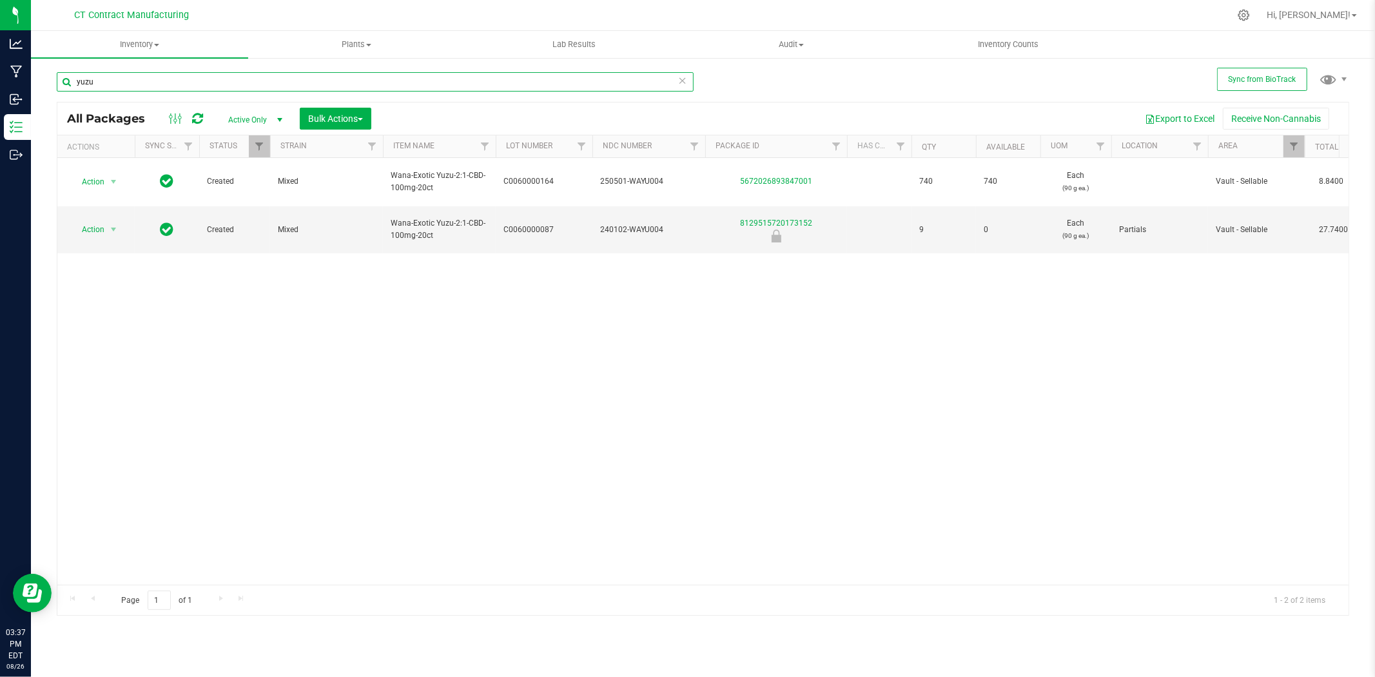
click at [150, 86] on input "yuzu" at bounding box center [375, 81] width 637 height 19
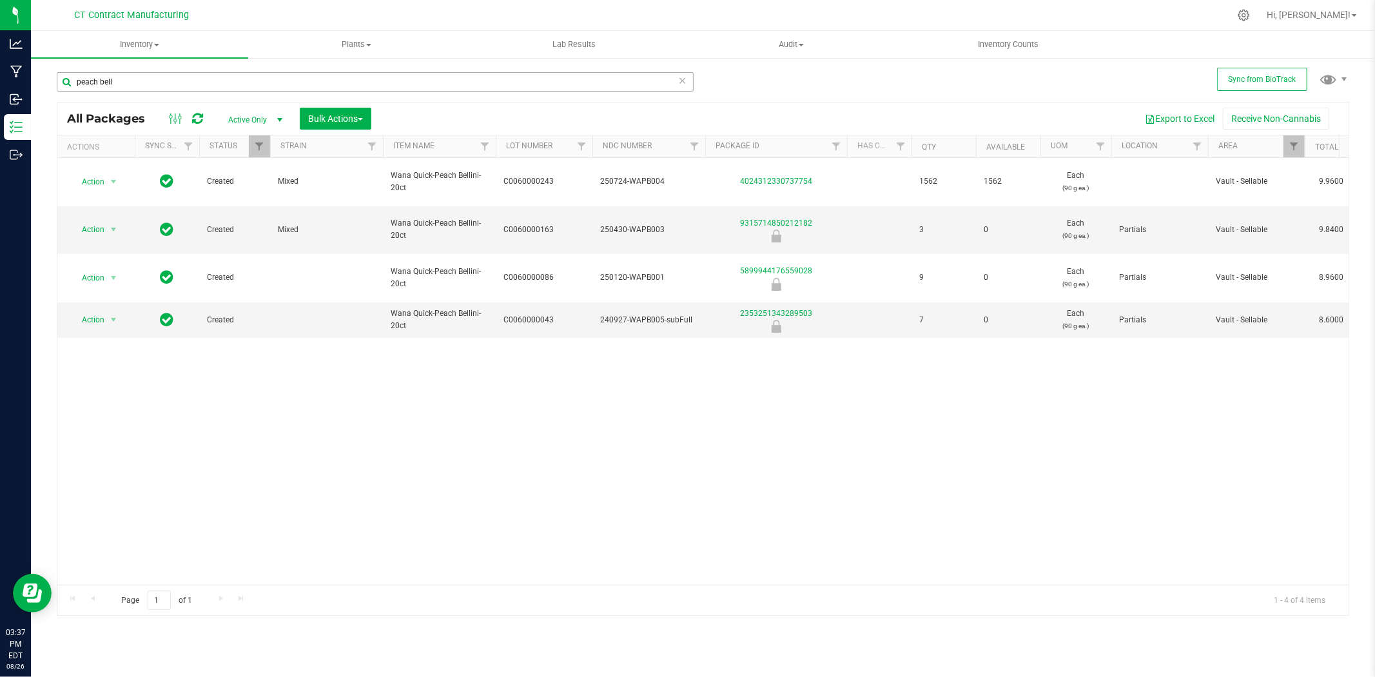
drag, startPoint x: 191, startPoint y: 92, endPoint x: 190, endPoint y: 85, distance: 6.6
click at [191, 92] on div "peach bell" at bounding box center [375, 87] width 637 height 30
click at [190, 84] on input "peach bell" at bounding box center [375, 81] width 637 height 19
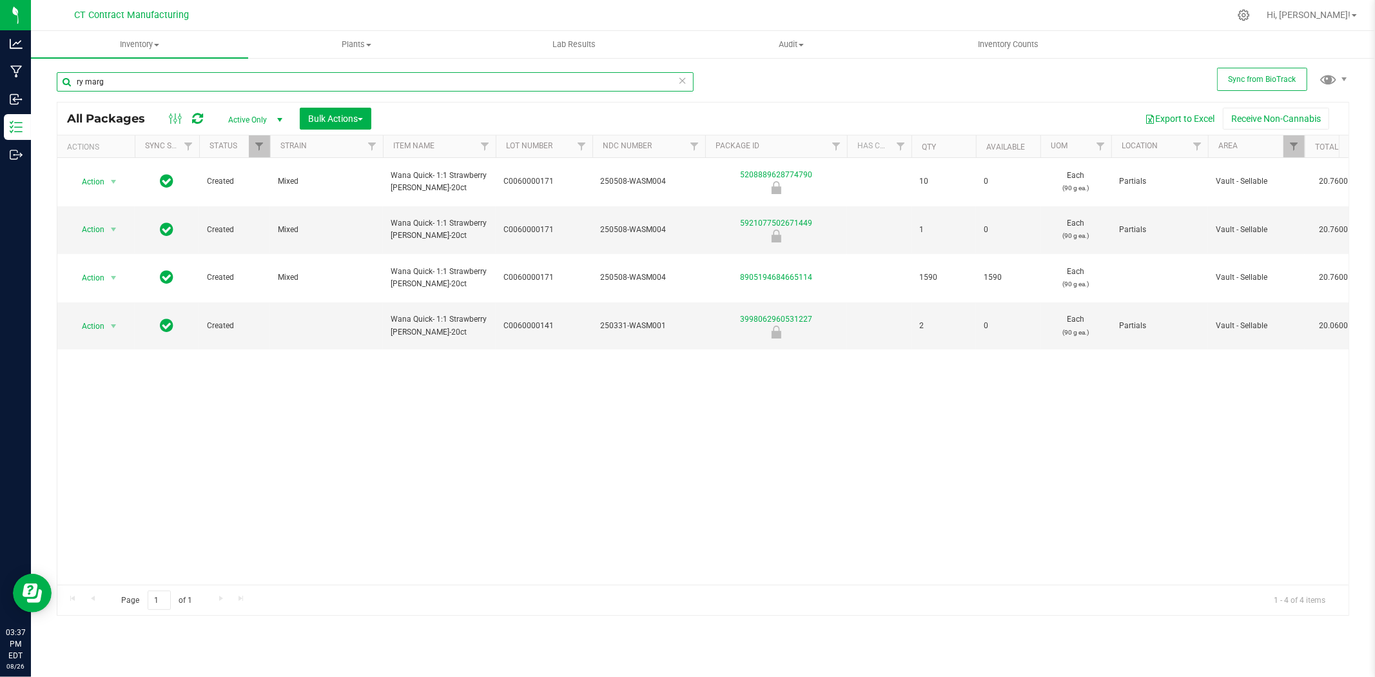
click at [146, 87] on input "ry marg" at bounding box center [375, 81] width 637 height 19
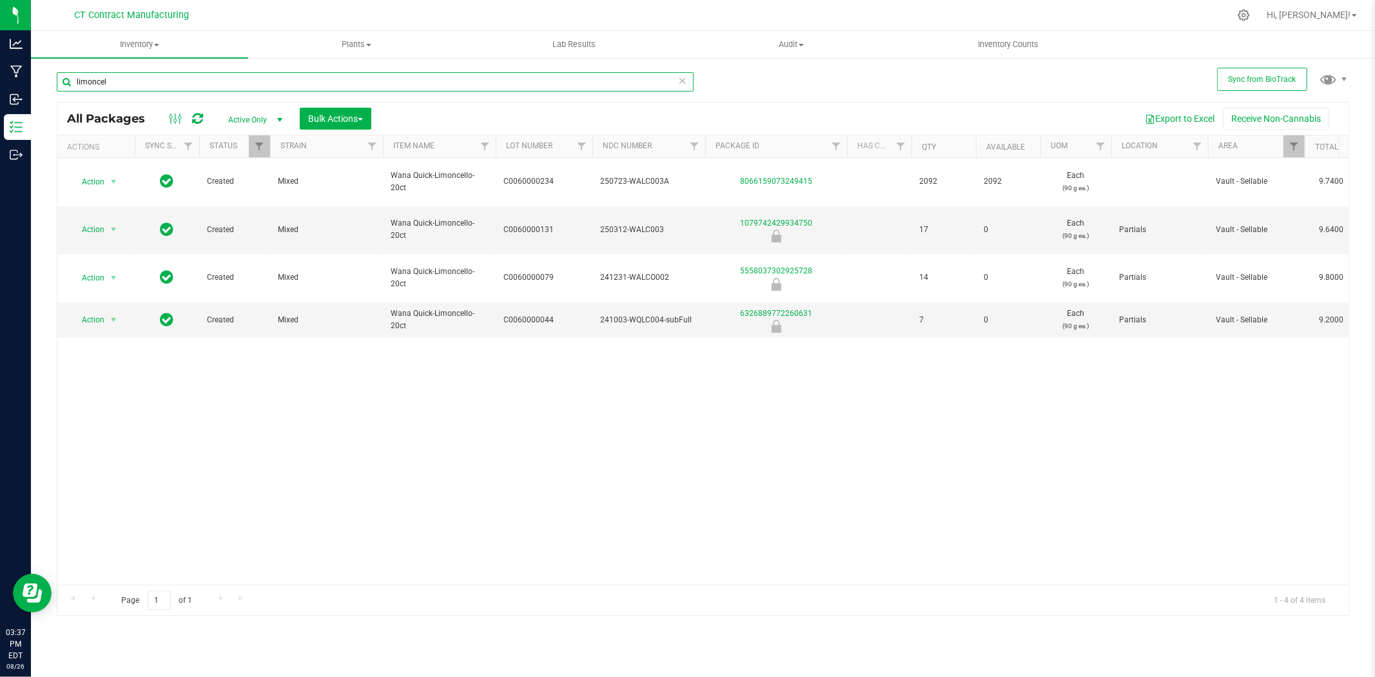
click at [304, 84] on input "limoncel" at bounding box center [375, 81] width 637 height 19
click at [222, 80] on input "island pun" at bounding box center [375, 81] width 637 height 19
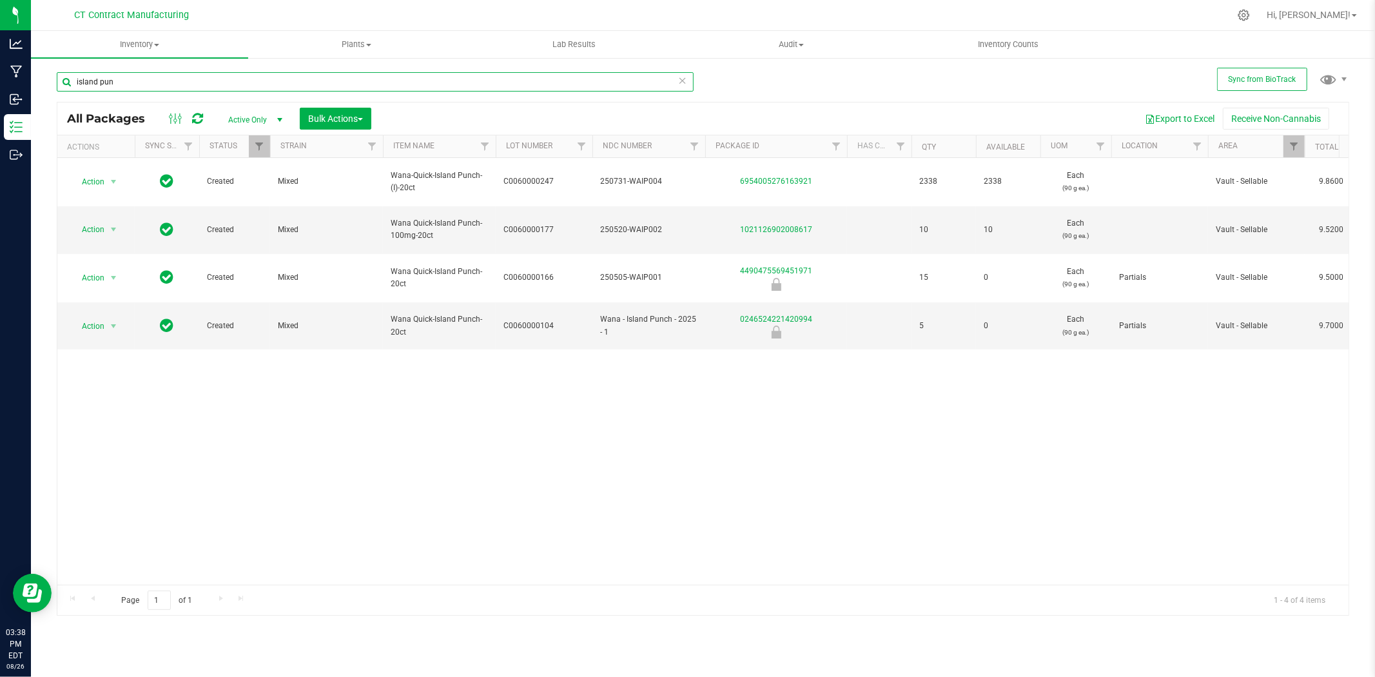
click at [222, 80] on input "island pun" at bounding box center [375, 81] width 637 height 19
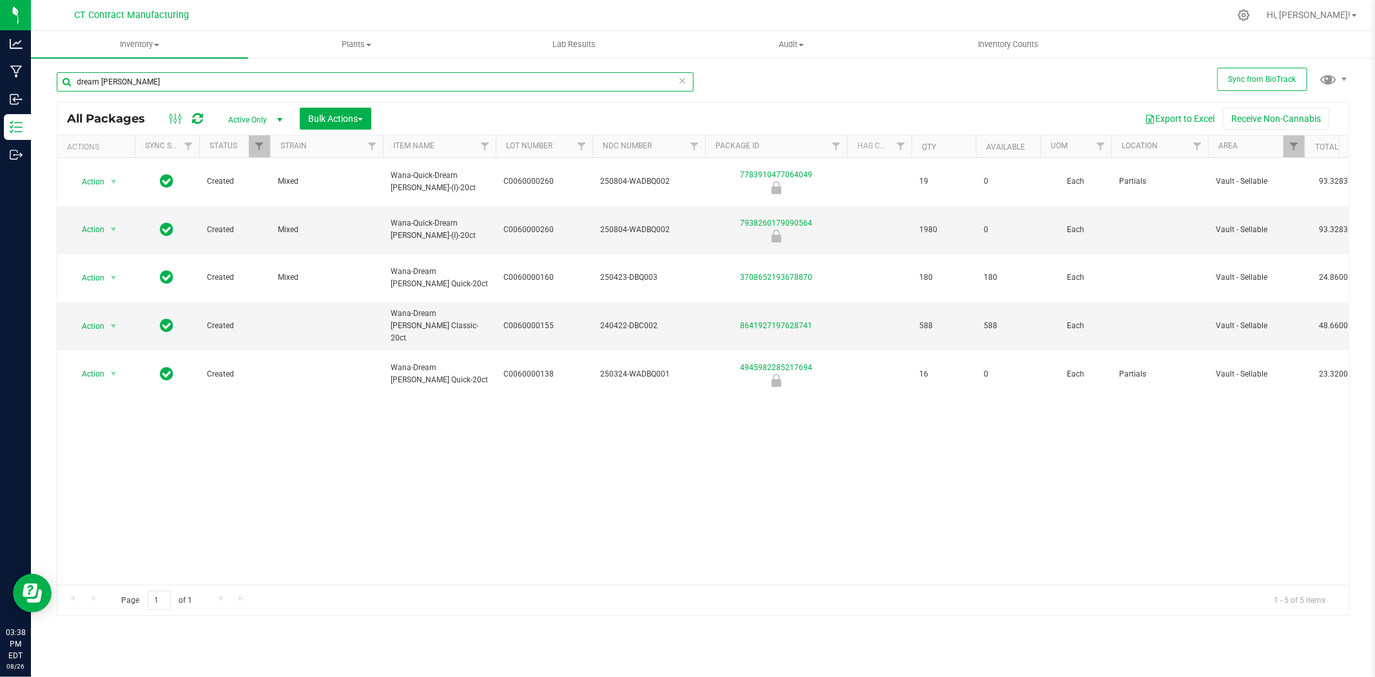
click at [316, 75] on input "dream berry" at bounding box center [375, 81] width 637 height 19
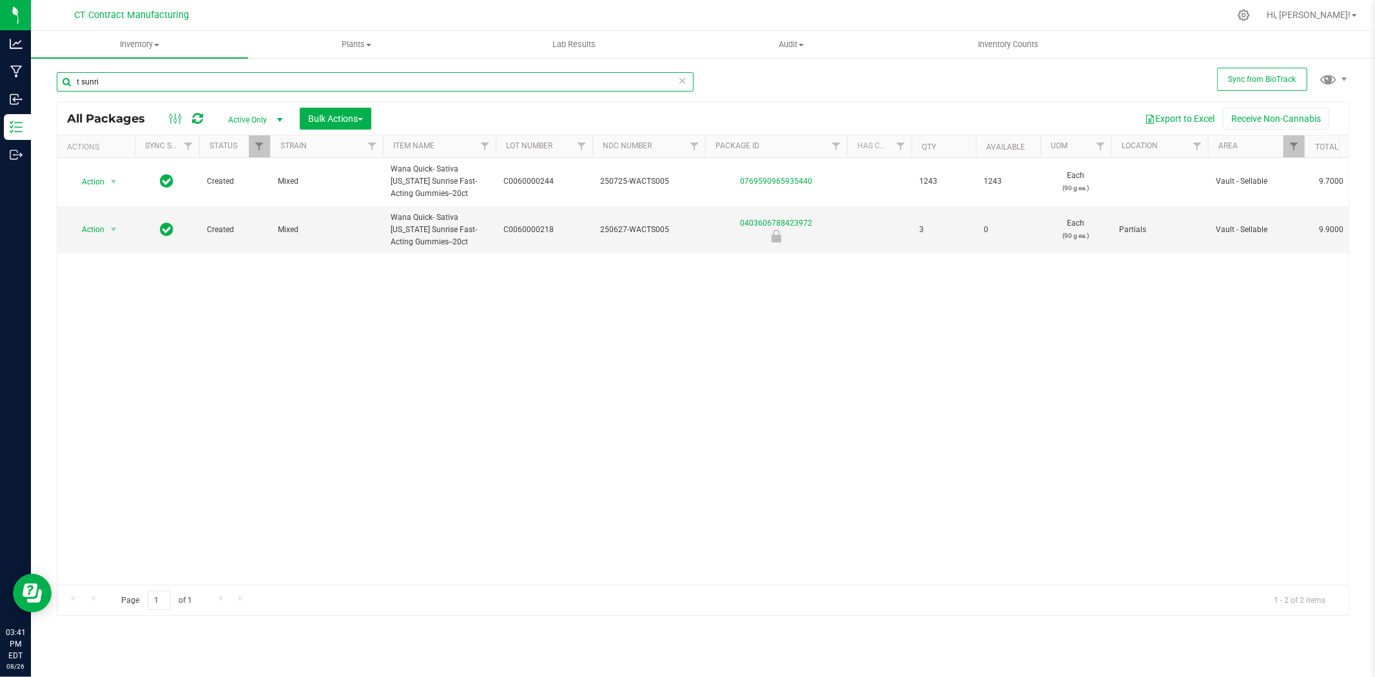
click at [164, 84] on input "t sunri" at bounding box center [375, 81] width 637 height 19
type input "c0060000170"
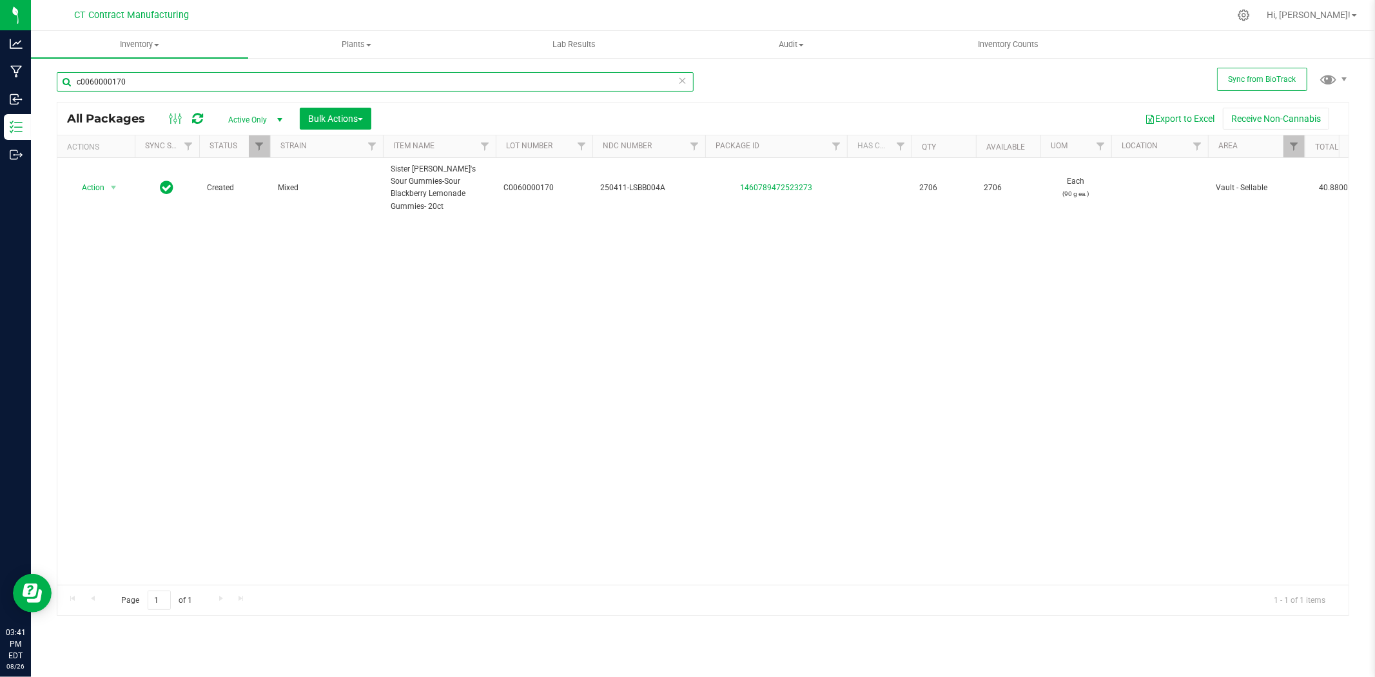
click at [112, 82] on input "c0060000170" at bounding box center [375, 81] width 637 height 19
